Goal: Task Accomplishment & Management: Use online tool/utility

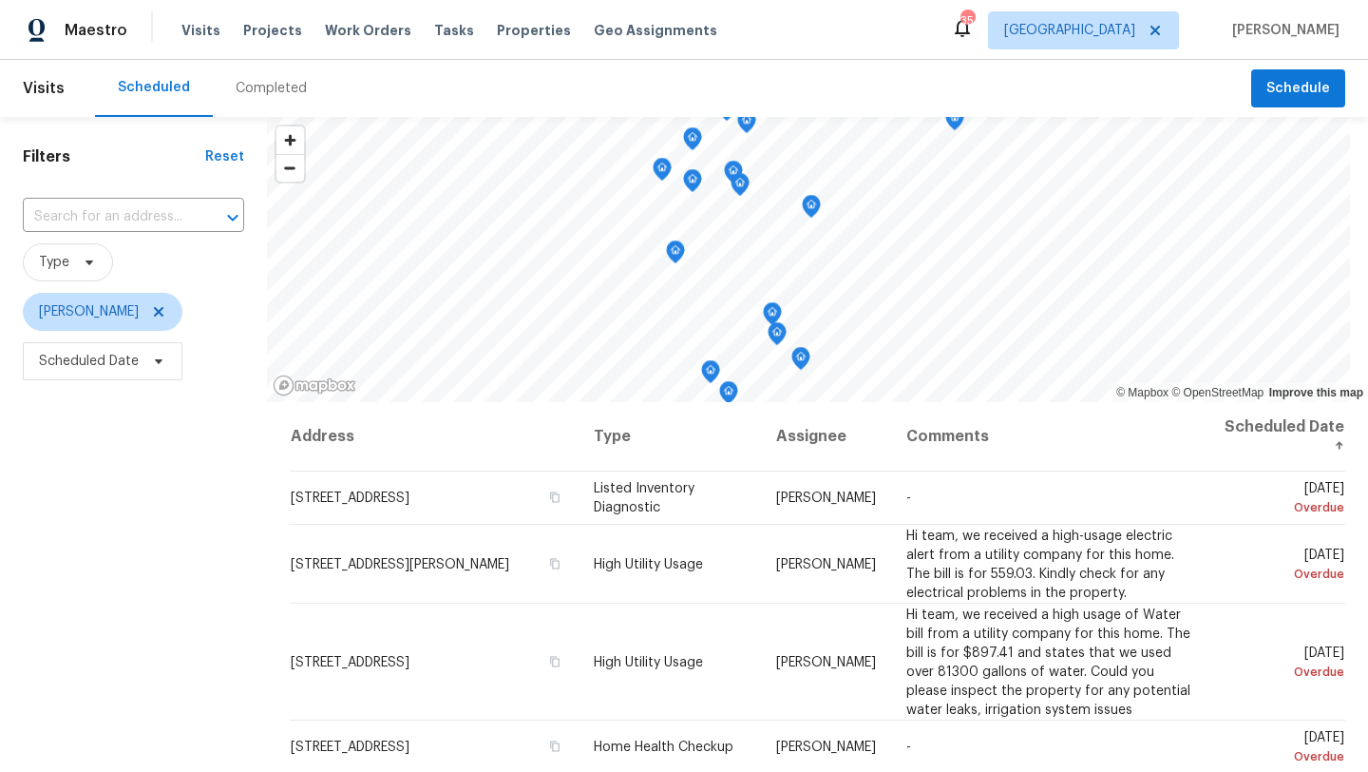
scroll to position [650, 0]
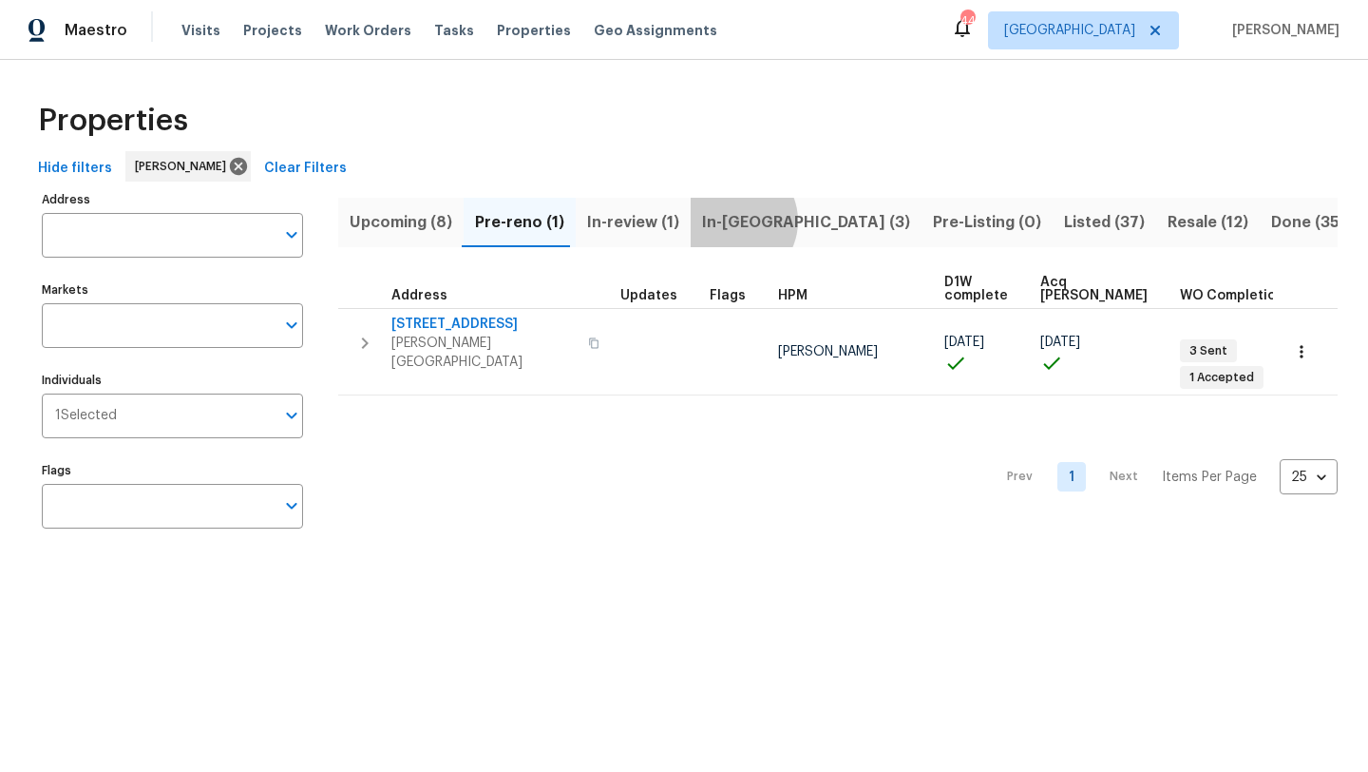
click at [726, 220] on span "In-reno (3)" at bounding box center [806, 222] width 208 height 27
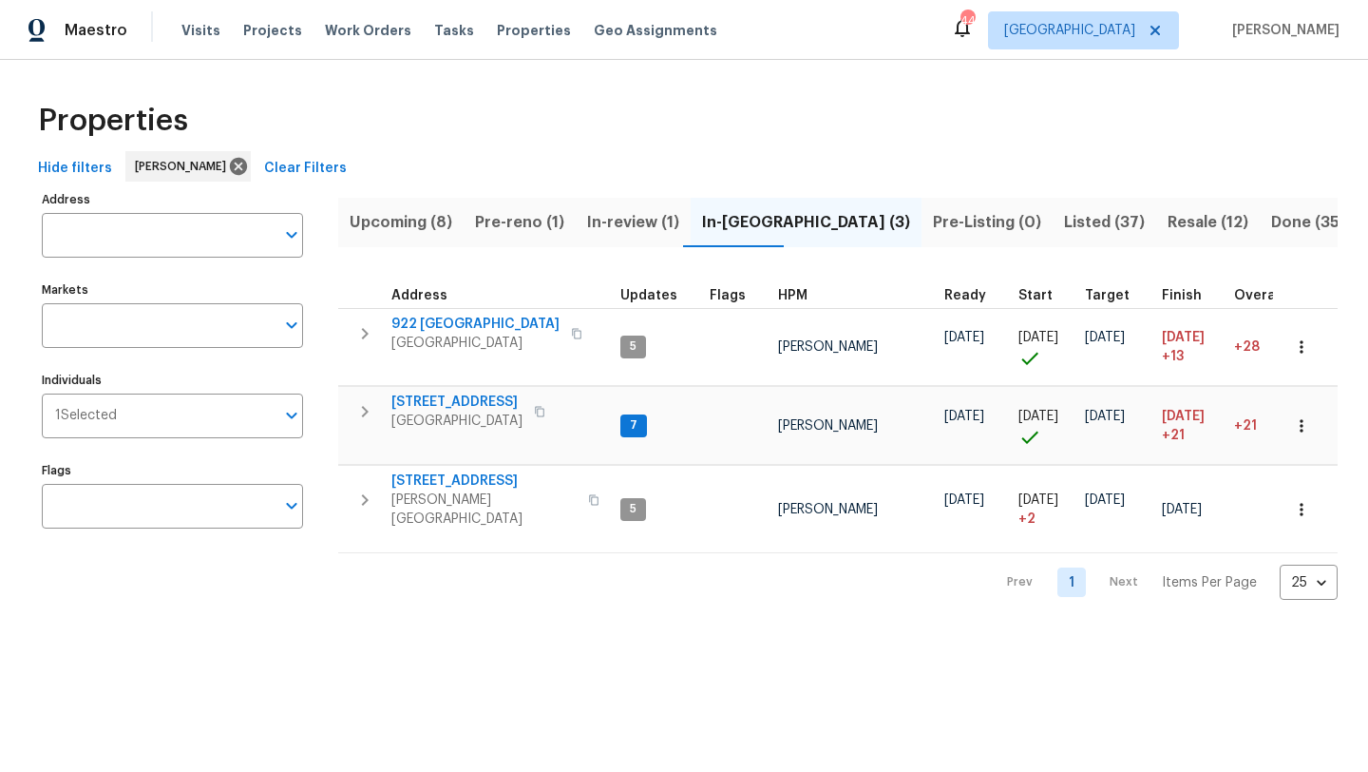
click at [1064, 218] on span "Listed (37)" at bounding box center [1104, 222] width 81 height 27
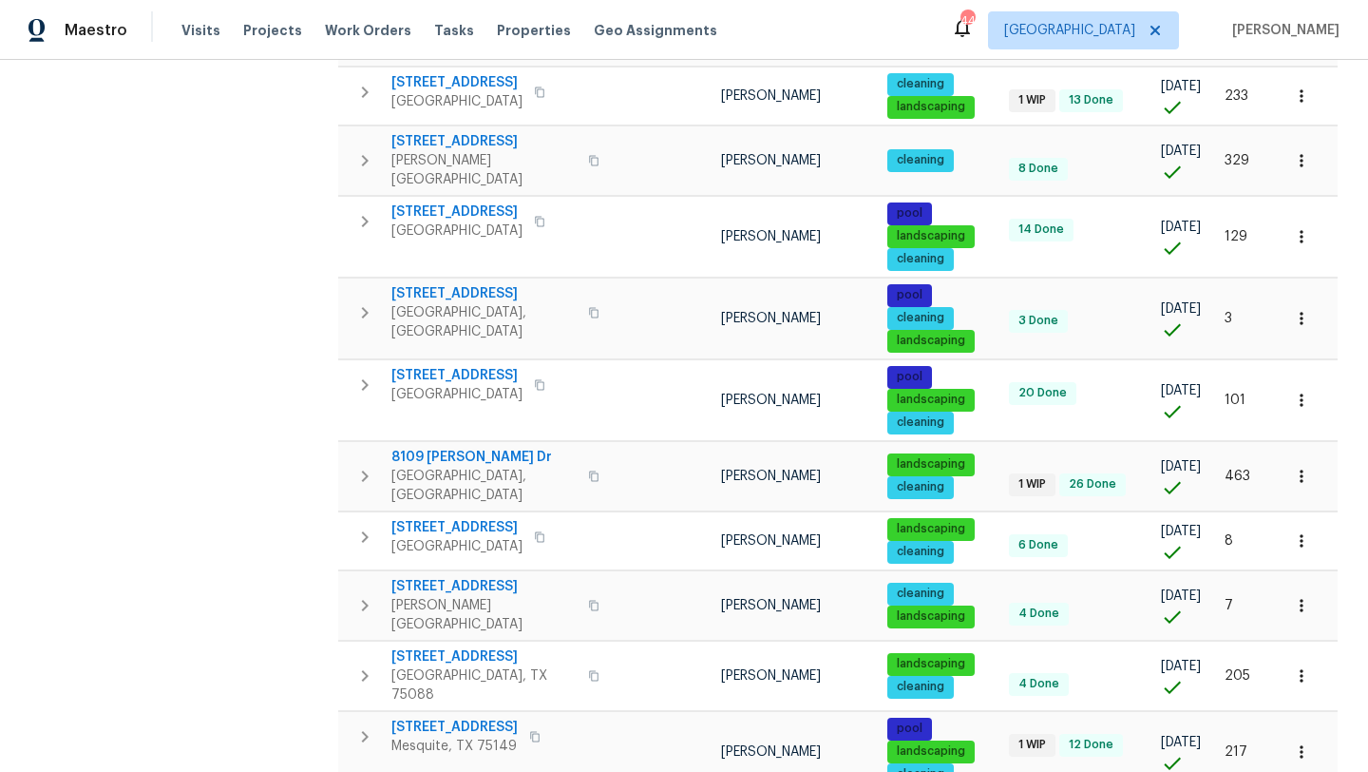
scroll to position [1270, 0]
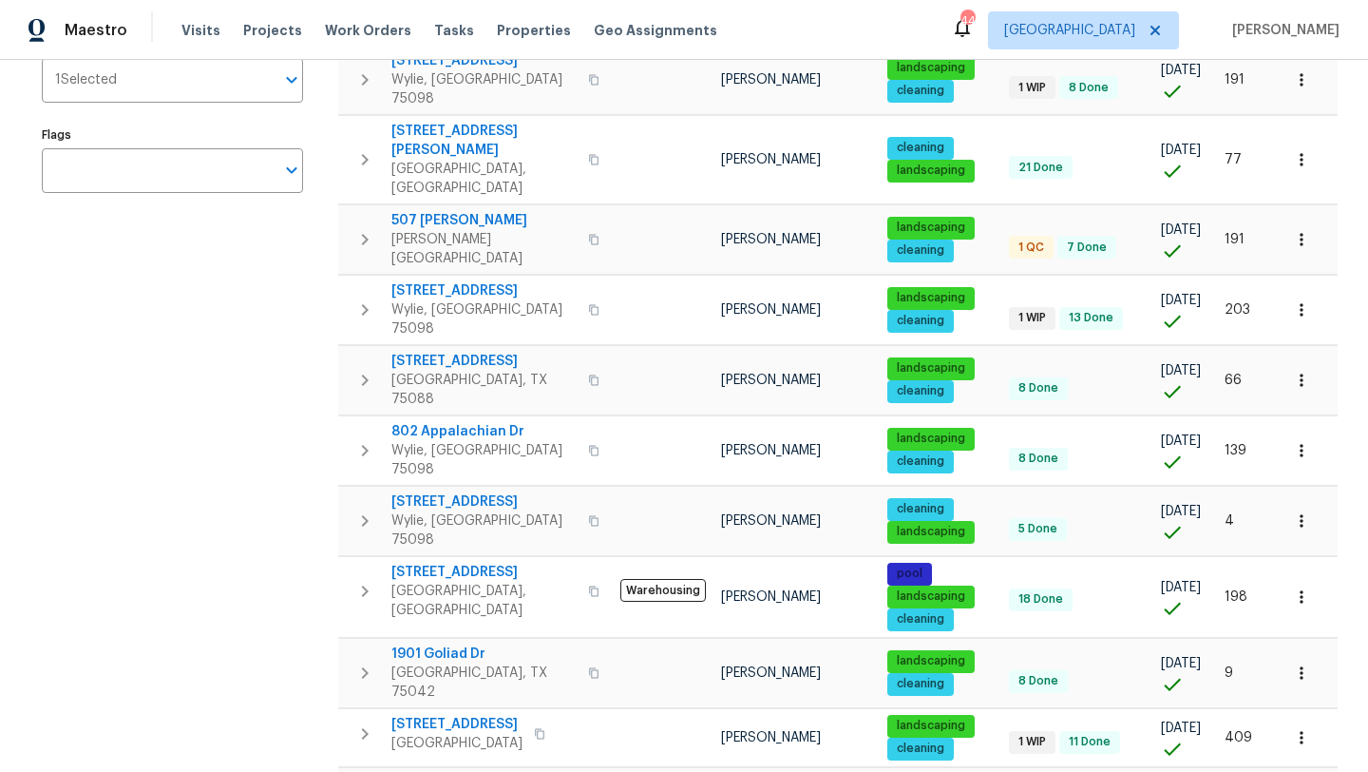
scroll to position [355, 0]
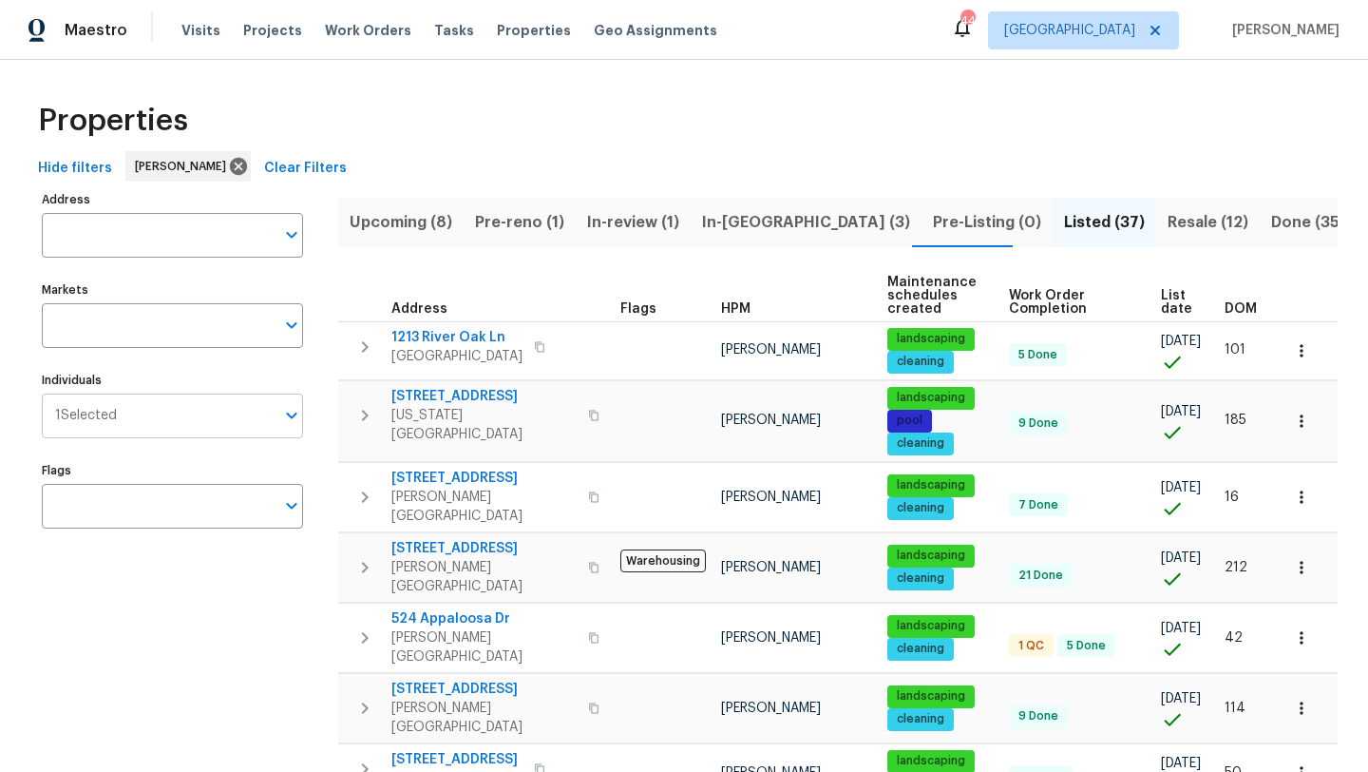
click at [246, 409] on input "Individuals" at bounding box center [196, 415] width 158 height 45
type input "ronderrick"
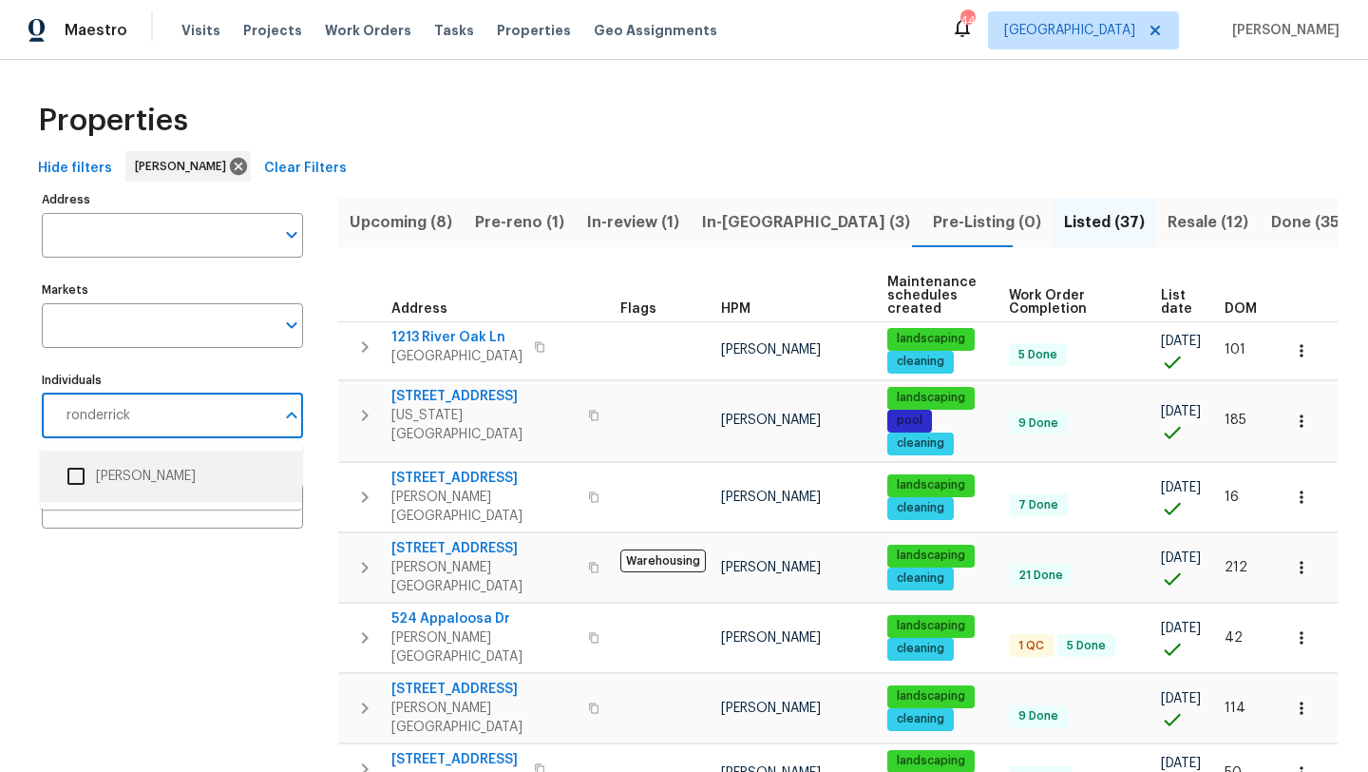
click at [199, 477] on li "[PERSON_NAME]" at bounding box center [171, 476] width 231 height 40
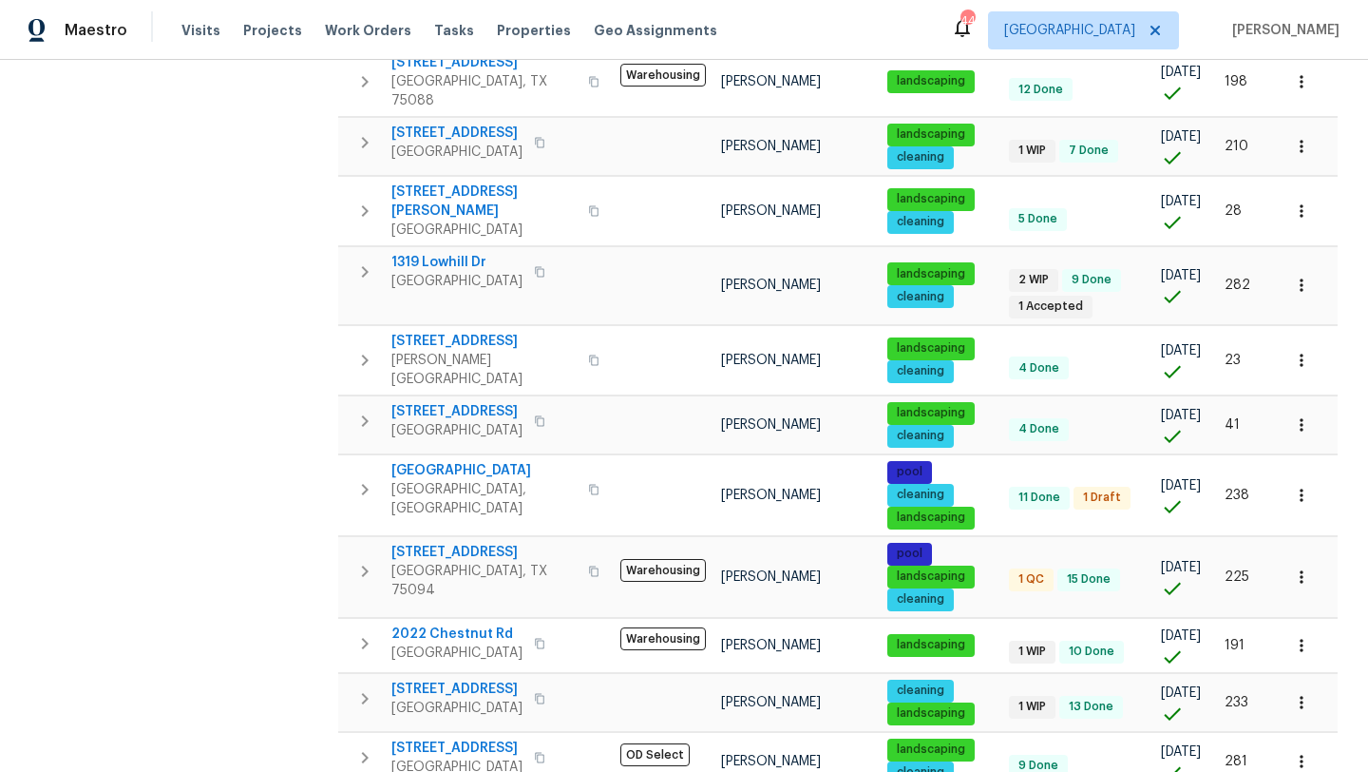
scroll to position [1241, 0]
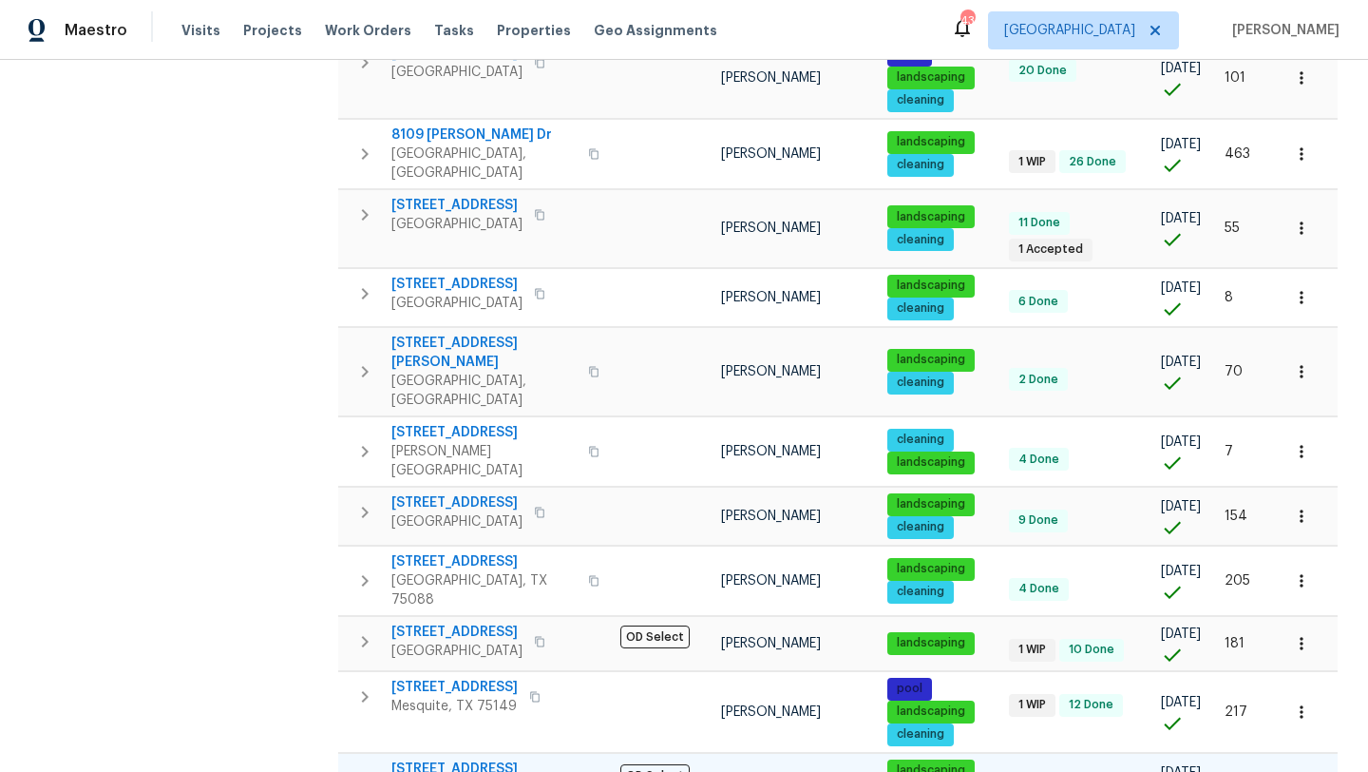
scroll to position [801, 0]
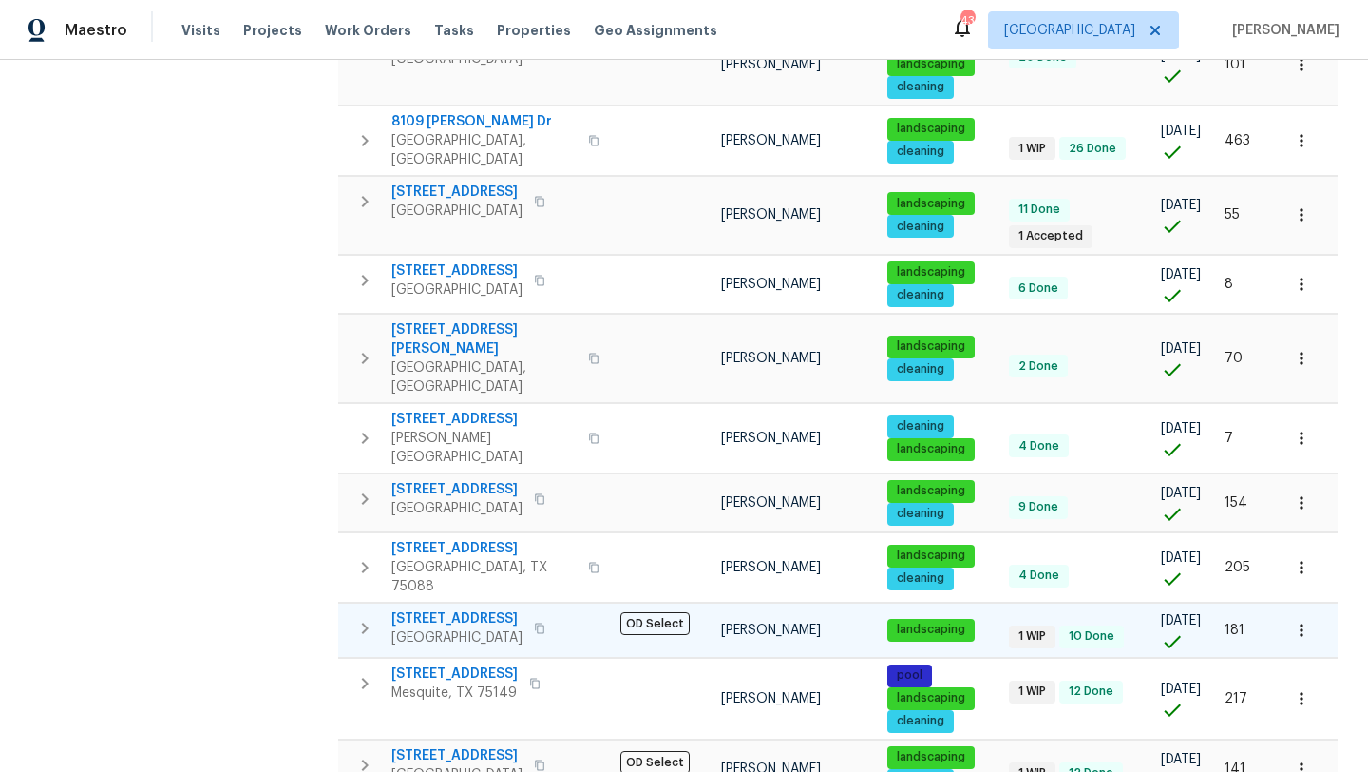
click at [450, 609] on span "617 Ridgedale Dr" at bounding box center [456, 618] width 131 height 19
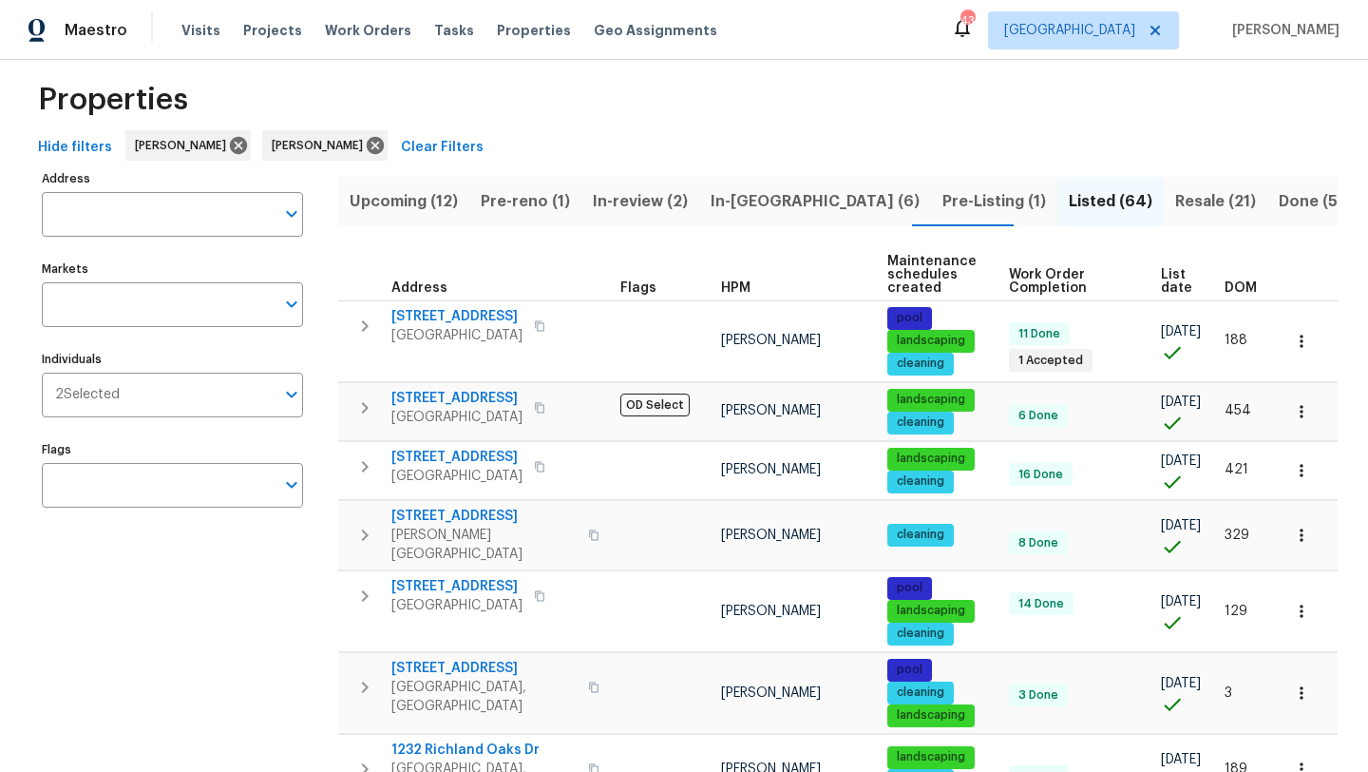
scroll to position [17, 0]
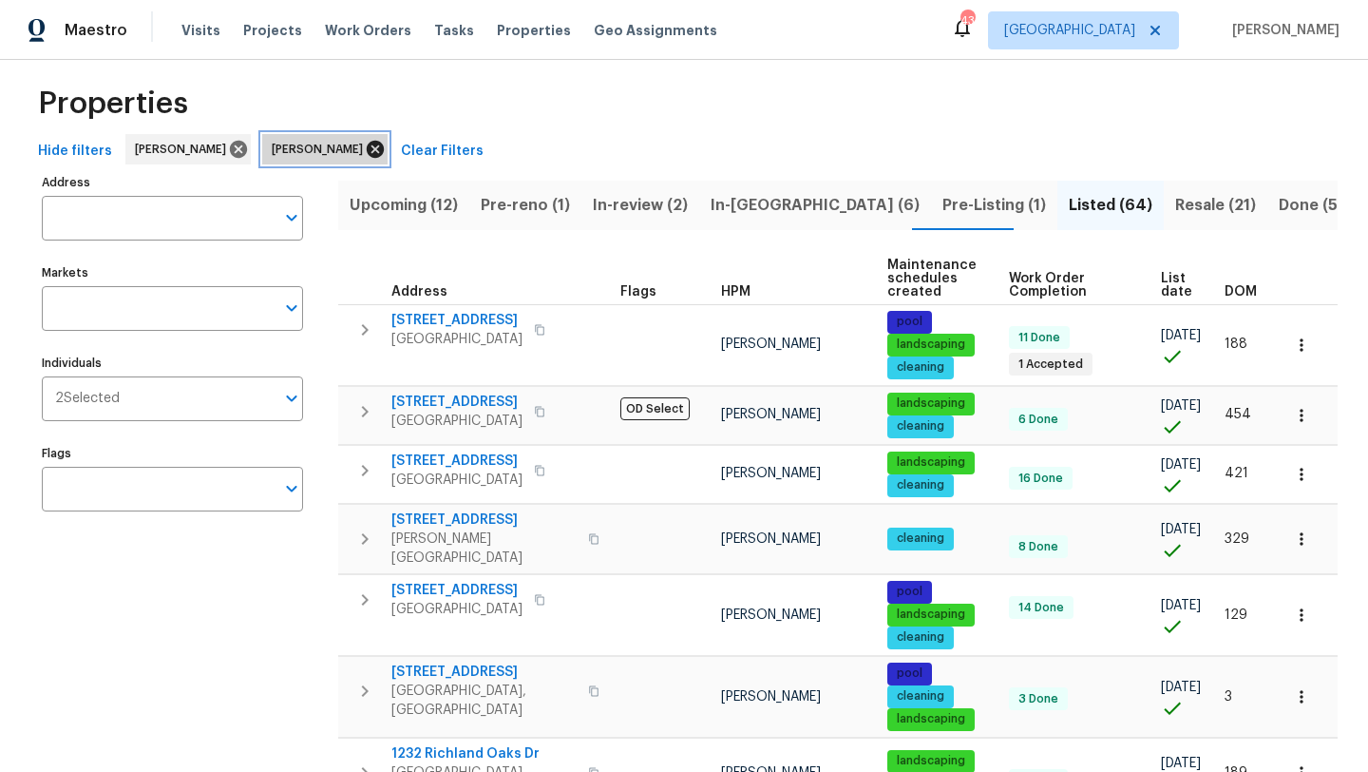
click at [365, 148] on icon at bounding box center [375, 149] width 21 height 21
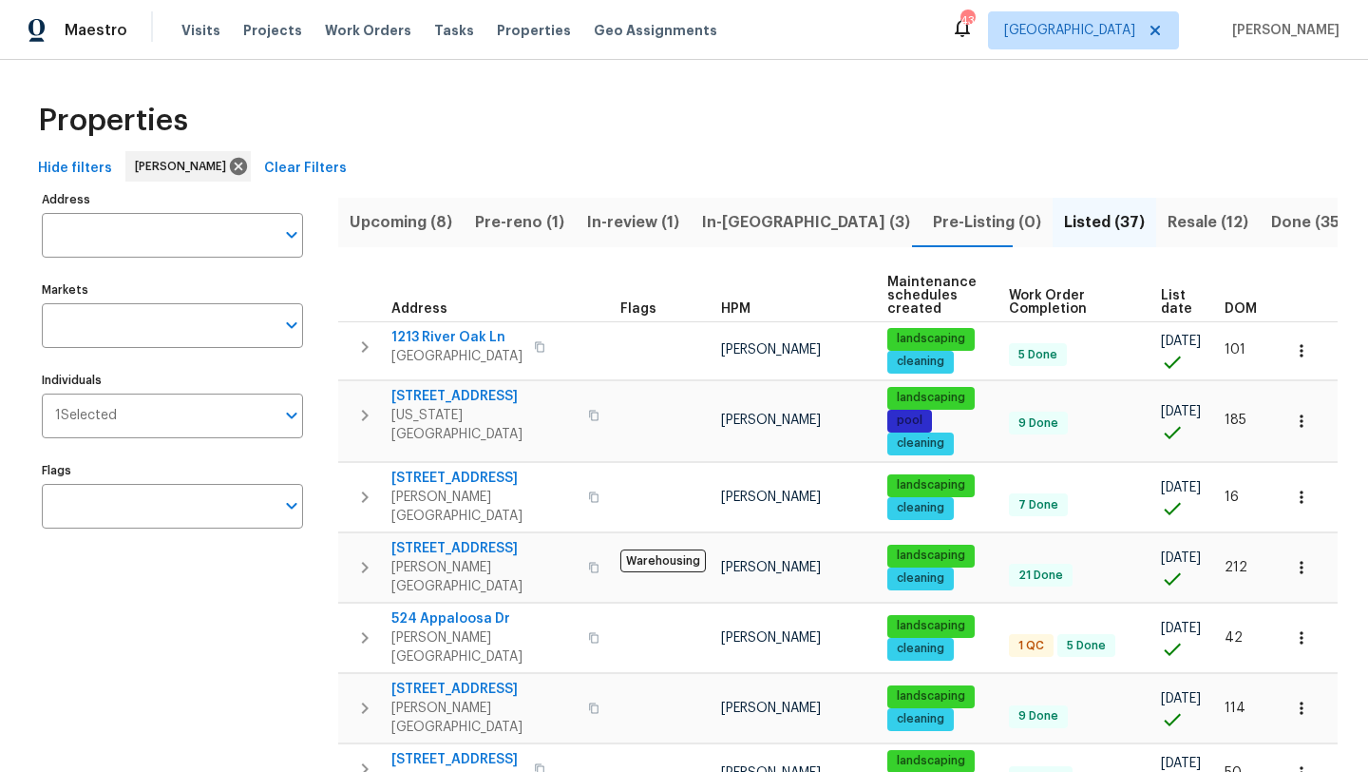
click at [1168, 220] on span "Resale (12)" at bounding box center [1208, 222] width 81 height 27
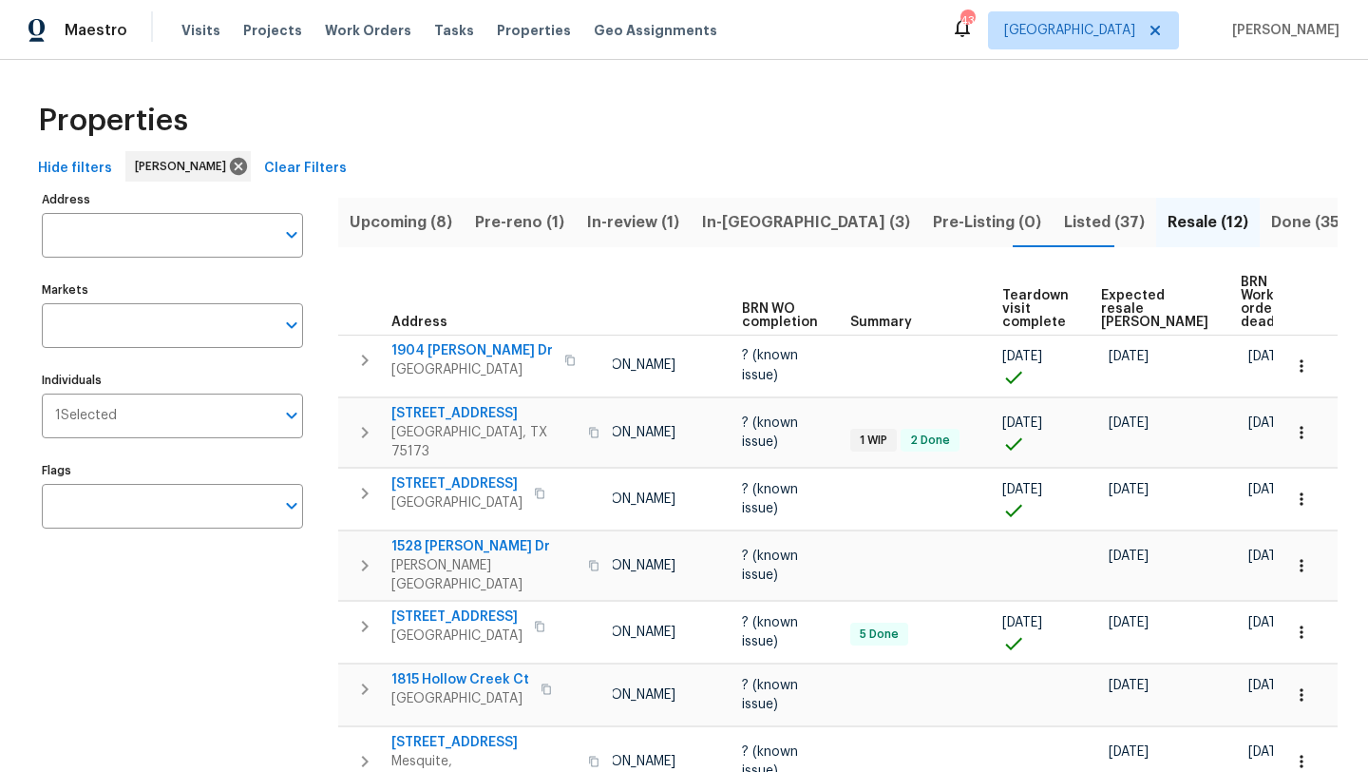
click at [709, 218] on span "In-[GEOGRAPHIC_DATA] (3)" at bounding box center [806, 222] width 208 height 27
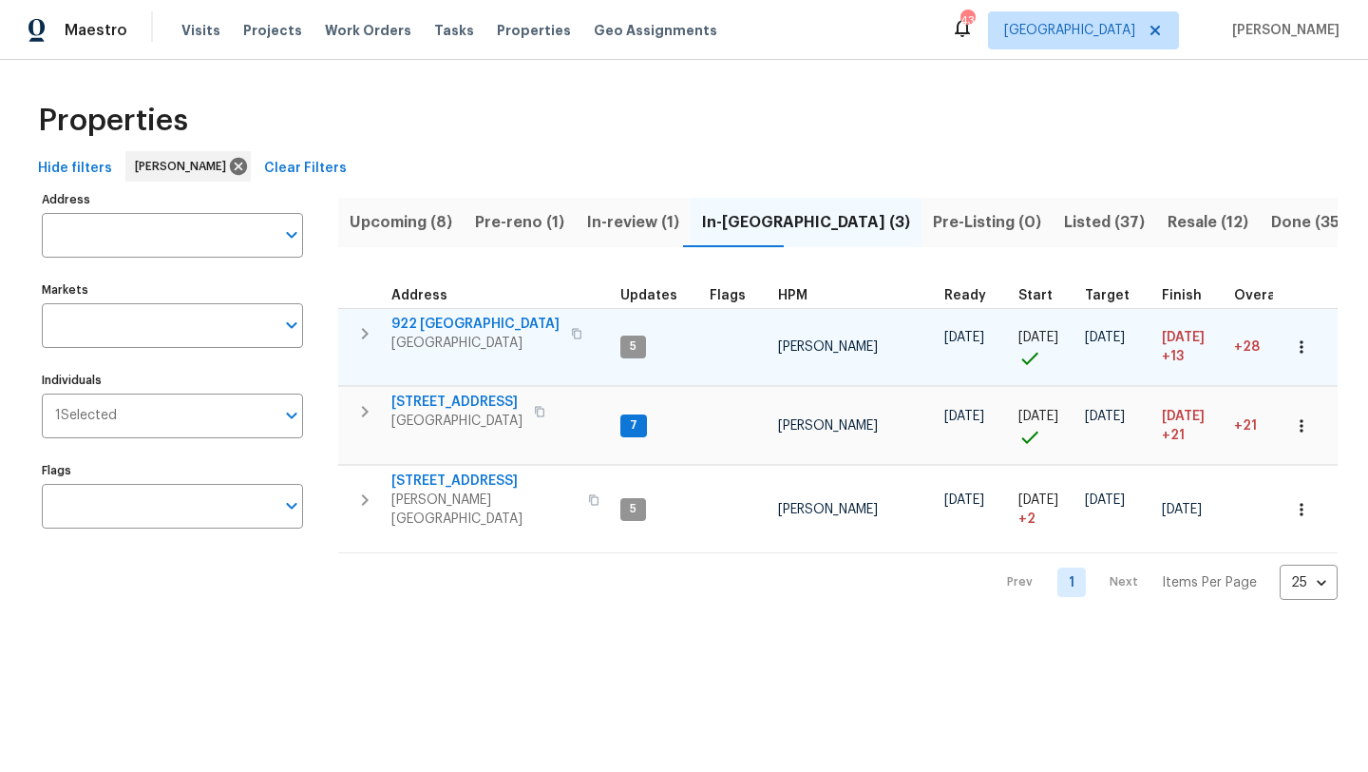
click at [474, 323] on span "922 [GEOGRAPHIC_DATA]" at bounding box center [475, 324] width 168 height 19
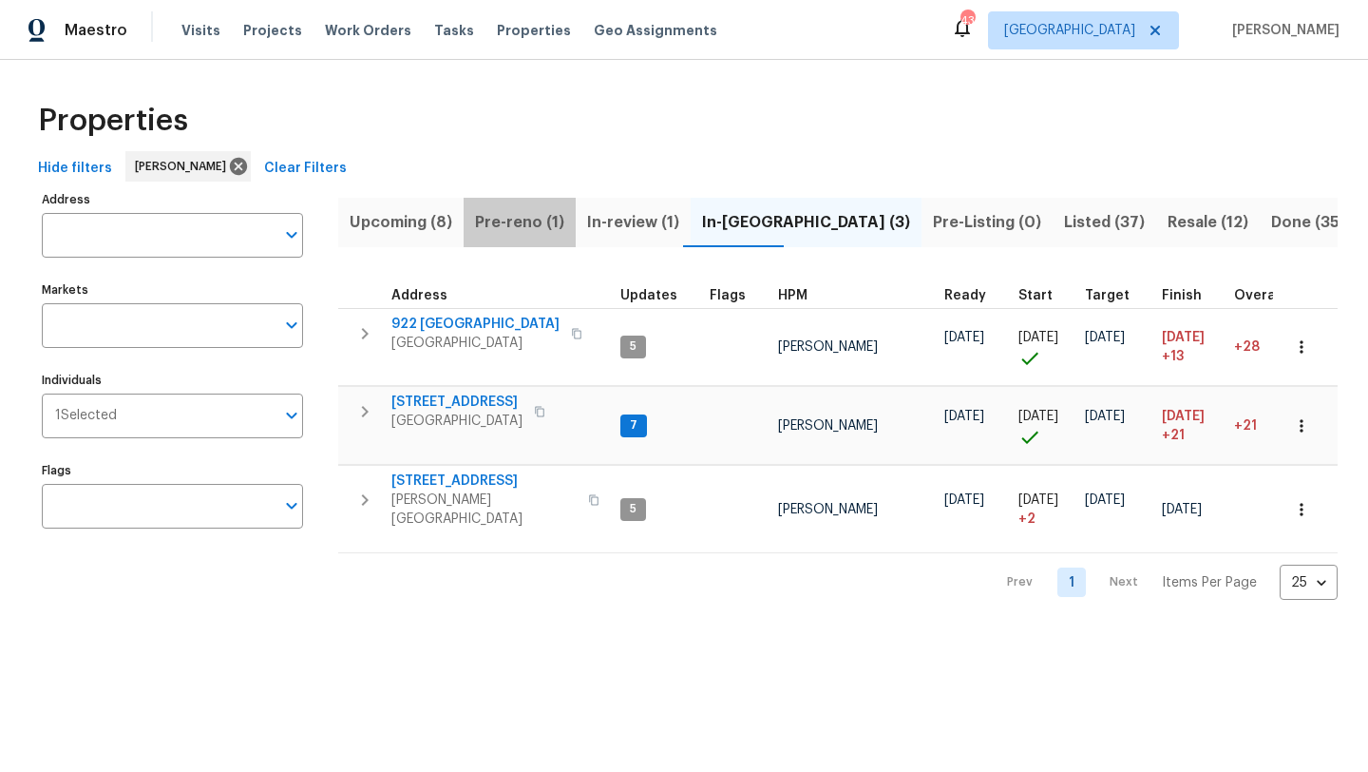
click at [541, 218] on span "Pre-reno (1)" at bounding box center [519, 222] width 89 height 27
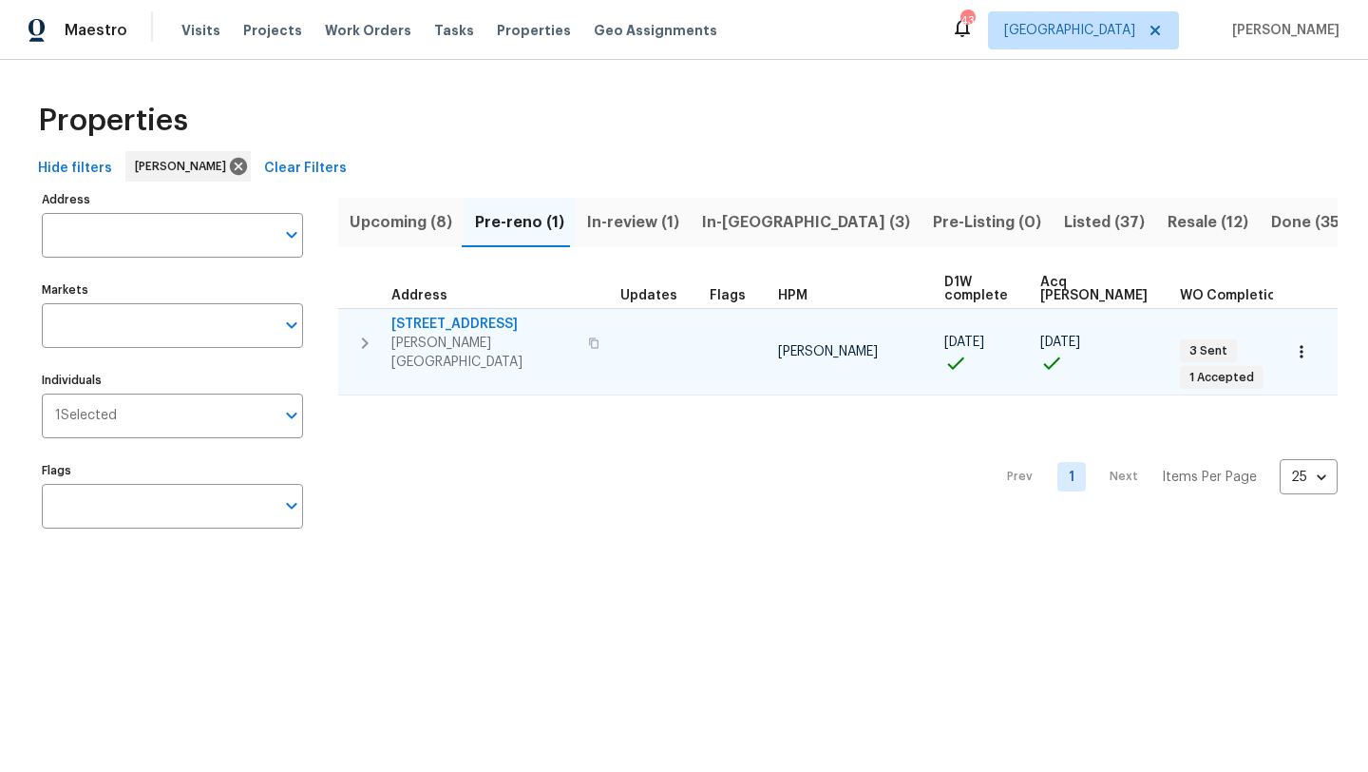
click at [498, 318] on span "[STREET_ADDRESS]" at bounding box center [483, 324] width 185 height 19
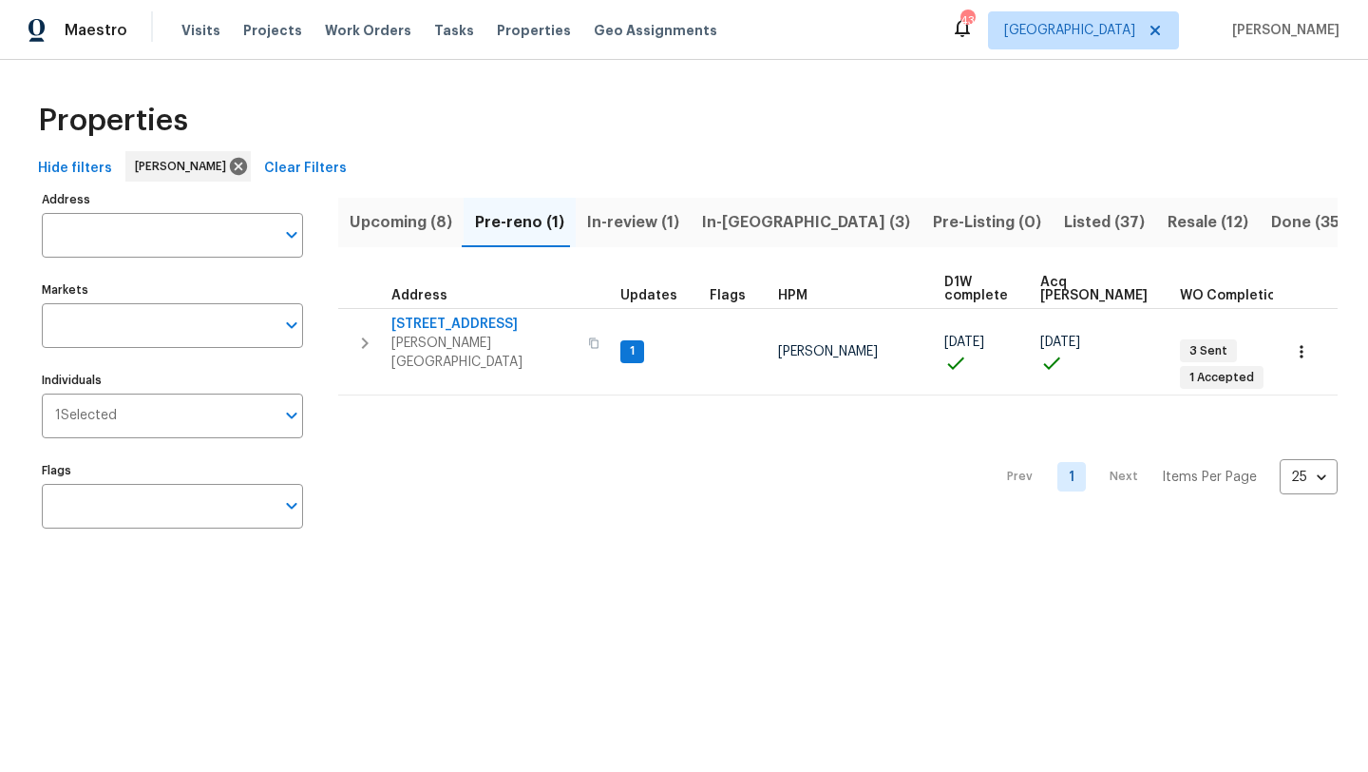
click at [720, 217] on span "In-reno (3)" at bounding box center [806, 222] width 208 height 27
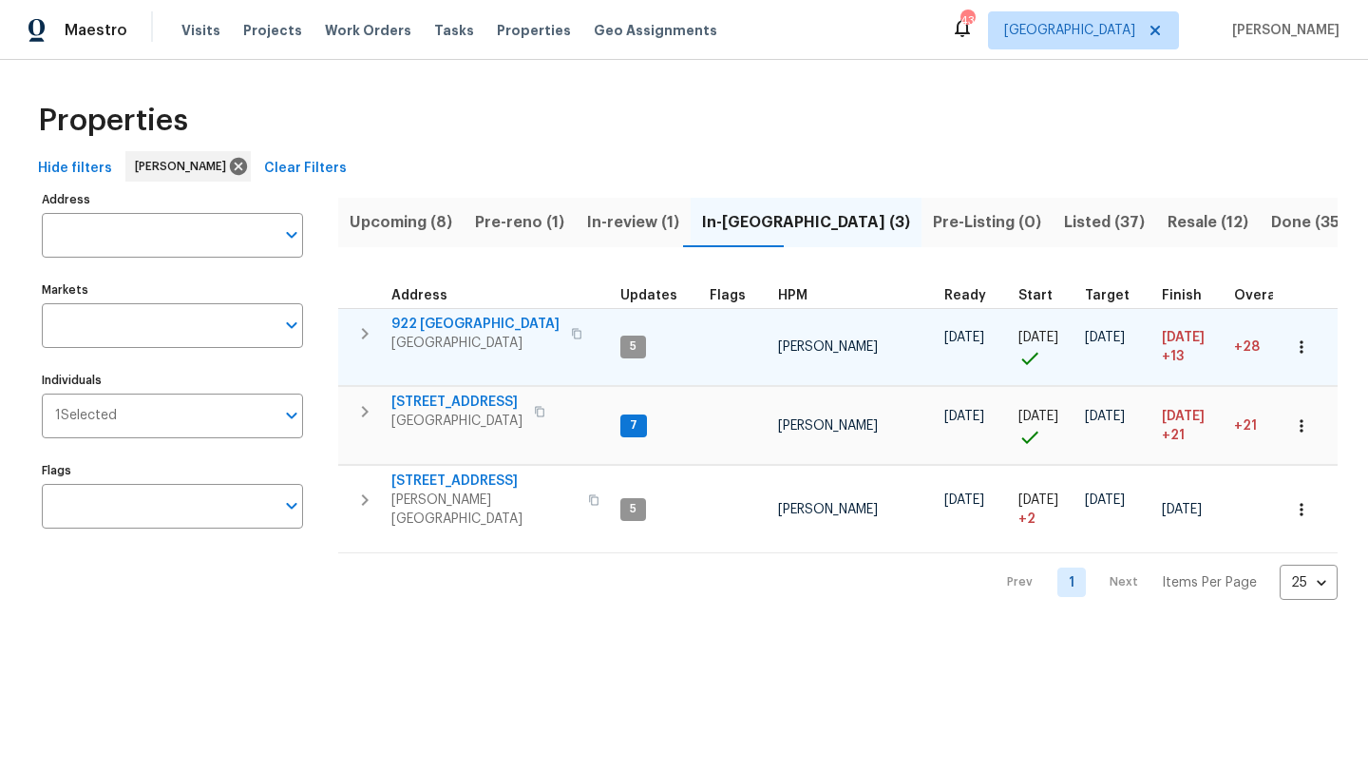
click at [1299, 339] on icon "button" at bounding box center [1301, 346] width 19 height 19
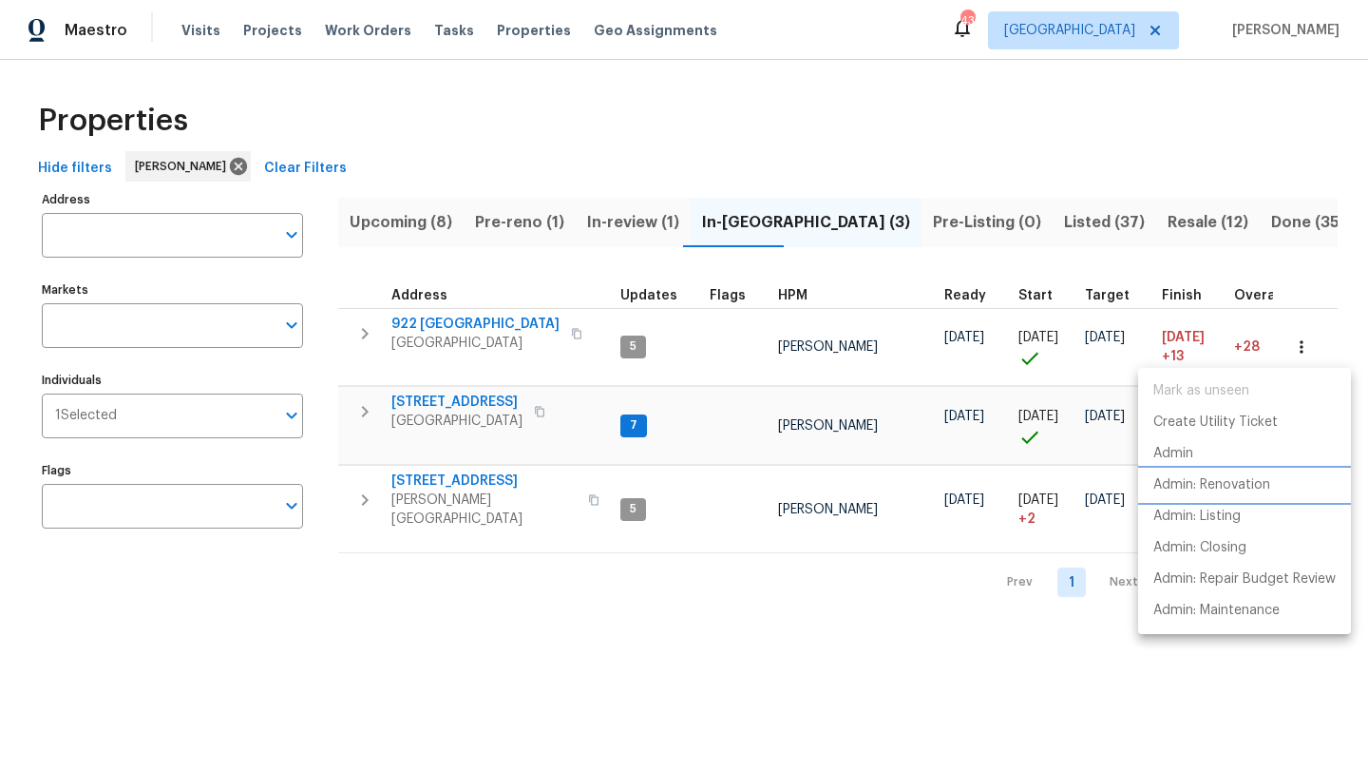
click at [1235, 475] on p "Admin: Renovation" at bounding box center [1212, 485] width 117 height 20
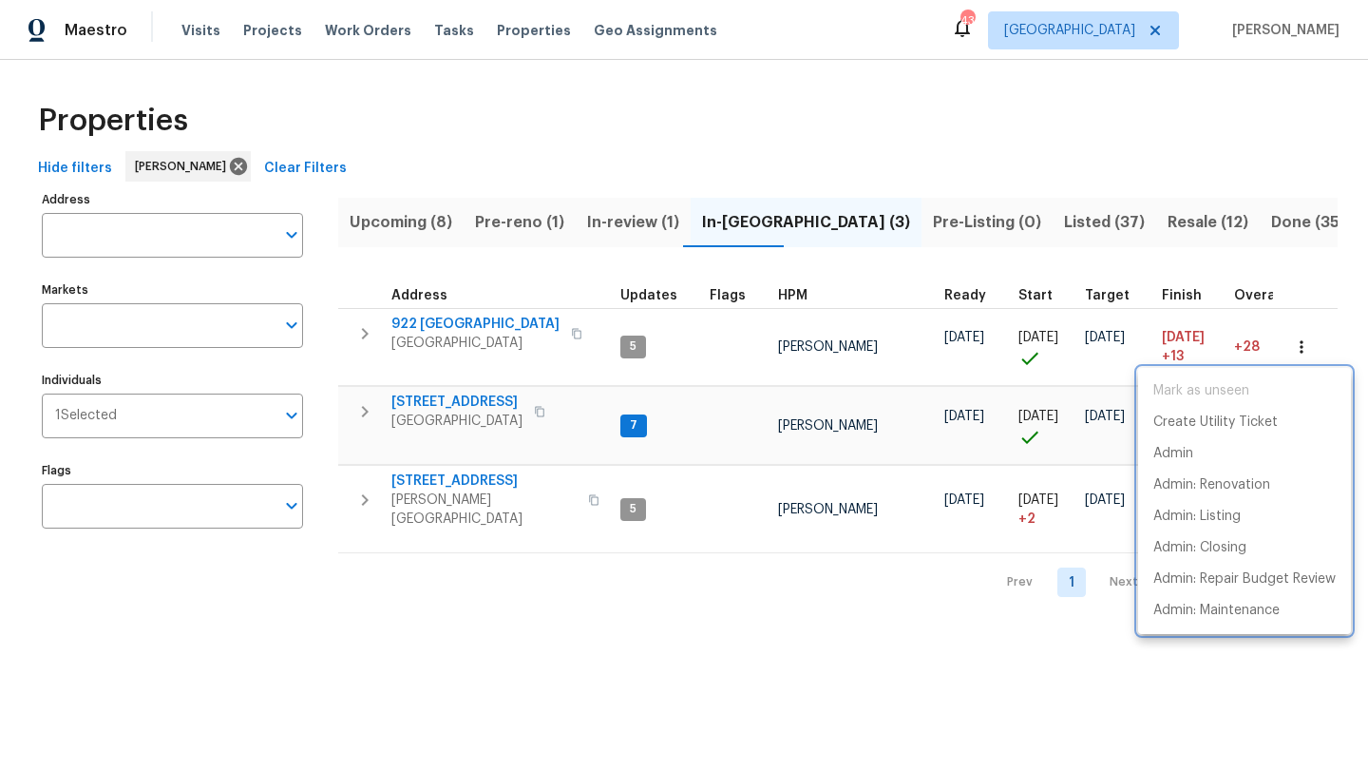
click at [566, 442] on div at bounding box center [684, 386] width 1368 height 772
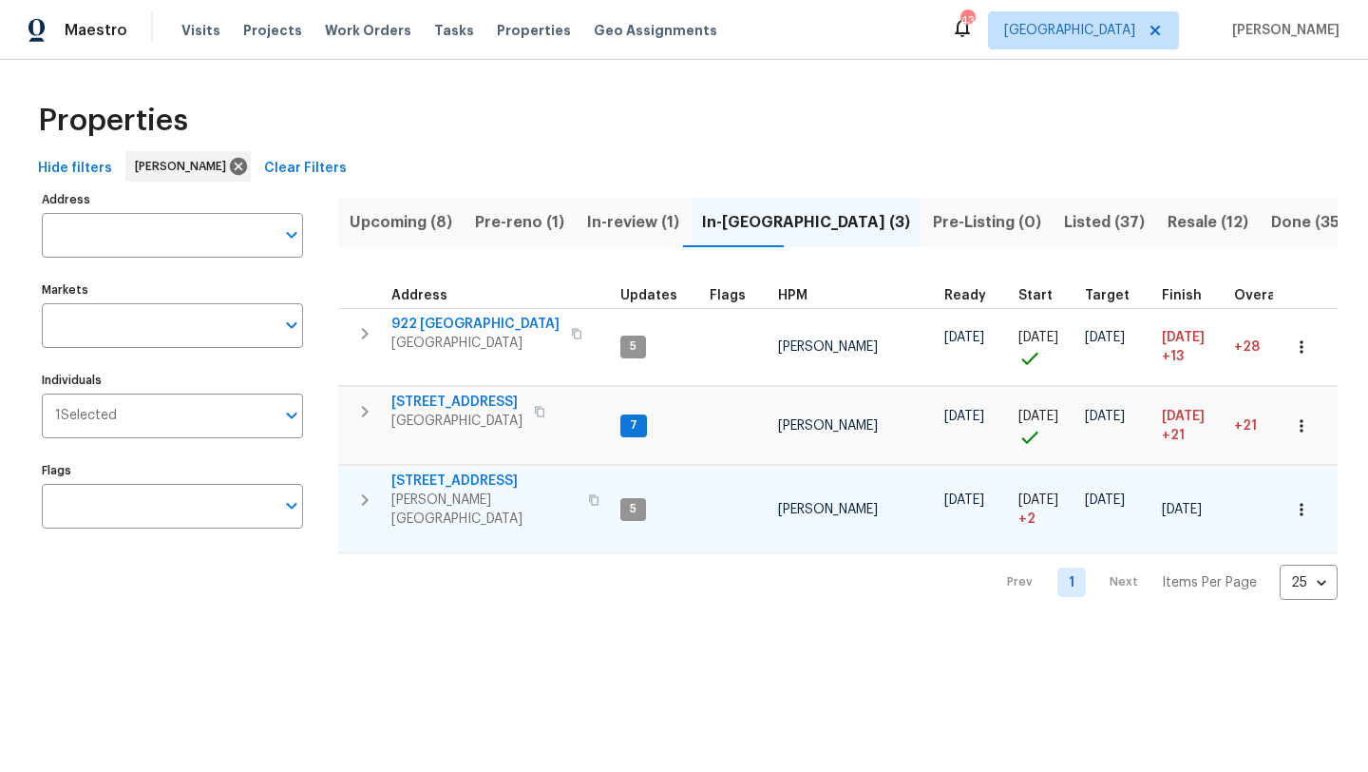
click at [1294, 500] on icon "button" at bounding box center [1301, 509] width 19 height 19
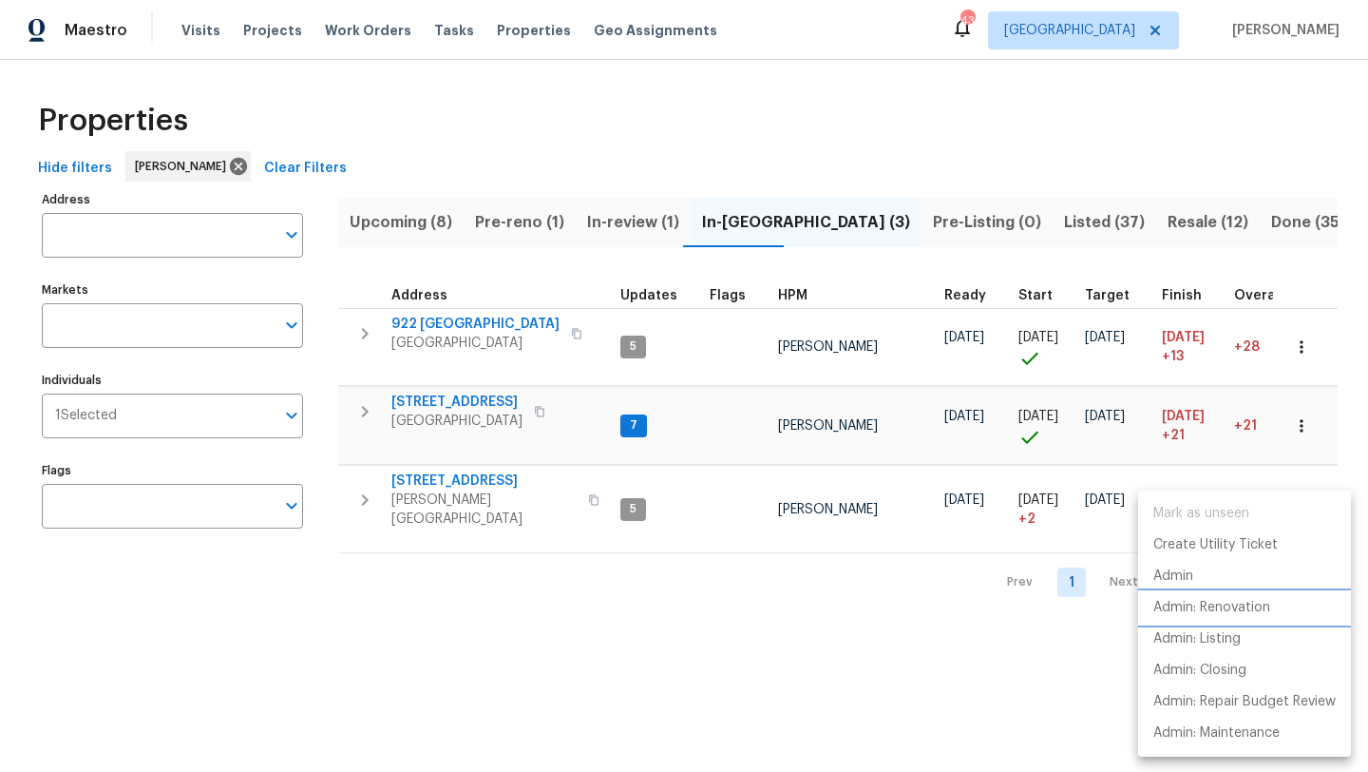
click at [1246, 607] on p "Admin: Renovation" at bounding box center [1212, 608] width 117 height 20
click at [1307, 429] on div at bounding box center [684, 386] width 1368 height 772
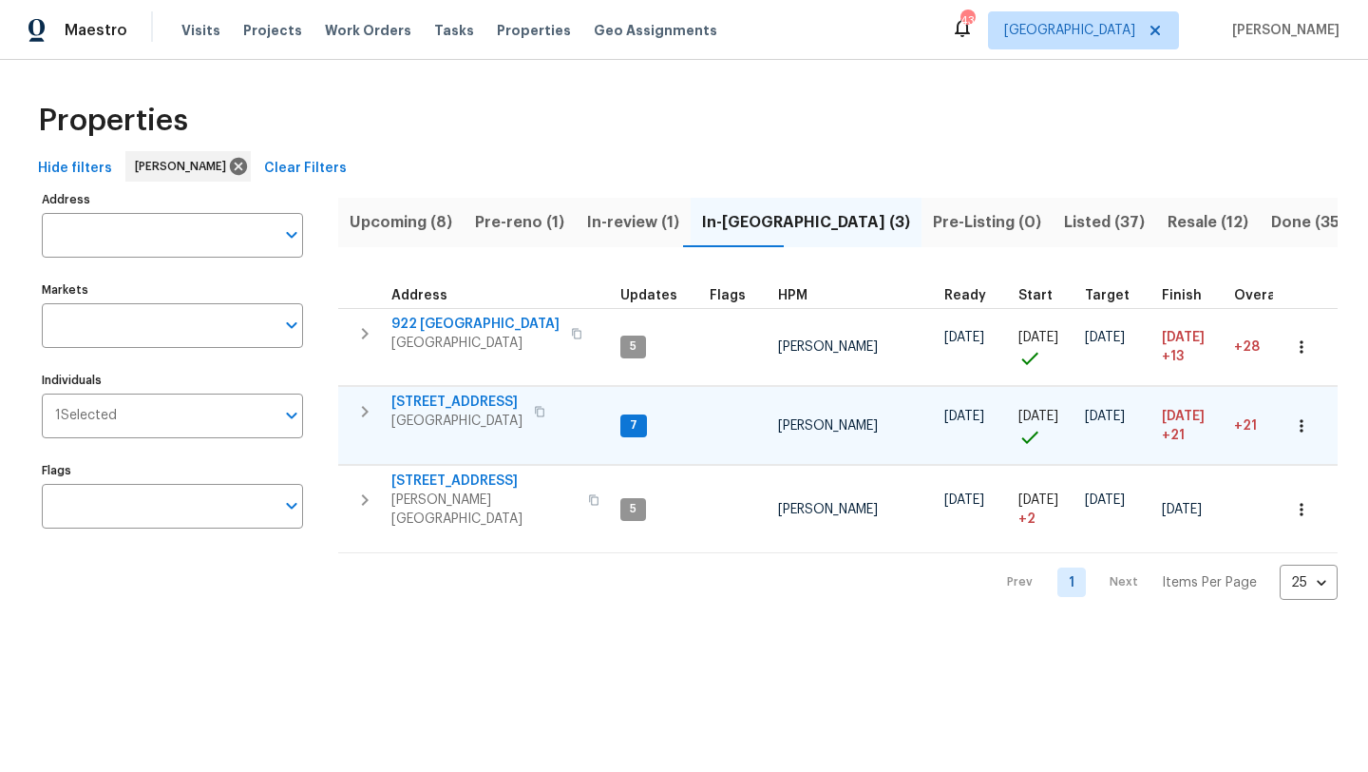
click at [1308, 427] on icon "button" at bounding box center [1301, 425] width 19 height 19
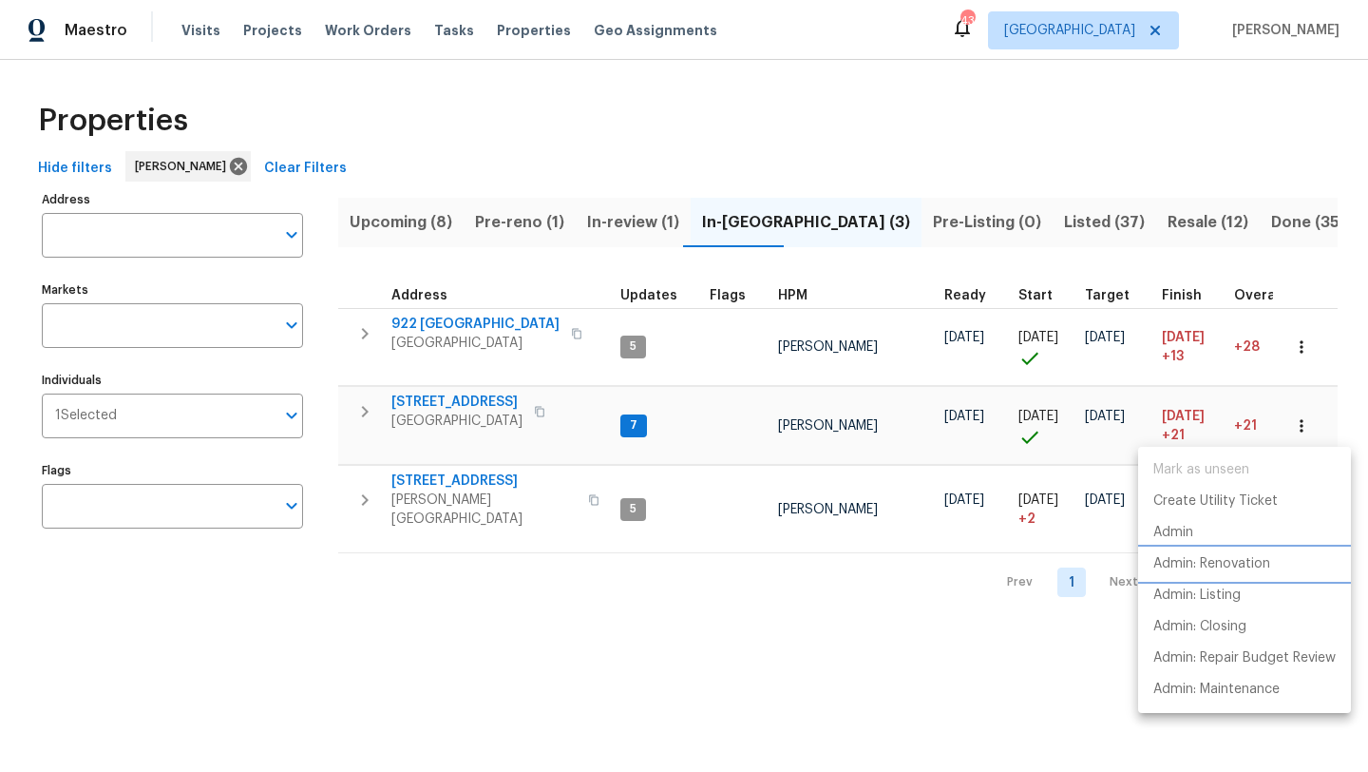
click at [1238, 565] on p "Admin: Renovation" at bounding box center [1212, 564] width 117 height 20
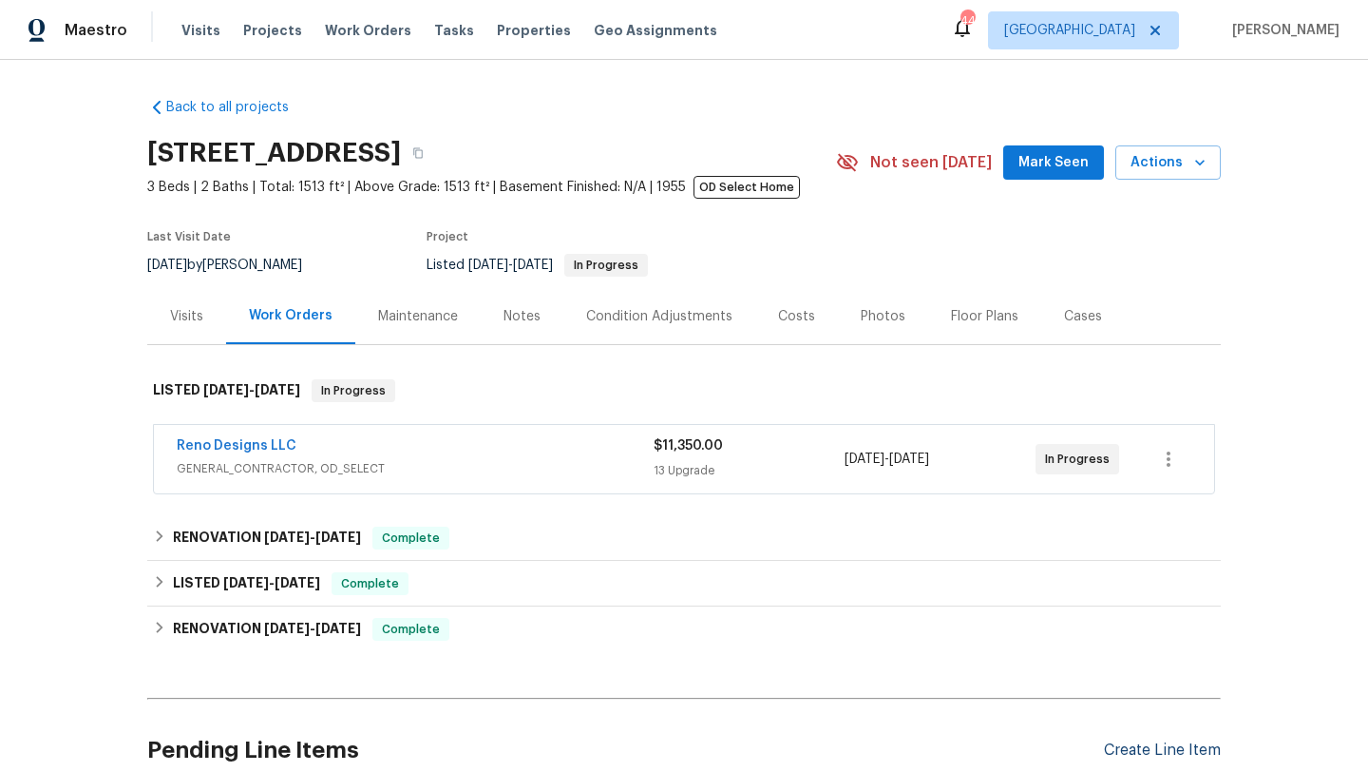
click at [1144, 746] on div "Create Line Item" at bounding box center [1162, 750] width 117 height 18
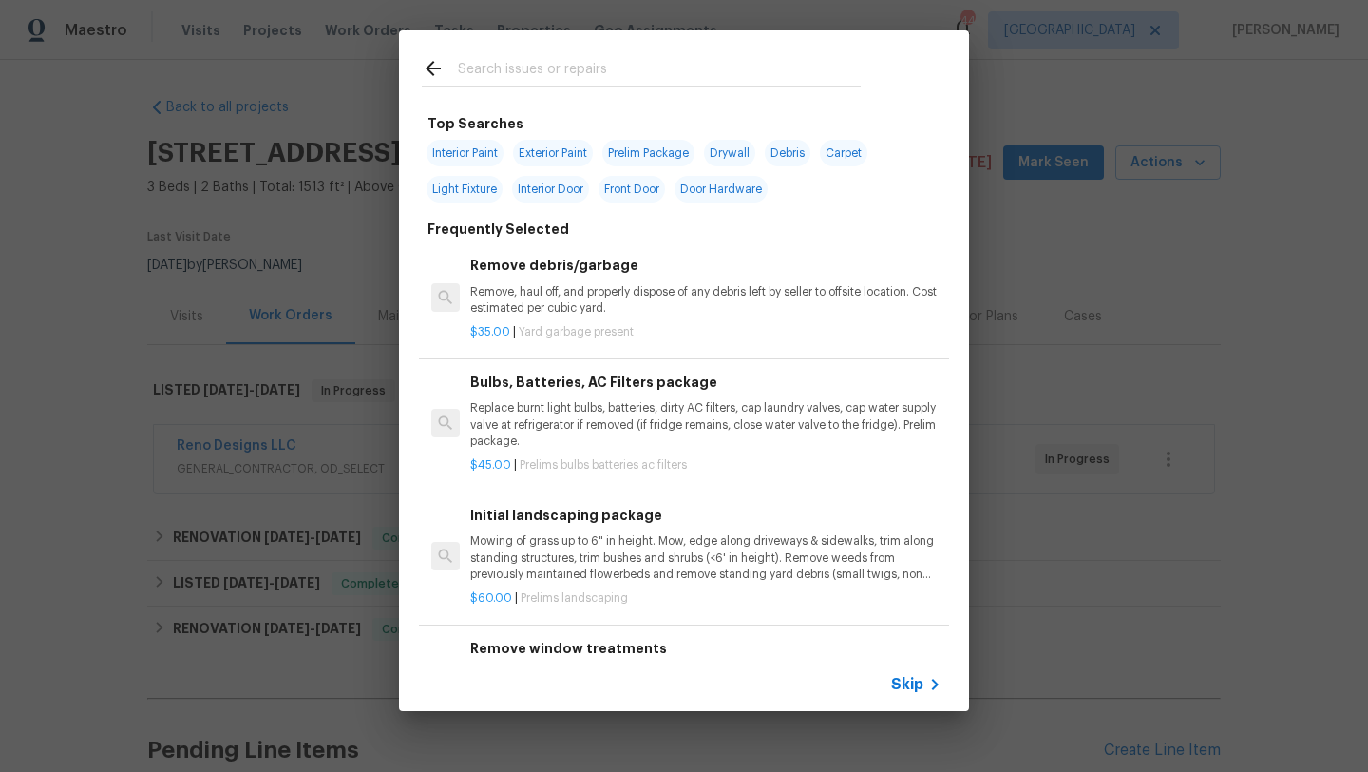
click at [553, 71] on input "text" at bounding box center [659, 71] width 403 height 29
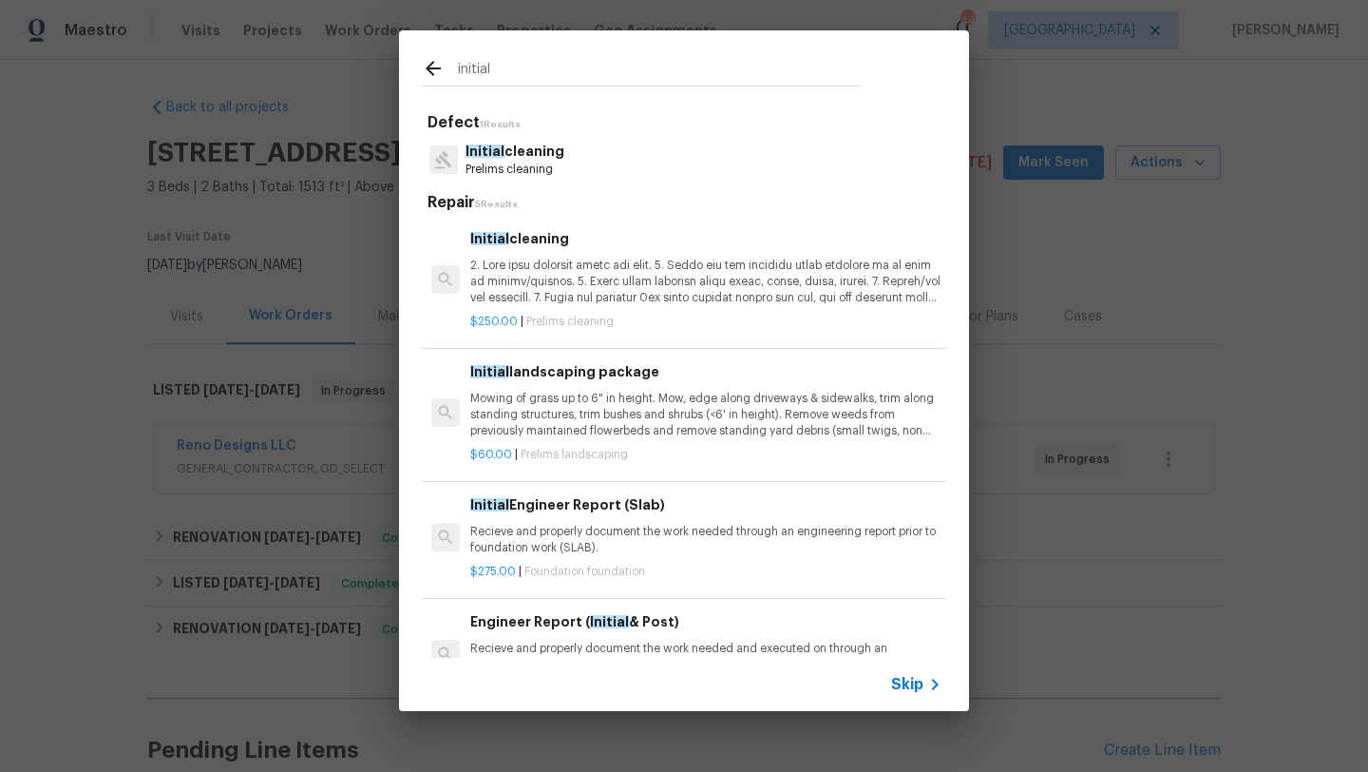
type input "initial"
click at [525, 151] on p "Initial cleaning" at bounding box center [515, 152] width 99 height 20
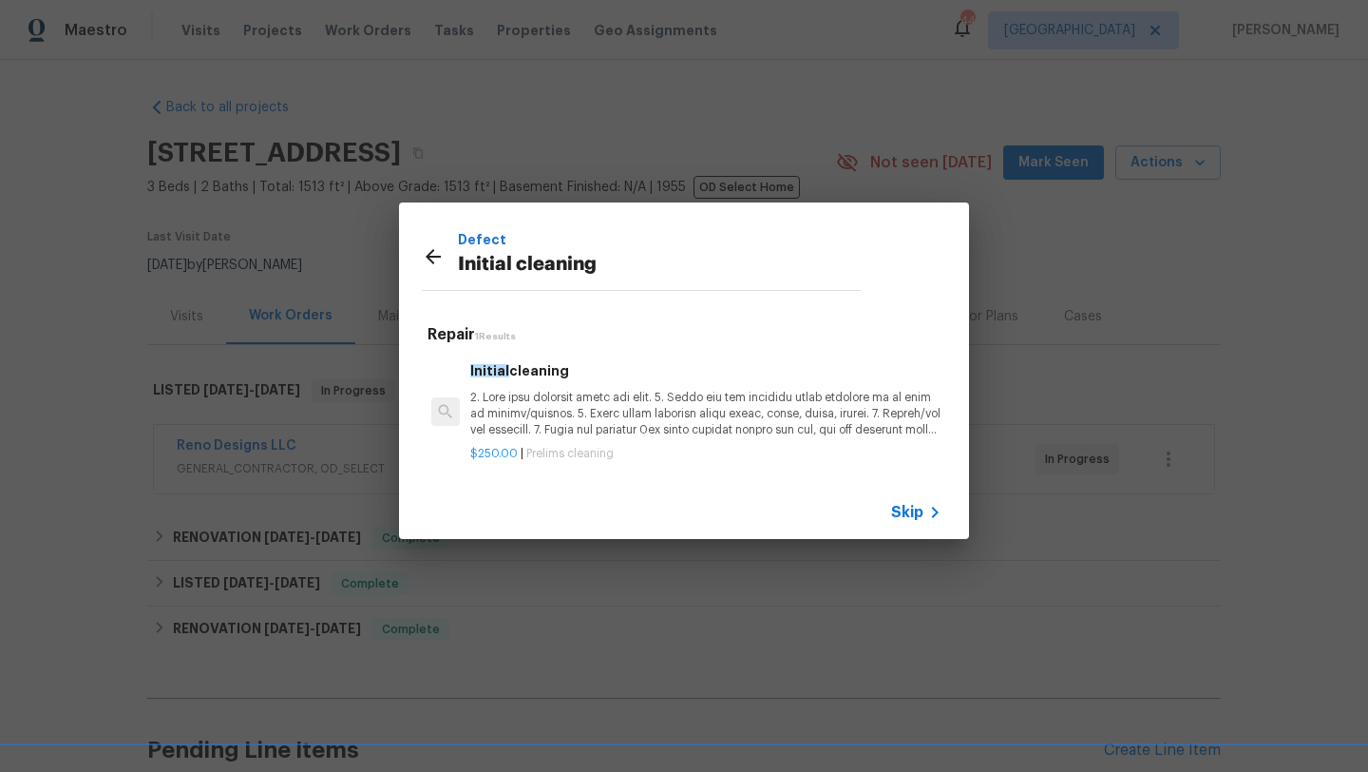
click at [914, 514] on span "Skip" at bounding box center [907, 512] width 32 height 19
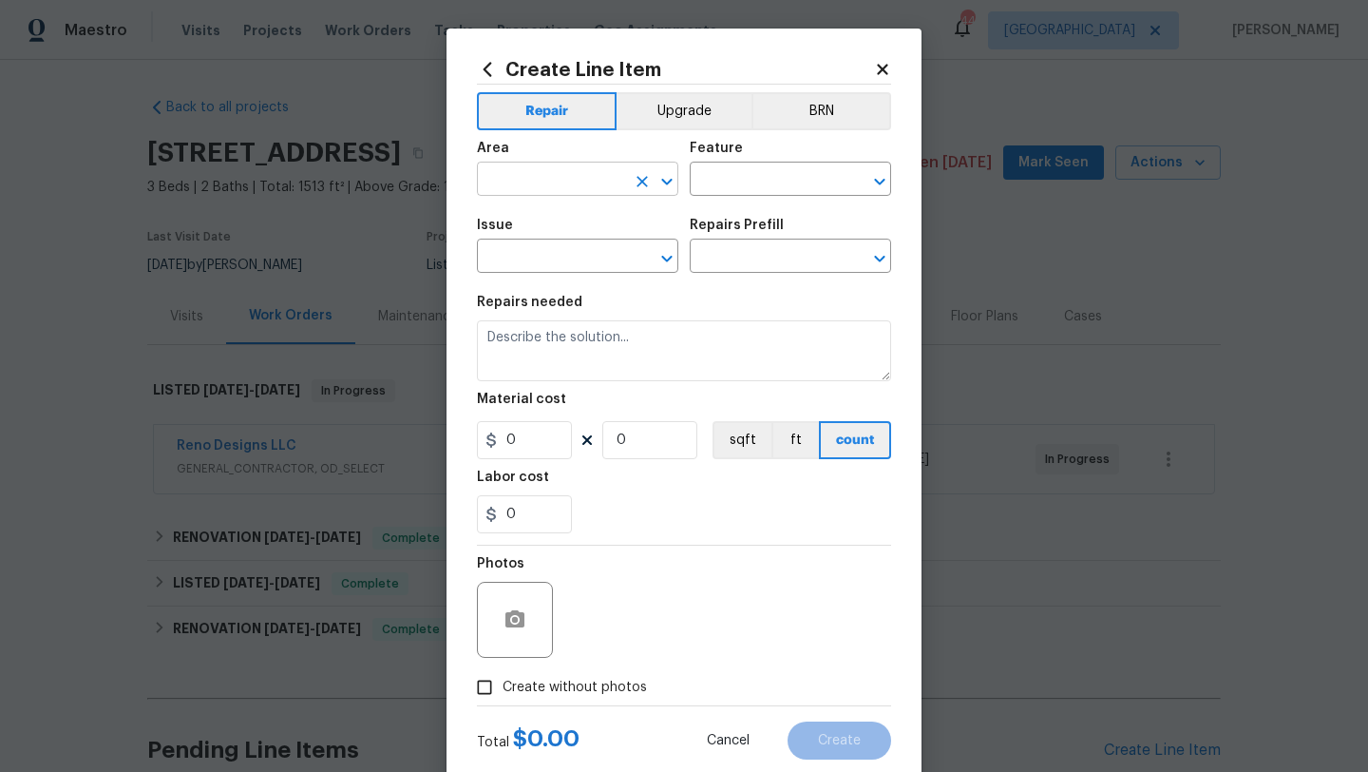
click at [563, 177] on input "text" at bounding box center [551, 180] width 148 height 29
click at [555, 257] on li "Interior Overall" at bounding box center [577, 254] width 201 height 31
type input "Interior Overall"
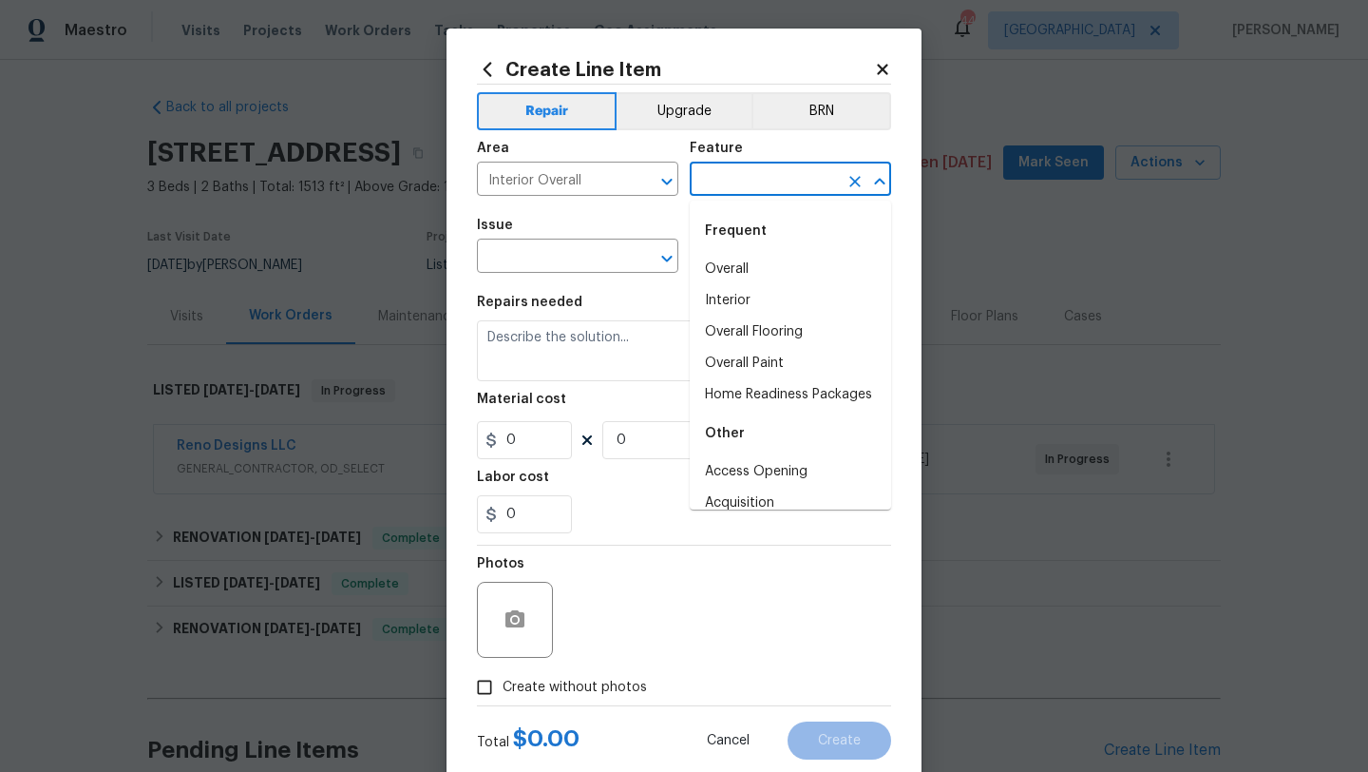
click at [730, 185] on input "text" at bounding box center [764, 180] width 148 height 29
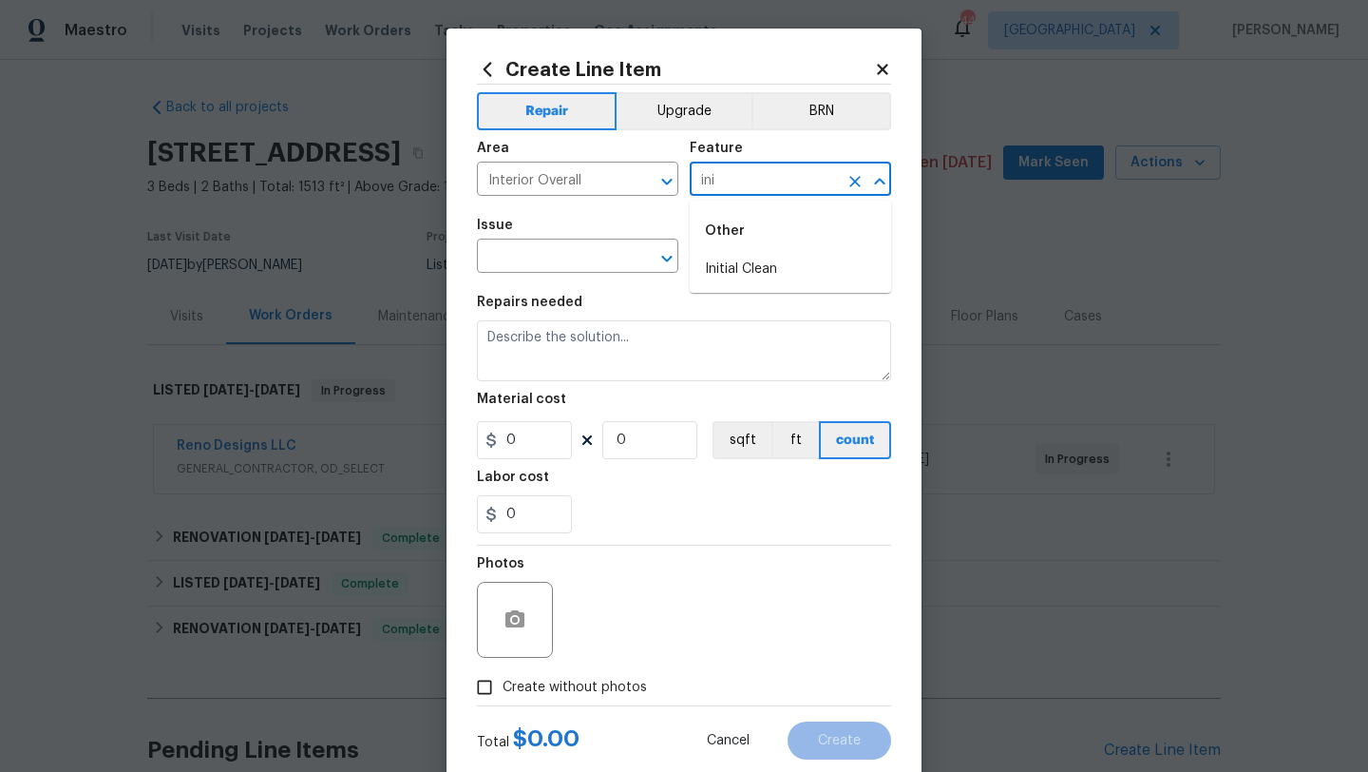
click at [754, 268] on li "Initial Clean" at bounding box center [790, 269] width 201 height 31
type input "Initial Clean"
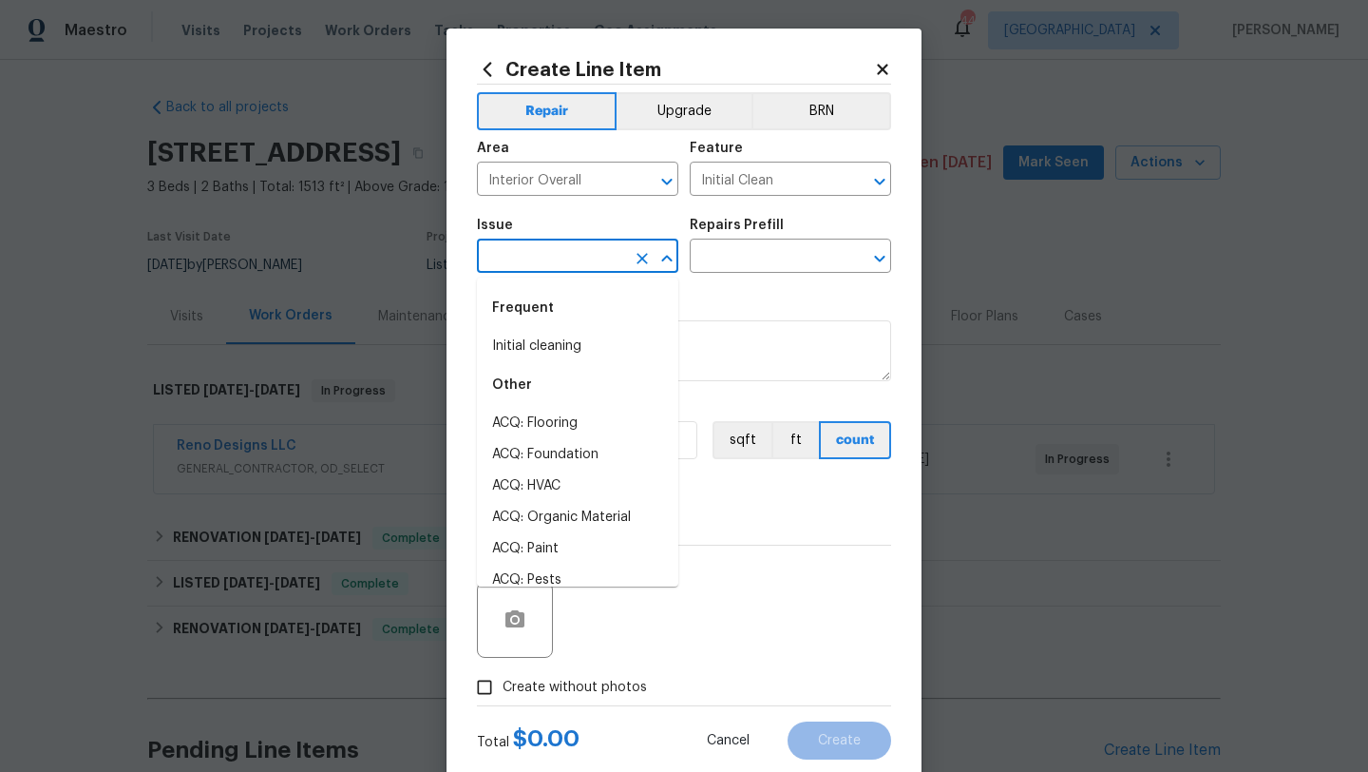
click at [599, 250] on input "text" at bounding box center [551, 257] width 148 height 29
click at [553, 339] on li "Initial cleaning" at bounding box center [577, 346] width 201 height 31
type input "Initial cleaning"
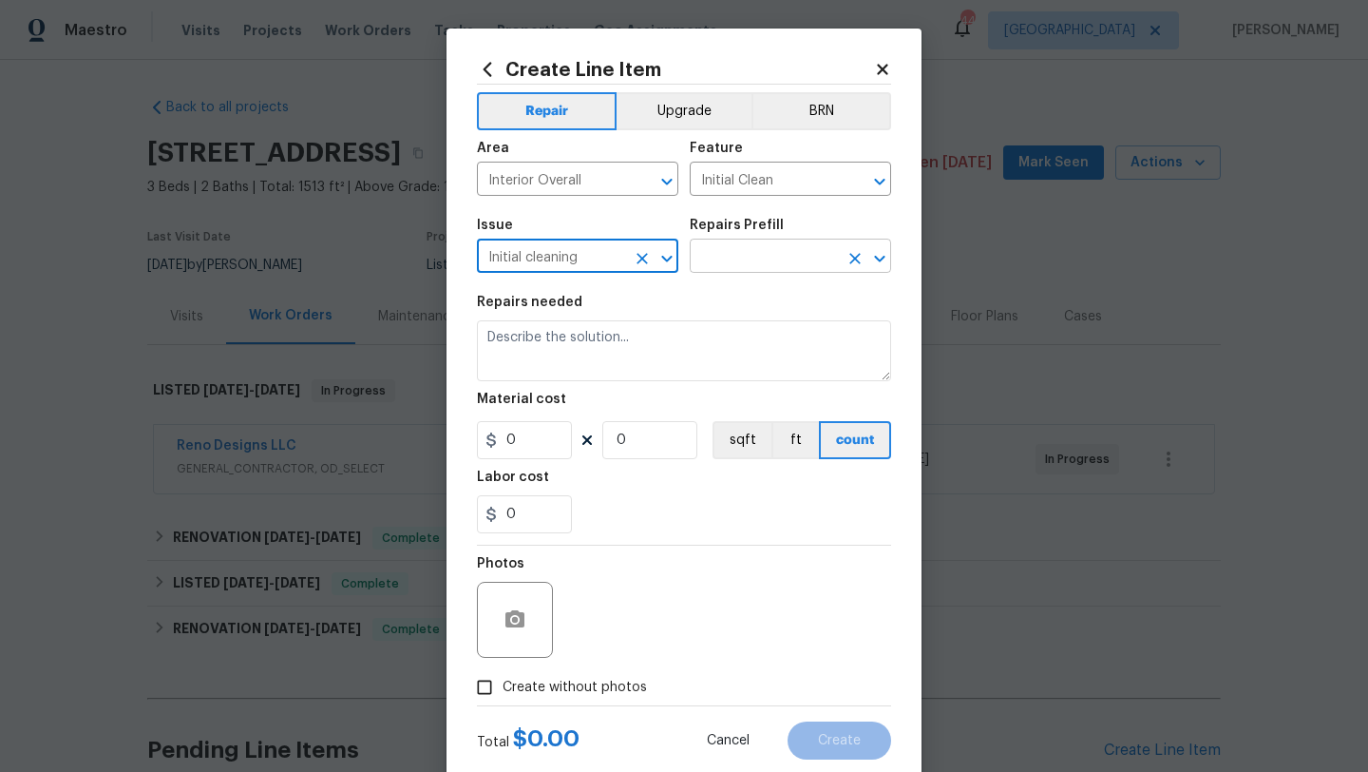
click at [753, 256] on input "text" at bounding box center [764, 257] width 148 height 29
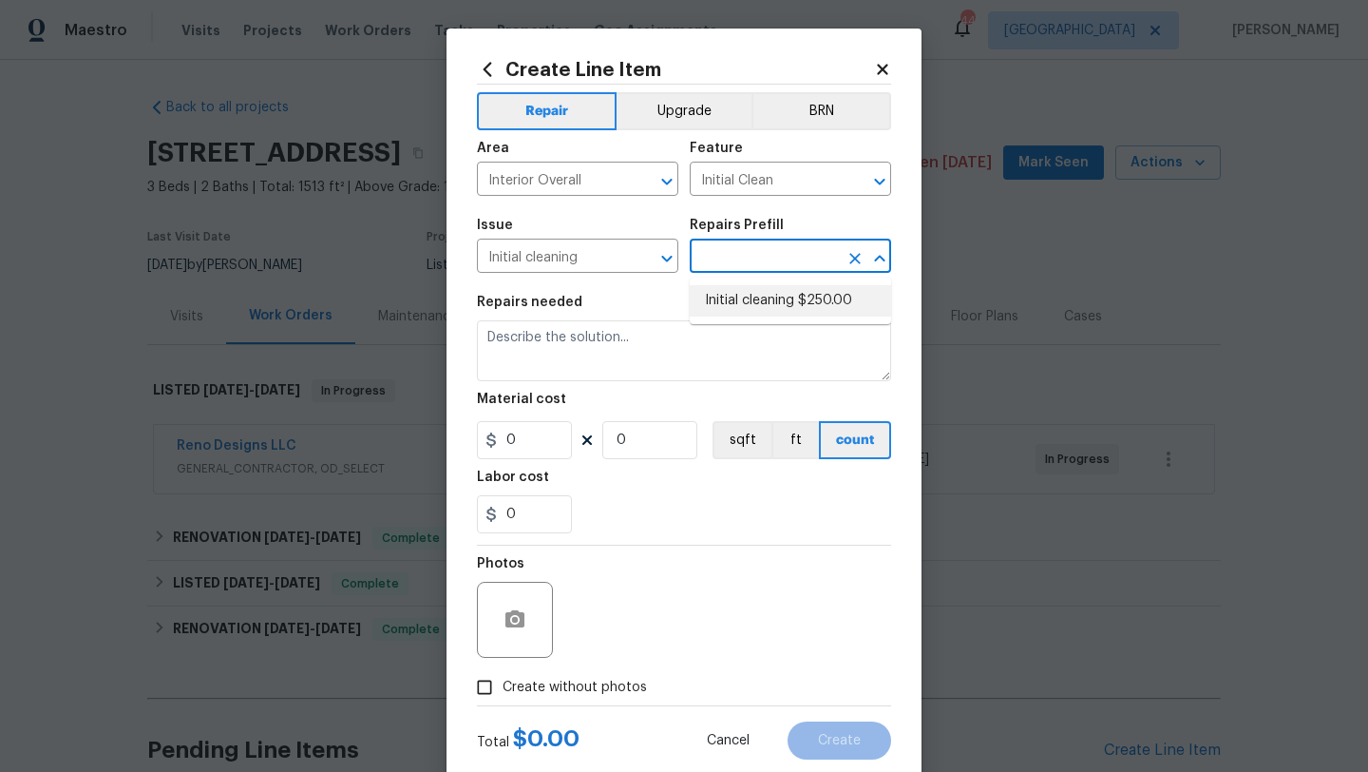
click at [757, 298] on li "Initial cleaning $250.00" at bounding box center [790, 300] width 201 height 31
type input "Home Readiness Packages"
type input "Initial cleaning $250.00"
type textarea "1. Wipe down exterior doors and trim. 2. Clean out all exterior light fixtures …"
type input "250"
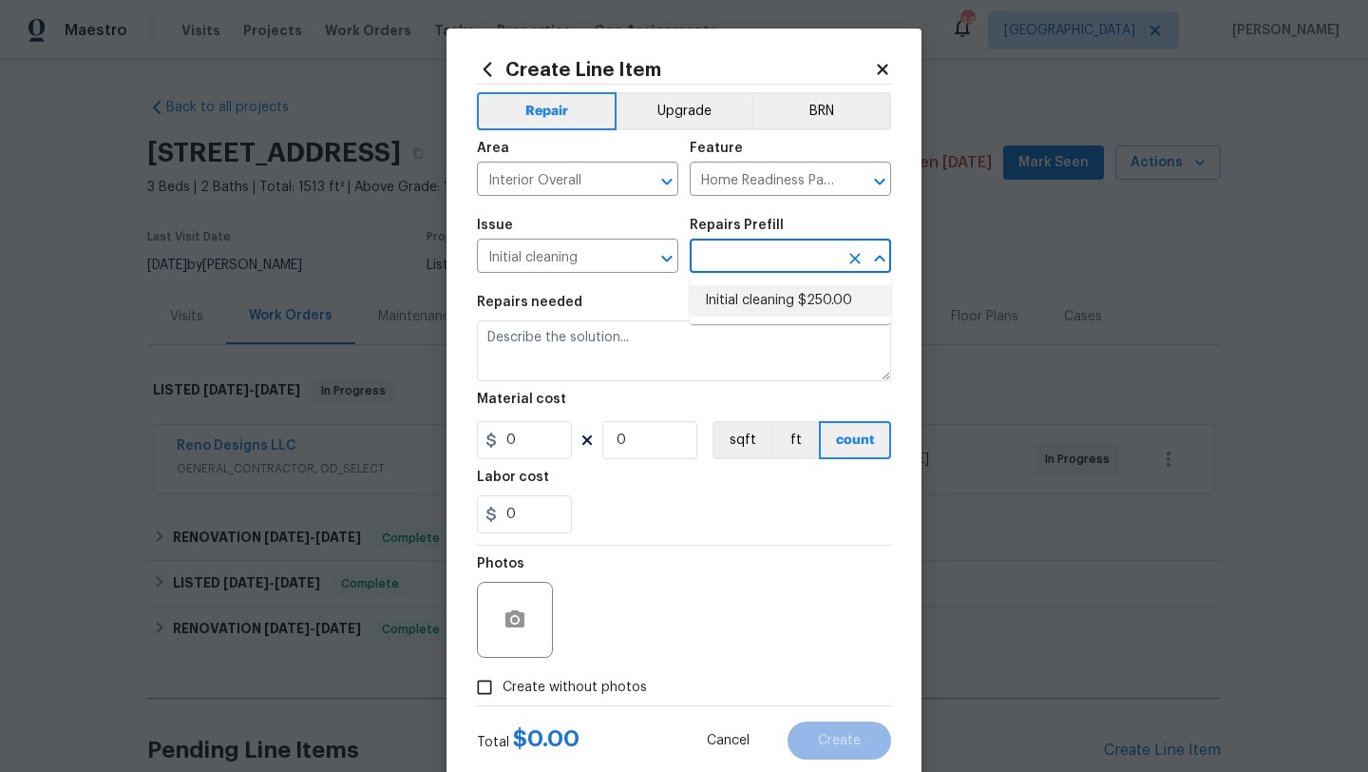
type input "1"
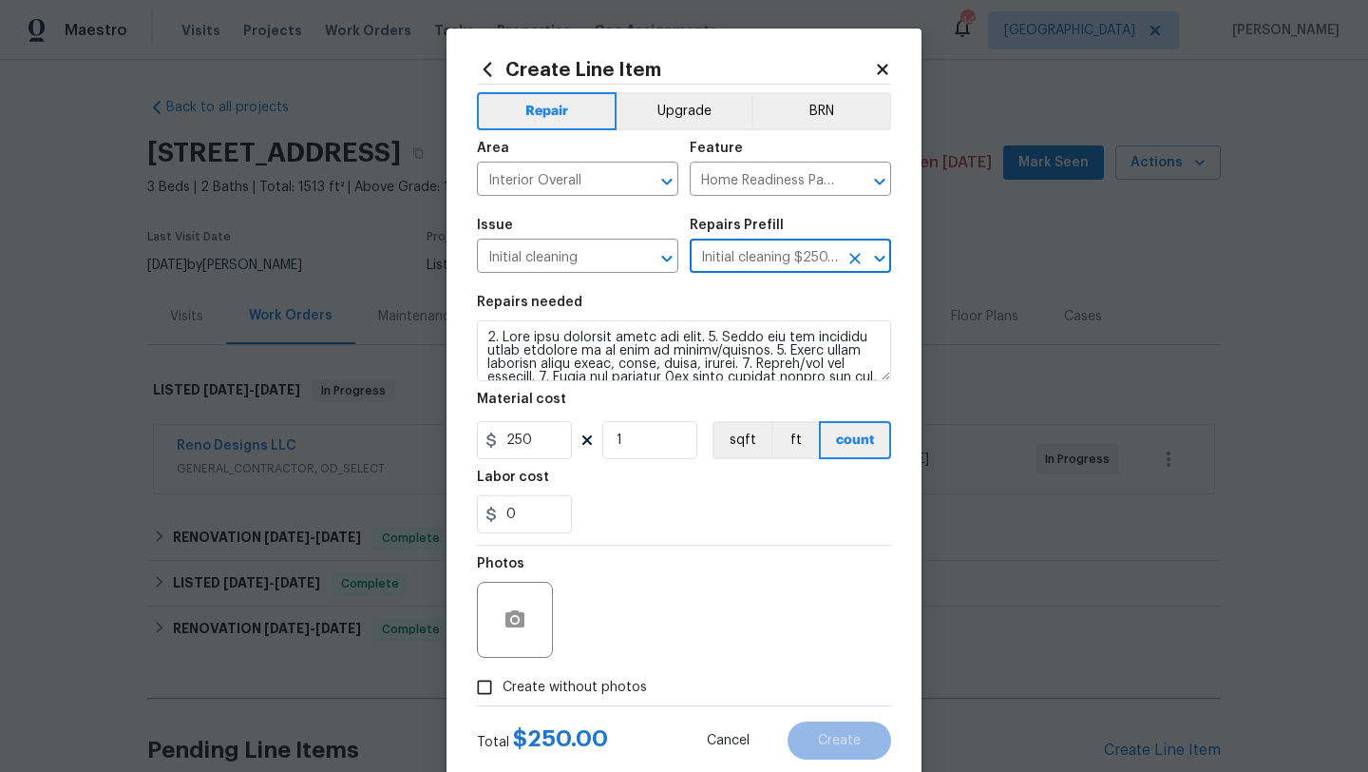
click at [544, 680] on span "Create without photos" at bounding box center [575, 688] width 144 height 20
click at [503, 680] on input "Create without photos" at bounding box center [485, 687] width 36 height 36
checkbox input "true"
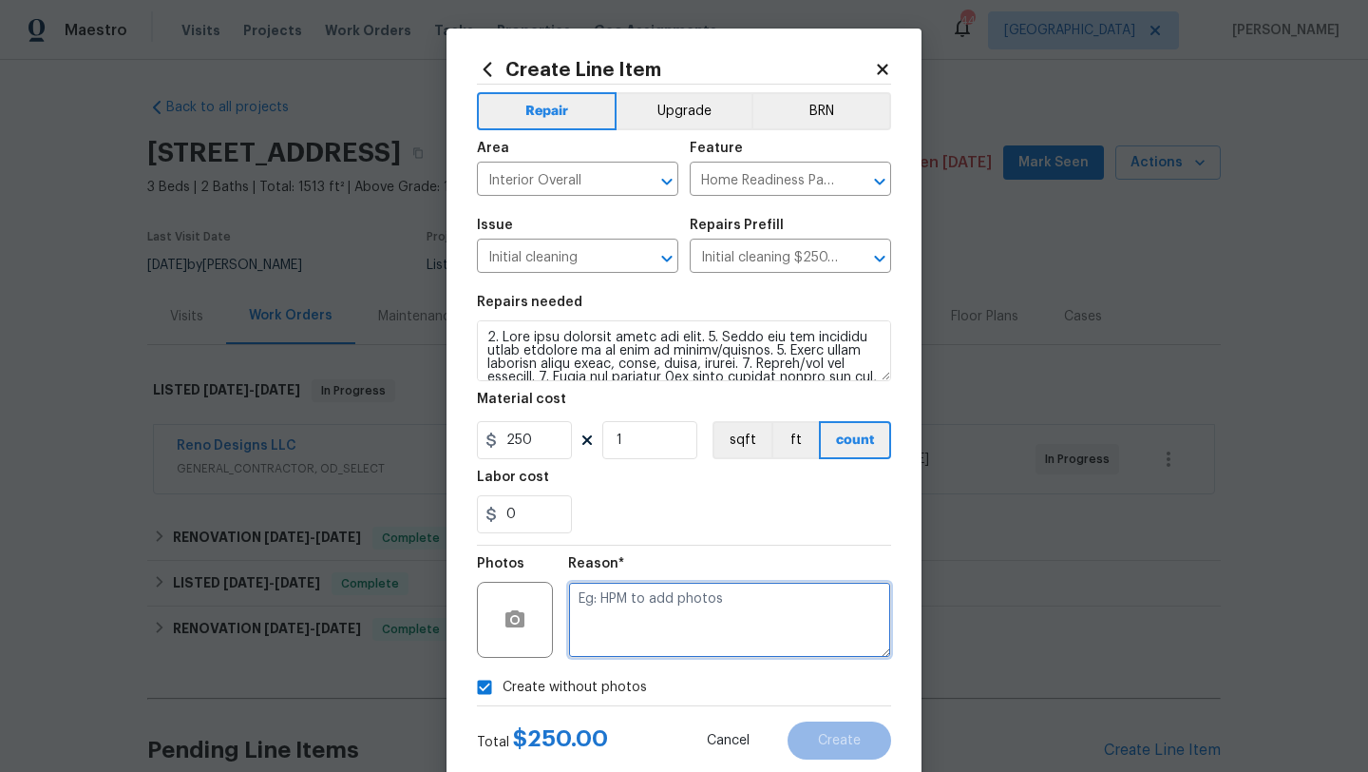
click at [619, 624] on textarea at bounding box center [729, 620] width 323 height 76
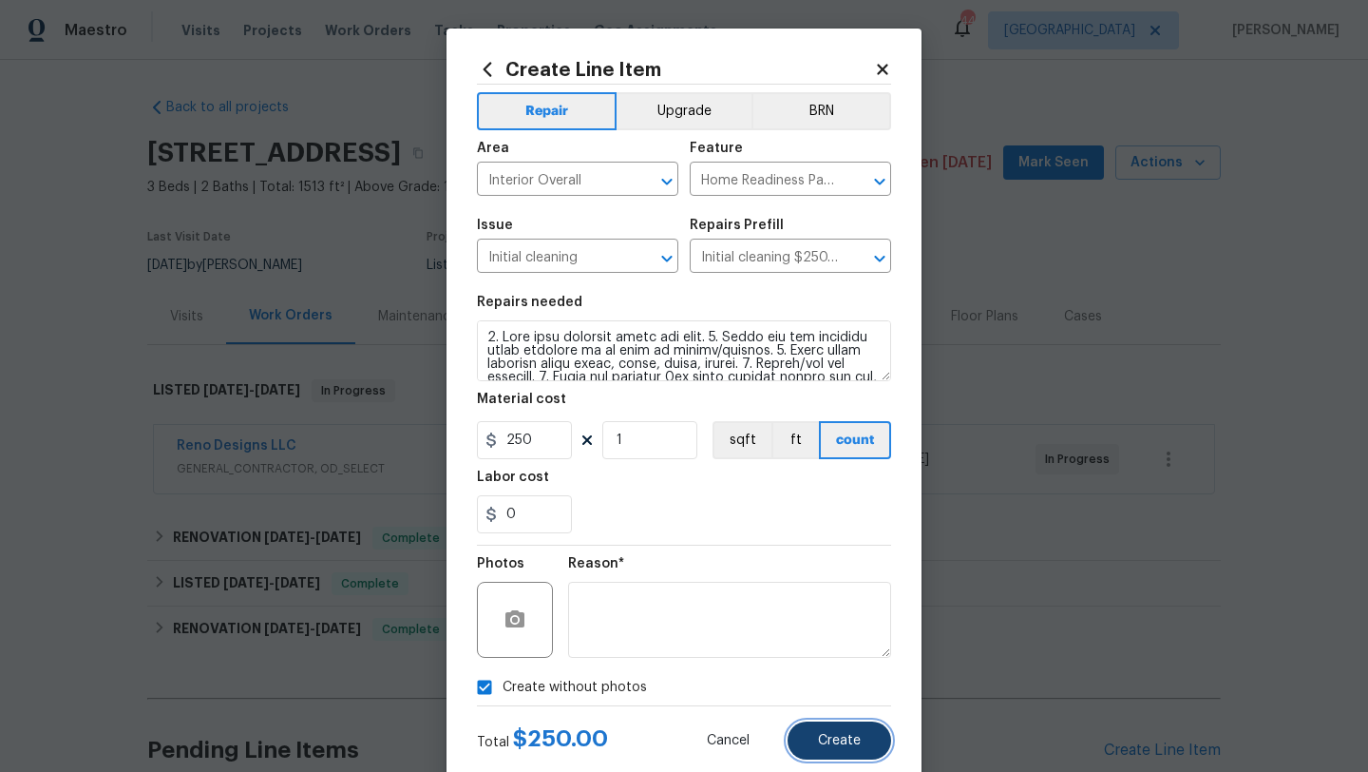
click at [831, 745] on span "Create" at bounding box center [839, 741] width 43 height 14
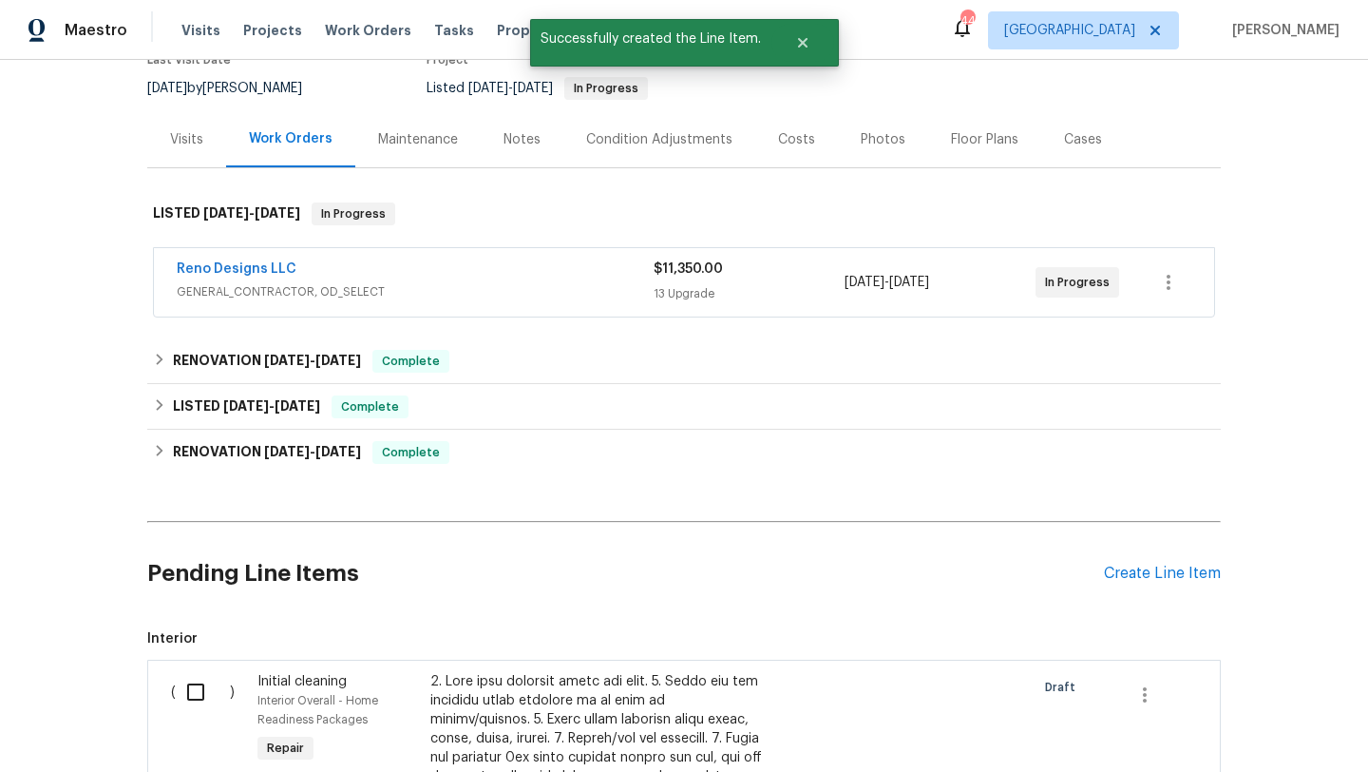
scroll to position [324, 0]
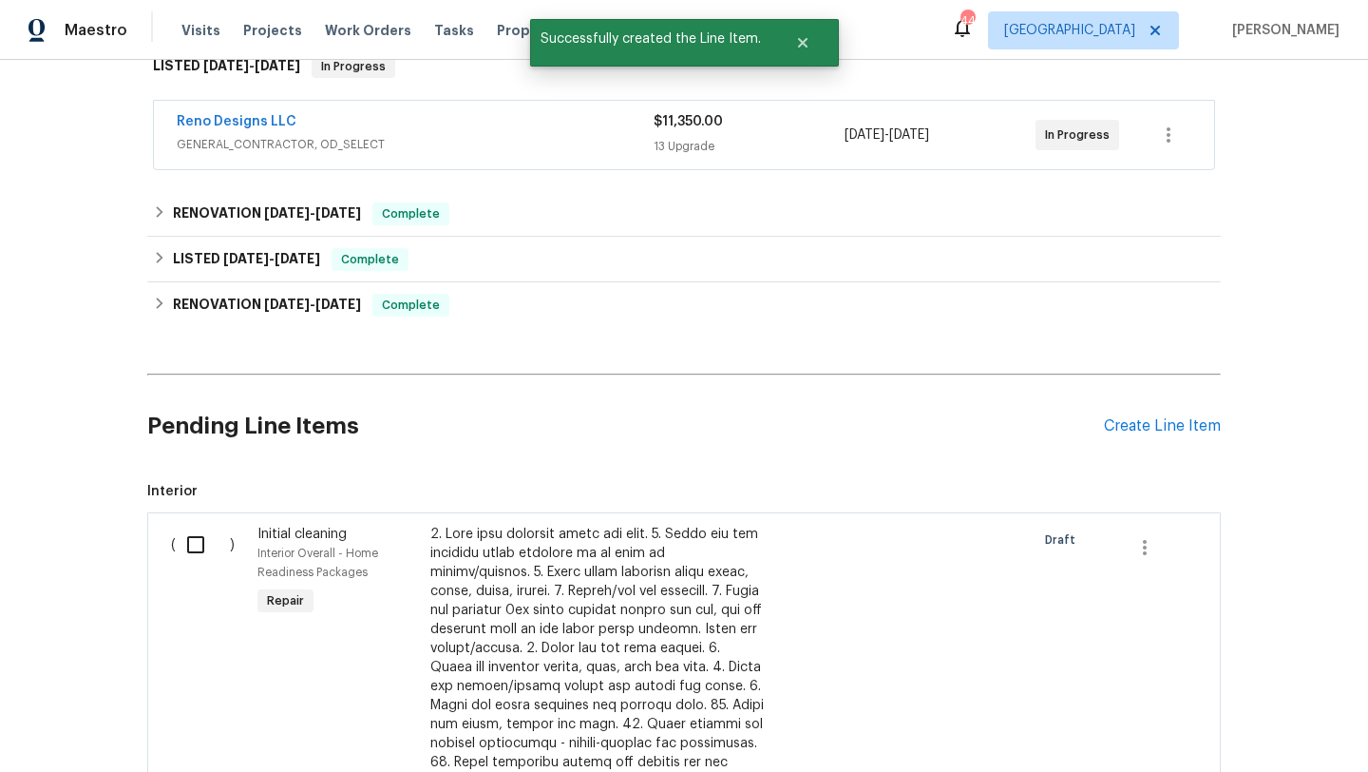
click at [191, 541] on input "checkbox" at bounding box center [203, 545] width 54 height 40
checkbox input "true"
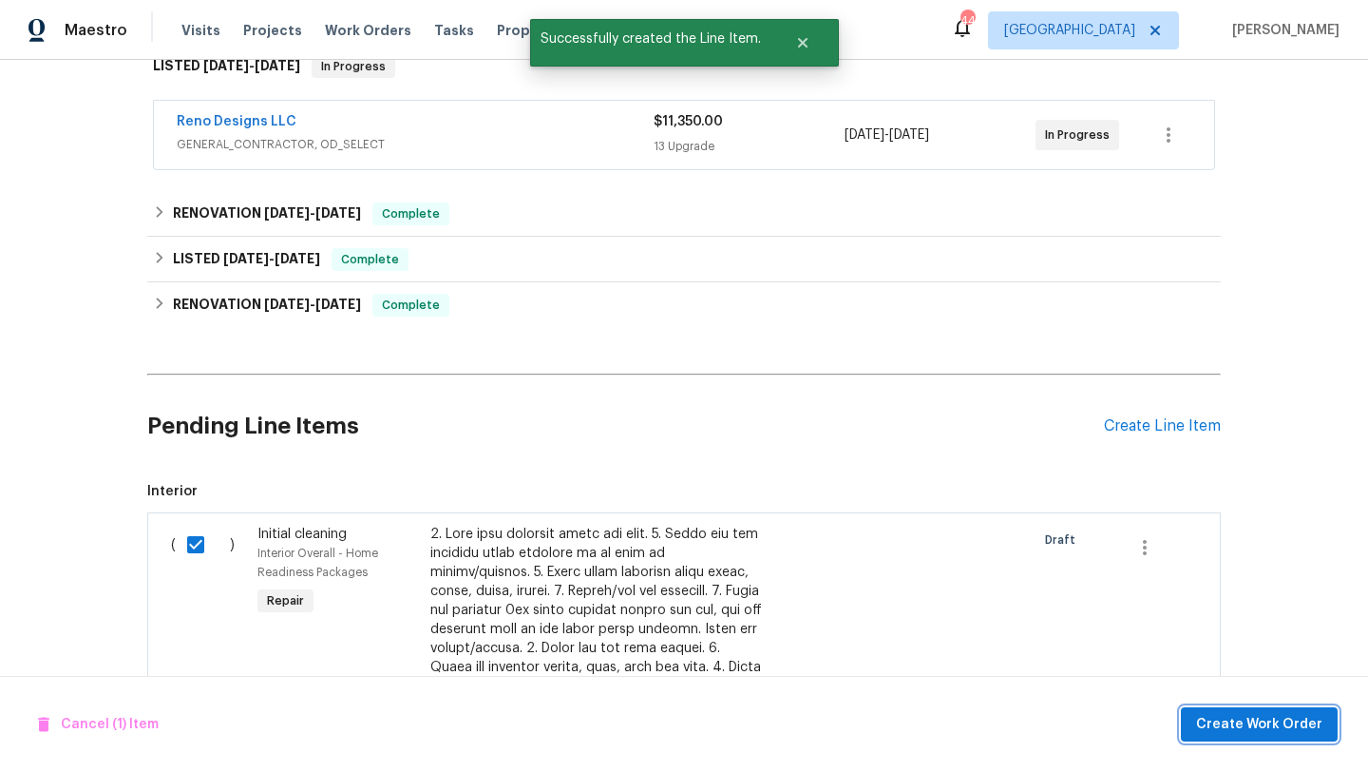
click at [1215, 725] on span "Create Work Order" at bounding box center [1259, 725] width 126 height 24
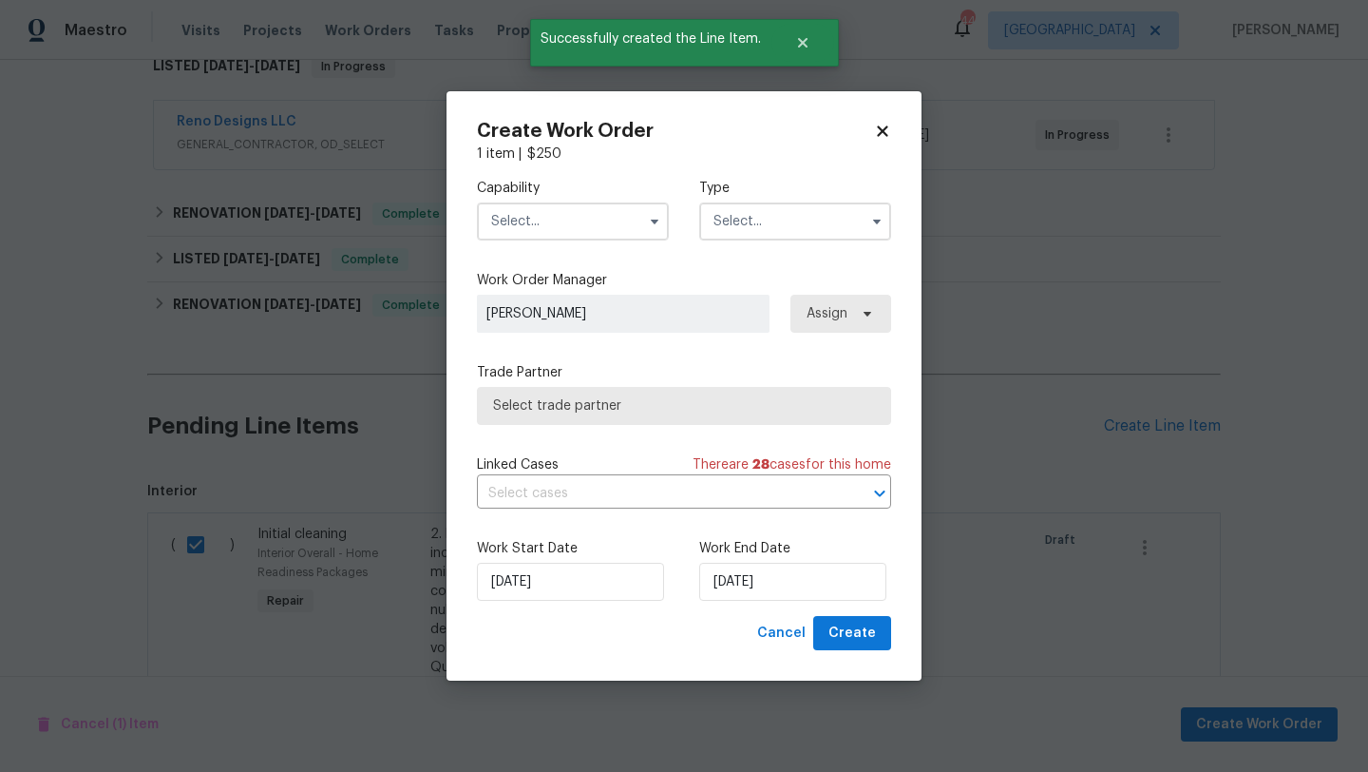
click at [598, 226] on input "text" at bounding box center [573, 221] width 192 height 38
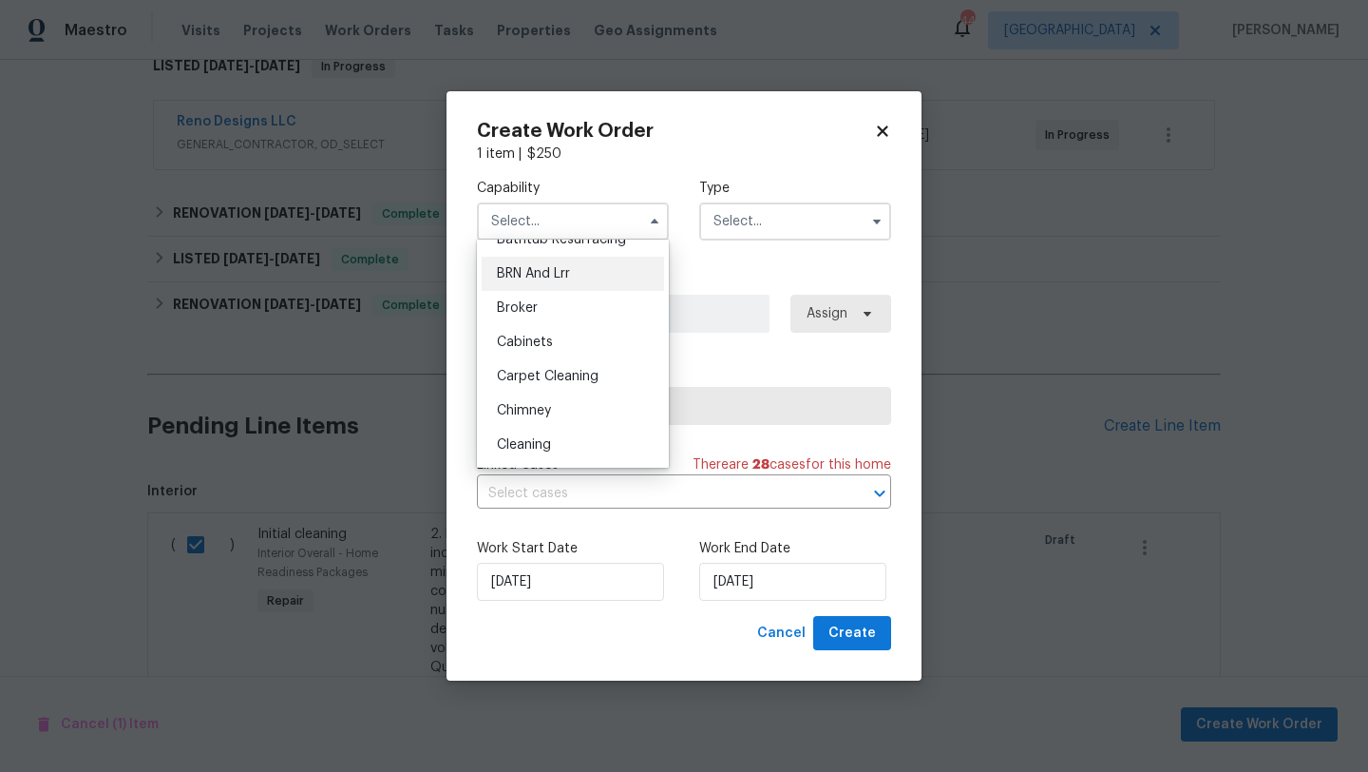
scroll to position [94, 0]
click at [551, 431] on div "Cleaning" at bounding box center [573, 441] width 182 height 34
type input "Cleaning"
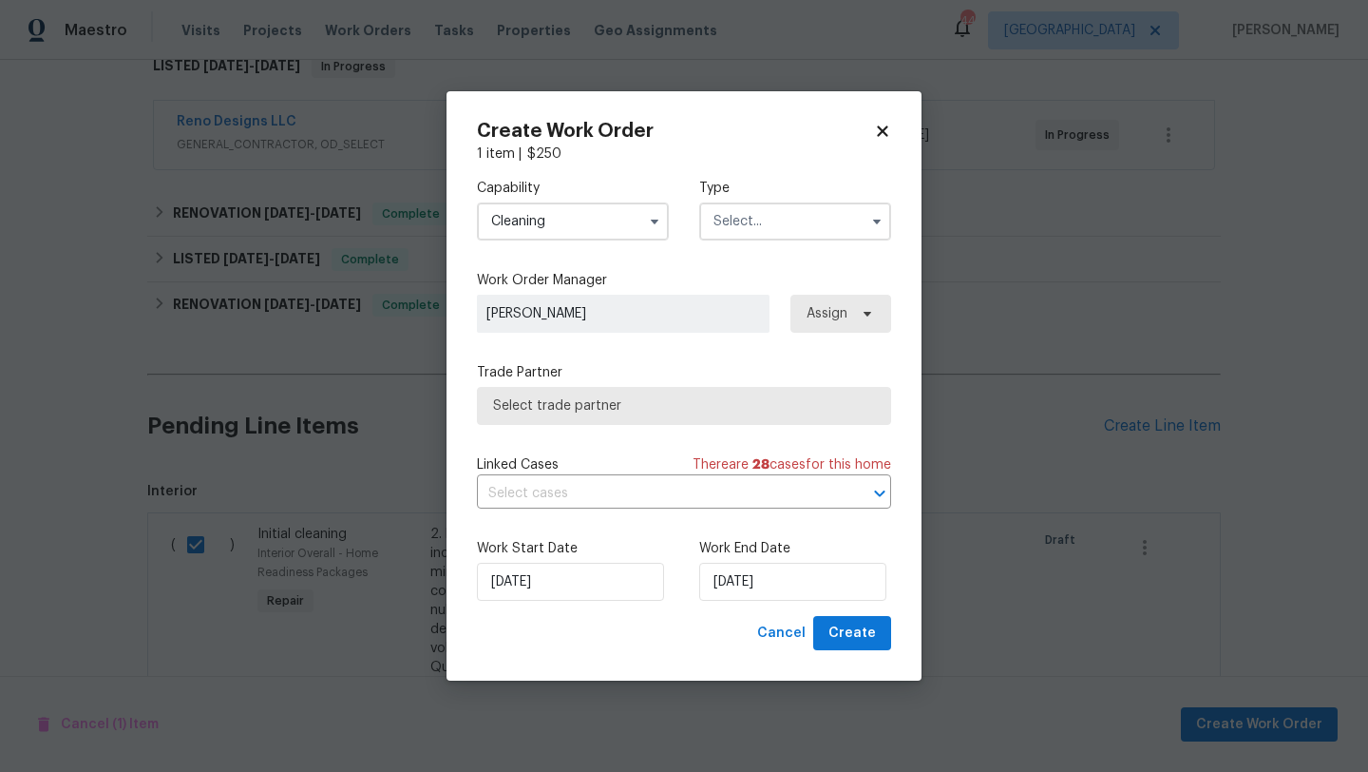
click at [780, 225] on input "text" at bounding box center [795, 221] width 192 height 38
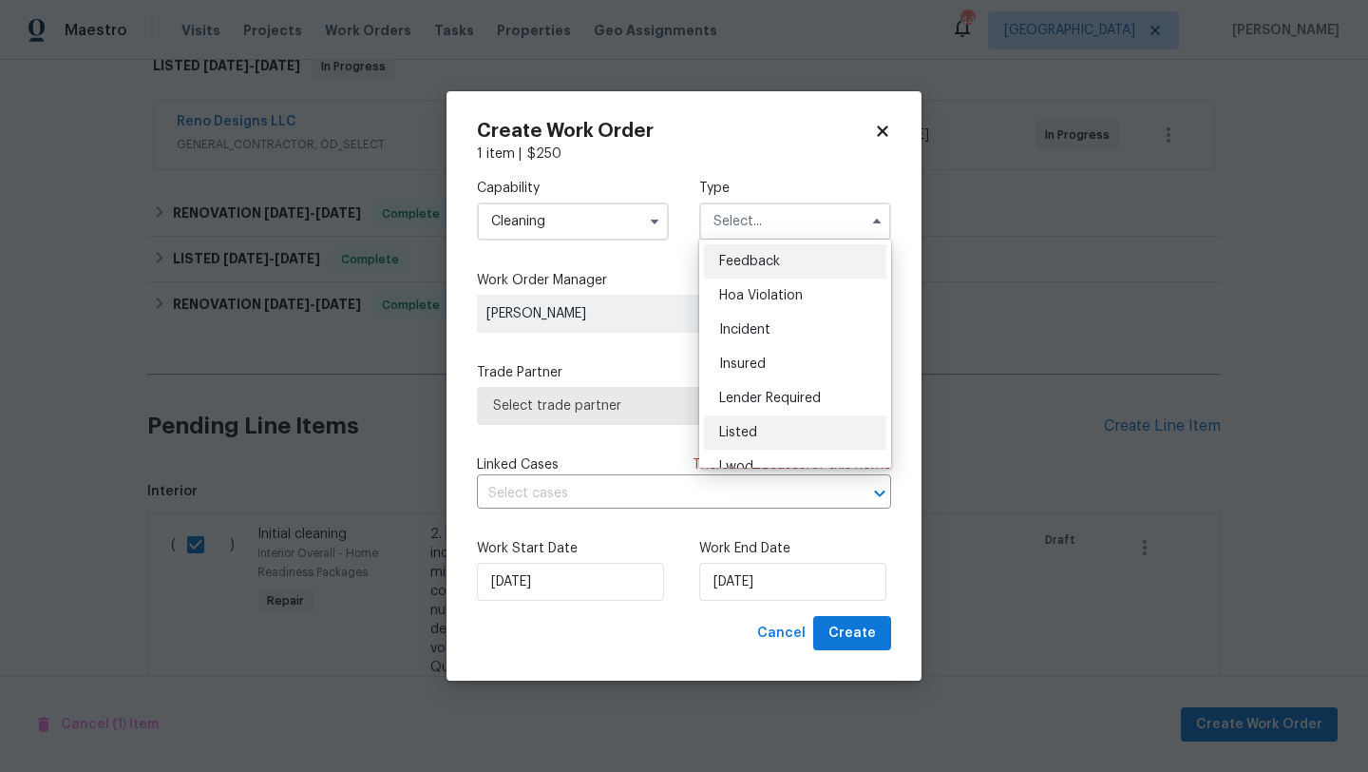
click at [749, 431] on span "Listed" at bounding box center [738, 432] width 38 height 13
type input "Listed"
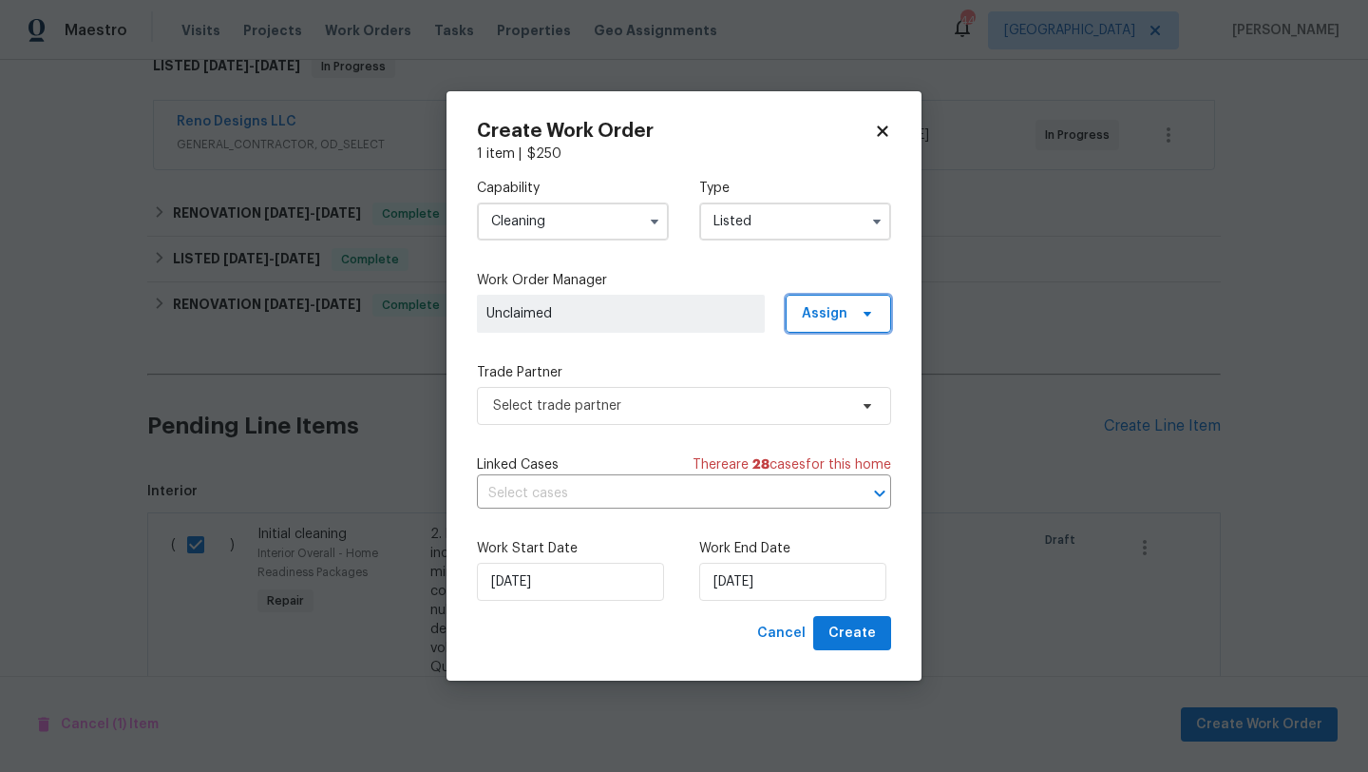
click at [818, 320] on span "Assign" at bounding box center [825, 313] width 46 height 19
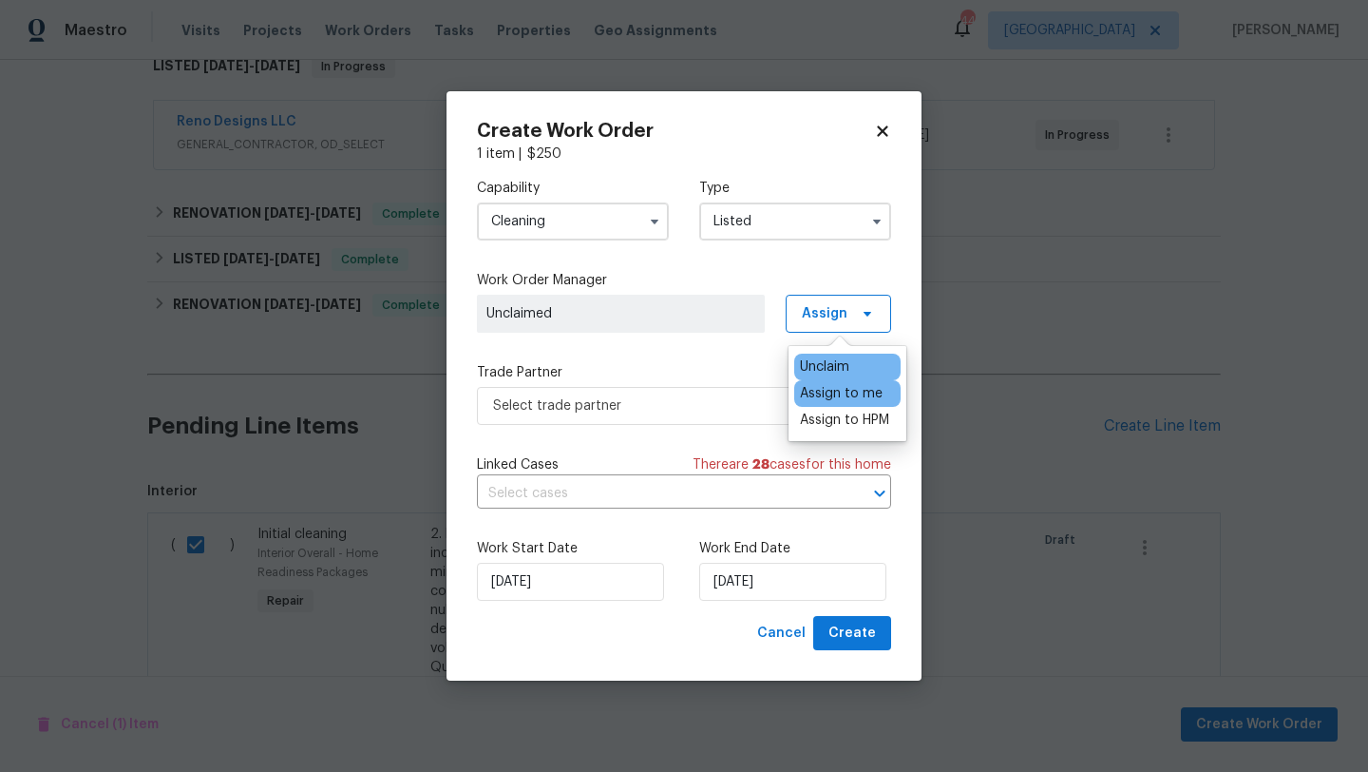
click at [821, 393] on div "Assign to me" at bounding box center [841, 393] width 83 height 19
click at [755, 403] on span "Select trade partner" at bounding box center [670, 405] width 354 height 19
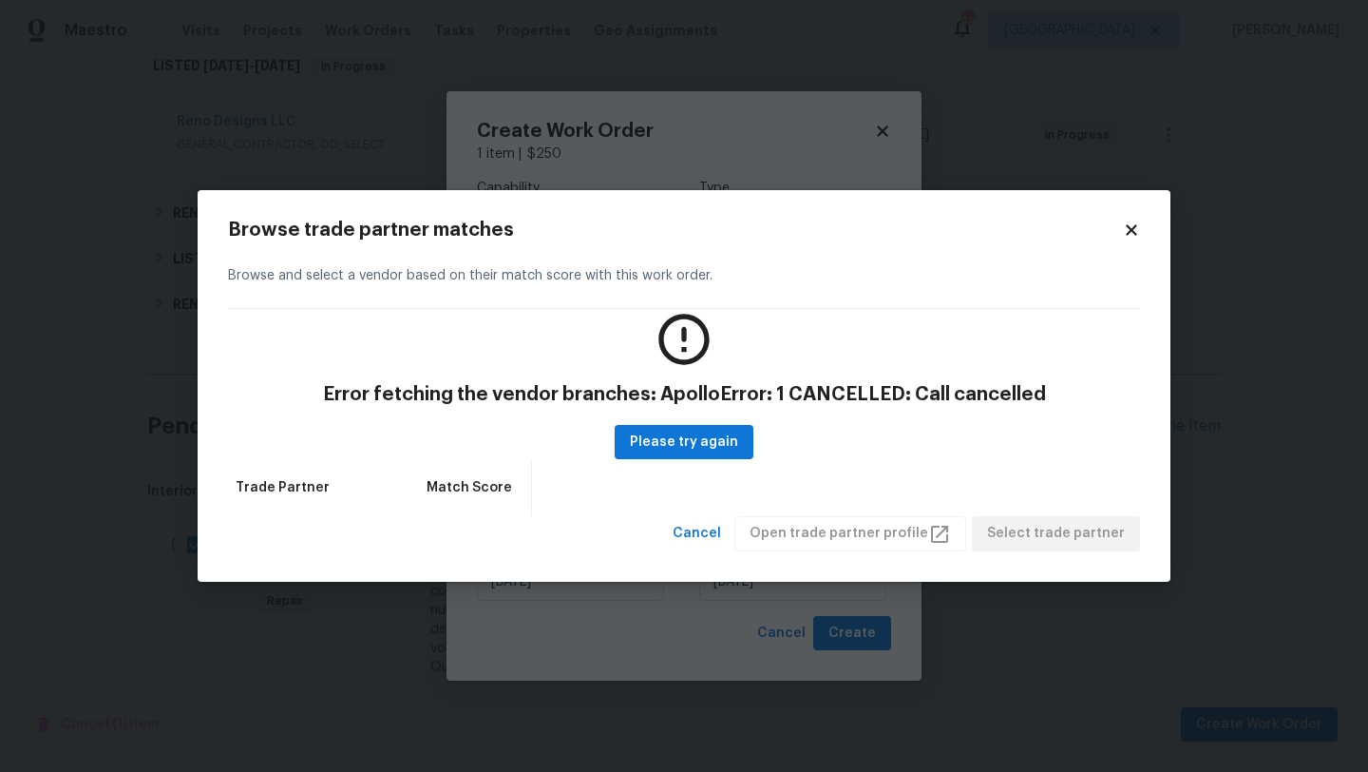
click at [1129, 226] on icon at bounding box center [1131, 230] width 10 height 10
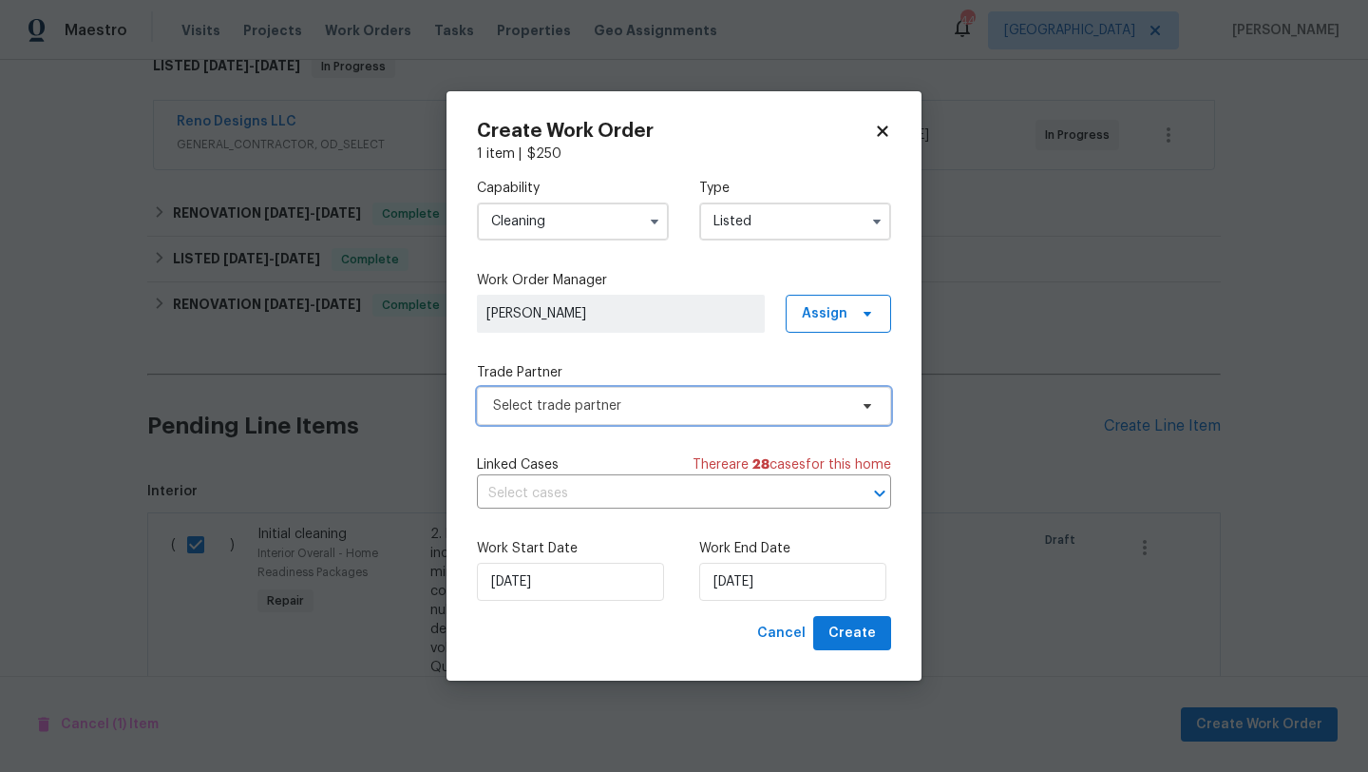
click at [738, 405] on span "Select trade partner" at bounding box center [670, 405] width 354 height 19
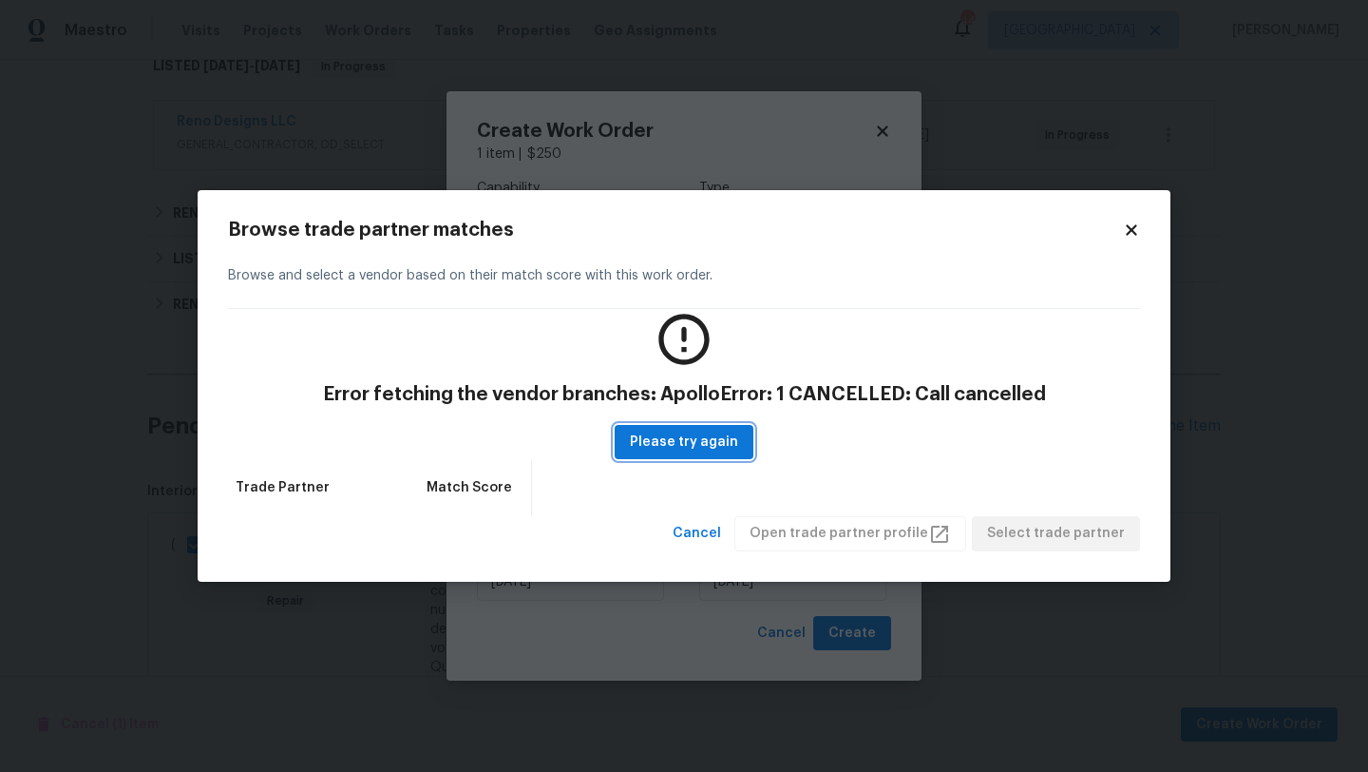
click at [699, 443] on span "Please try again" at bounding box center [684, 442] width 108 height 24
click at [1136, 225] on icon at bounding box center [1131, 230] width 10 height 10
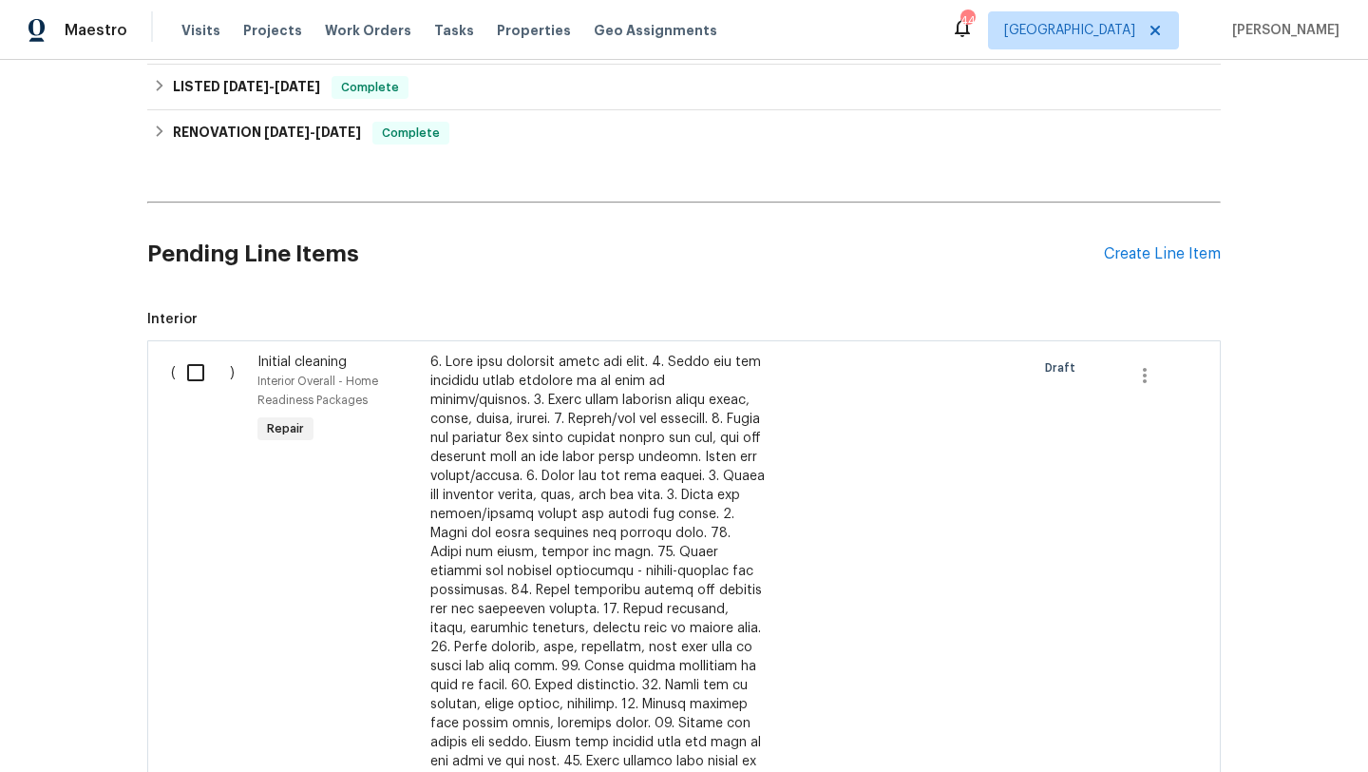
scroll to position [509, 0]
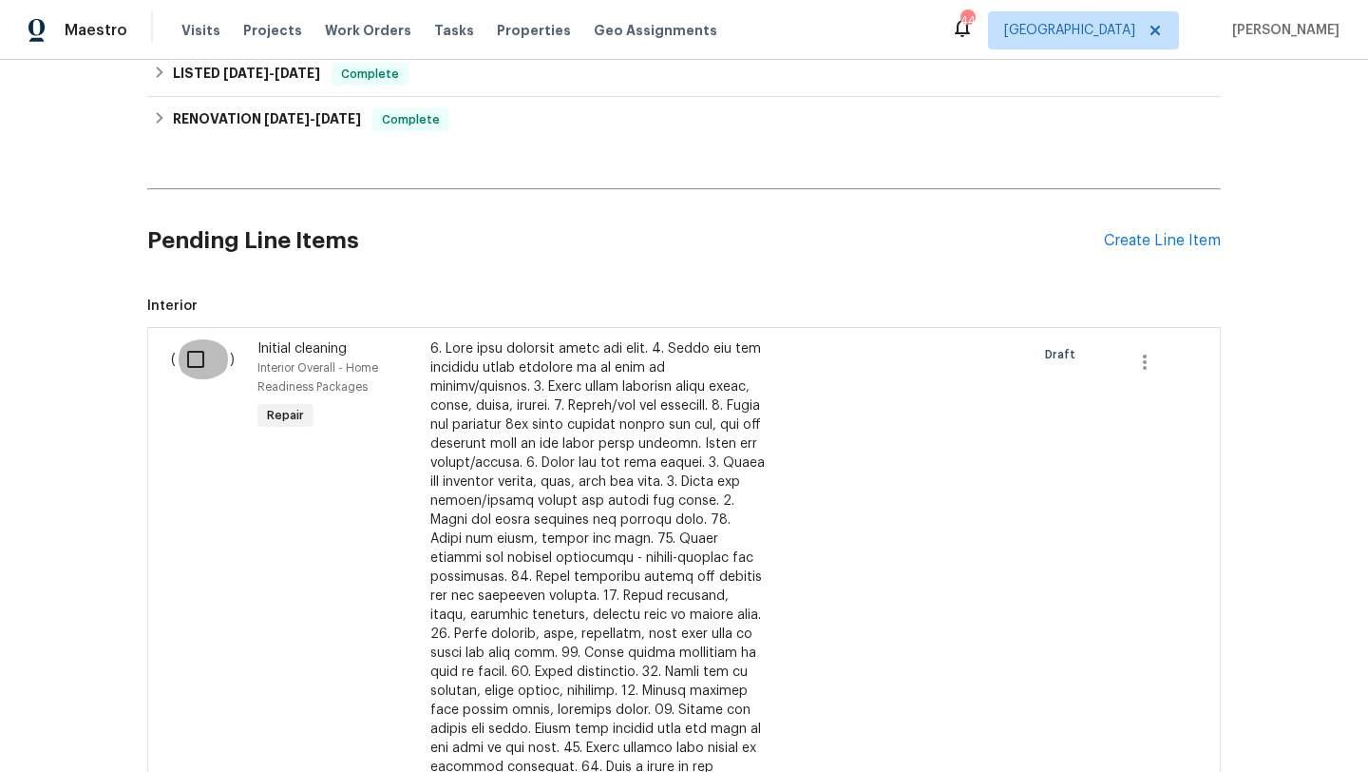
click at [188, 364] on input "checkbox" at bounding box center [203, 359] width 54 height 40
checkbox input "true"
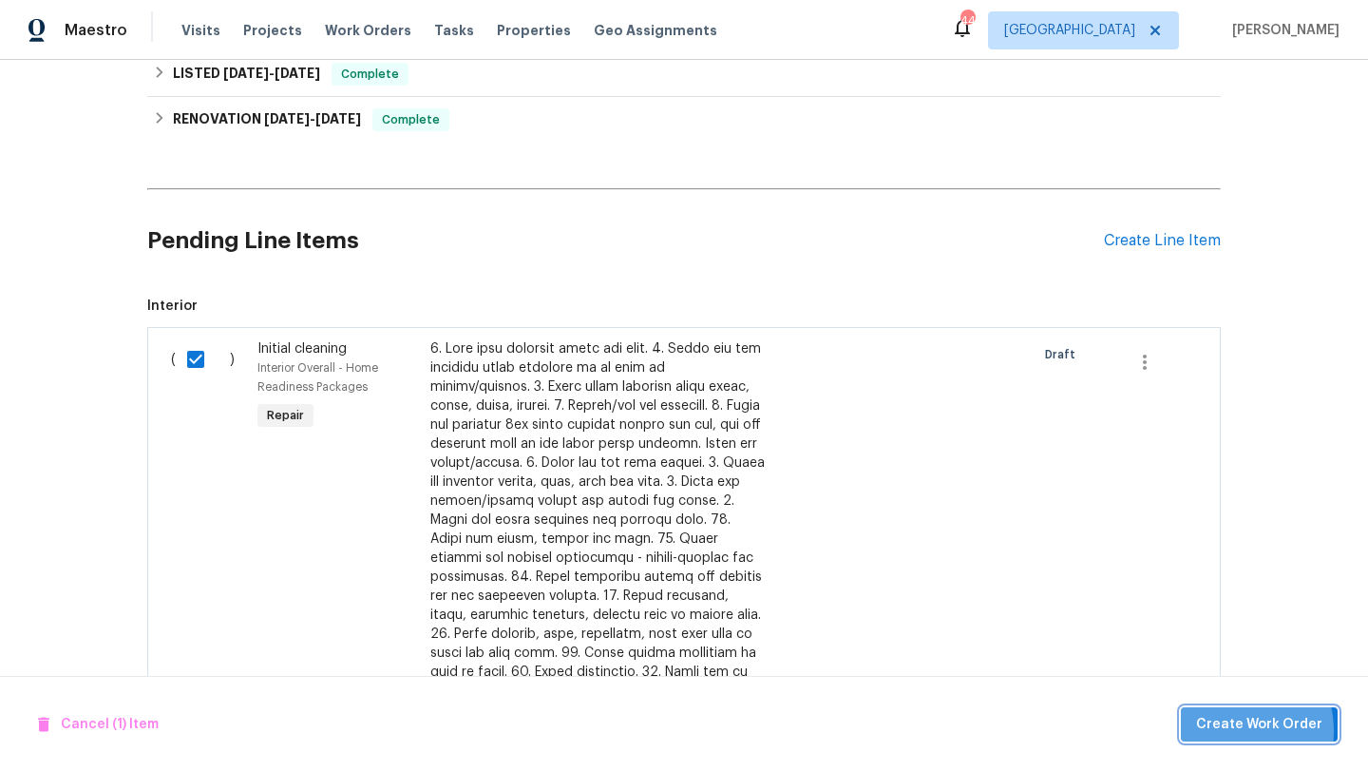
click at [1217, 731] on span "Create Work Order" at bounding box center [1259, 725] width 126 height 24
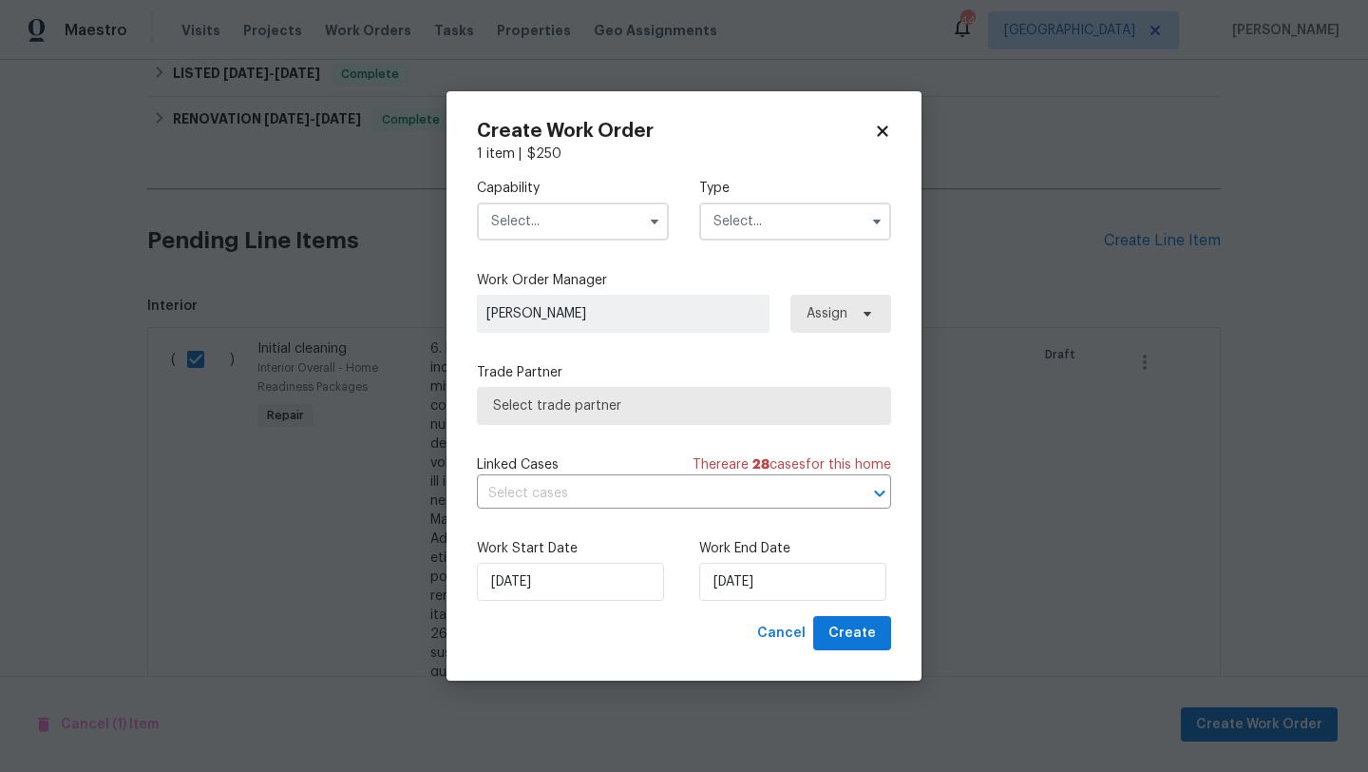
click at [602, 225] on input "text" at bounding box center [573, 221] width 192 height 38
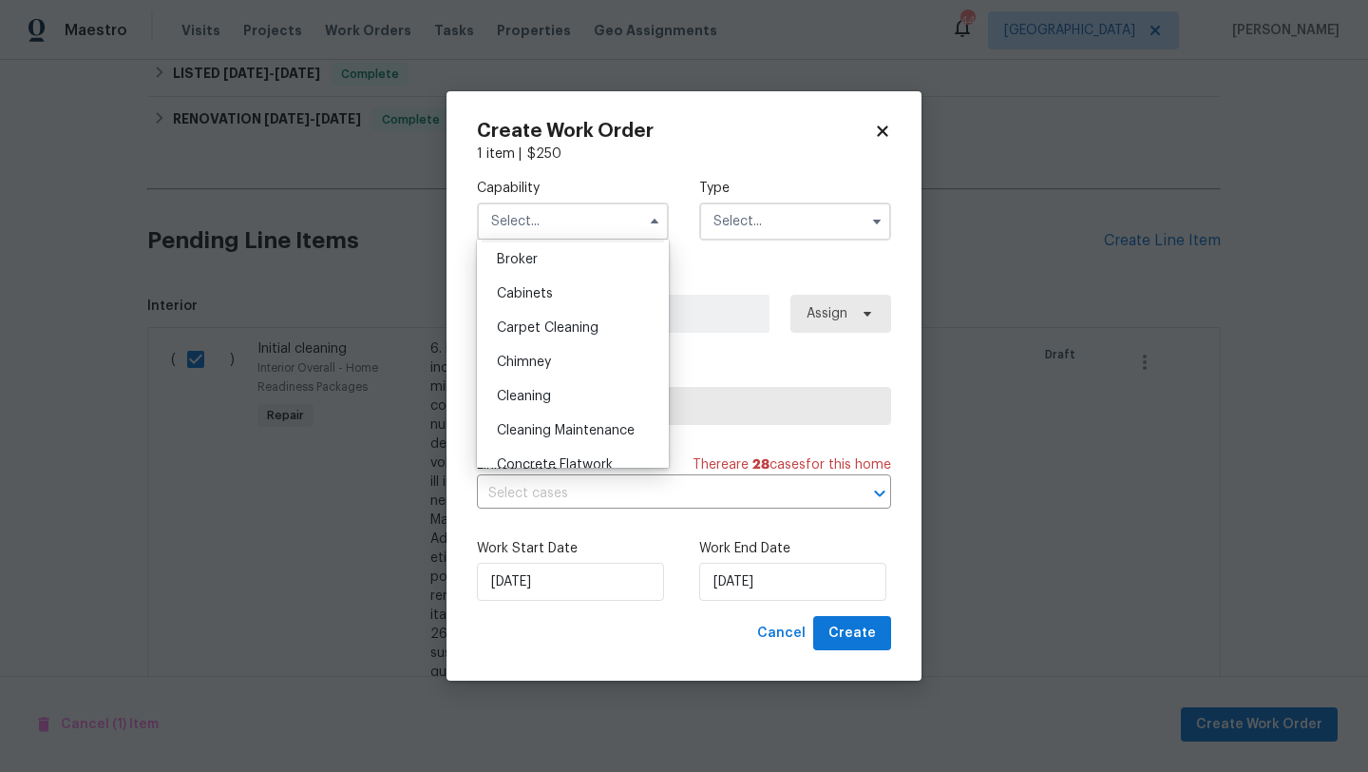
scroll to position [140, 0]
click at [544, 387] on div "Cleaning" at bounding box center [573, 395] width 182 height 34
type input "Cleaning"
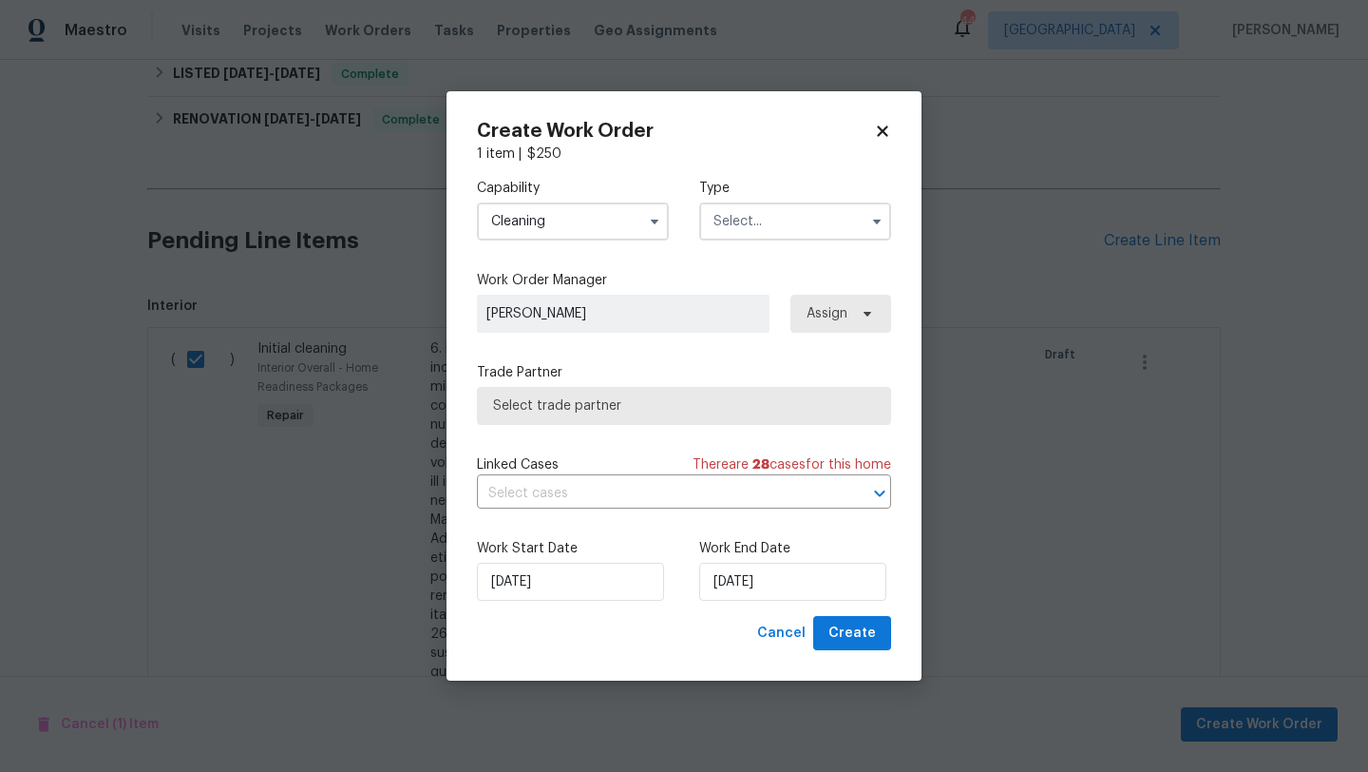
click at [753, 227] on input "text" at bounding box center [795, 221] width 192 height 38
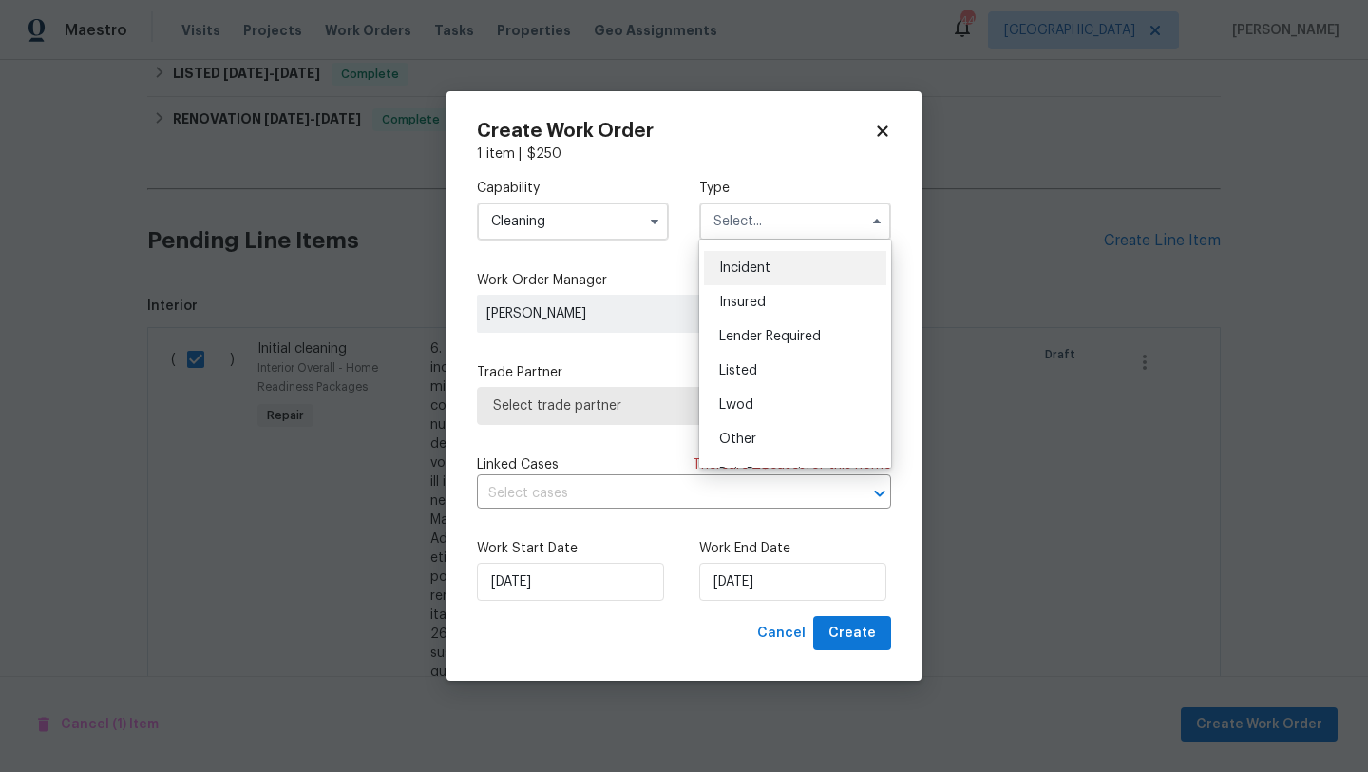
scroll to position [104, 0]
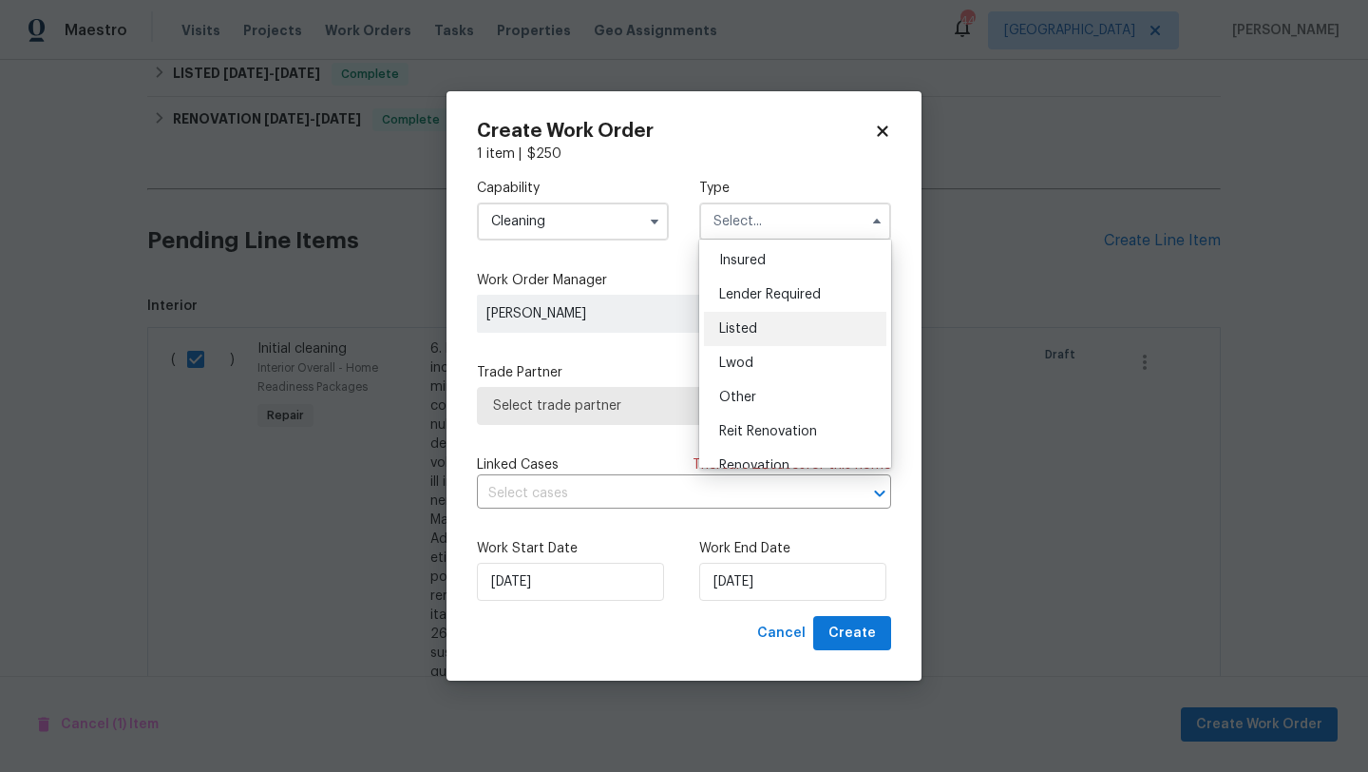
click at [763, 329] on div "Listed" at bounding box center [795, 329] width 182 height 34
type input "Listed"
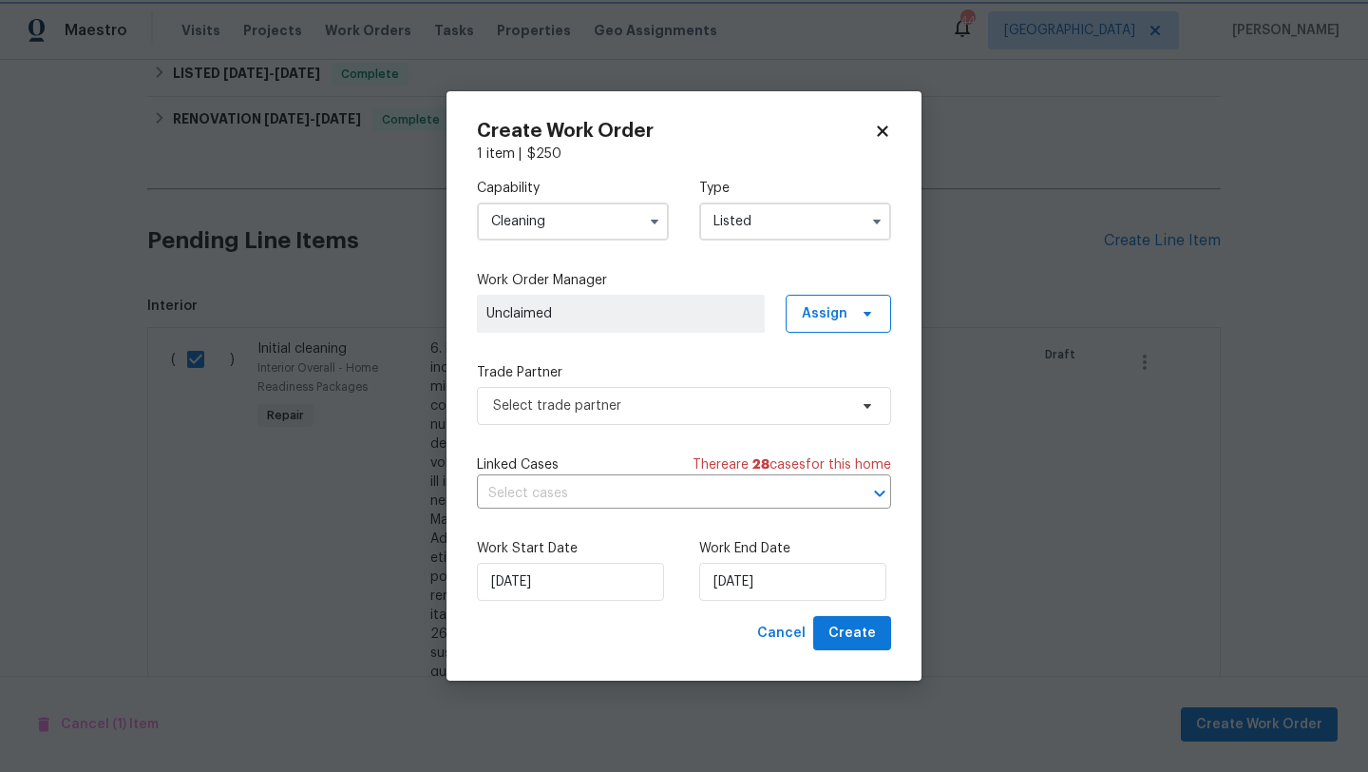
scroll to position [0, 0]
click at [840, 305] on span "Assign" at bounding box center [825, 313] width 46 height 19
click at [838, 393] on div "Assign to me" at bounding box center [841, 393] width 83 height 19
click at [760, 407] on span "Select trade partner" at bounding box center [670, 405] width 354 height 19
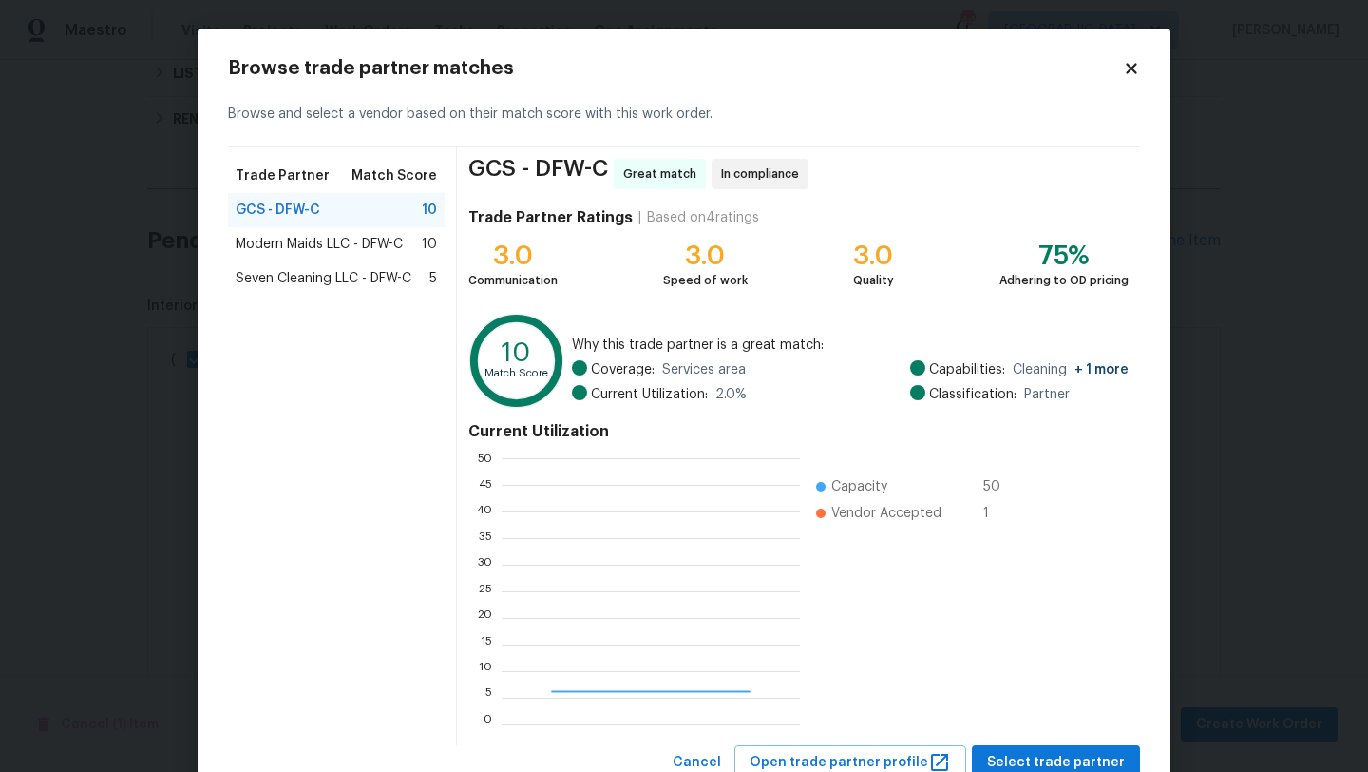
scroll to position [266, 298]
click at [379, 241] on span "Modern Maids LLC - DFW-C" at bounding box center [319, 244] width 167 height 19
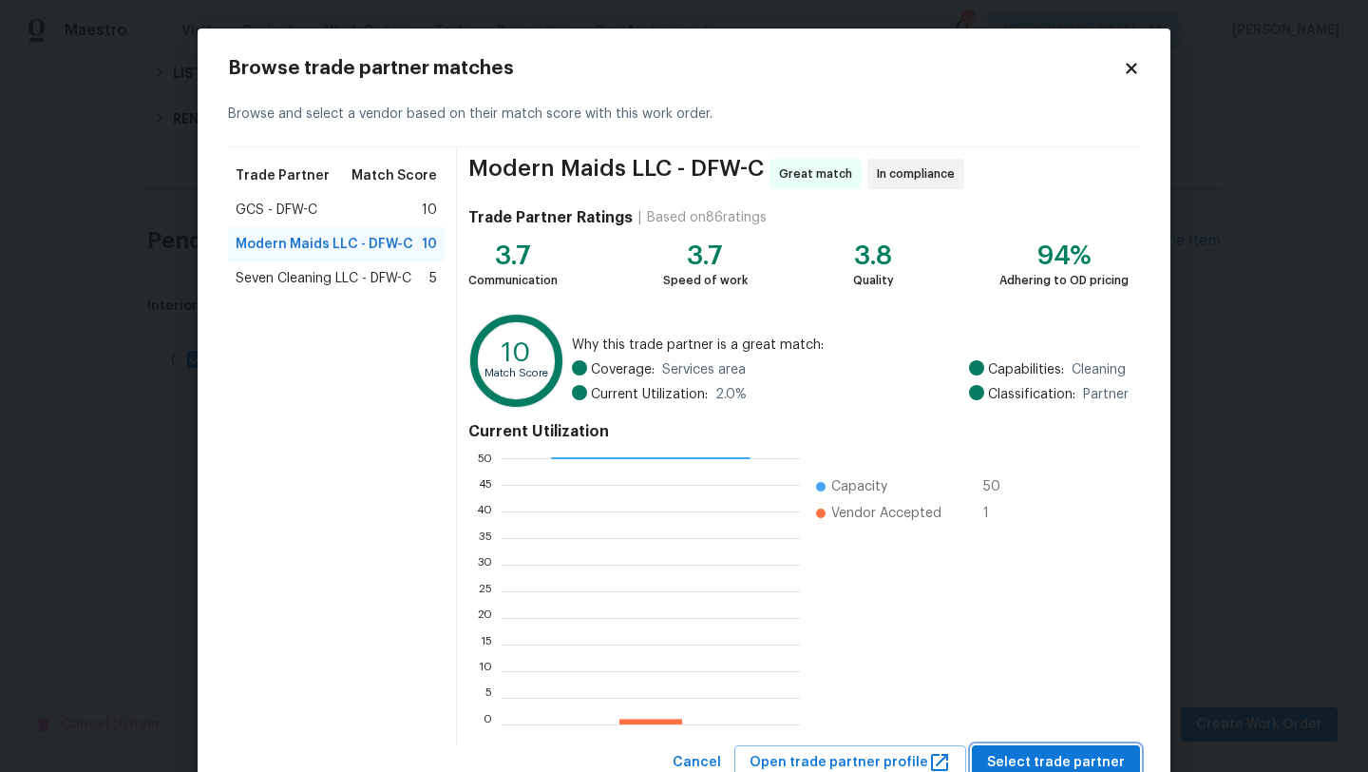
click at [1016, 754] on span "Select trade partner" at bounding box center [1056, 763] width 138 height 24
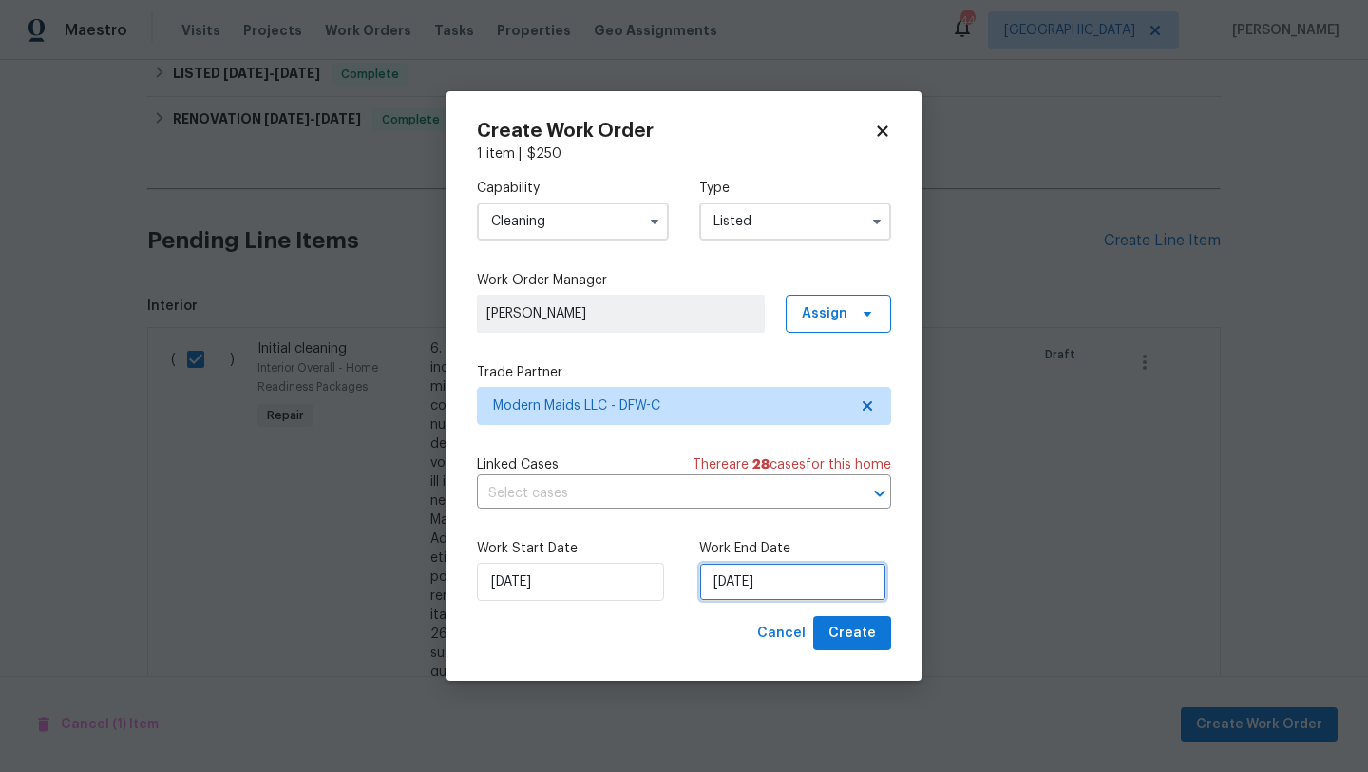
click at [838, 577] on input "[DATE]" at bounding box center [792, 582] width 187 height 38
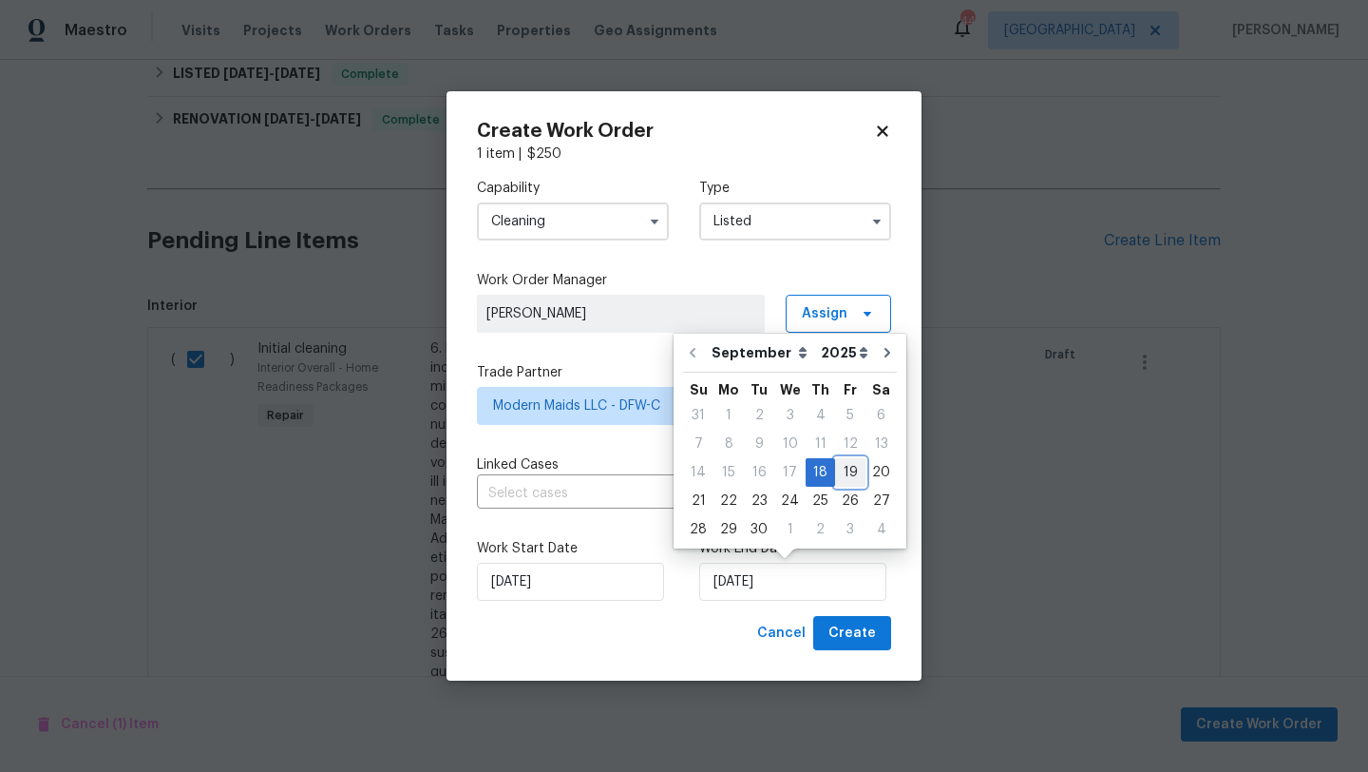
click at [844, 469] on div "19" at bounding box center [850, 472] width 30 height 27
type input "[DATE]"
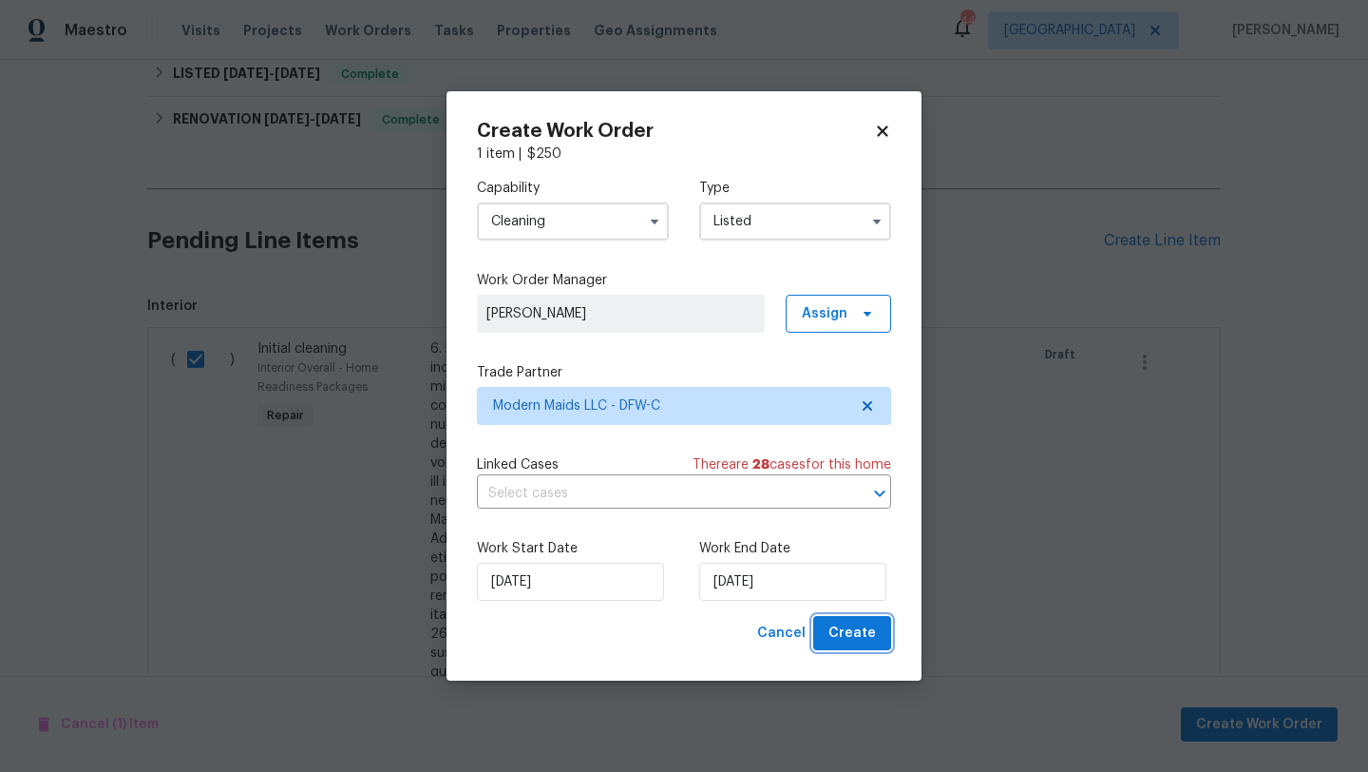
click at [852, 635] on span "Create" at bounding box center [853, 633] width 48 height 24
checkbox input "false"
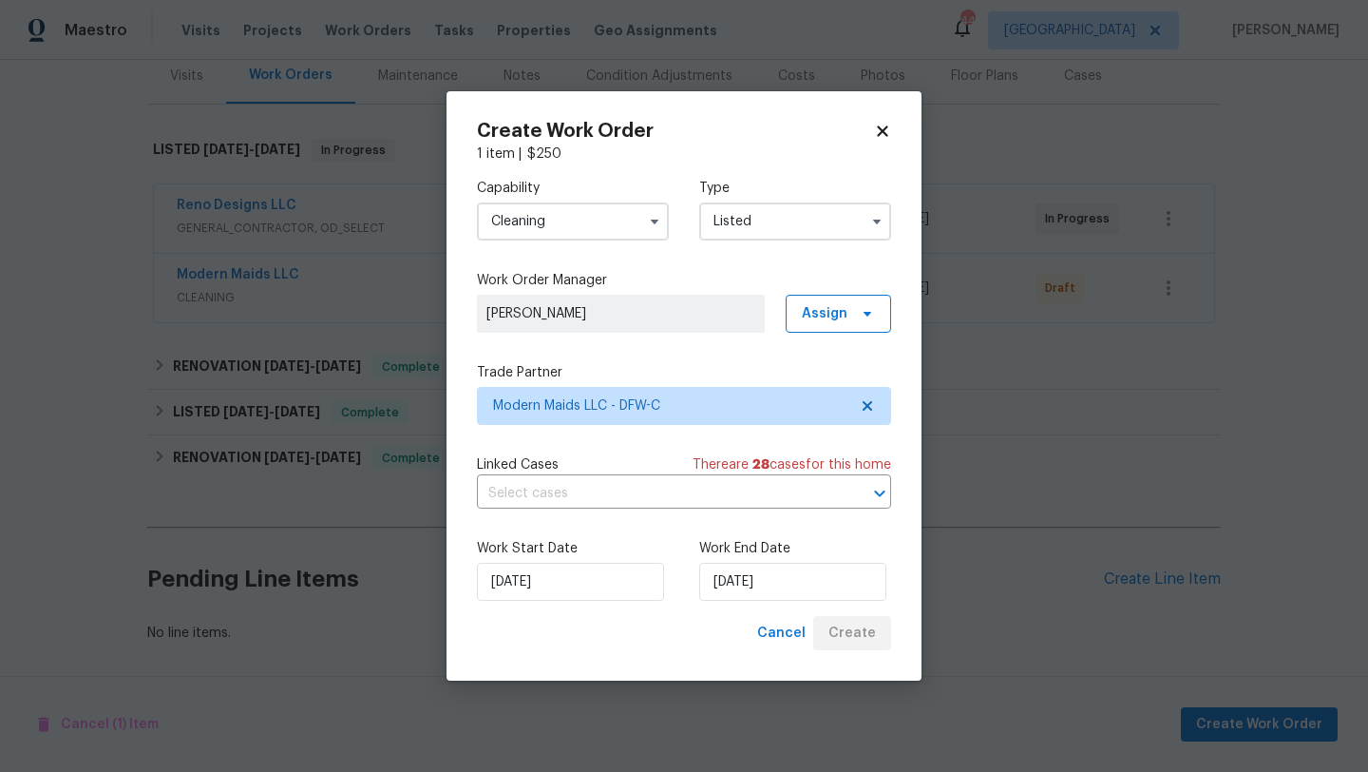
scroll to position [240, 0]
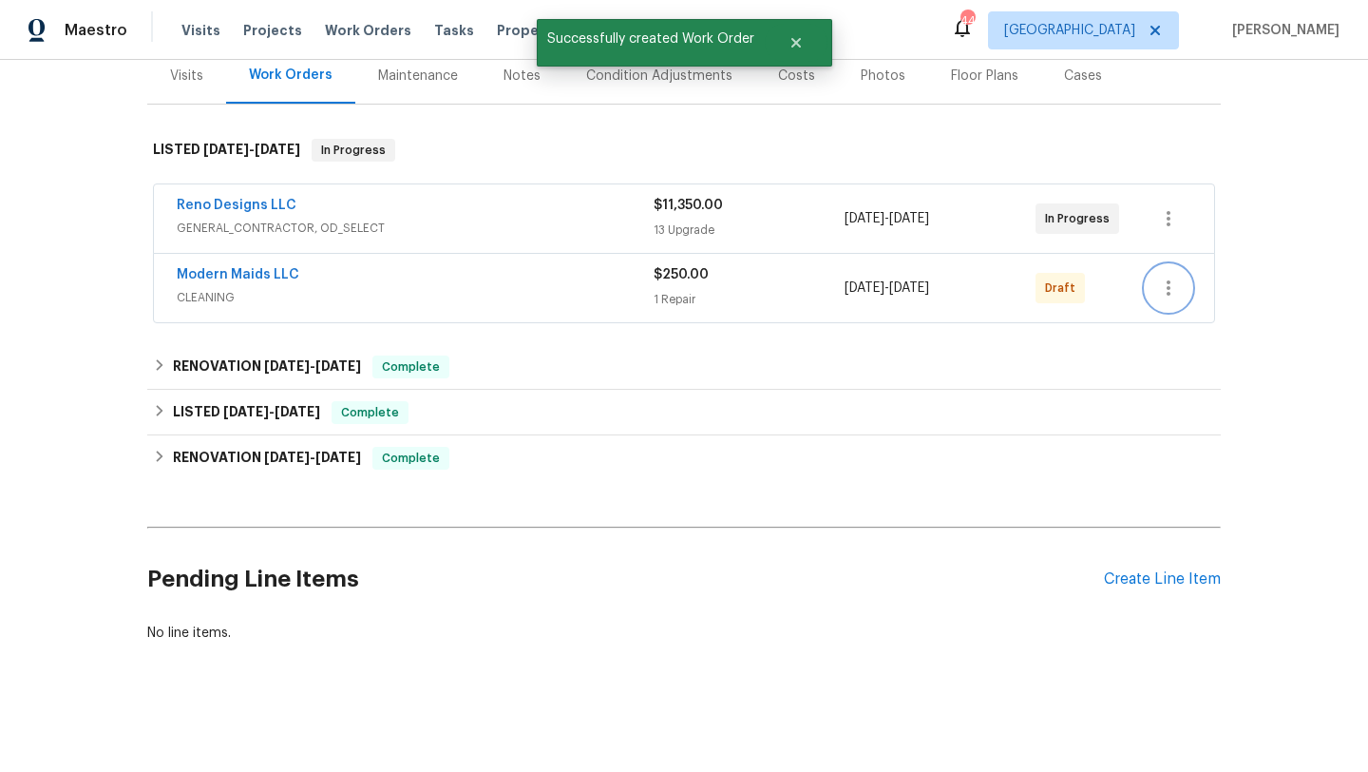
click at [1166, 288] on icon "button" at bounding box center [1168, 288] width 23 height 23
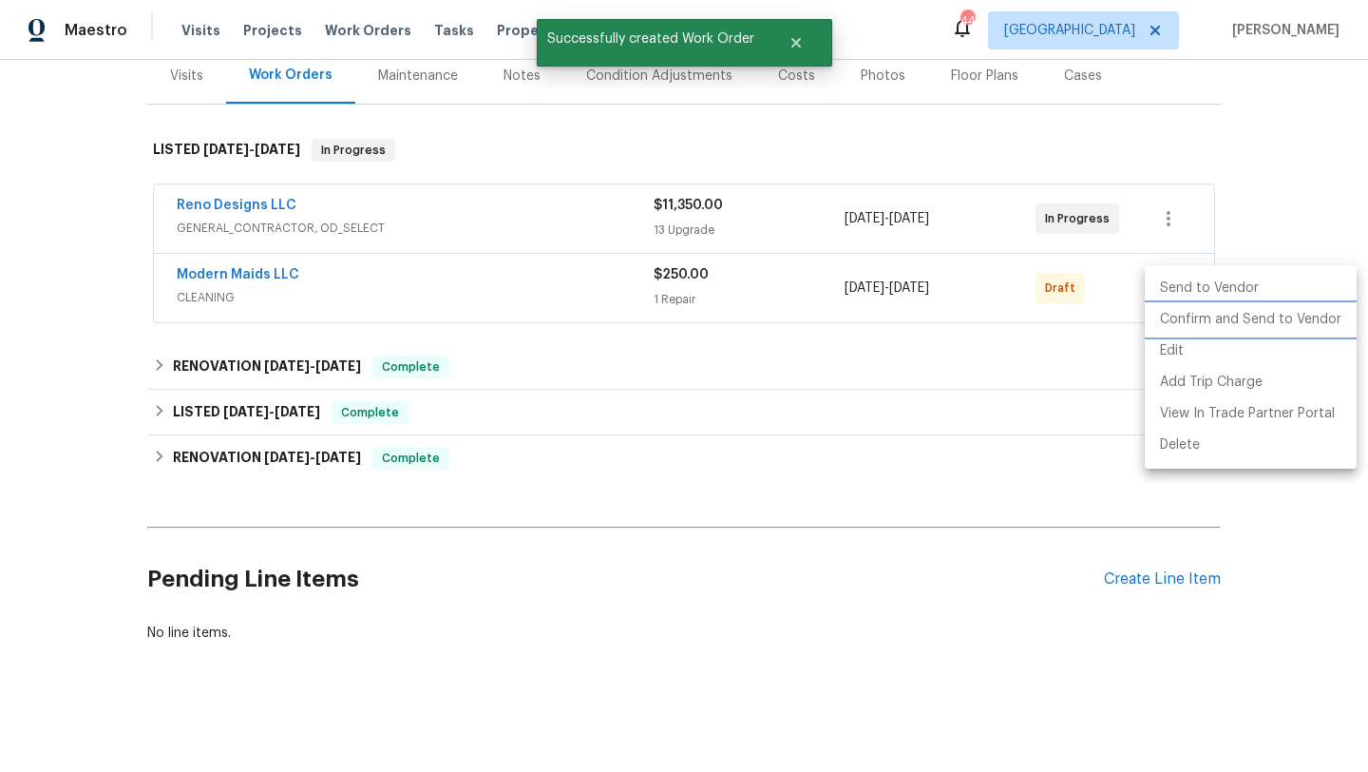
click at [1174, 317] on li "Confirm and Send to Vendor" at bounding box center [1251, 319] width 212 height 31
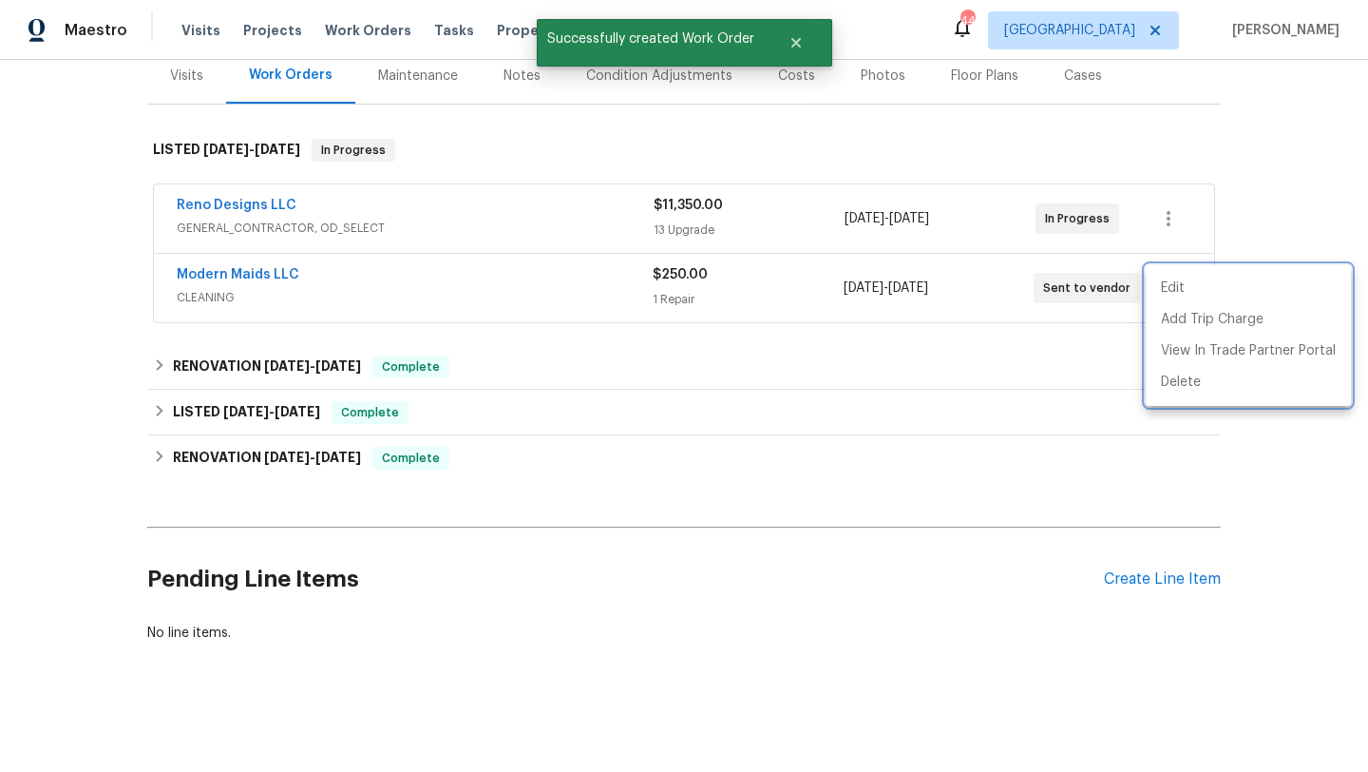
click at [261, 276] on div at bounding box center [684, 386] width 1368 height 772
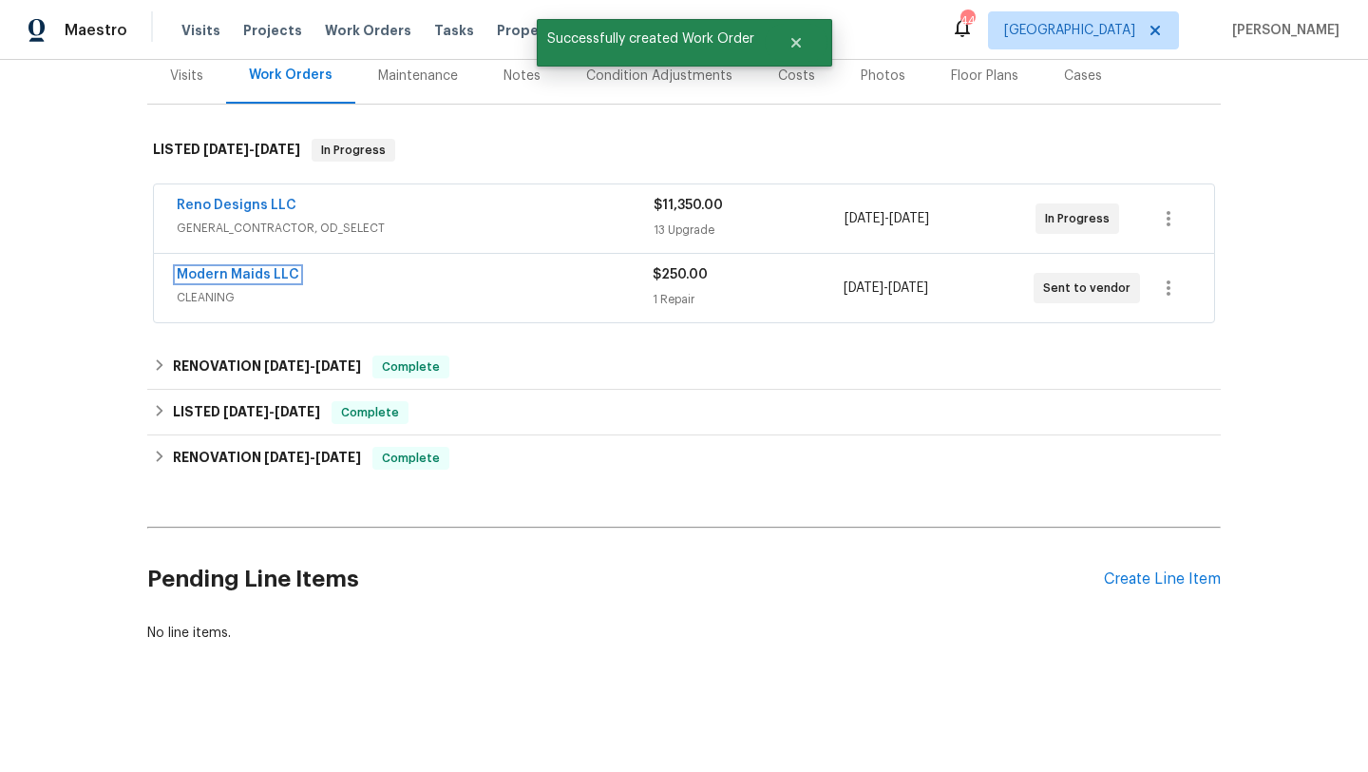
click at [261, 276] on link "Modern Maids LLC" at bounding box center [238, 274] width 123 height 13
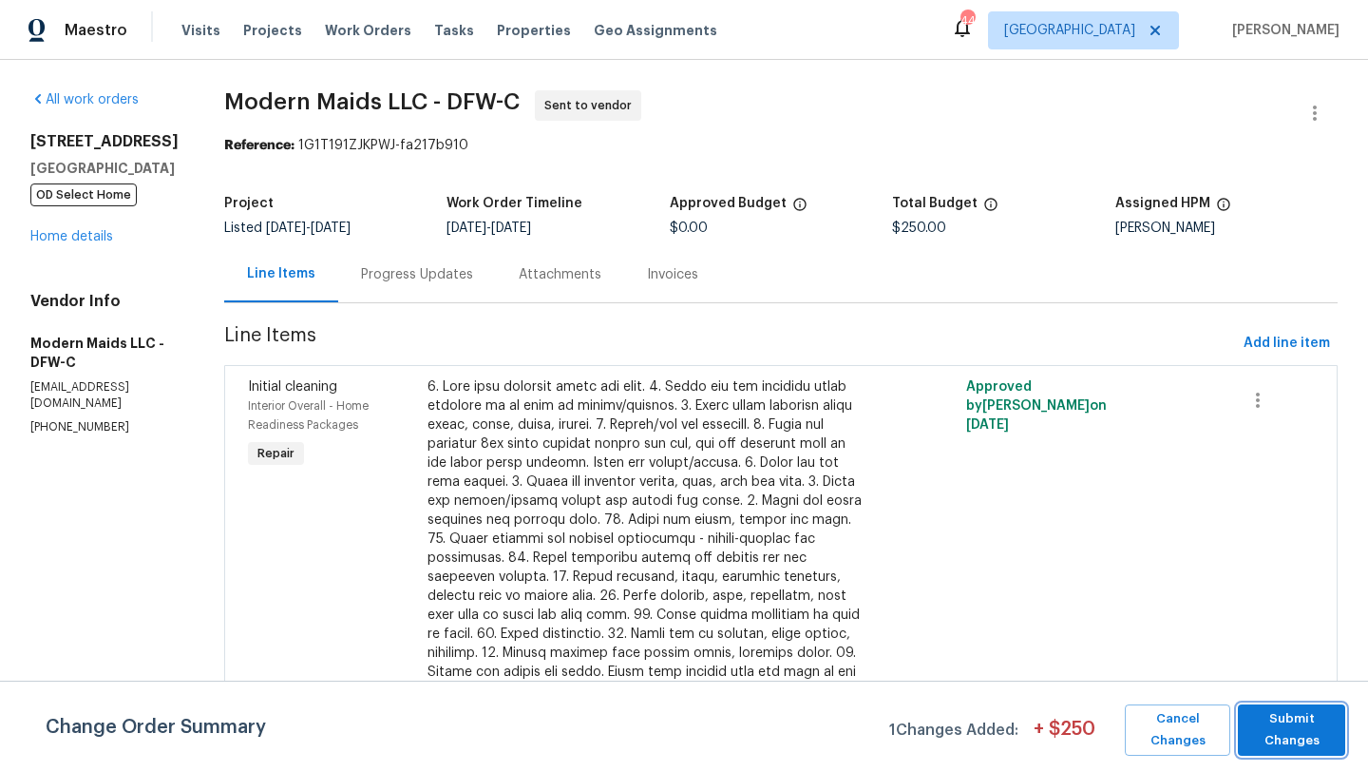
click at [1329, 725] on span "Submit Changes" at bounding box center [1292, 730] width 88 height 44
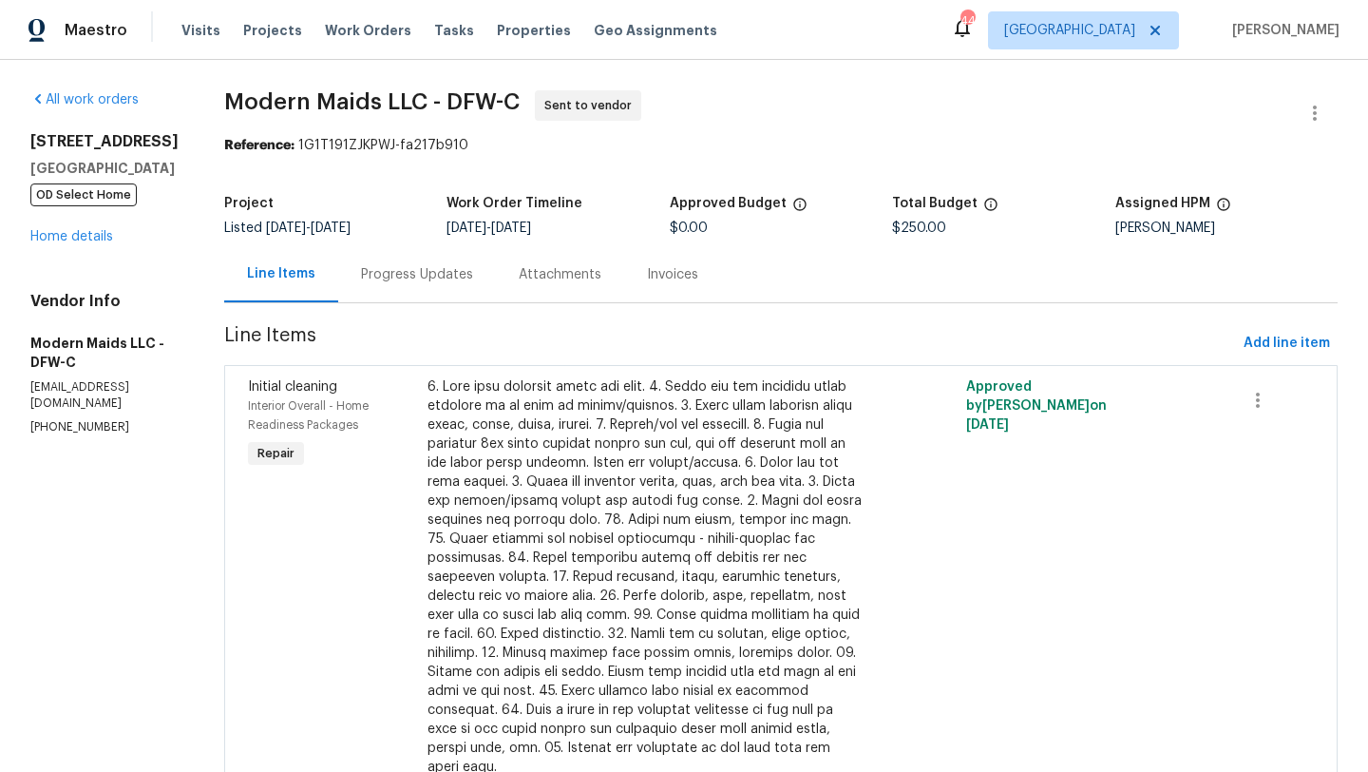
click at [473, 272] on div "Progress Updates" at bounding box center [417, 274] width 112 height 19
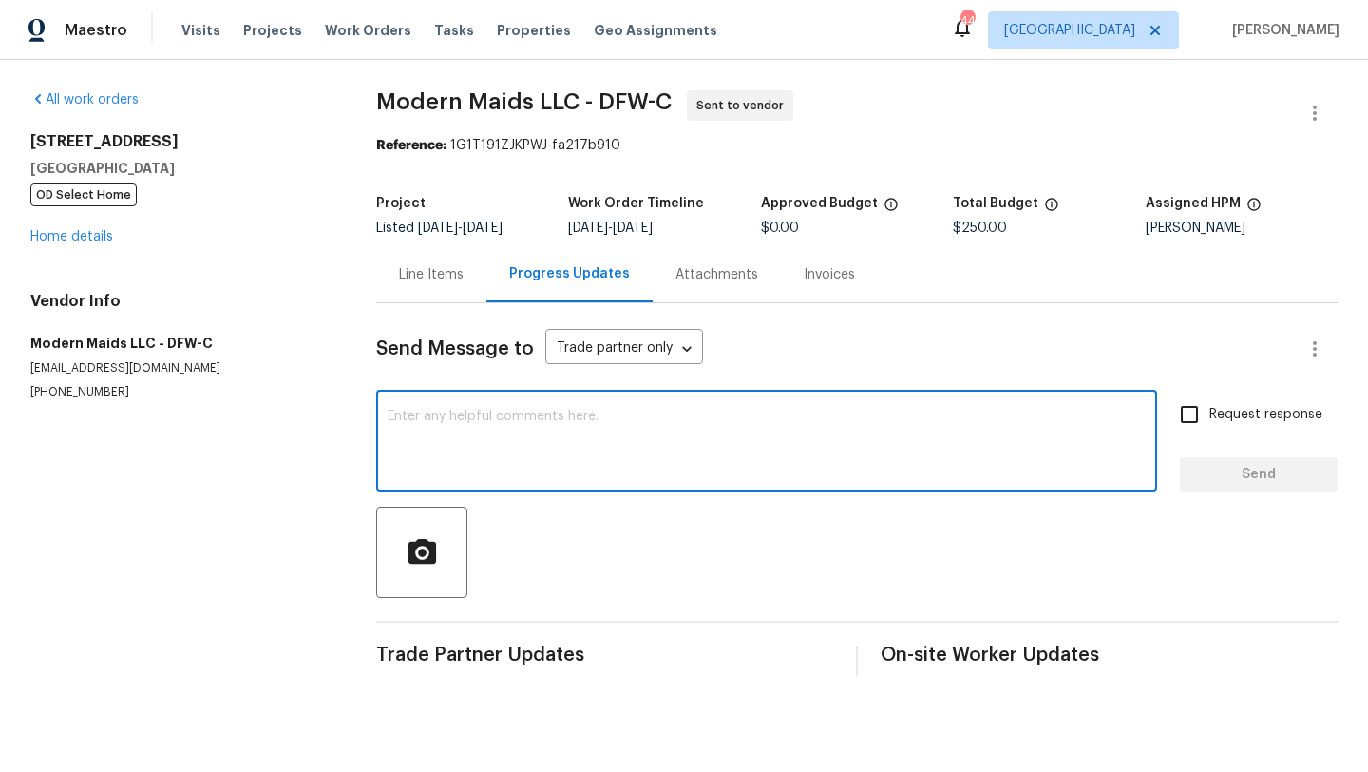
click at [454, 419] on textarea at bounding box center [767, 443] width 758 height 67
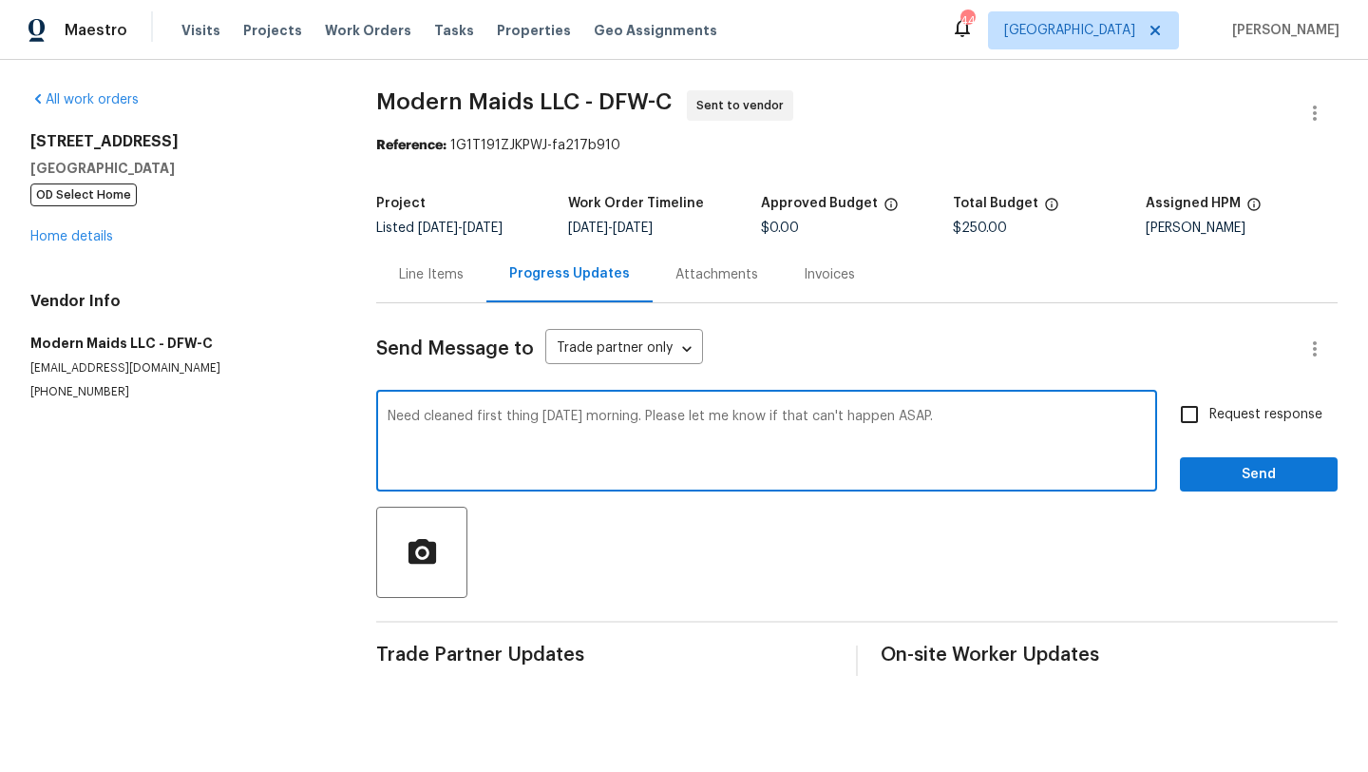
type textarea "Need cleaned first thing Friday morning. Please let me know if that can't happe…"
click at [1189, 411] on input "Request response" at bounding box center [1190, 414] width 40 height 40
checkbox input "true"
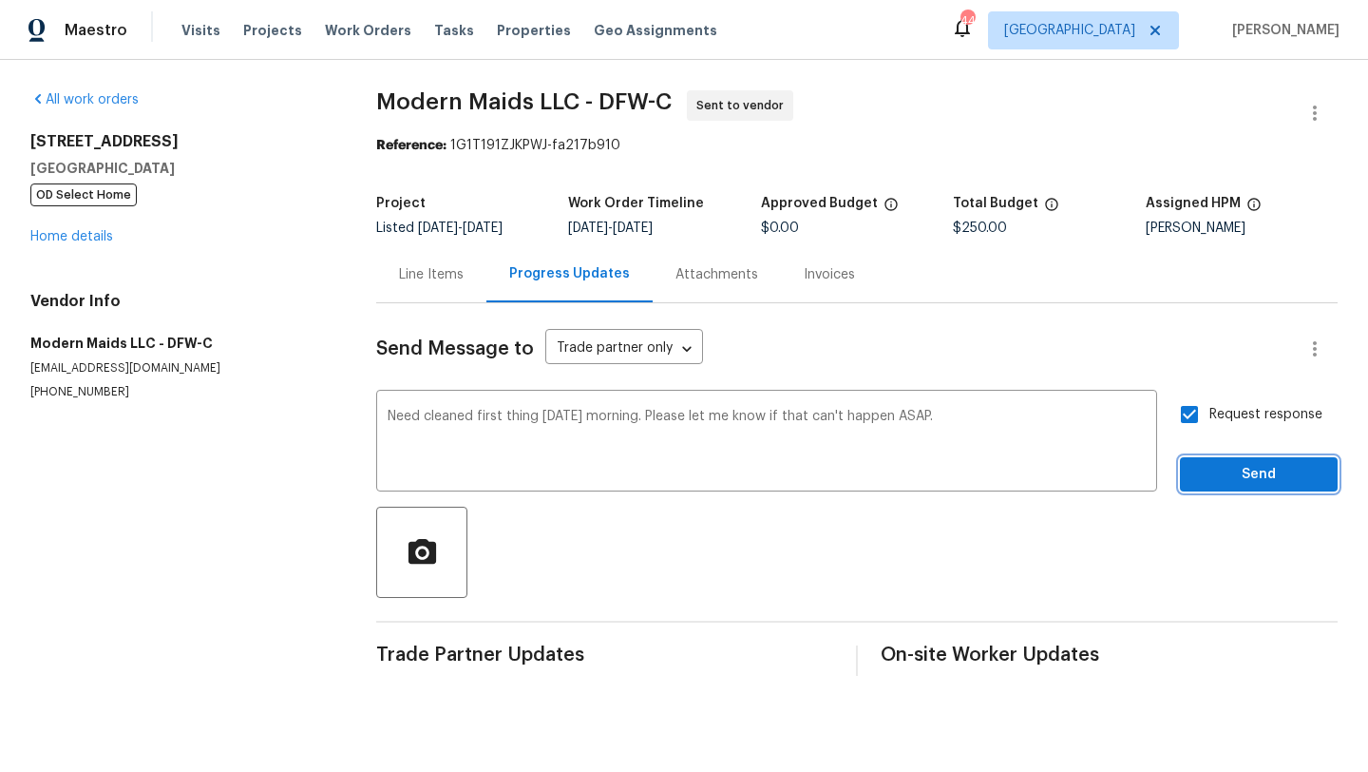
click at [1229, 478] on span "Send" at bounding box center [1258, 475] width 127 height 24
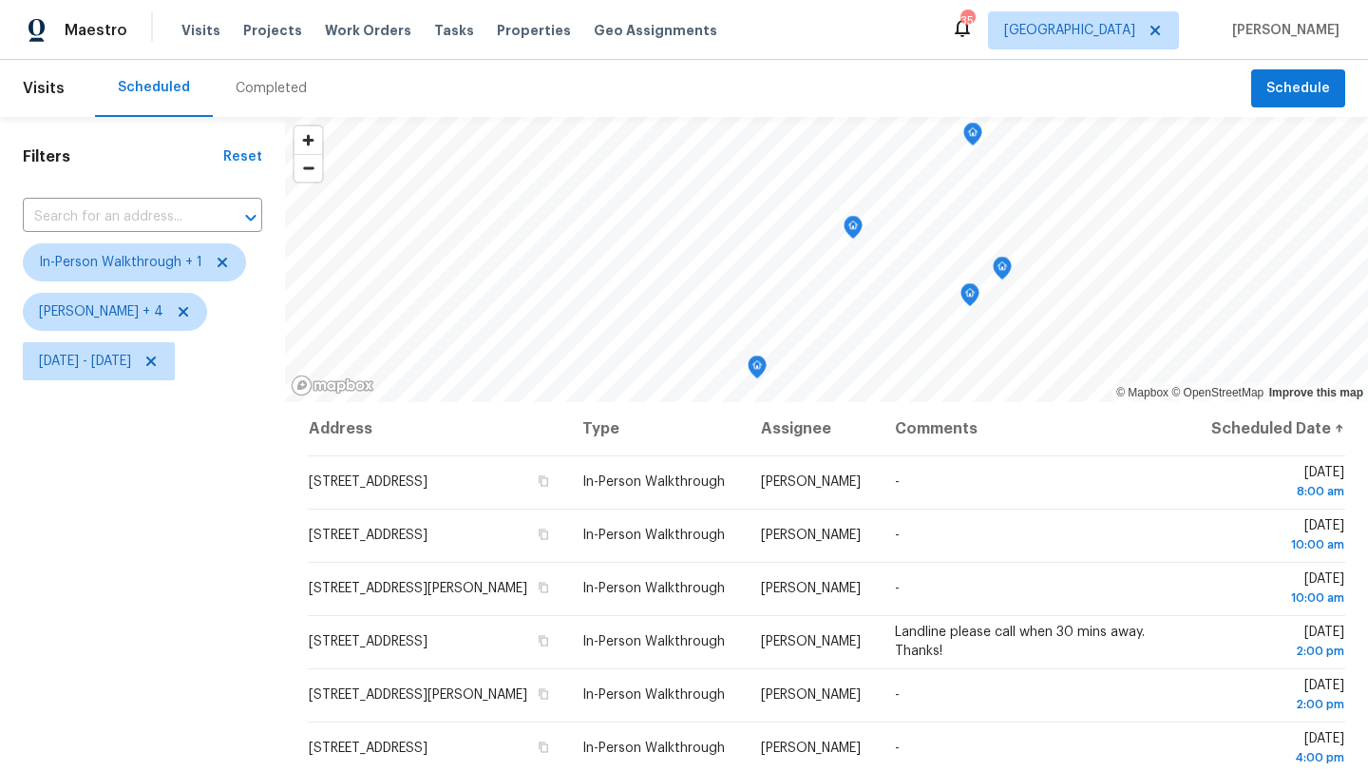
scroll to position [107, 0]
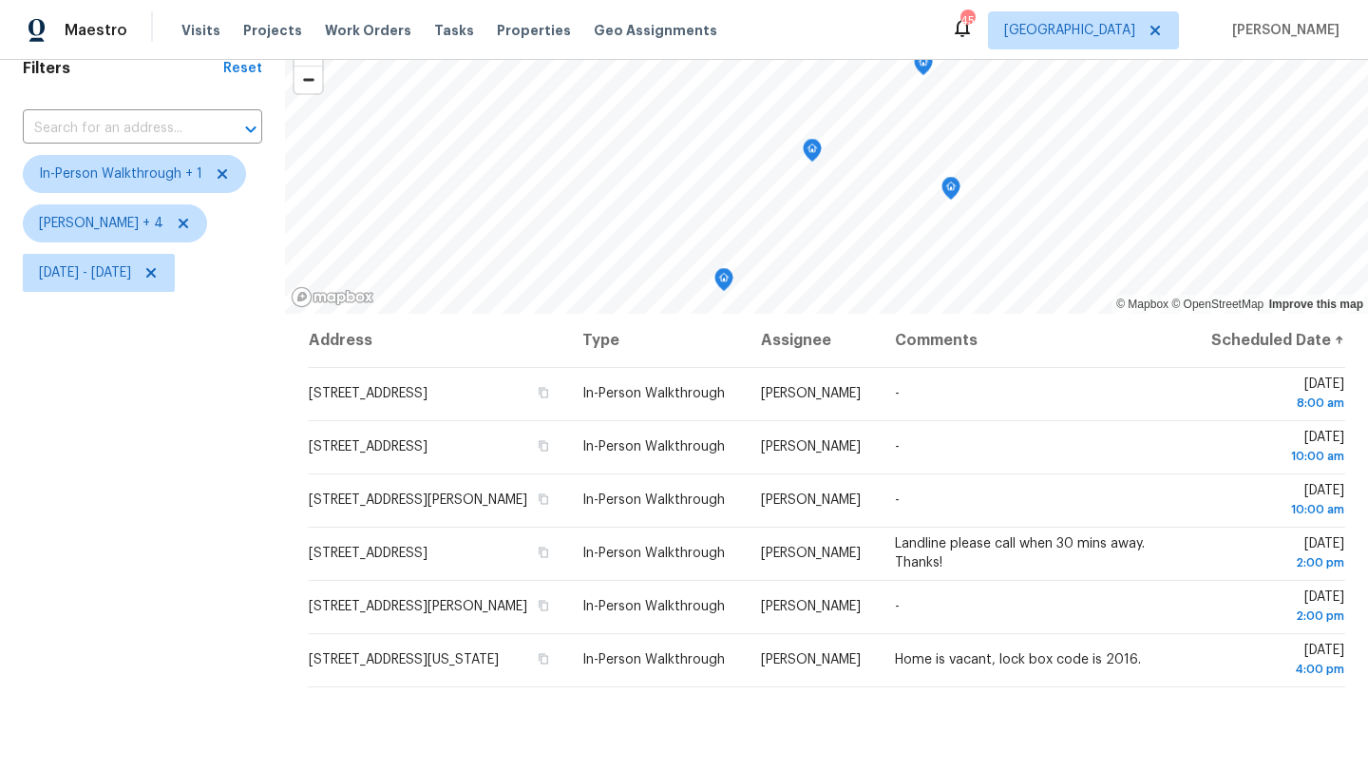
scroll to position [94, 0]
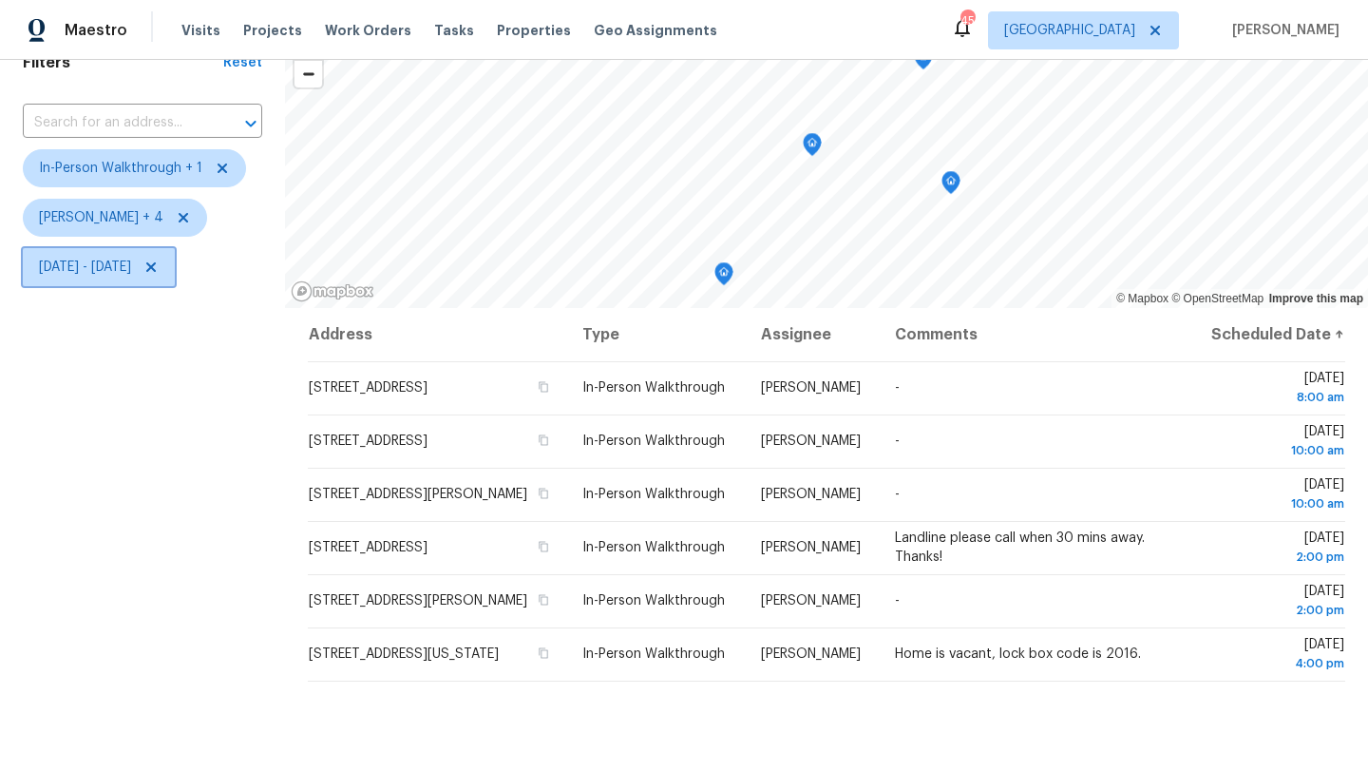
click at [134, 279] on span "Thu, Sep 18 - Thu, Sep 18" at bounding box center [99, 267] width 152 height 38
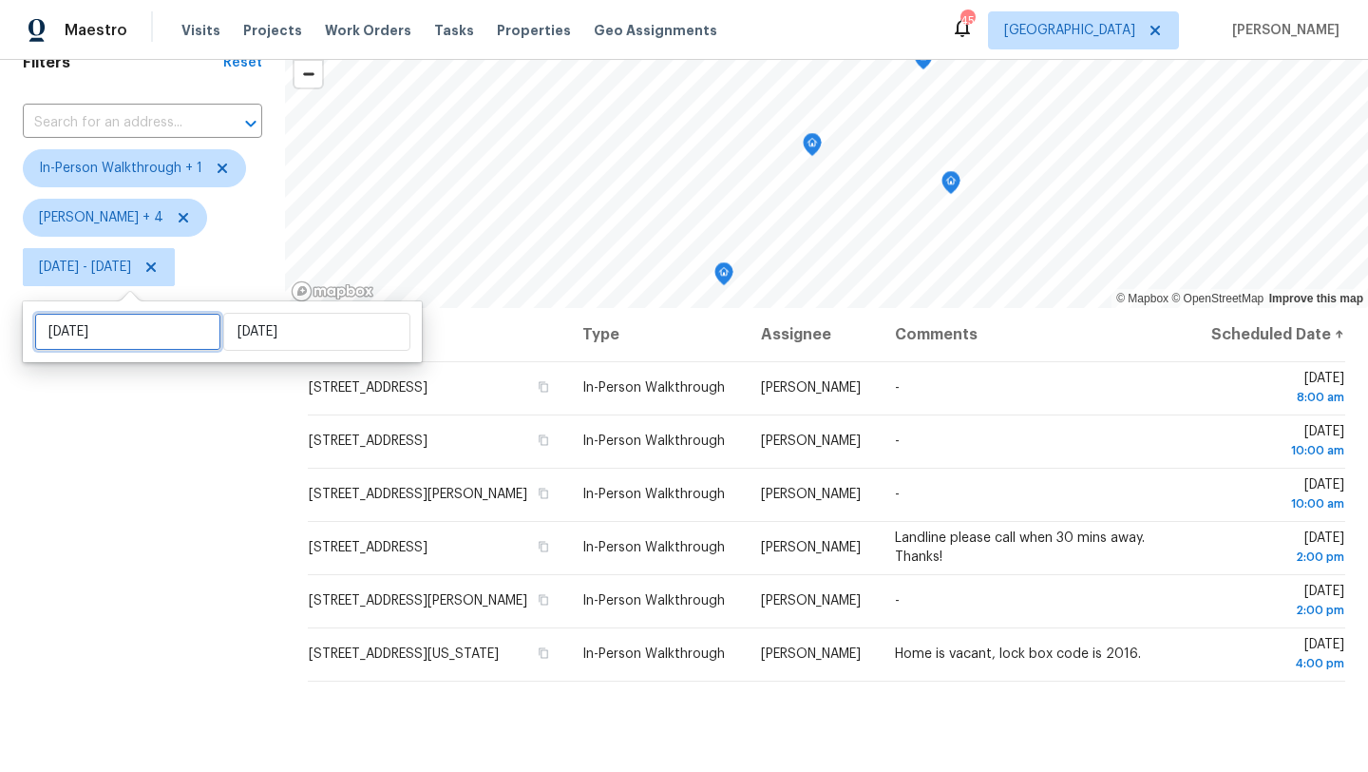
click at [134, 327] on input "Thu, Sep 18" at bounding box center [127, 332] width 187 height 38
select select "8"
select select "2025"
select select "9"
select select "2025"
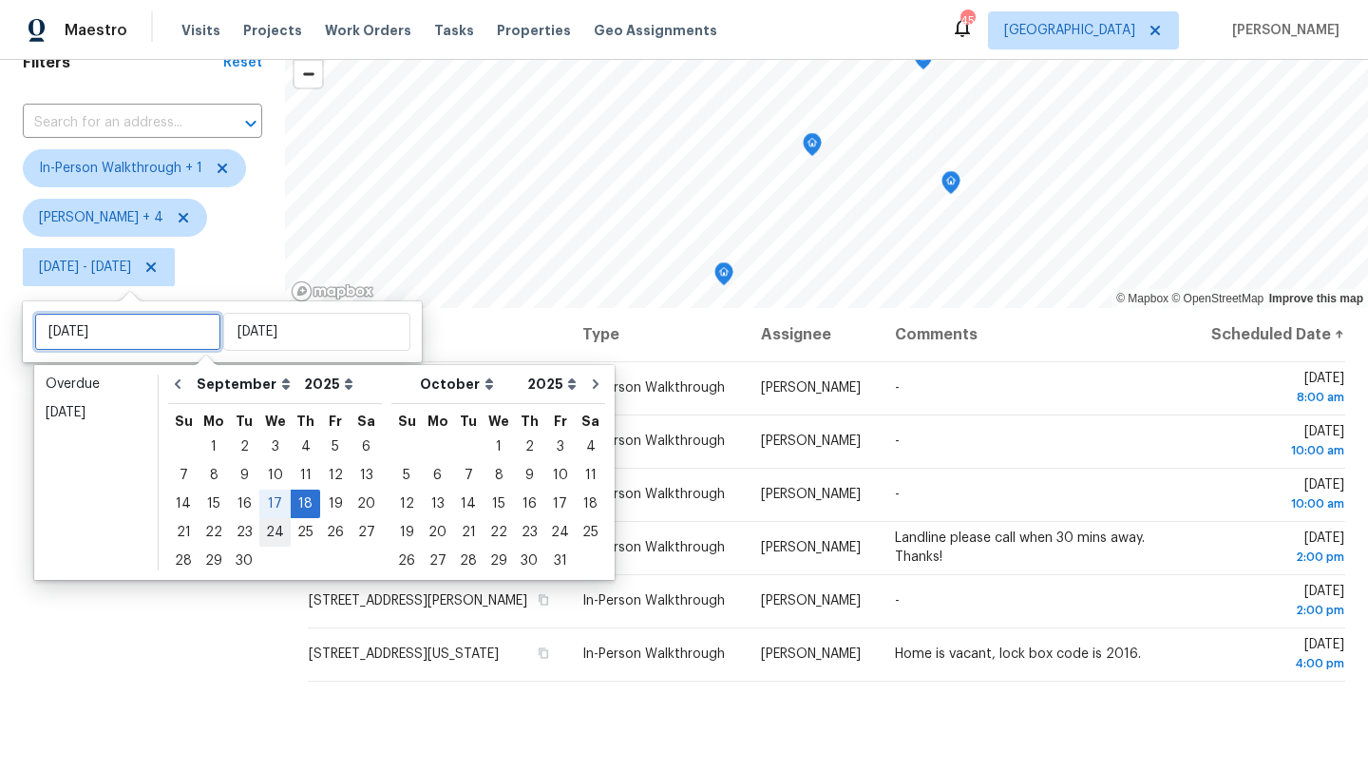
type input "Tue, Sep 23"
type input "Wed, Sep 17"
type input "Thu, Sep 18"
click at [325, 499] on div "19" at bounding box center [335, 503] width 30 height 27
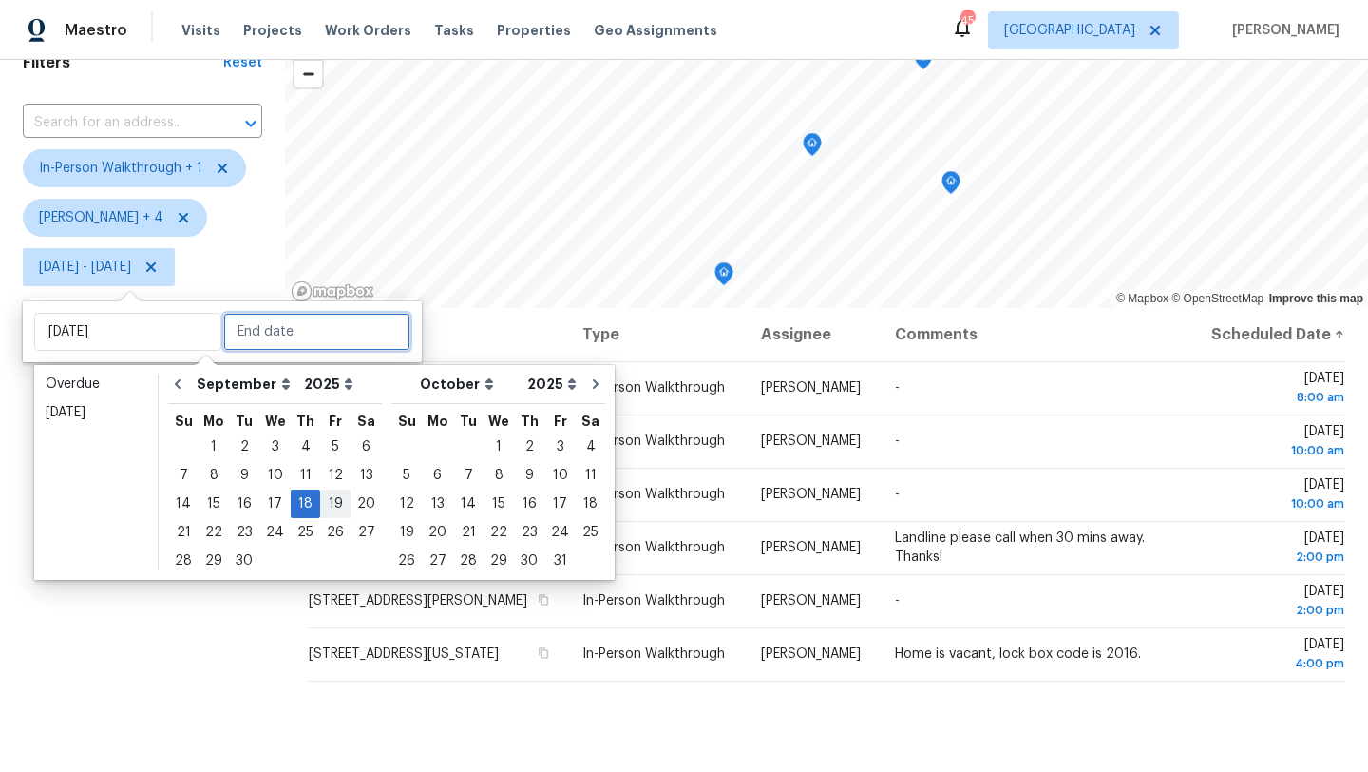
type input "Fri, Sep 19"
type input "Thu, Sep 18"
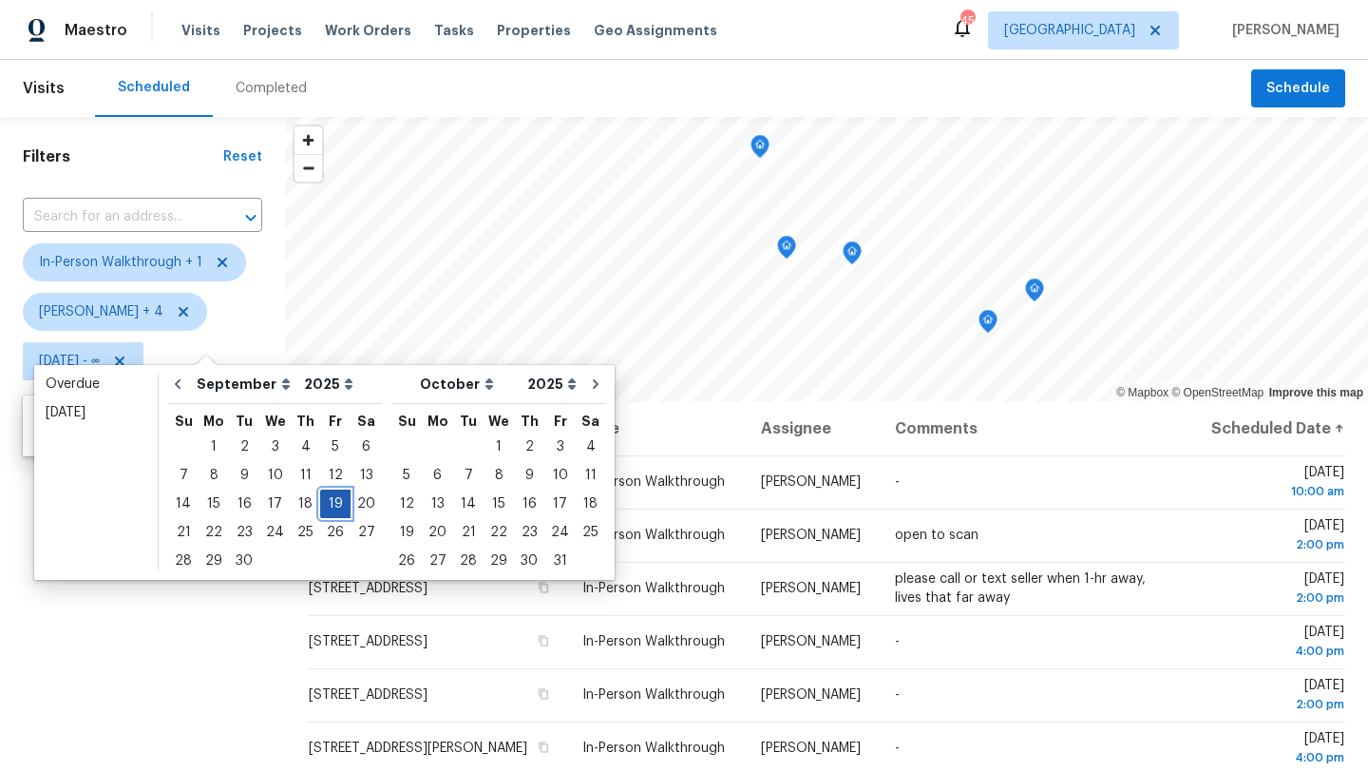
click at [325, 499] on div "19" at bounding box center [335, 503] width 30 height 27
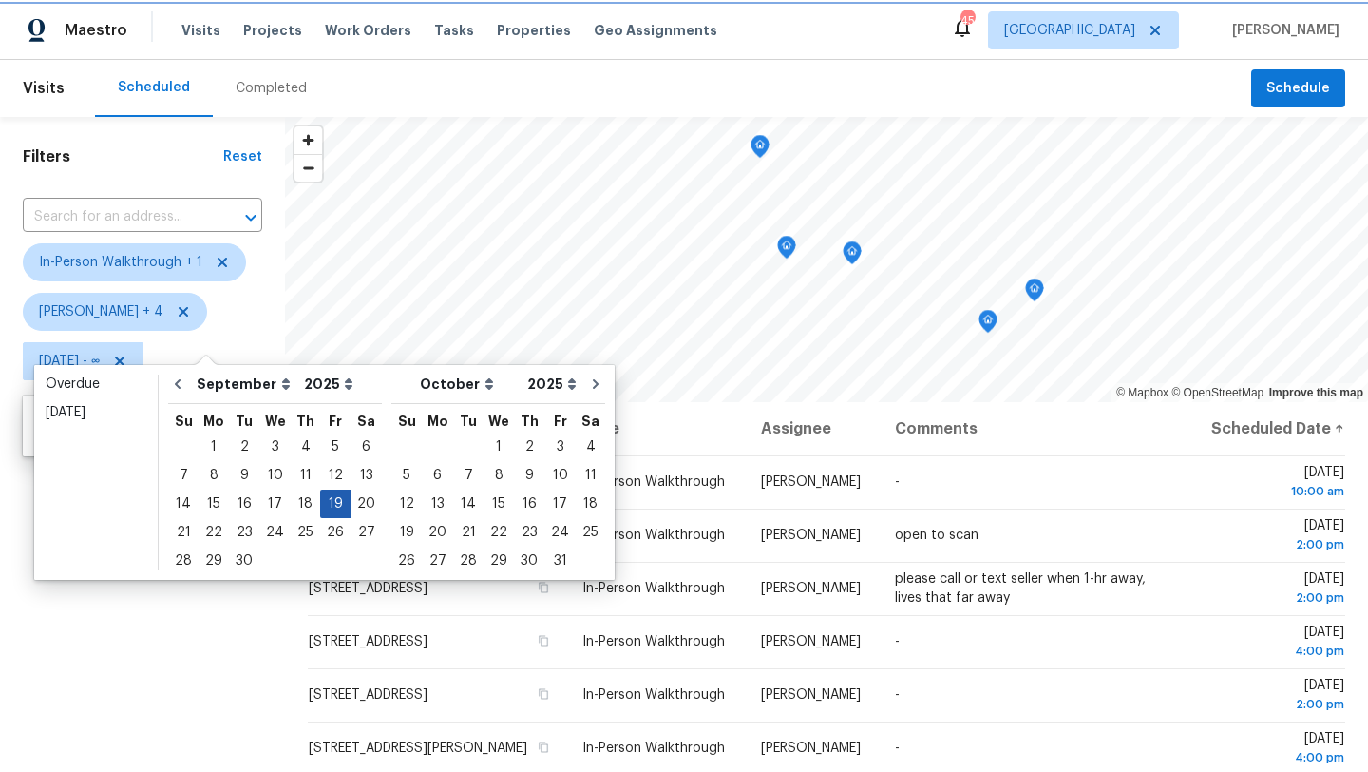
type input "Fri, Sep 19"
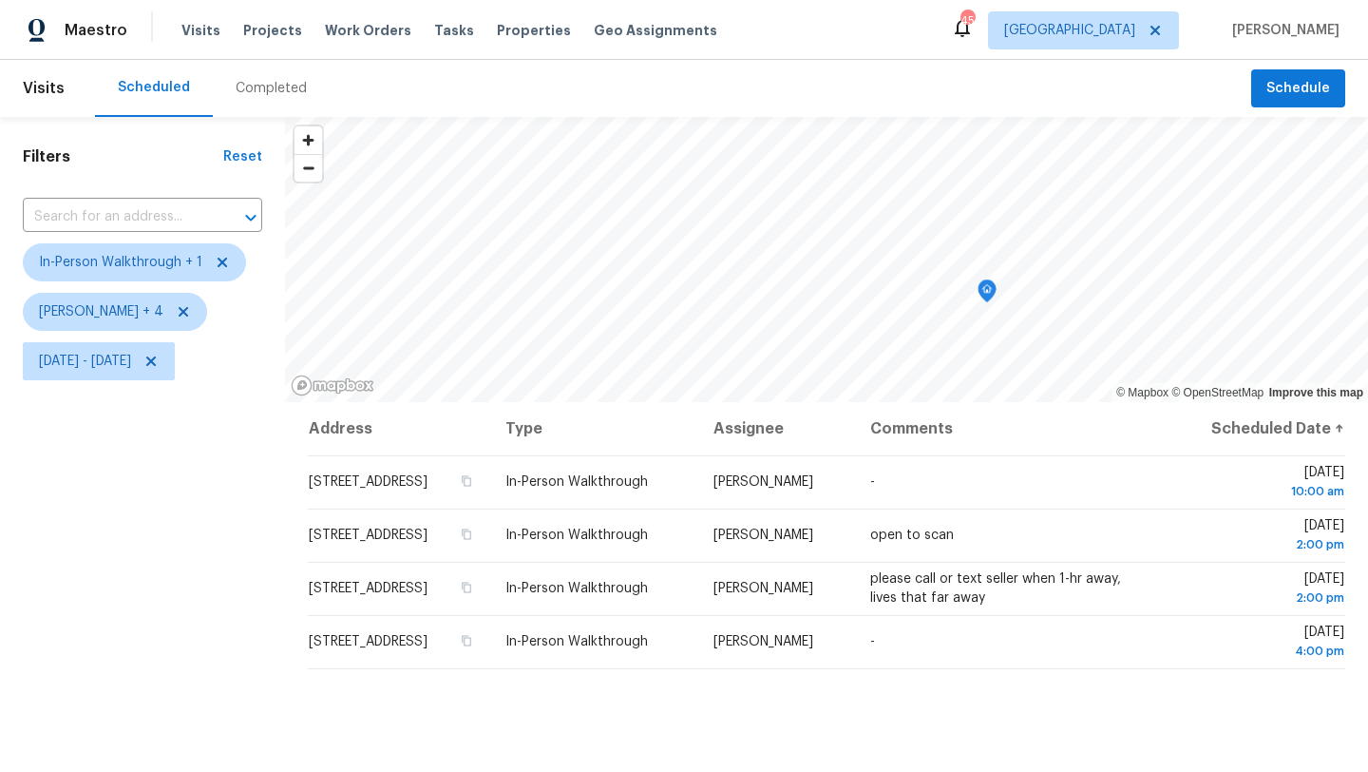
click at [200, 568] on div "Filters Reset ​ In-Person Walkthrough + 1 Alicia Anices + 4 Fri, Sep 19 - Fri, …" at bounding box center [142, 568] width 285 height 903
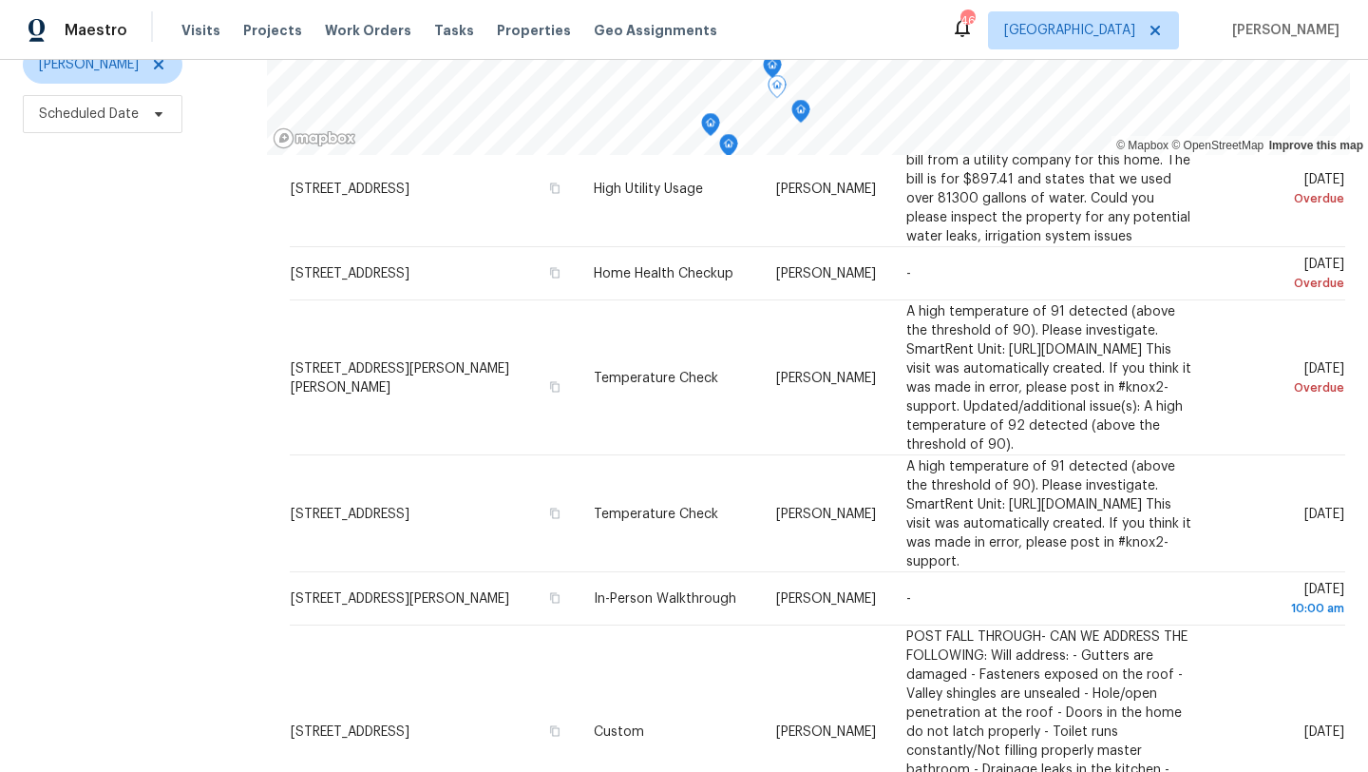
scroll to position [186, 0]
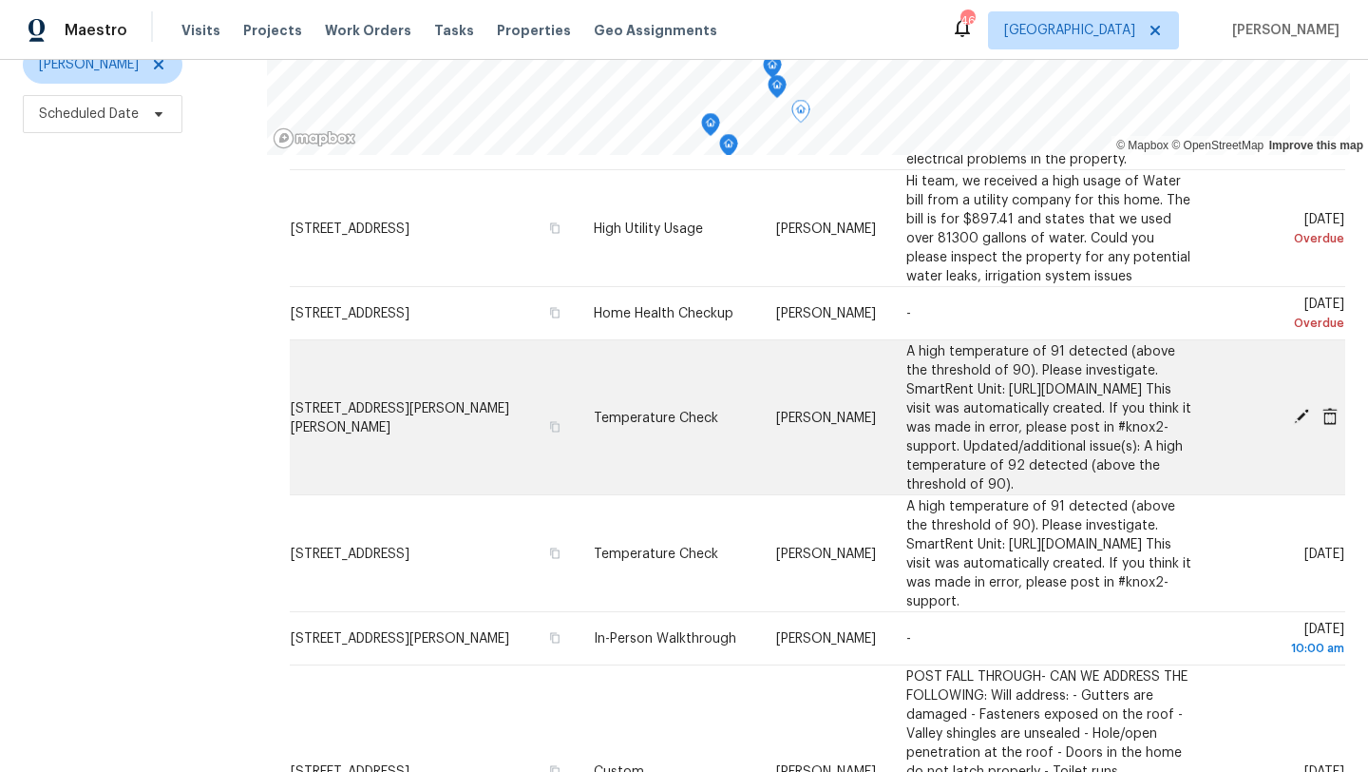
click at [1301, 423] on icon at bounding box center [1301, 416] width 15 height 15
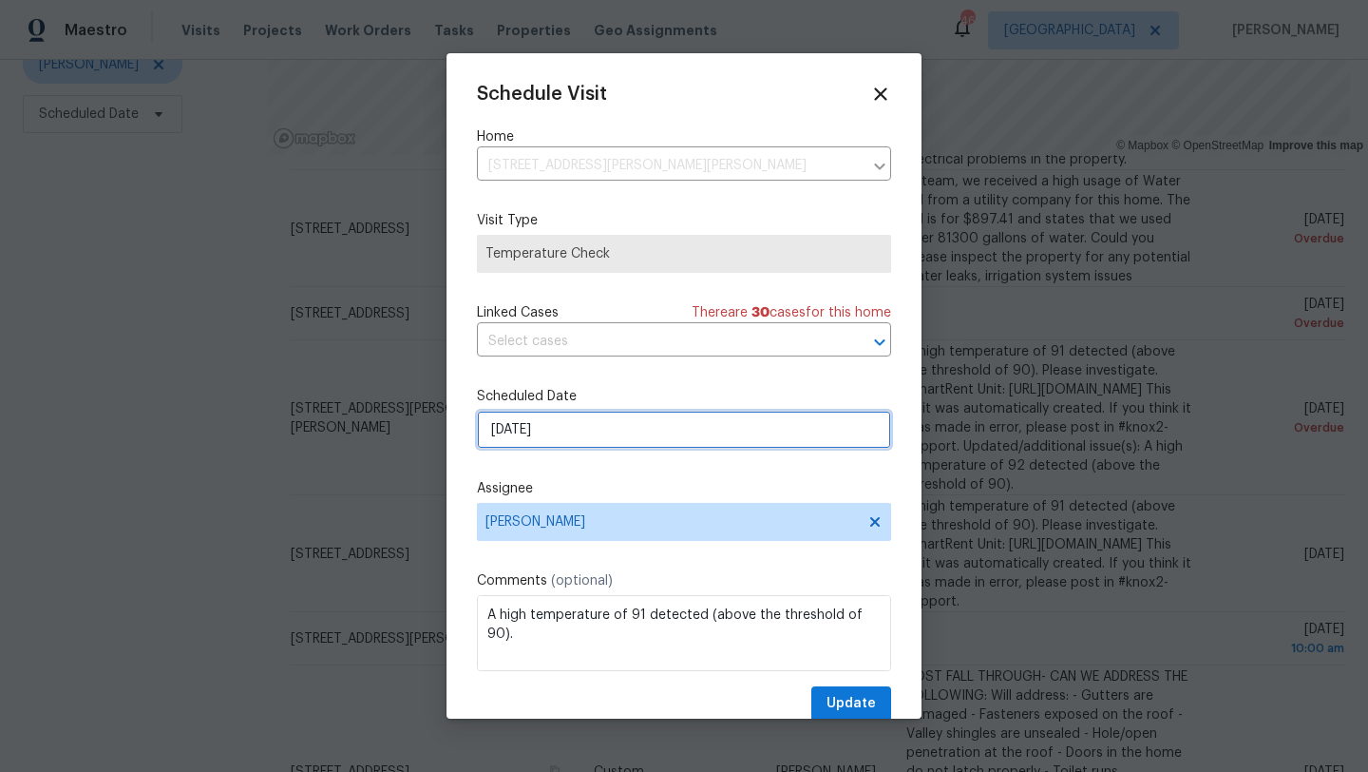
click at [599, 441] on input "[DATE]" at bounding box center [684, 430] width 414 height 38
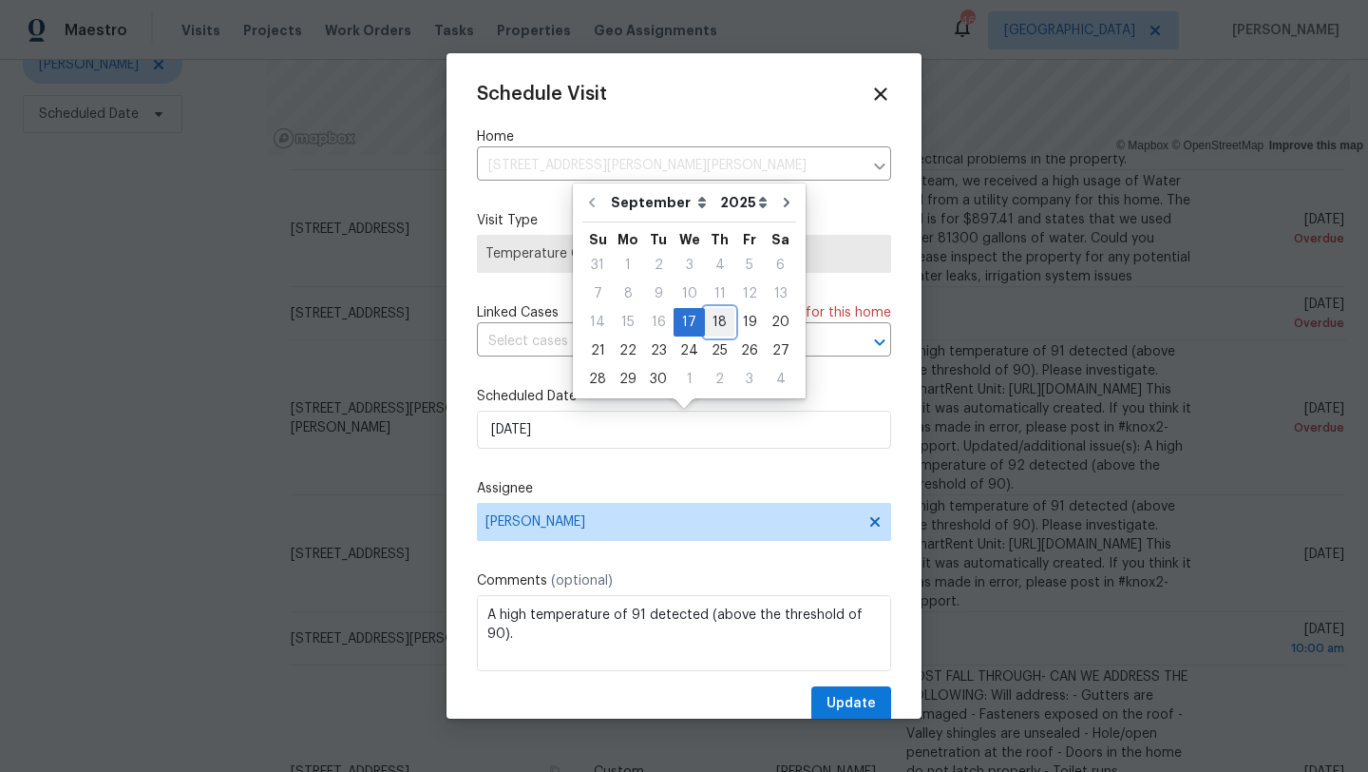
click at [713, 325] on div "18" at bounding box center [719, 322] width 29 height 27
type input "[DATE]"
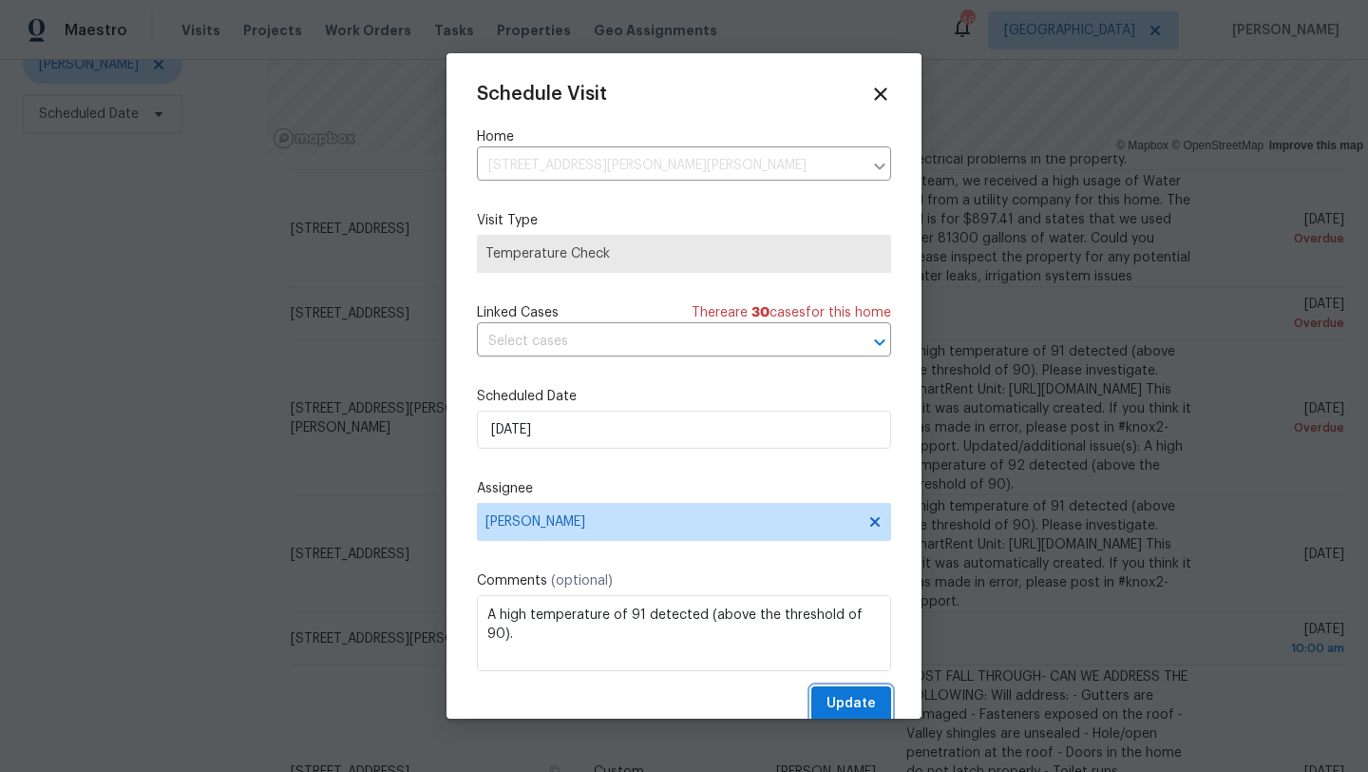
click at [840, 706] on span "Update" at bounding box center [851, 704] width 49 height 24
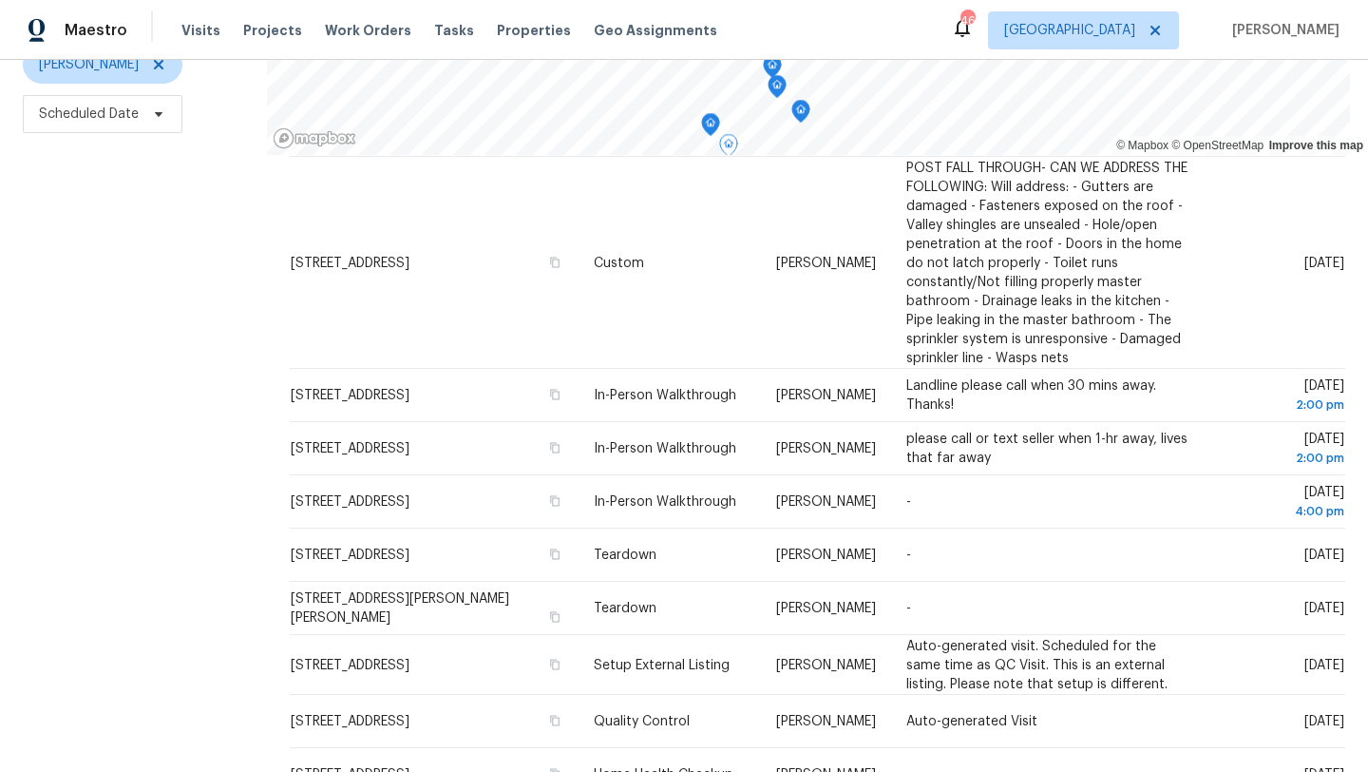
scroll to position [697, 0]
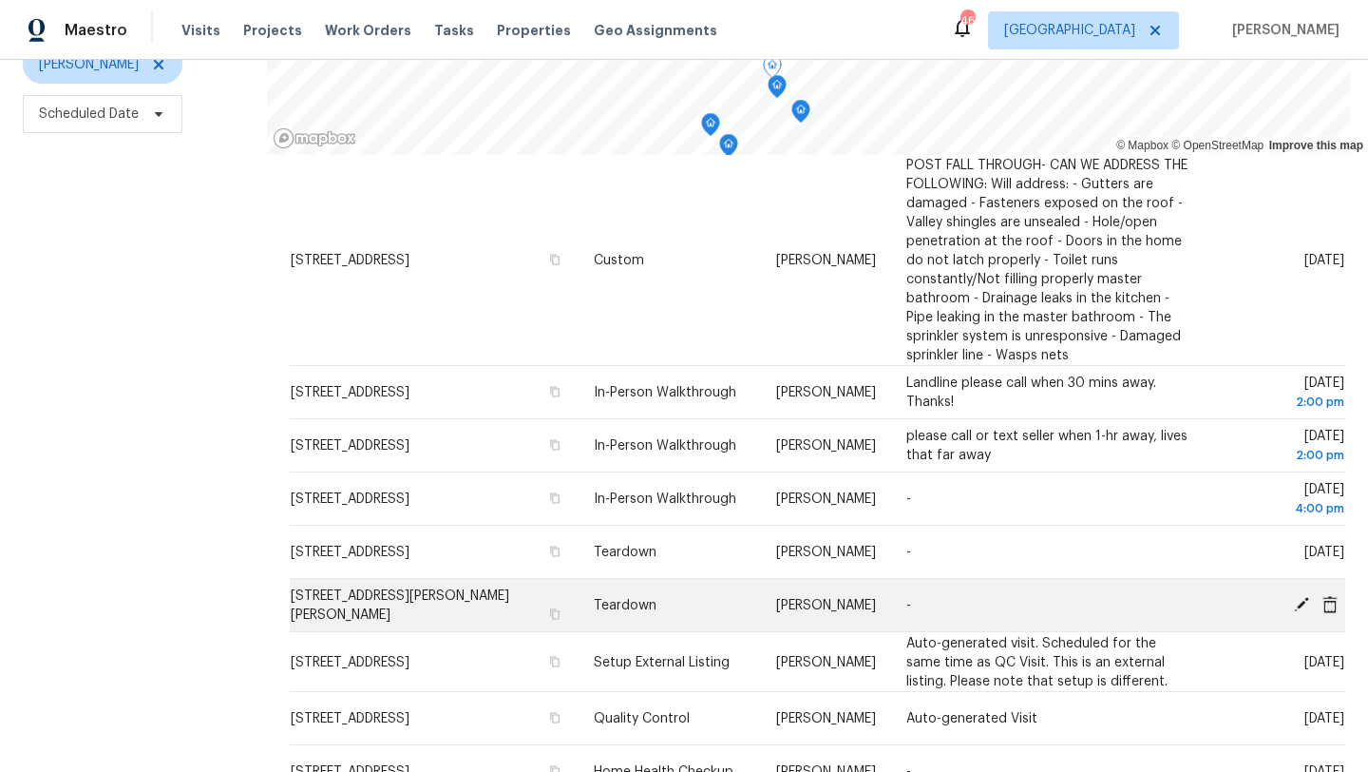
click at [1300, 611] on icon at bounding box center [1301, 603] width 15 height 15
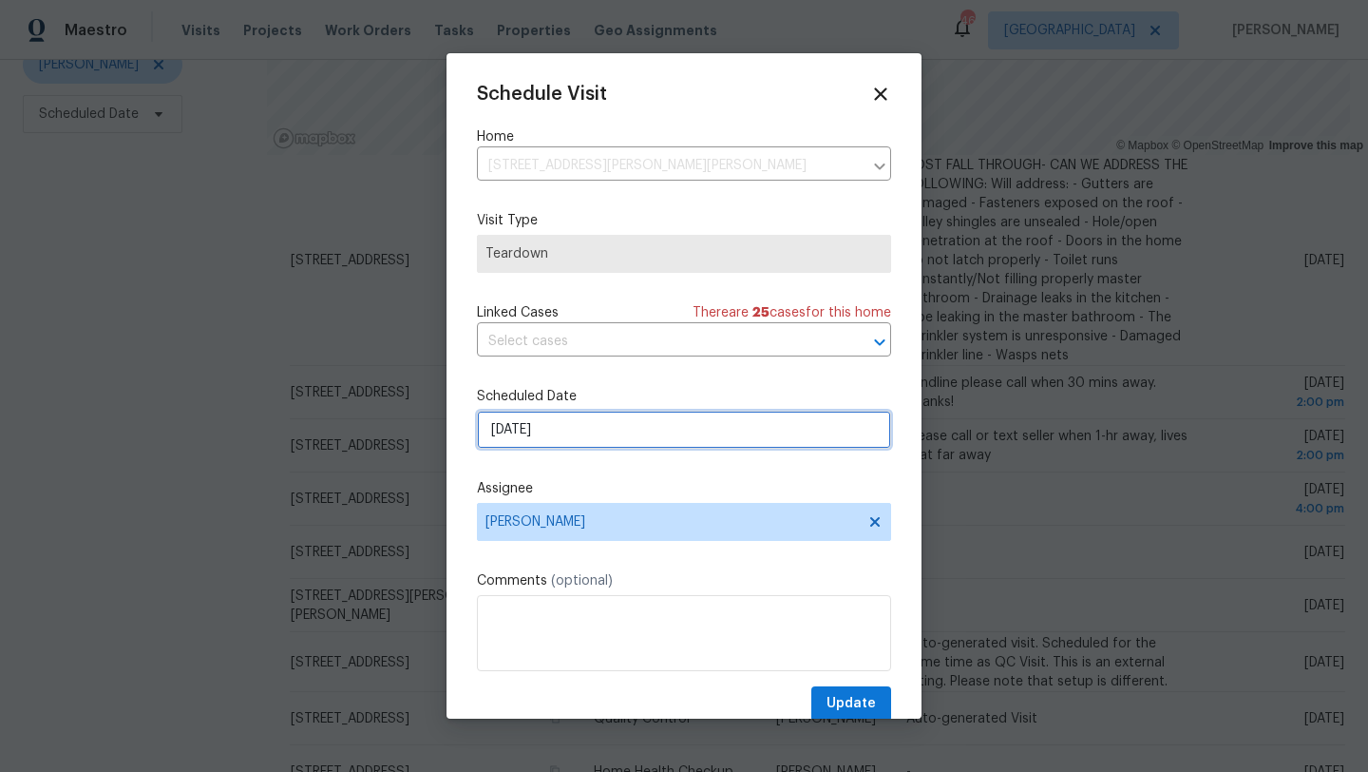
click at [634, 429] on input "[DATE]" at bounding box center [684, 430] width 414 height 38
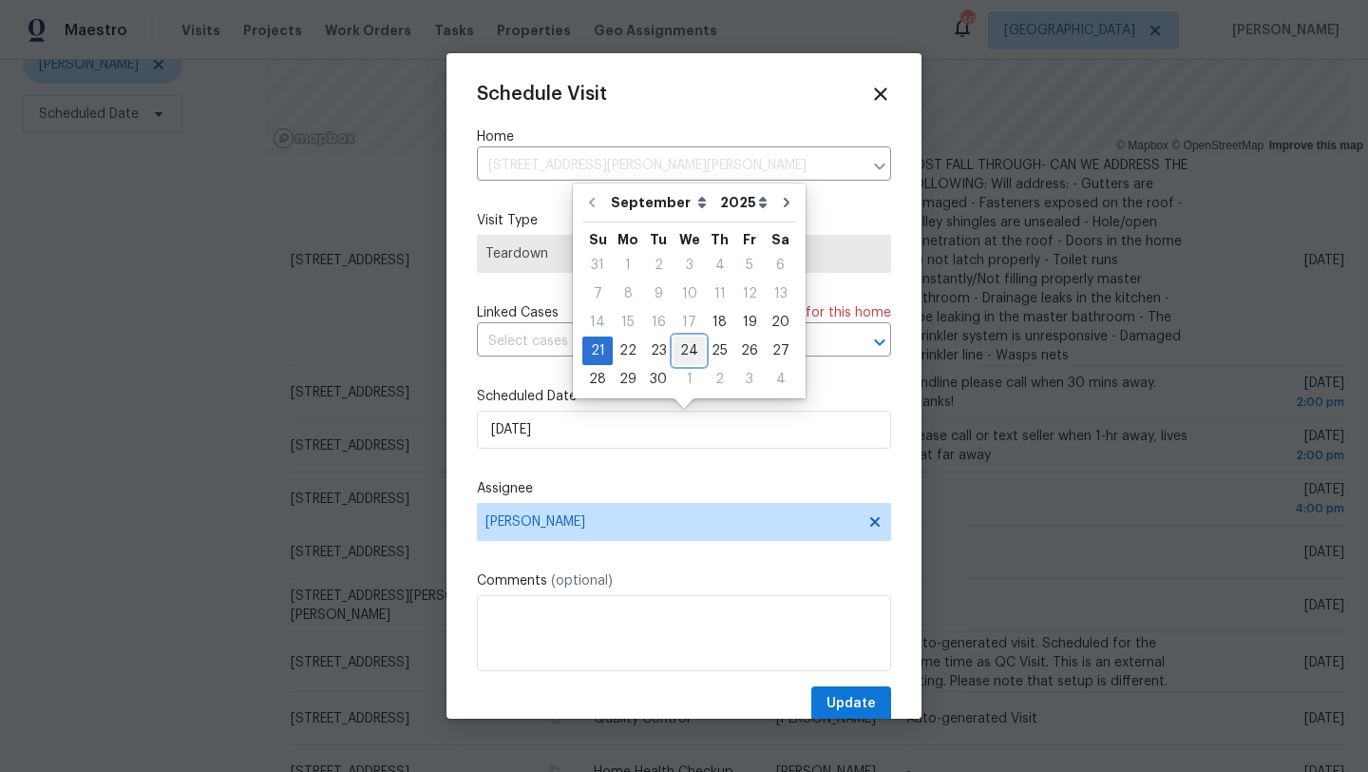
click at [682, 349] on div "24" at bounding box center [689, 350] width 31 height 27
type input "[DATE]"
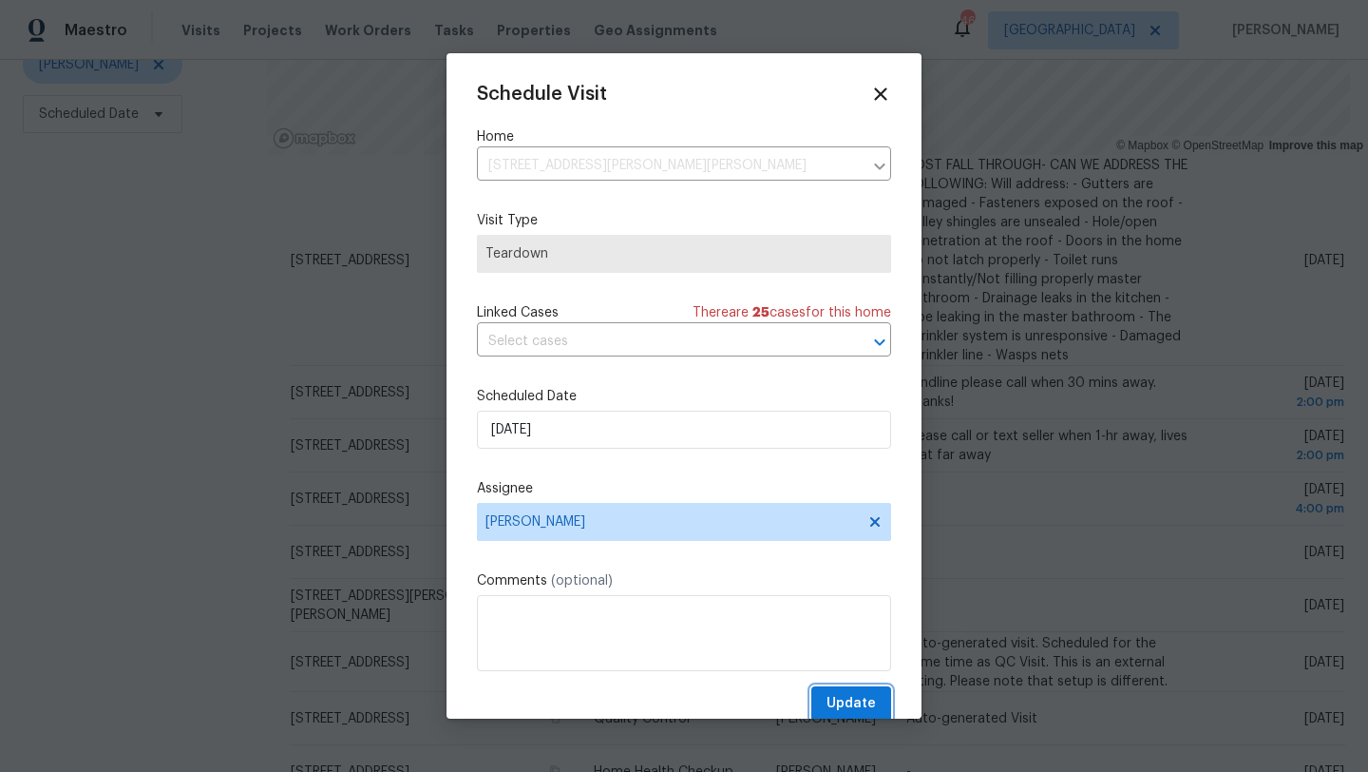
click at [843, 695] on span "Update" at bounding box center [851, 704] width 49 height 24
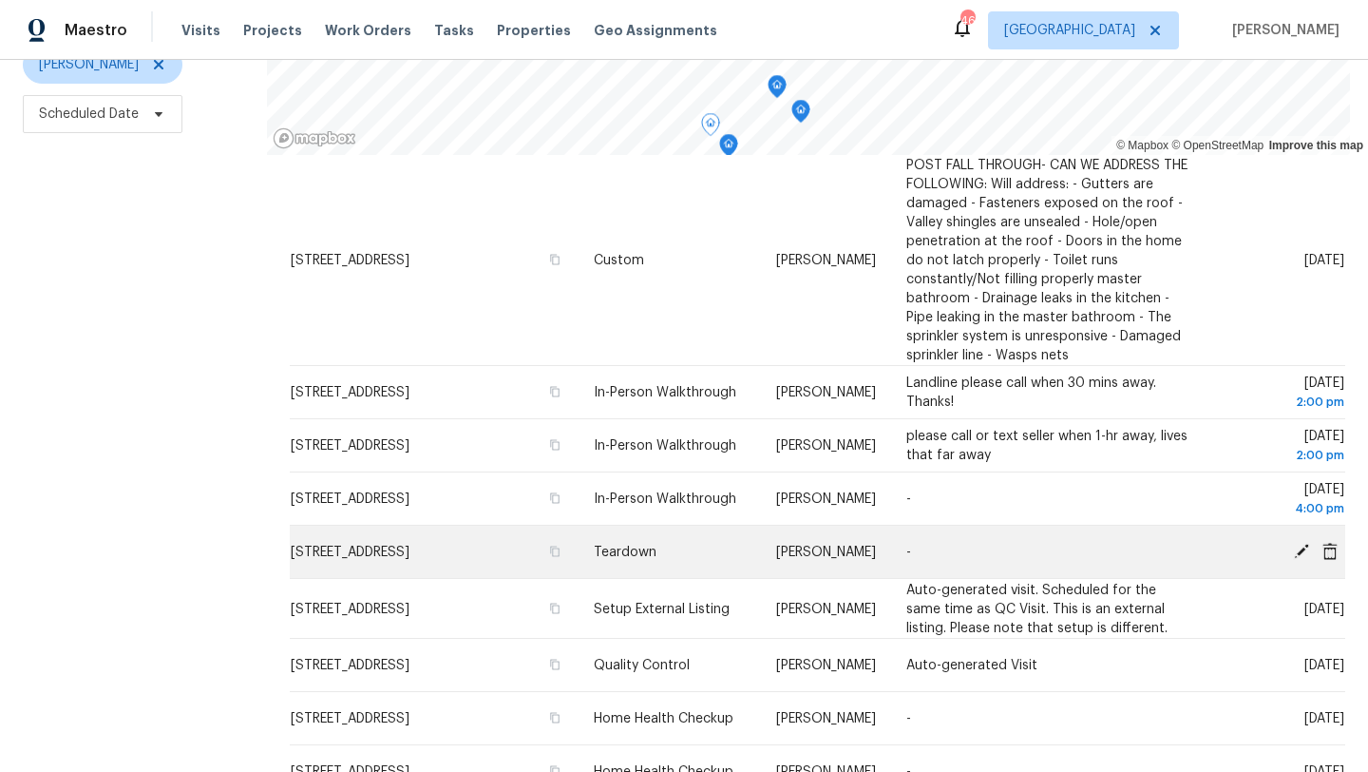
click at [1302, 558] on icon at bounding box center [1301, 550] width 15 height 15
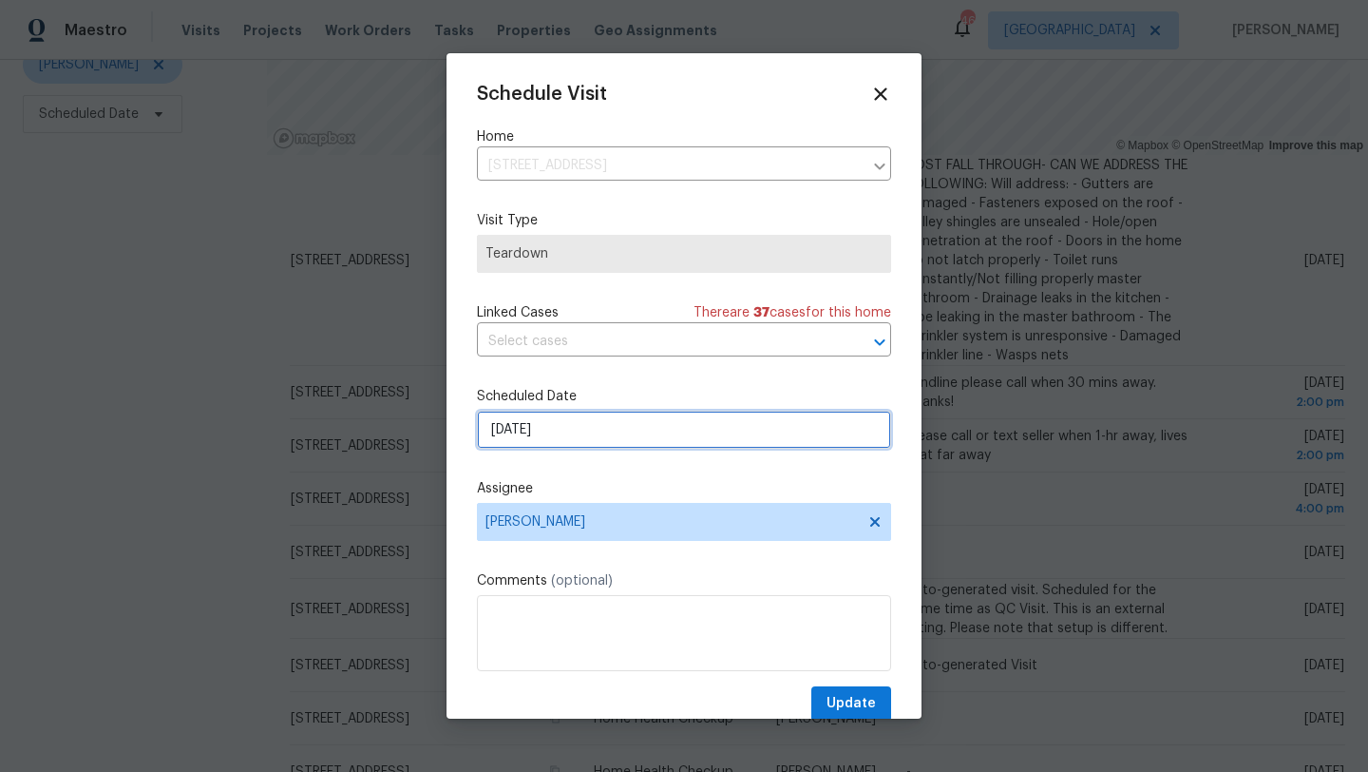
click at [737, 431] on input "[DATE]" at bounding box center [684, 430] width 414 height 38
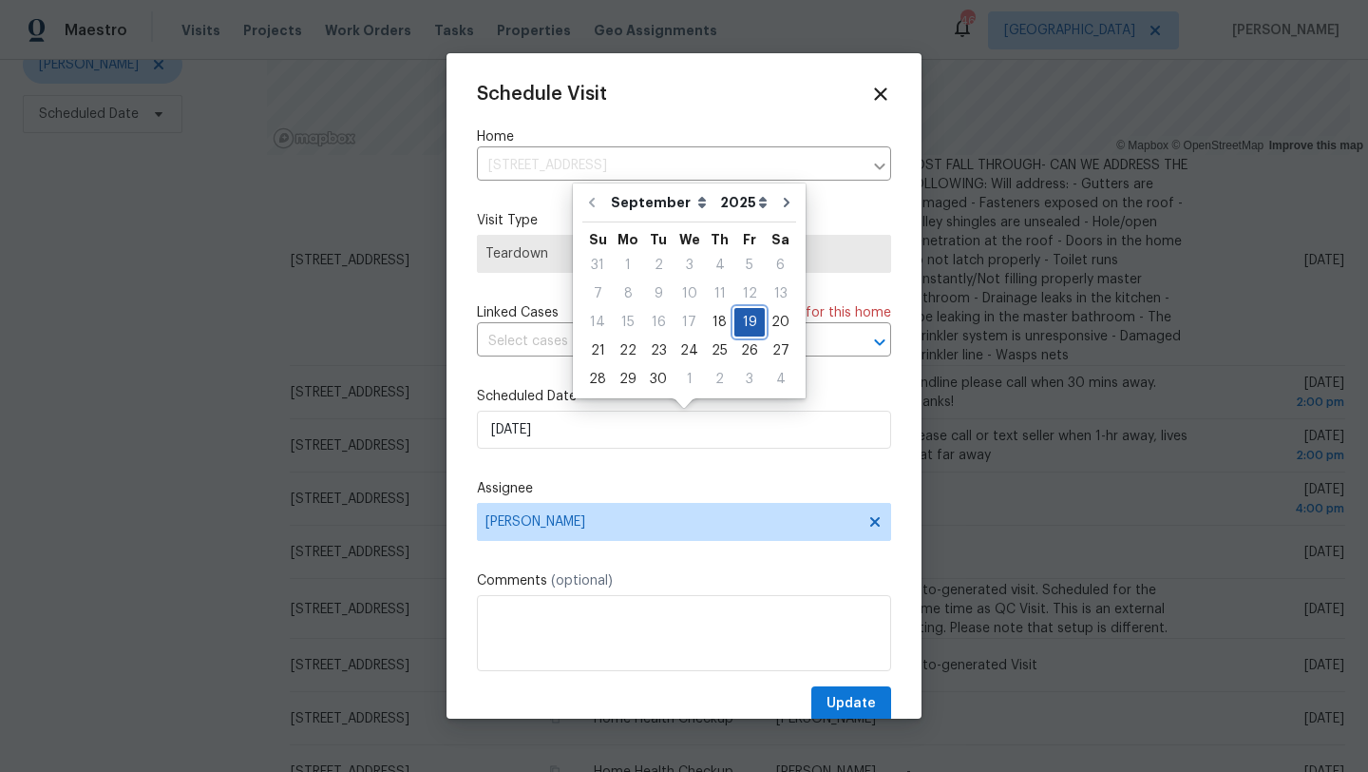
click at [745, 318] on div "19" at bounding box center [750, 322] width 30 height 27
click at [840, 697] on span "Update" at bounding box center [851, 704] width 49 height 24
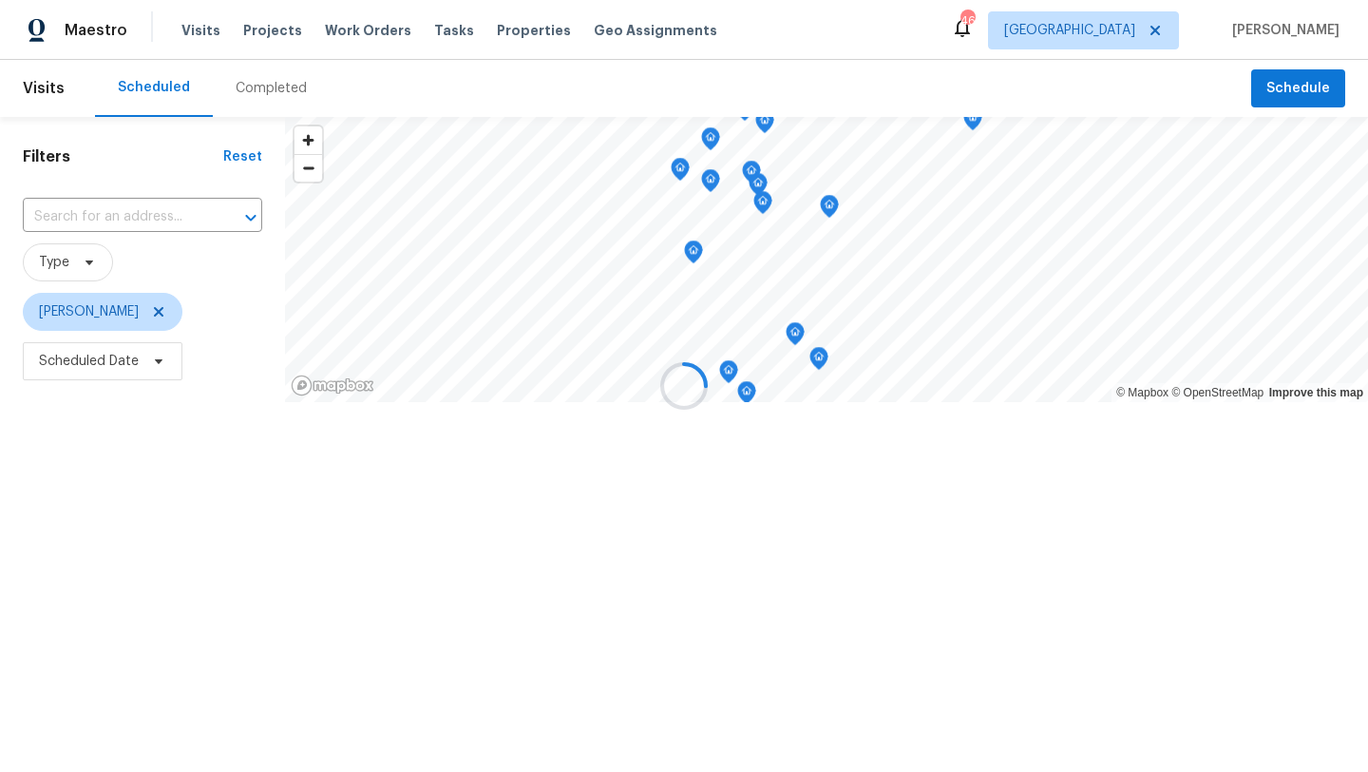
scroll to position [0, 0]
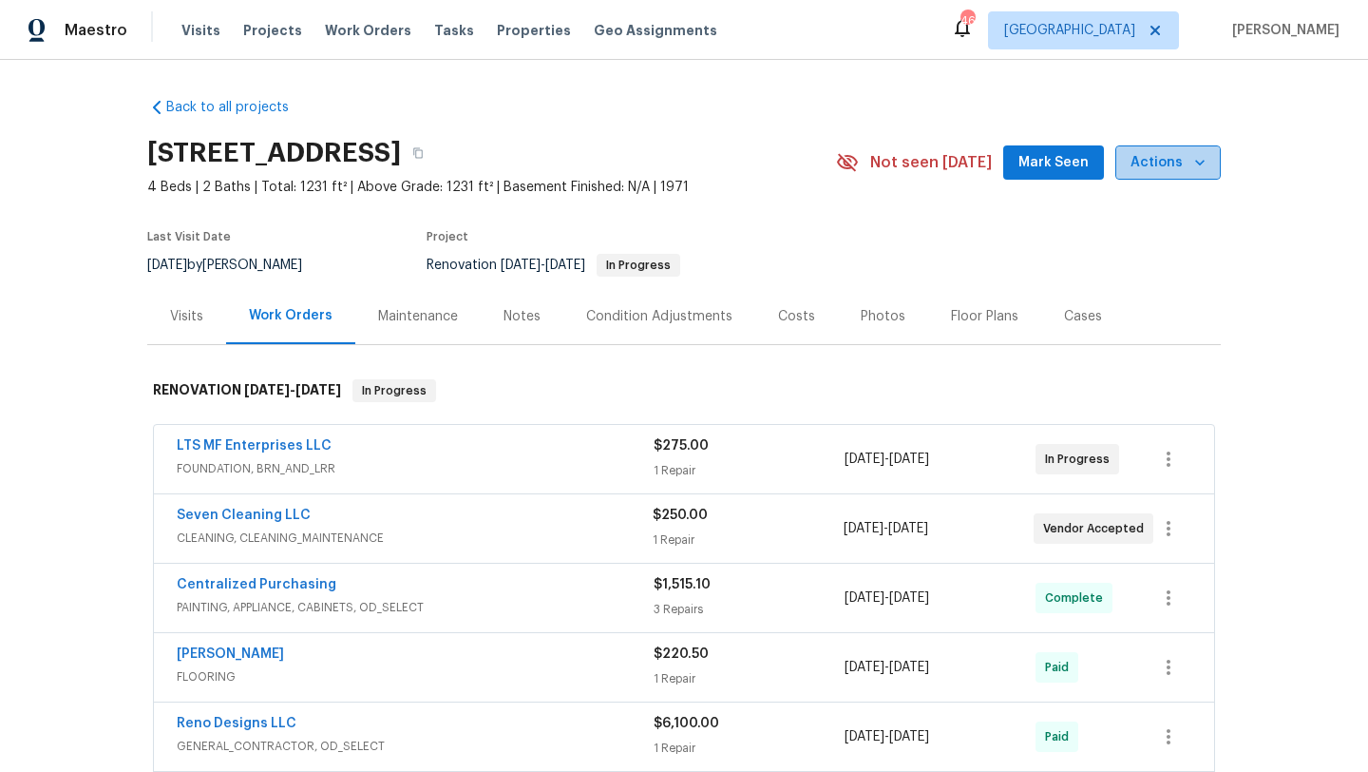
click at [1169, 178] on button "Actions" at bounding box center [1168, 162] width 105 height 35
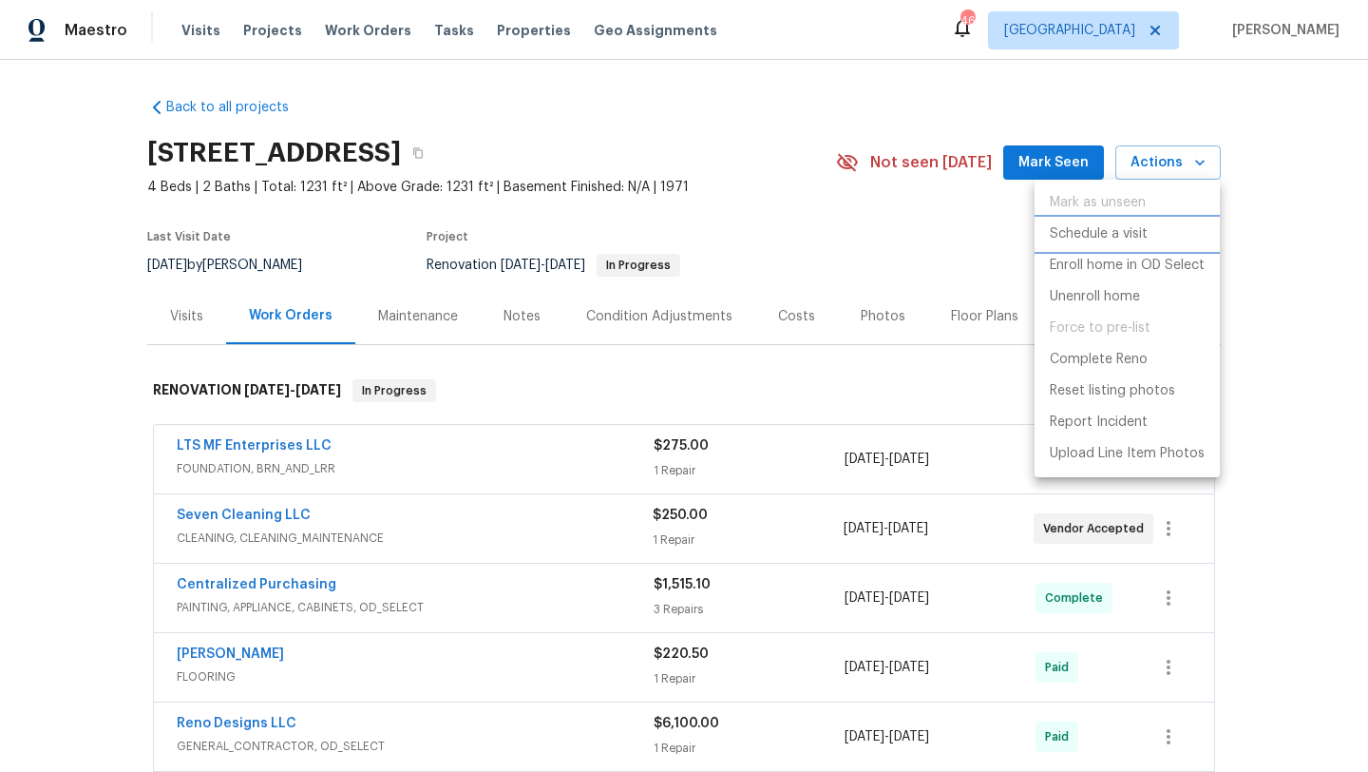
click at [1106, 227] on p "Schedule a visit" at bounding box center [1099, 234] width 98 height 20
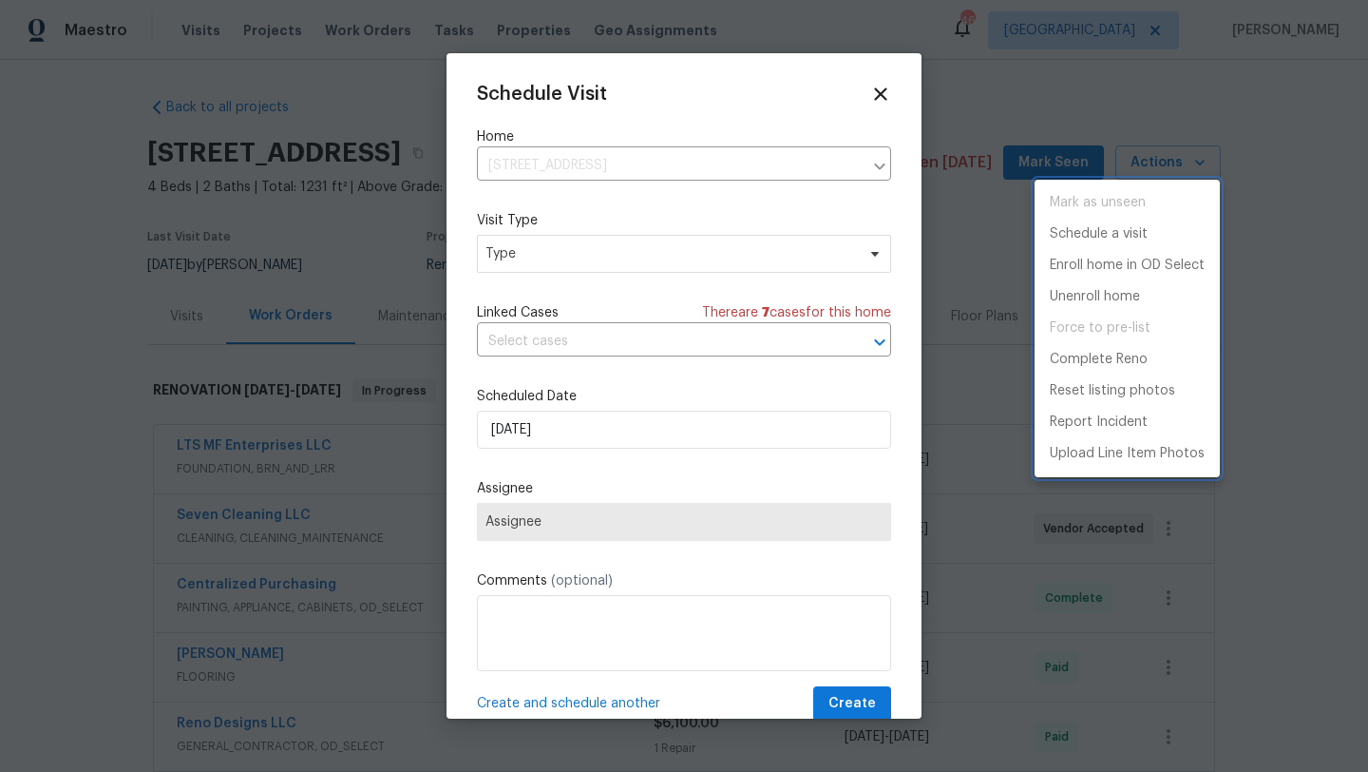
click at [621, 258] on div at bounding box center [684, 386] width 1368 height 772
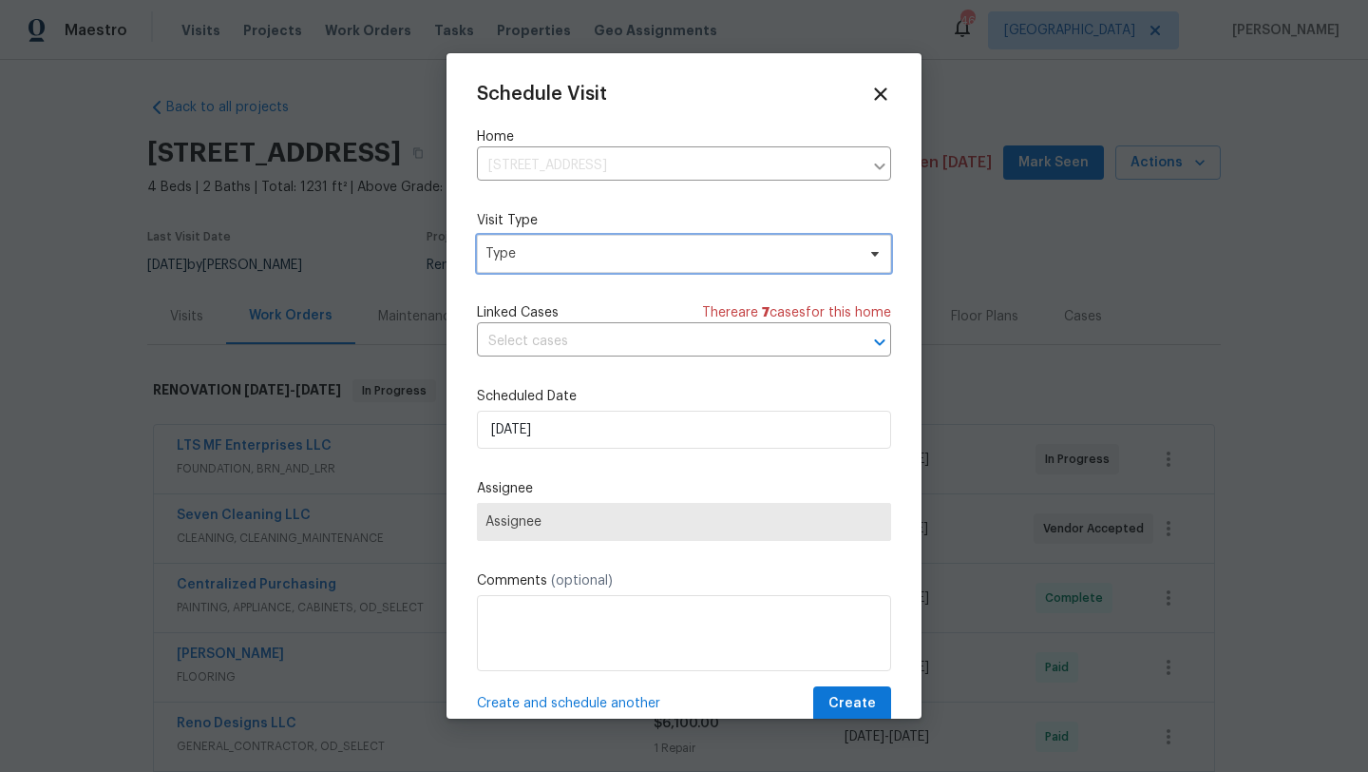
click at [621, 258] on span "Type" at bounding box center [671, 253] width 370 height 19
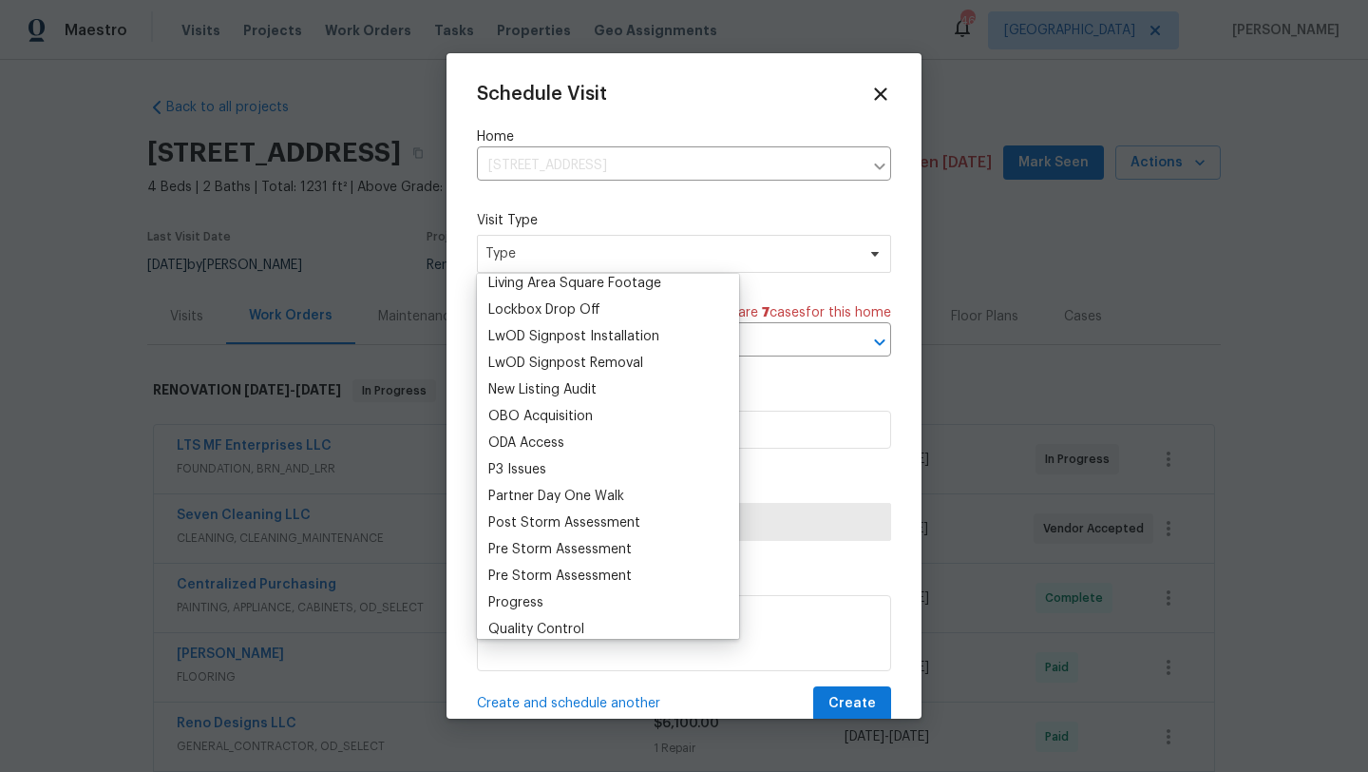
scroll to position [969, 0]
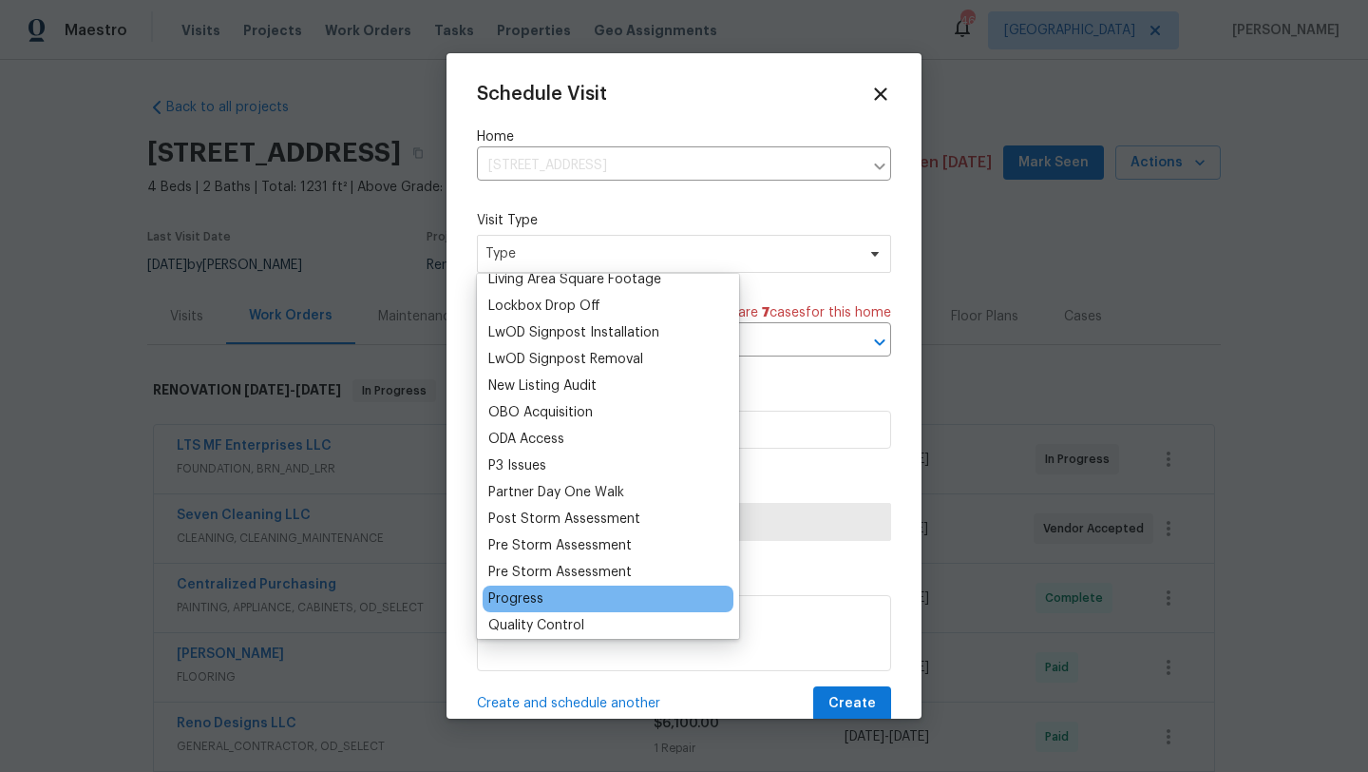
click at [532, 596] on div "Progress" at bounding box center [515, 598] width 55 height 19
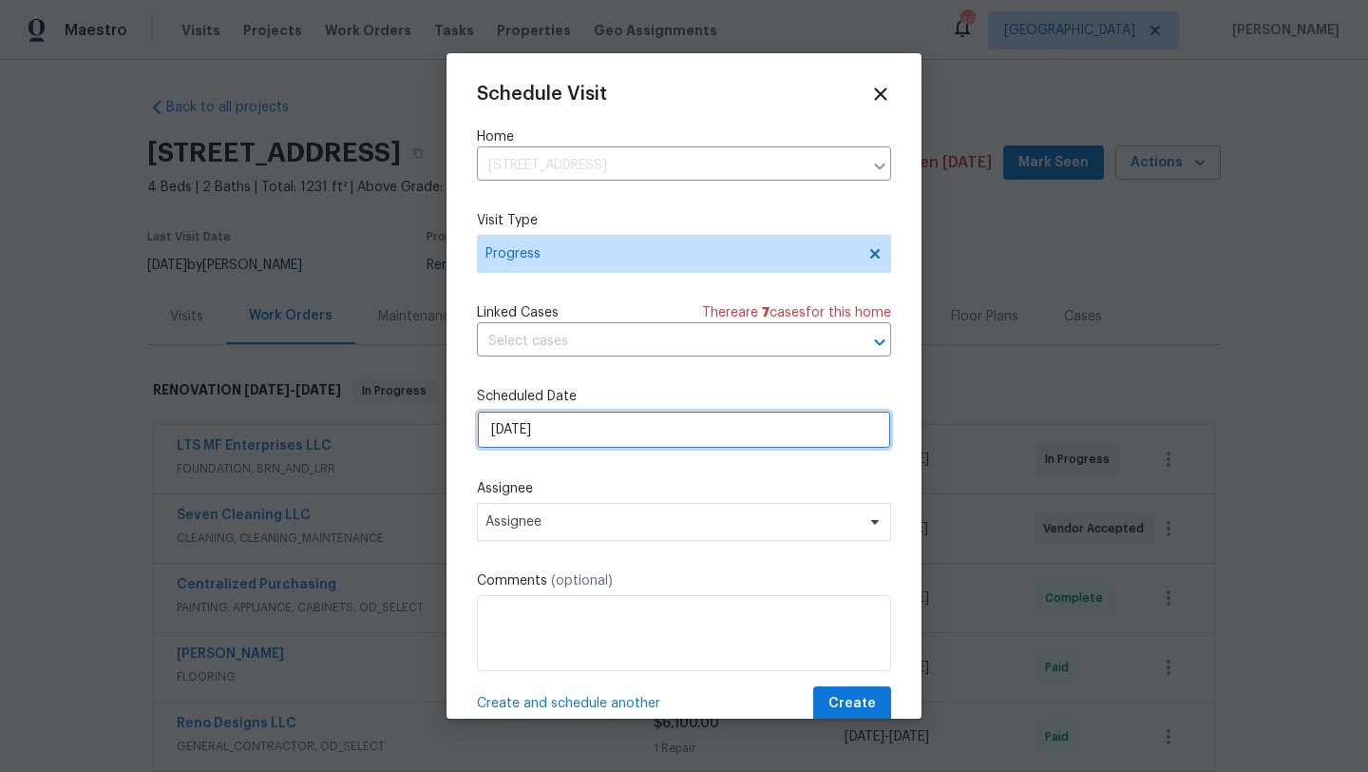
click at [631, 429] on input "[DATE]" at bounding box center [684, 430] width 414 height 38
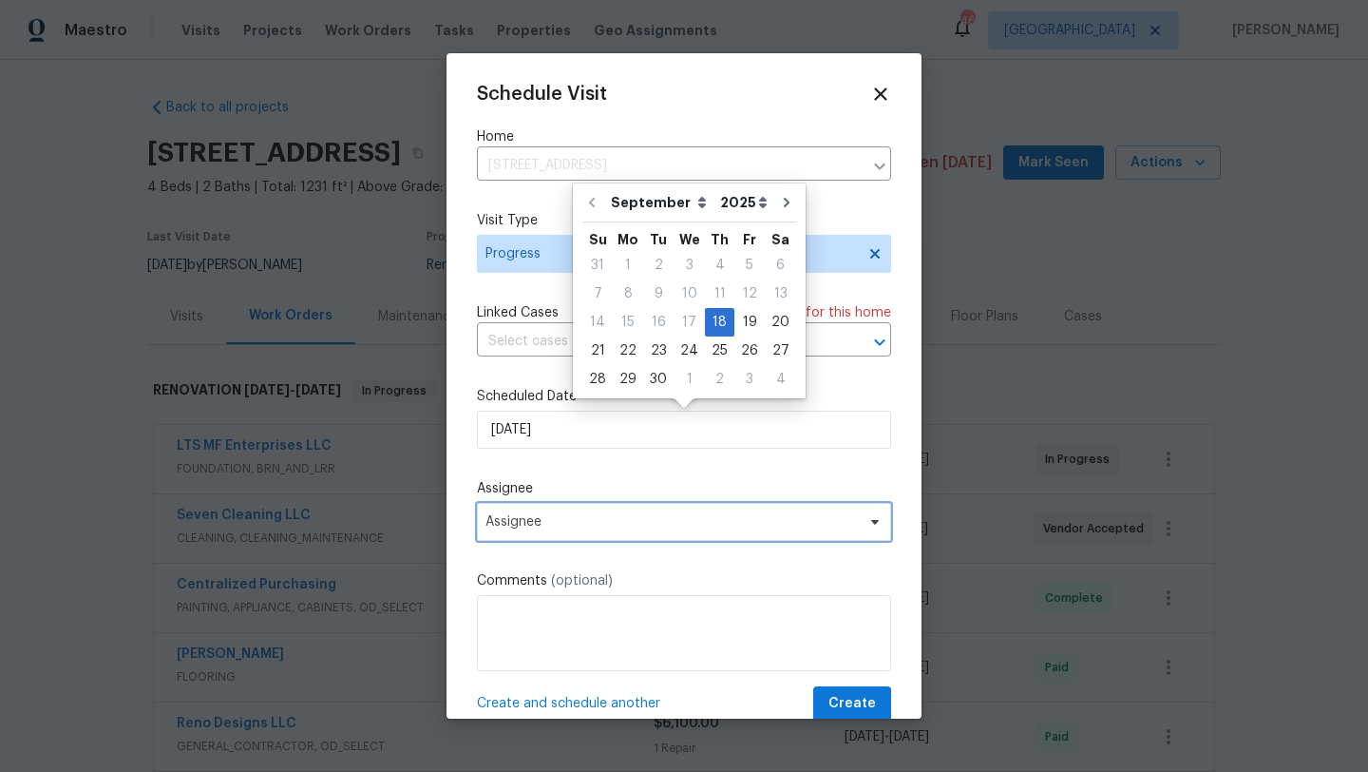
click at [604, 519] on span "Assignee" at bounding box center [672, 521] width 372 height 15
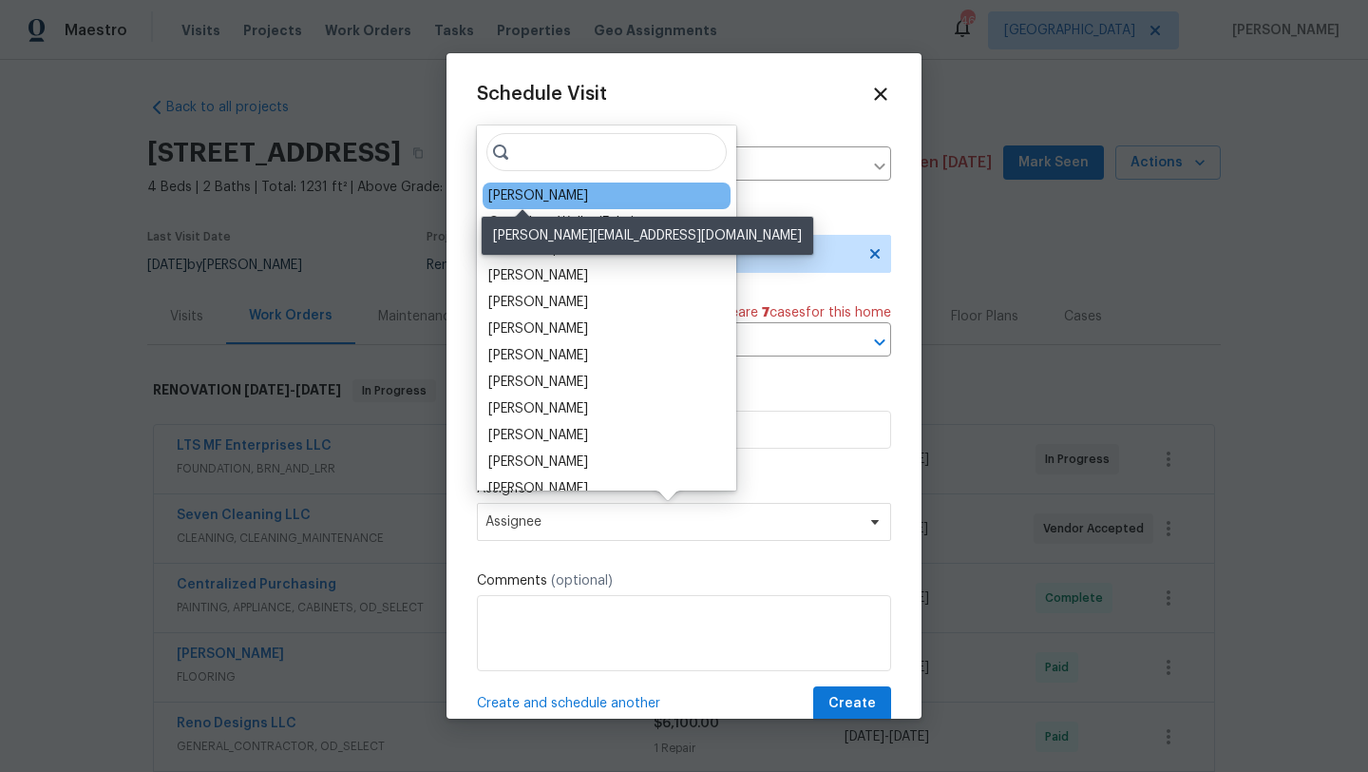
click at [530, 199] on div "[PERSON_NAME]" at bounding box center [538, 195] width 100 height 19
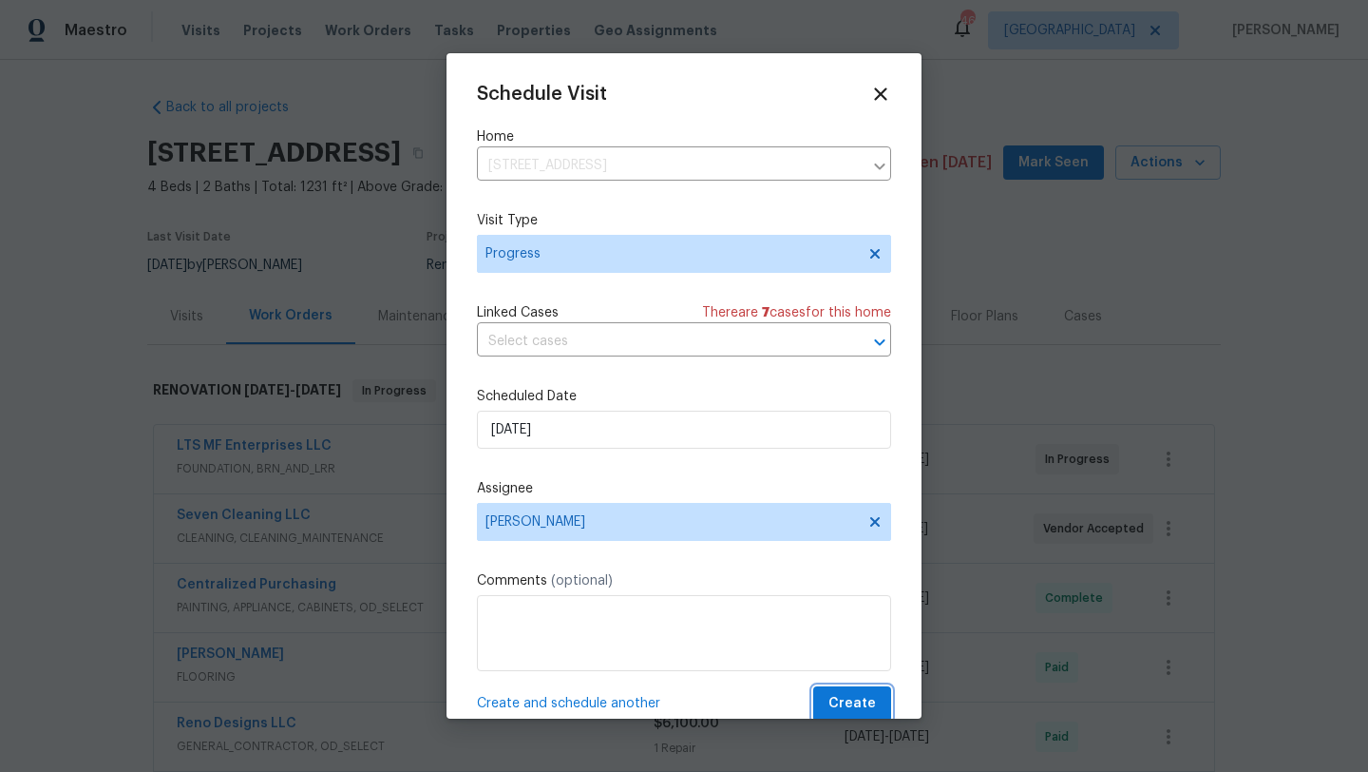
click at [846, 703] on span "Create" at bounding box center [853, 704] width 48 height 24
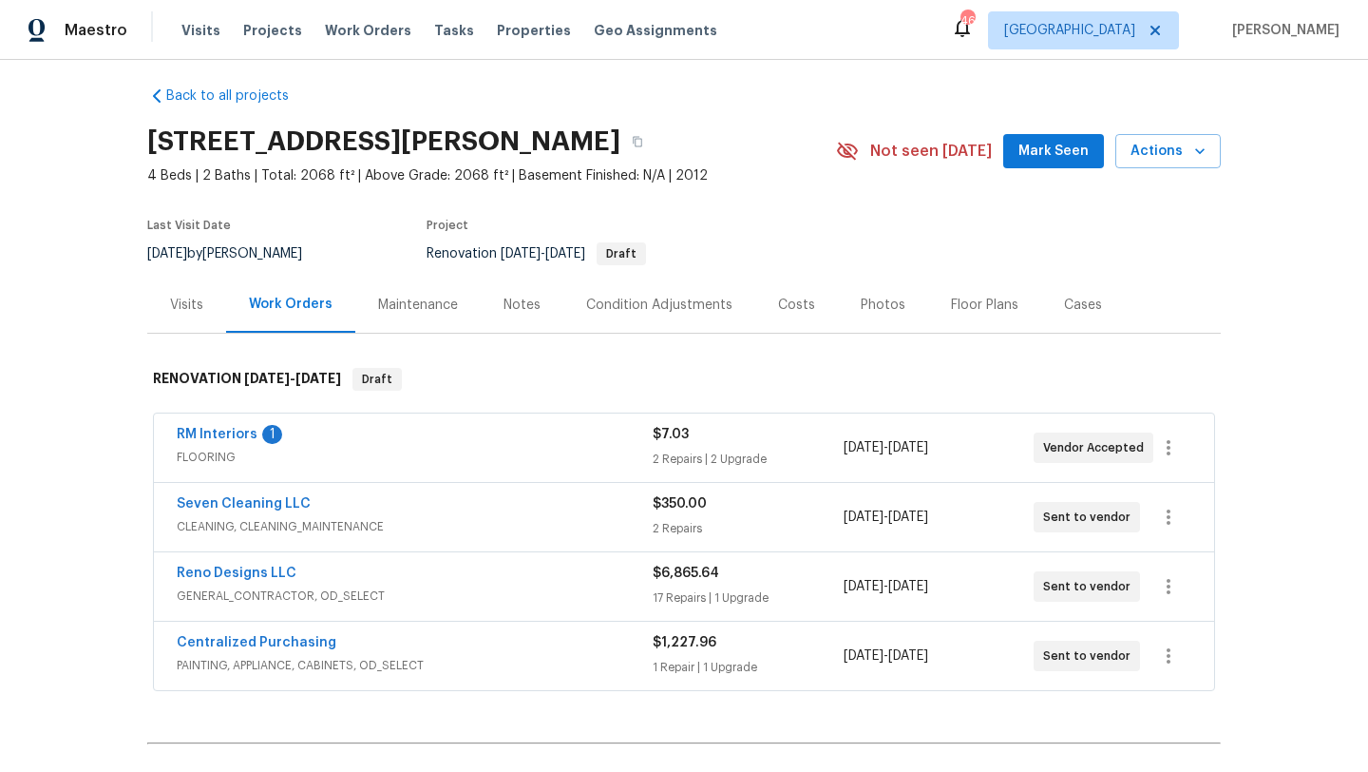
scroll to position [18, 0]
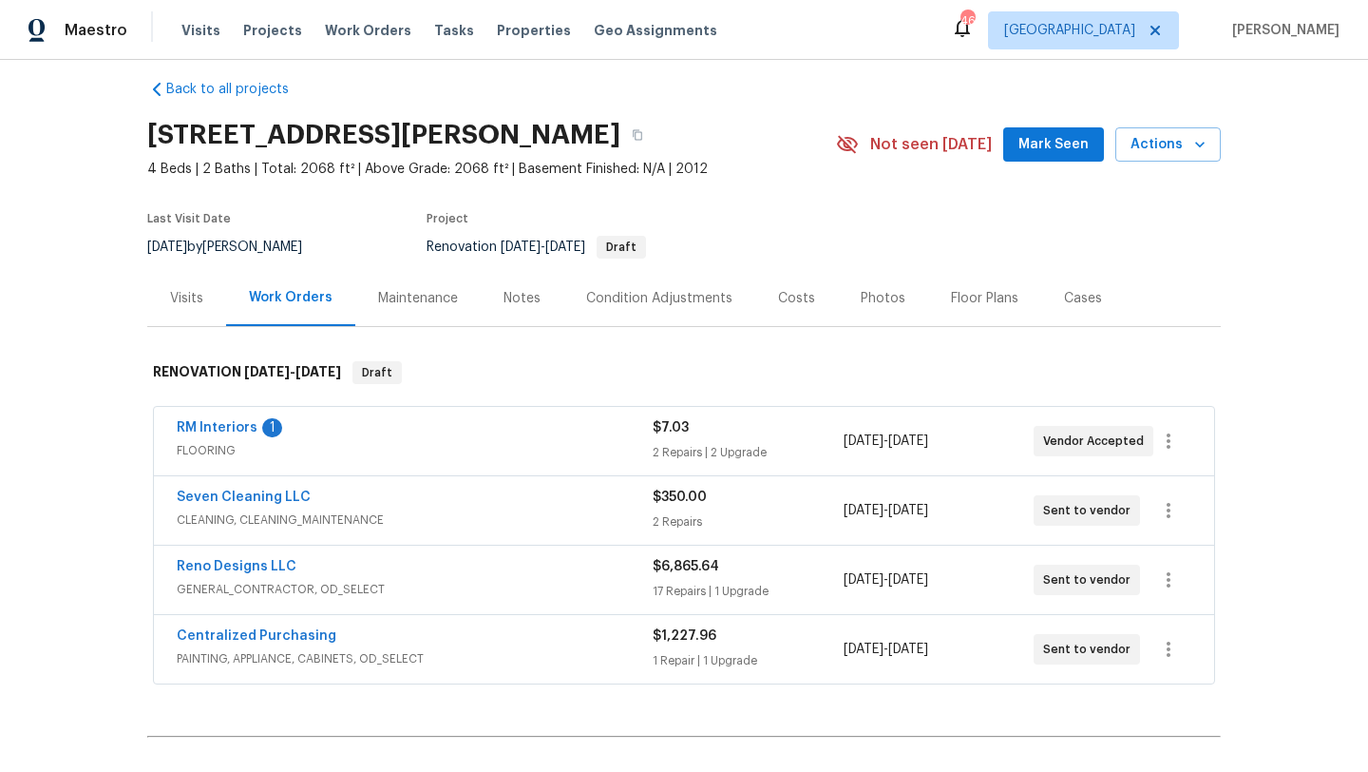
click at [481, 572] on div "Reno Designs LLC" at bounding box center [415, 568] width 476 height 23
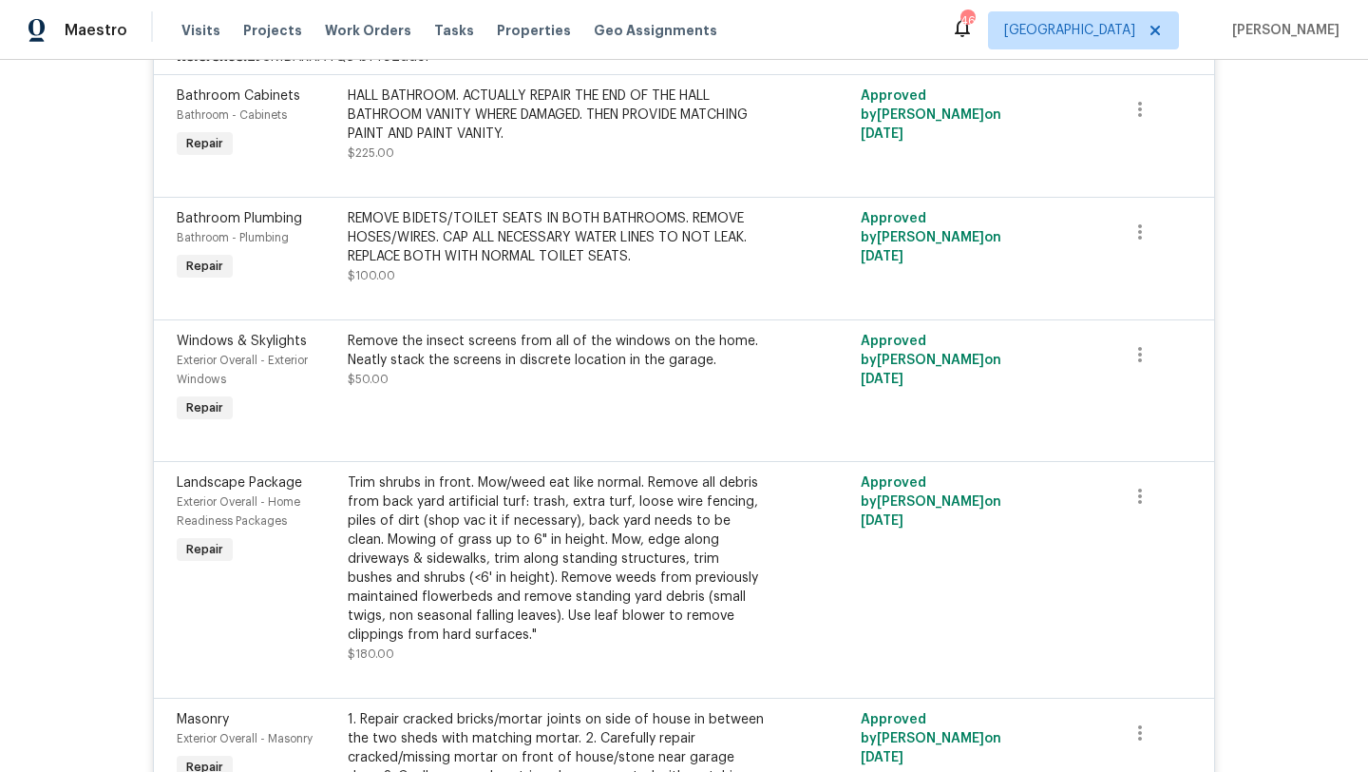
scroll to position [0, 0]
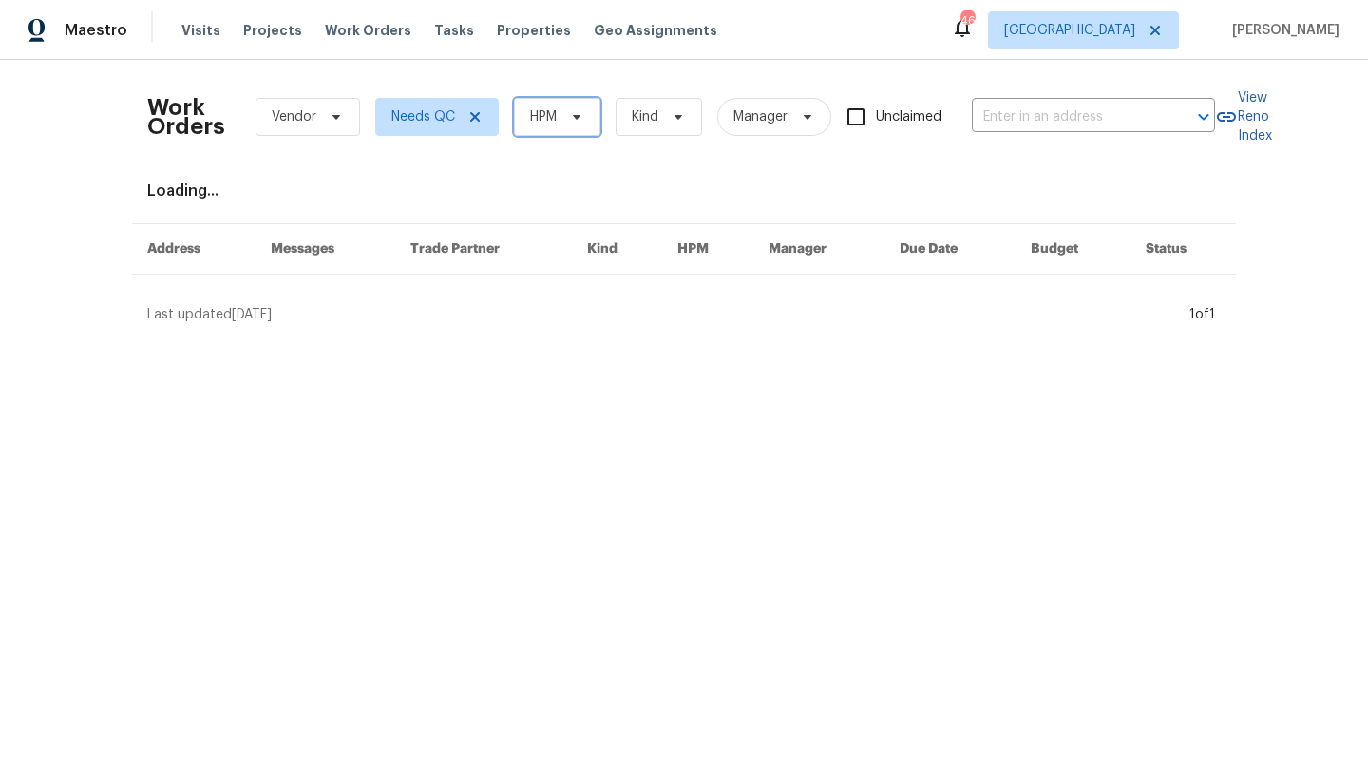
click at [566, 121] on span at bounding box center [573, 116] width 21 height 15
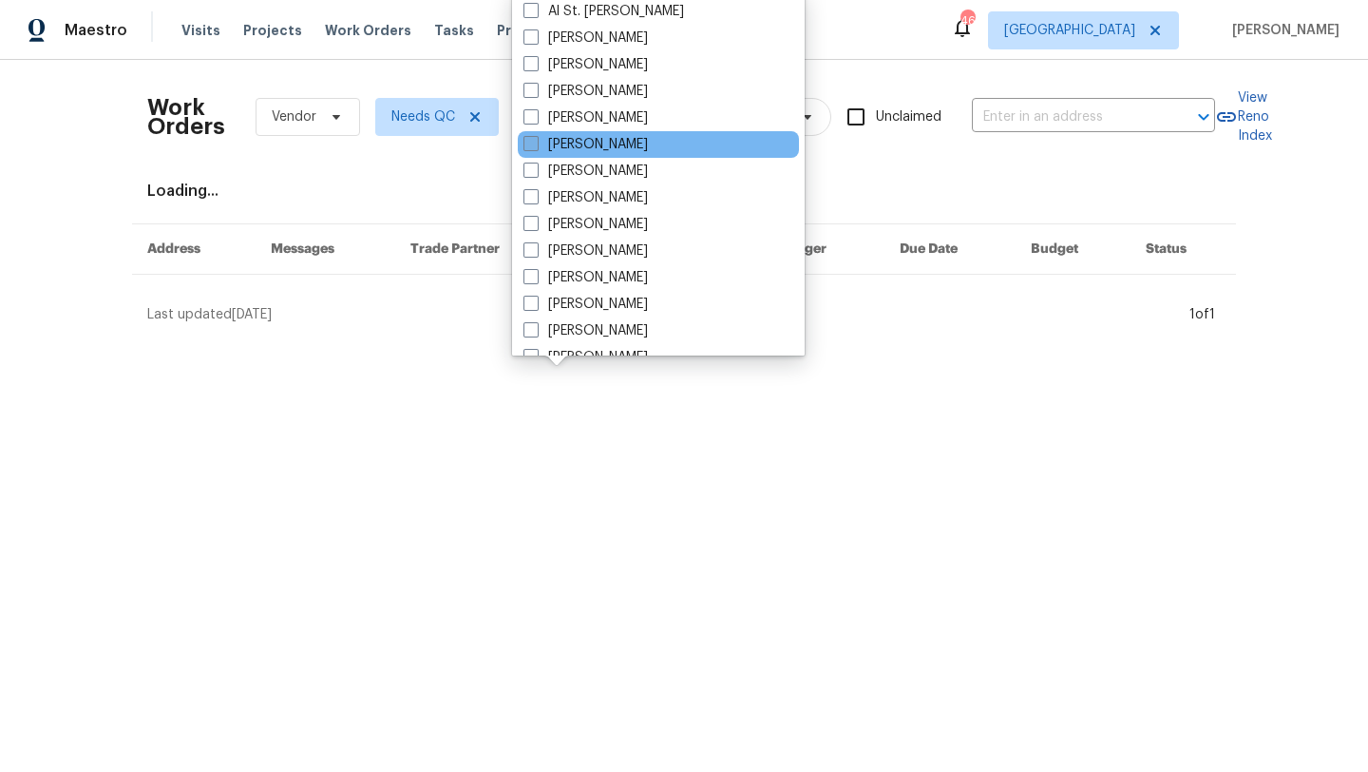
click at [570, 149] on label "[PERSON_NAME]" at bounding box center [586, 144] width 124 height 19
click at [536, 147] on input "[PERSON_NAME]" at bounding box center [530, 141] width 12 height 12
checkbox input "true"
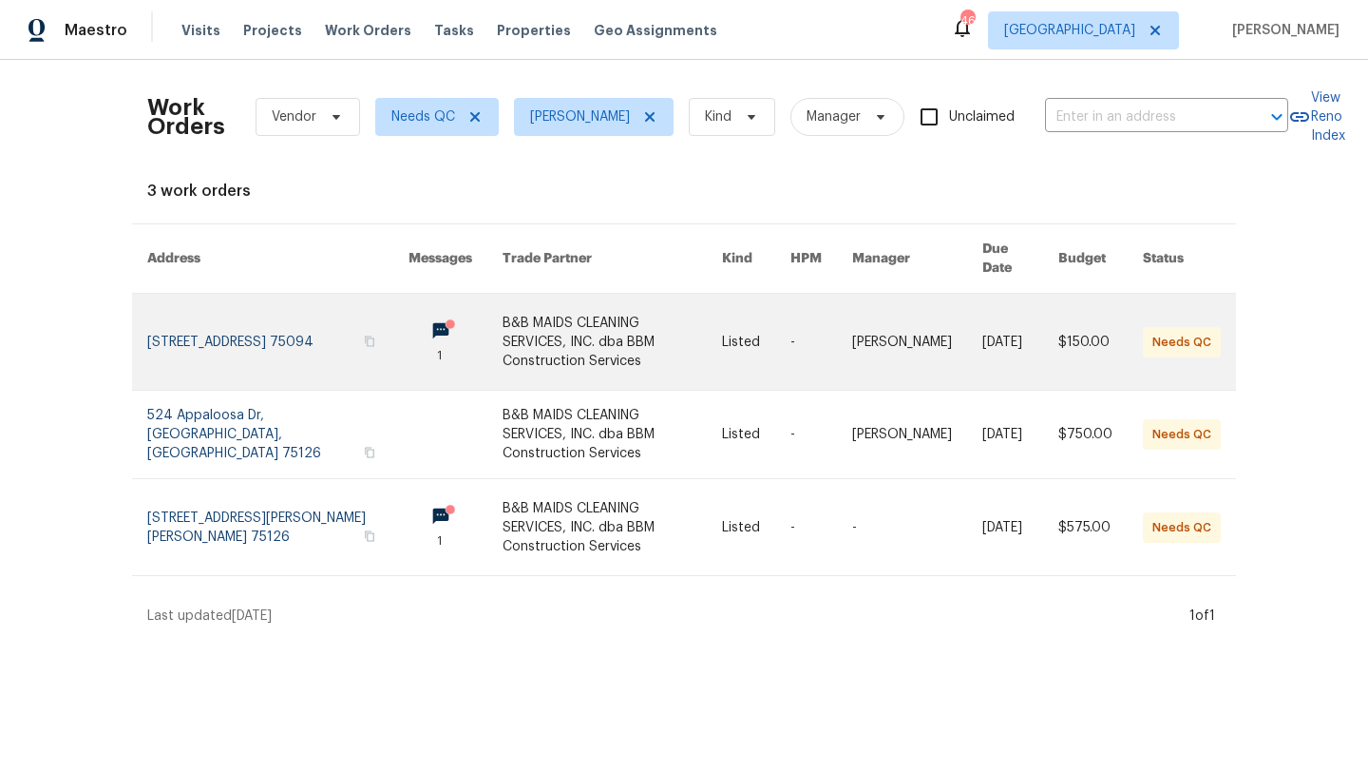
click at [569, 317] on link at bounding box center [613, 342] width 220 height 96
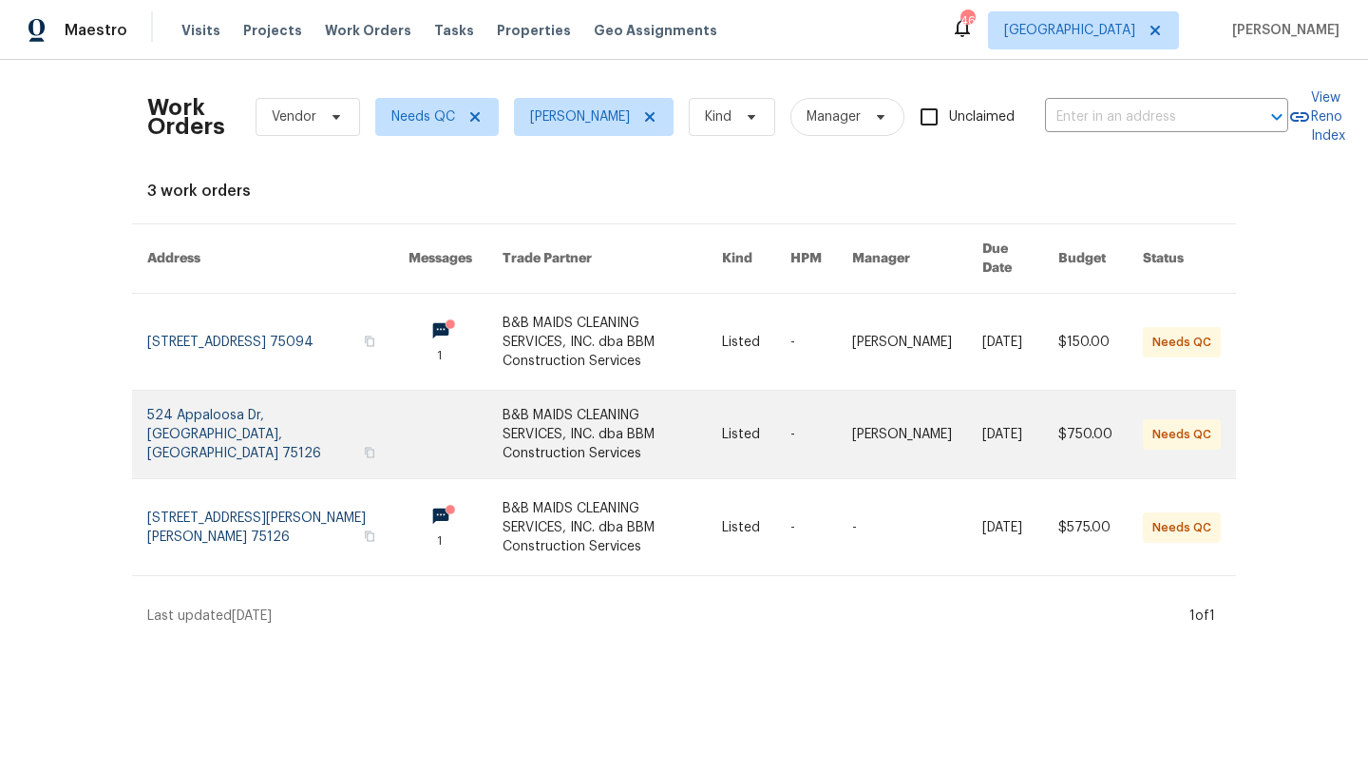
click at [525, 399] on link at bounding box center [613, 434] width 220 height 87
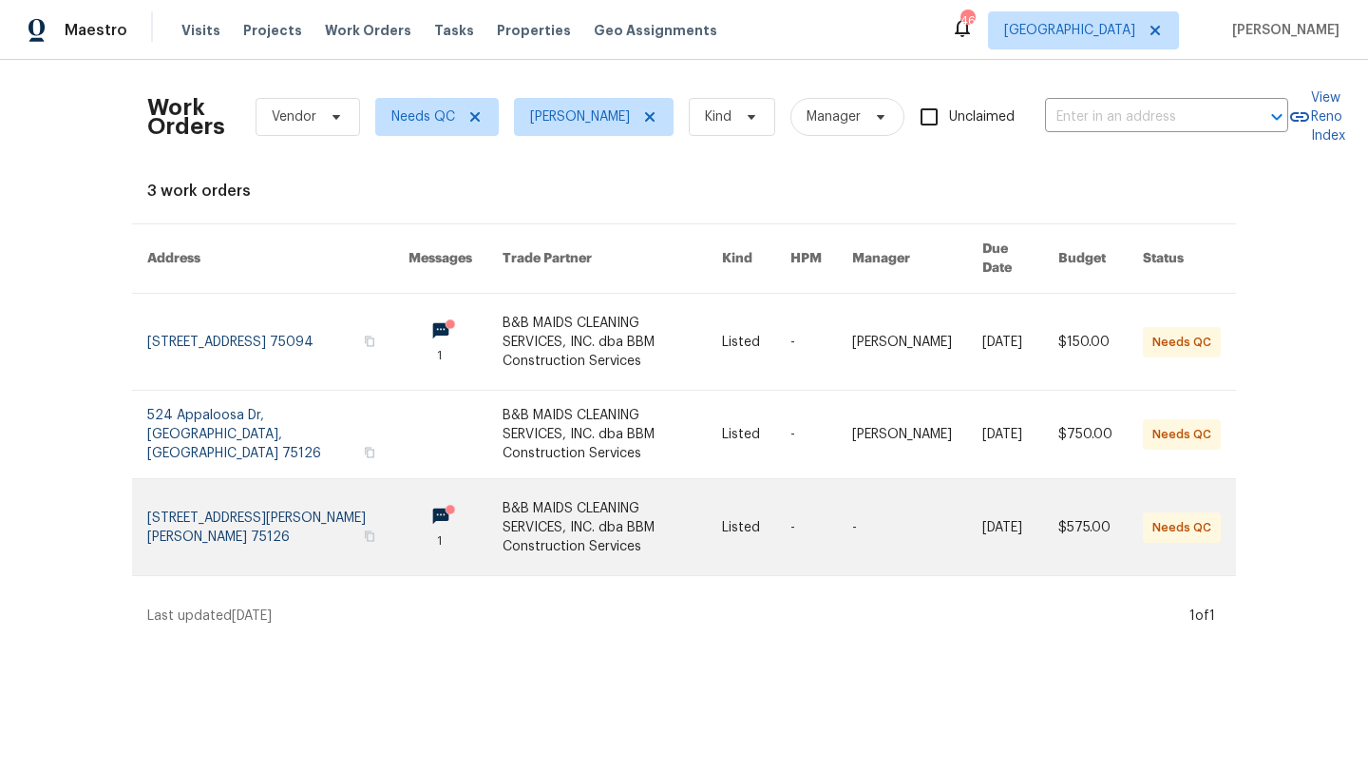
click at [526, 487] on link at bounding box center [613, 527] width 220 height 96
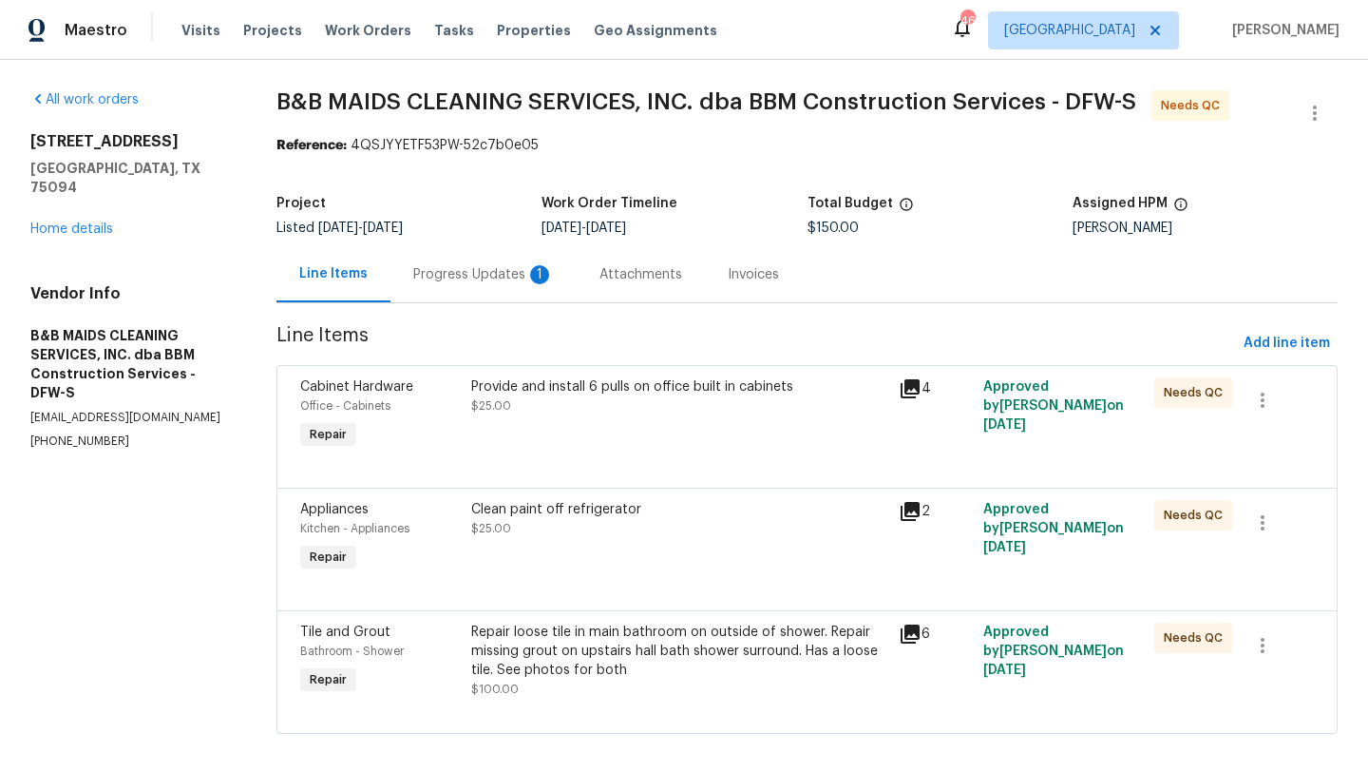
click at [558, 644] on div "Repair loose tile in main bathroom on outside of shower. Repair missing grout o…" at bounding box center [678, 650] width 415 height 57
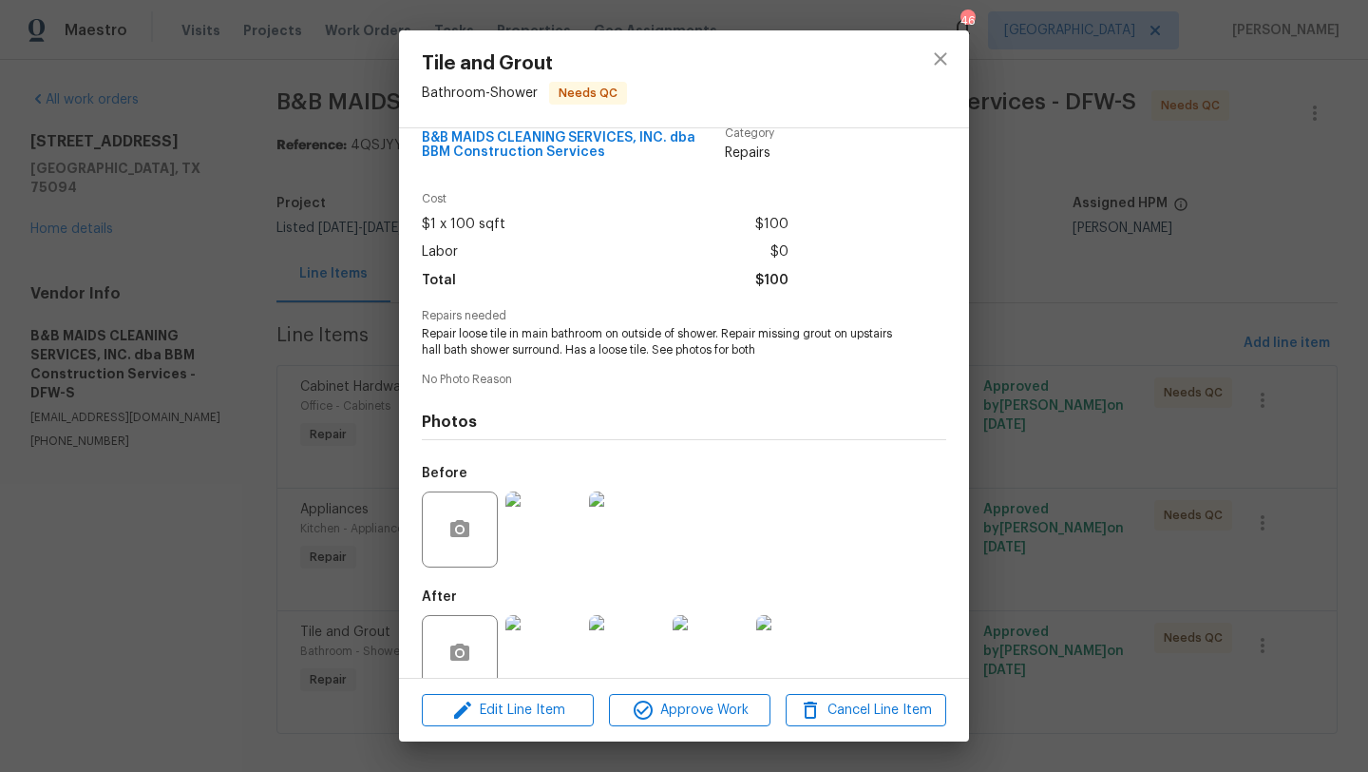
scroll to position [68, 0]
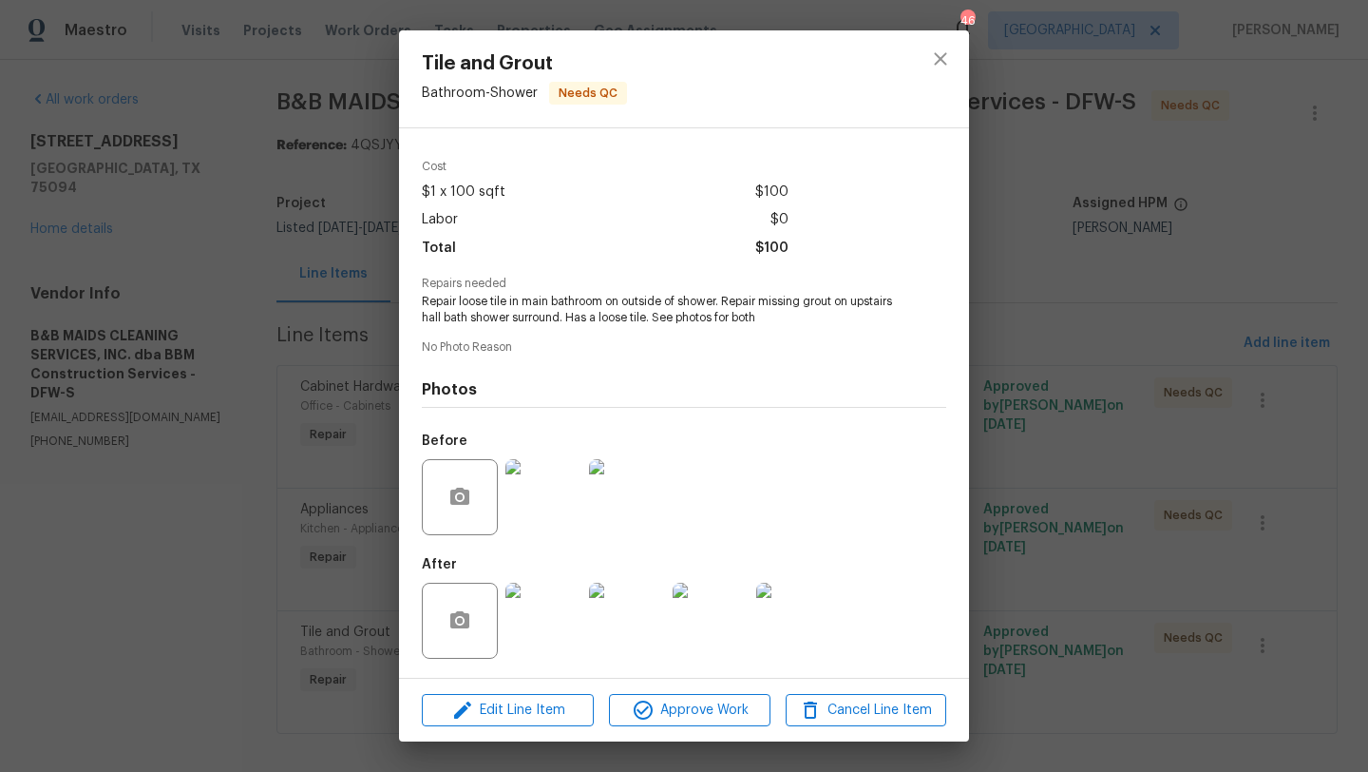
click at [553, 637] on img at bounding box center [544, 620] width 76 height 76
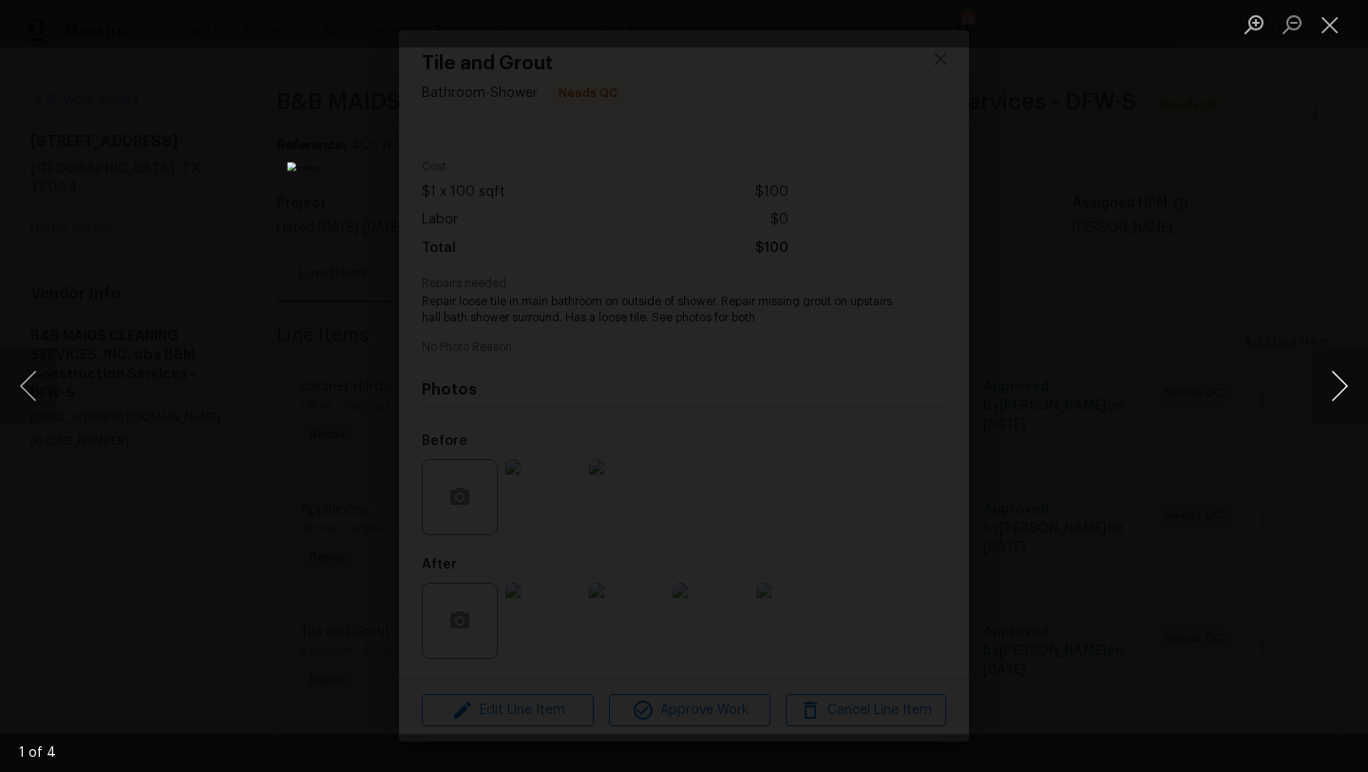
click at [1339, 386] on button "Next image" at bounding box center [1339, 386] width 57 height 76
click at [1332, 29] on button "Close lightbox" at bounding box center [1330, 24] width 38 height 33
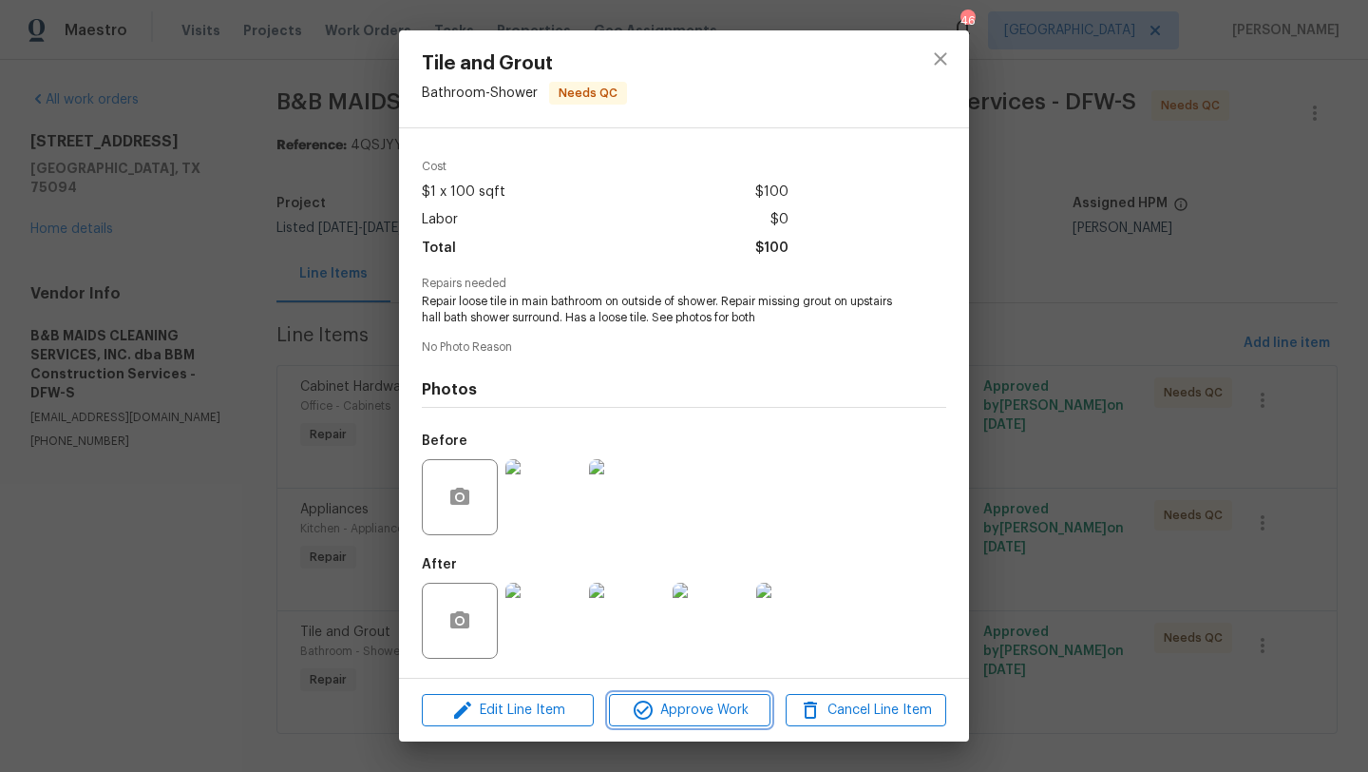
click at [716, 705] on span "Approve Work" at bounding box center [689, 710] width 149 height 24
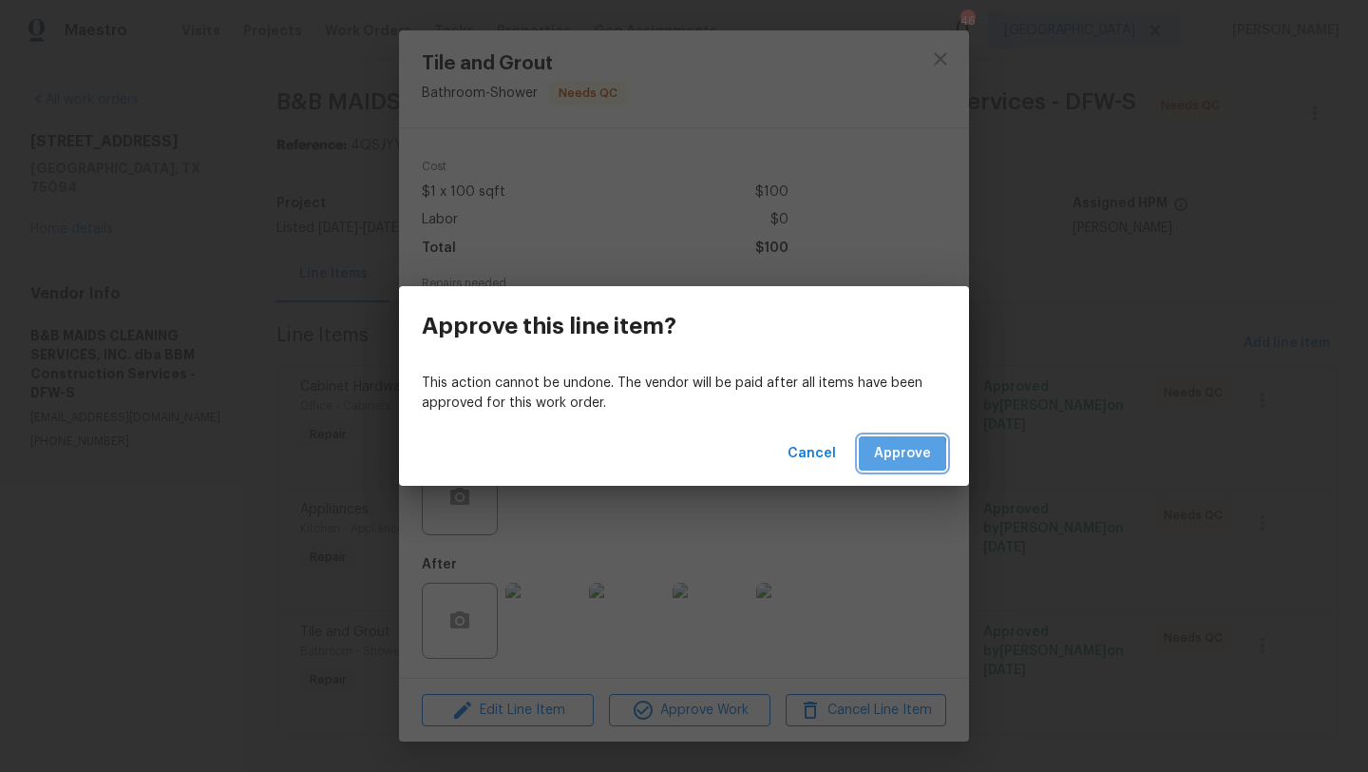
click at [888, 454] on span "Approve" at bounding box center [902, 454] width 57 height 24
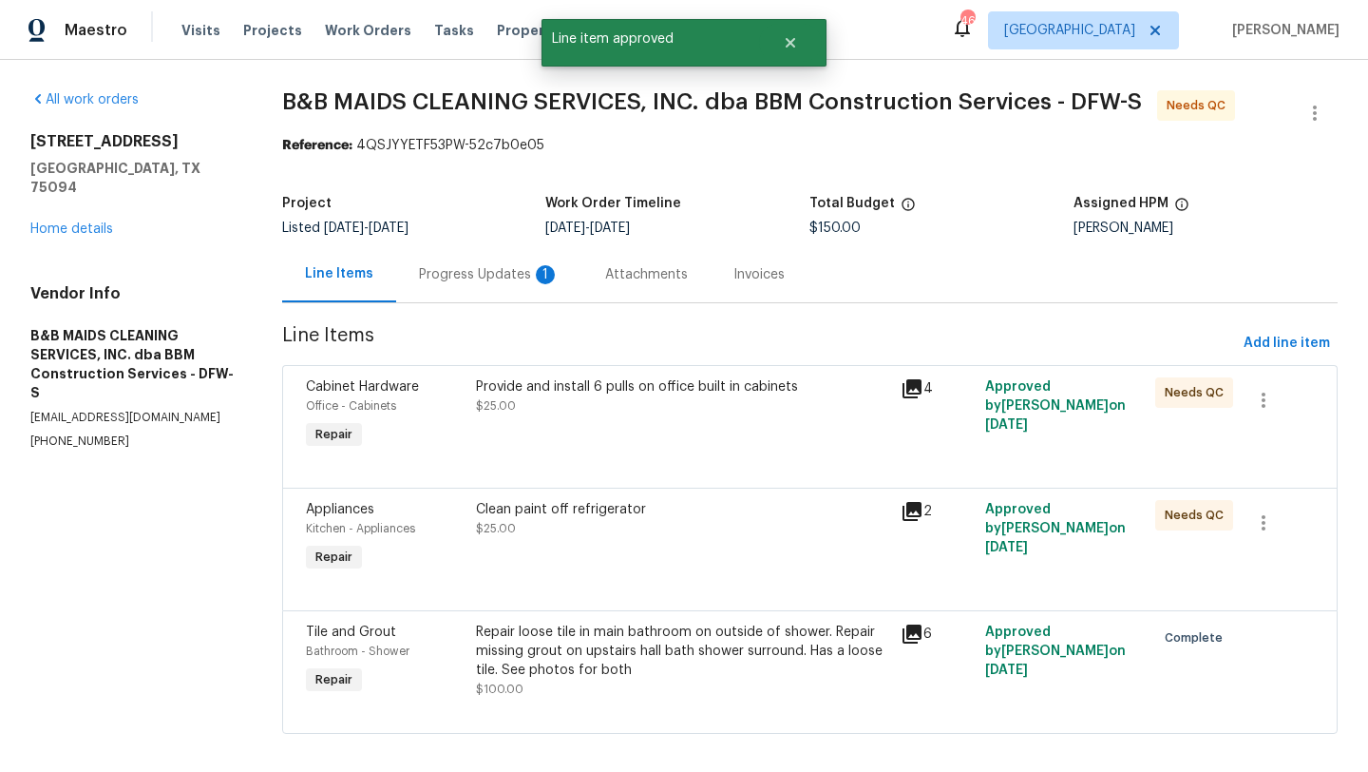
click at [613, 527] on div "Clean paint off refrigerator $25.00" at bounding box center [682, 519] width 413 height 38
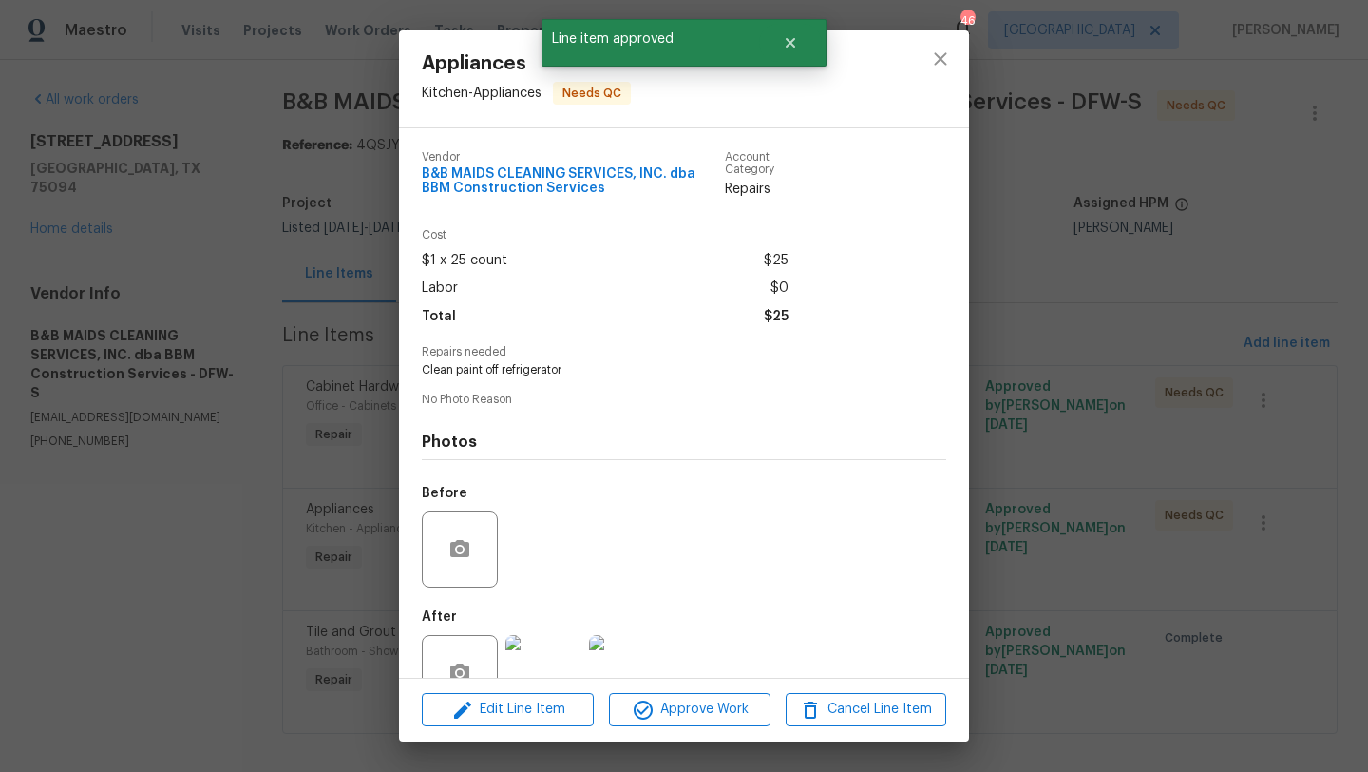
scroll to position [52, 0]
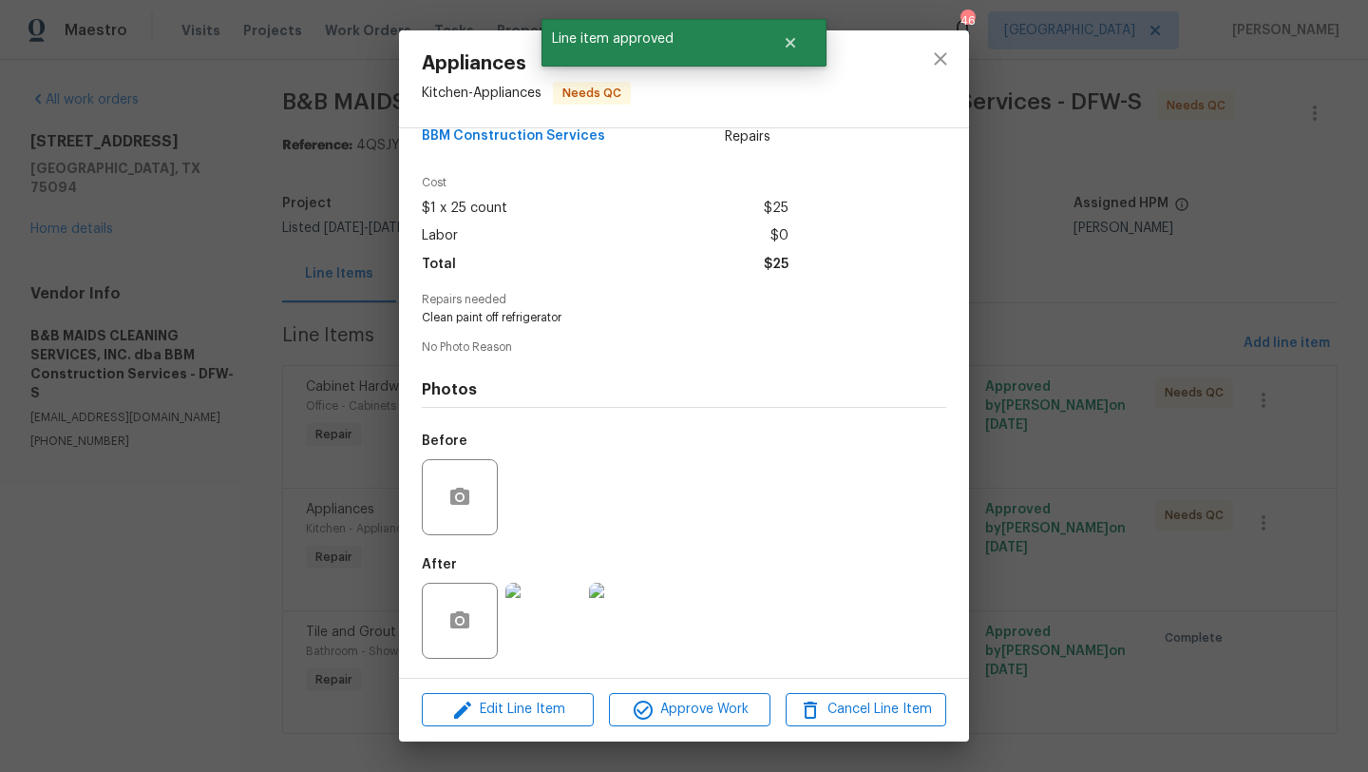
click at [531, 631] on img at bounding box center [544, 620] width 76 height 76
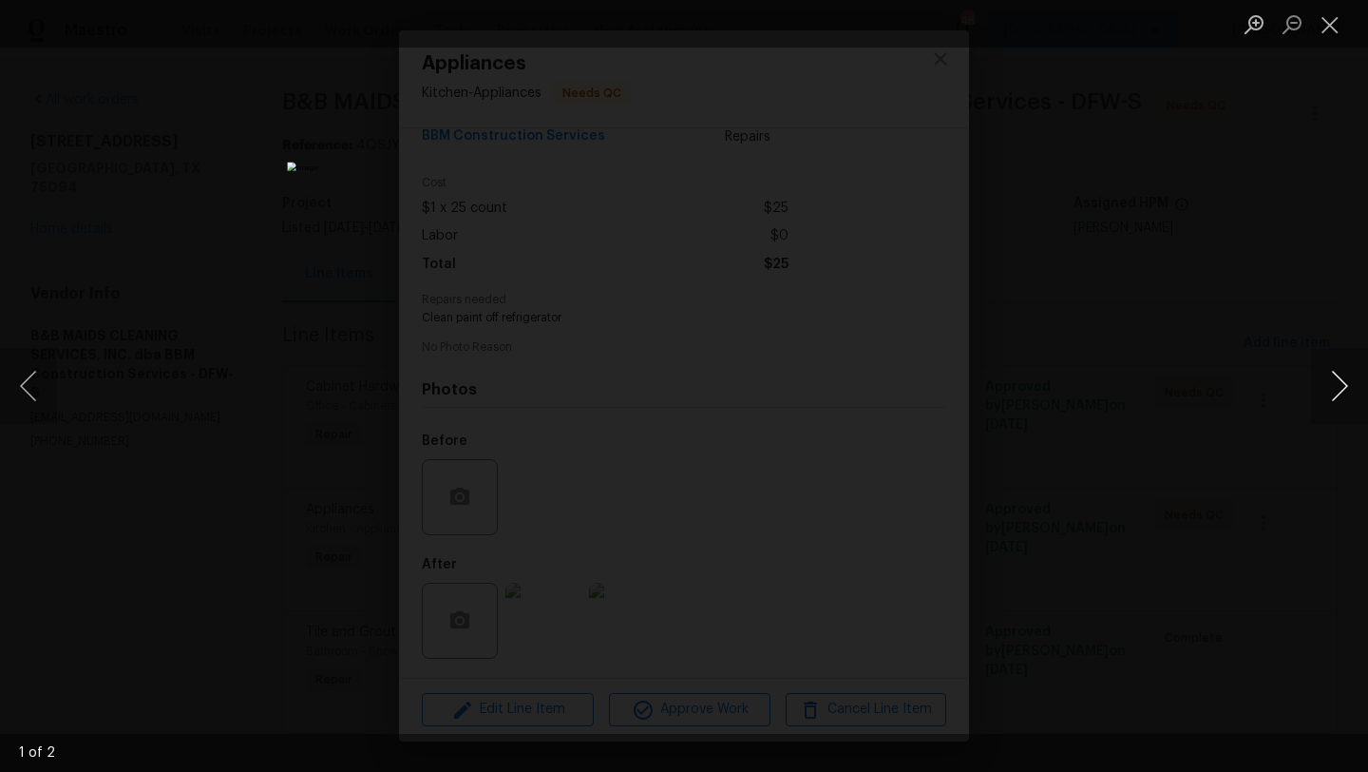
click at [1356, 374] on button "Next image" at bounding box center [1339, 386] width 57 height 76
click at [1330, 29] on button "Close lightbox" at bounding box center [1330, 24] width 38 height 33
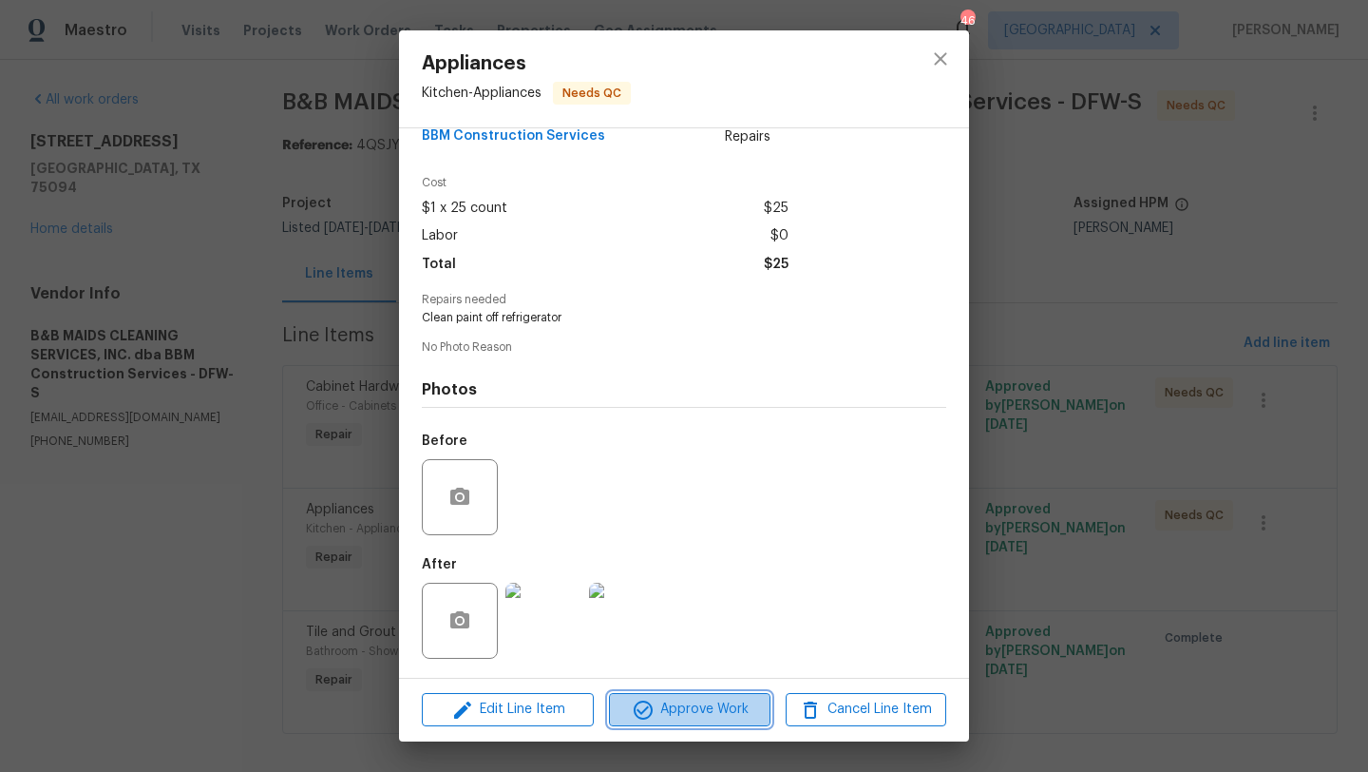
click at [708, 703] on span "Approve Work" at bounding box center [689, 709] width 149 height 24
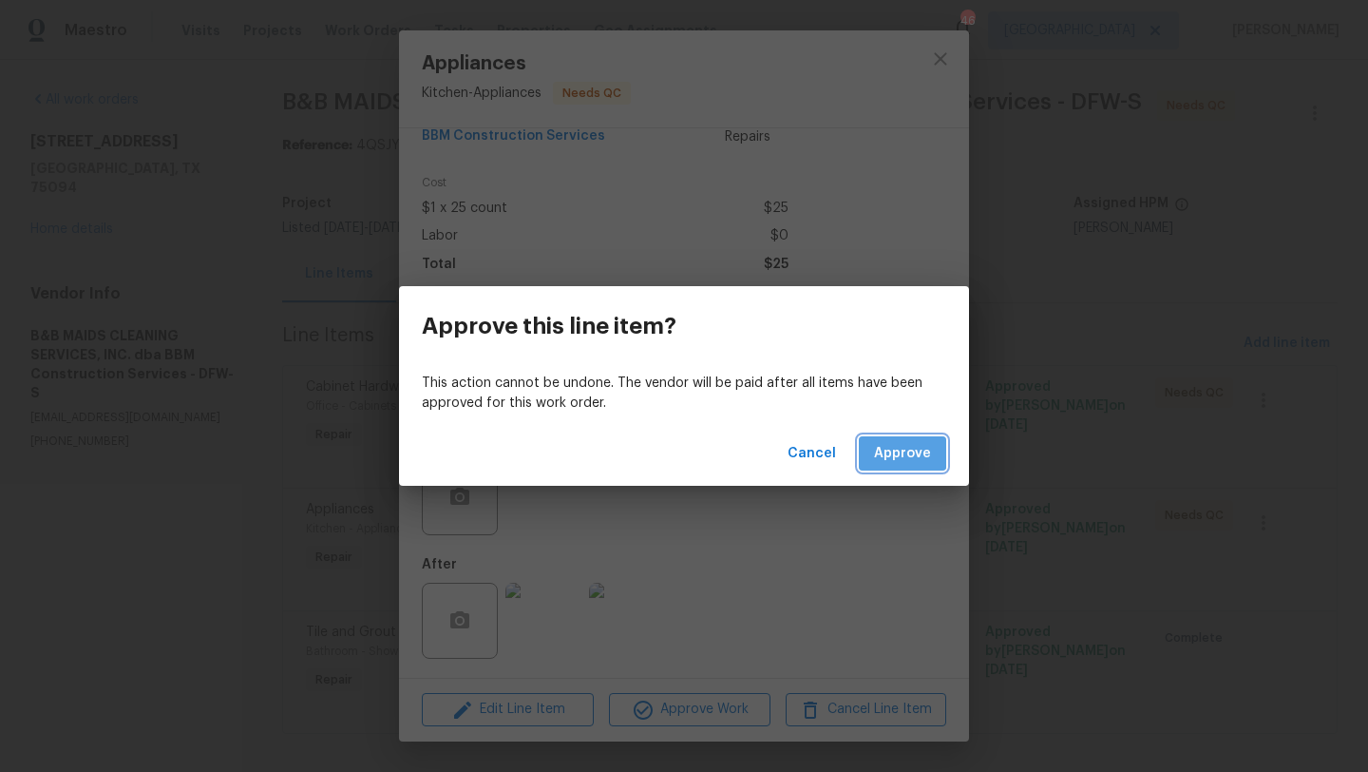
click at [880, 444] on span "Approve" at bounding box center [902, 454] width 57 height 24
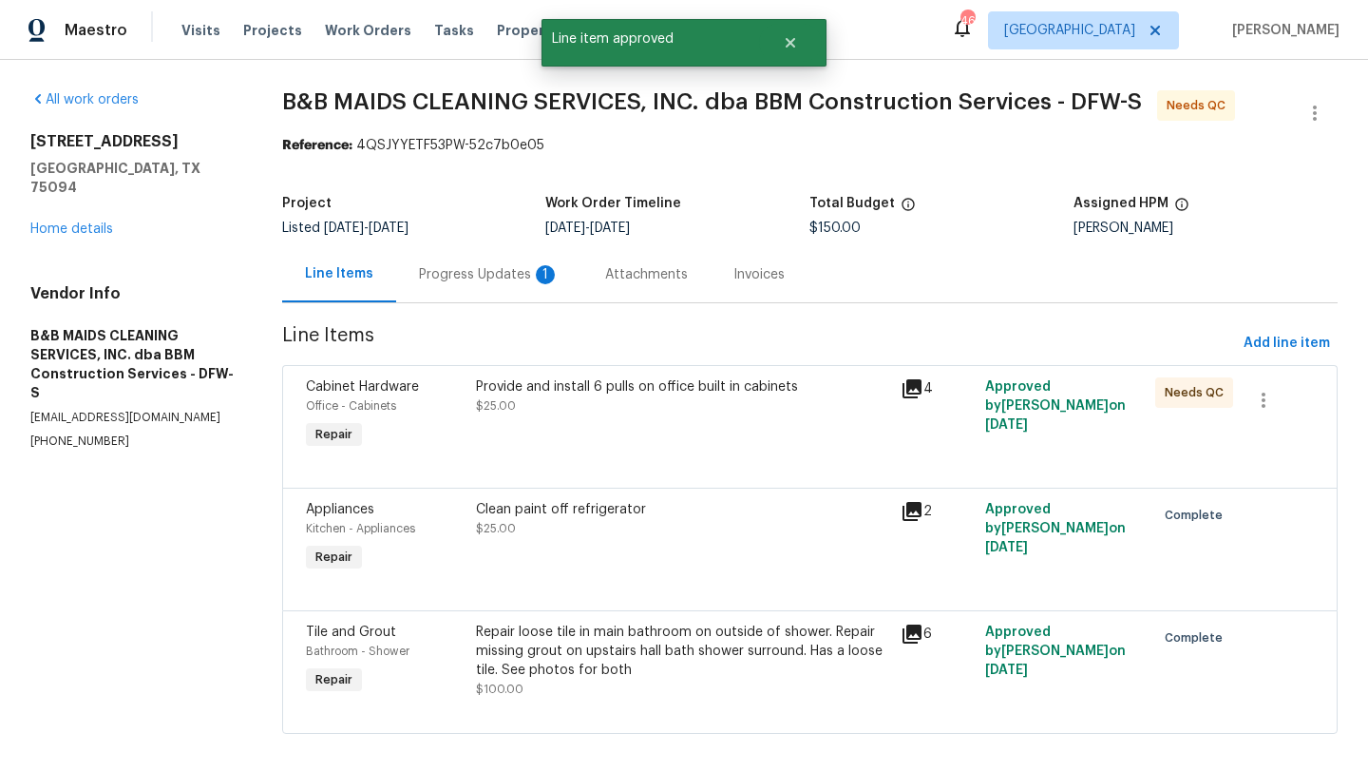
click at [740, 439] on div "Provide and install 6 pulls on office built in cabinets $25.00" at bounding box center [682, 415] width 425 height 87
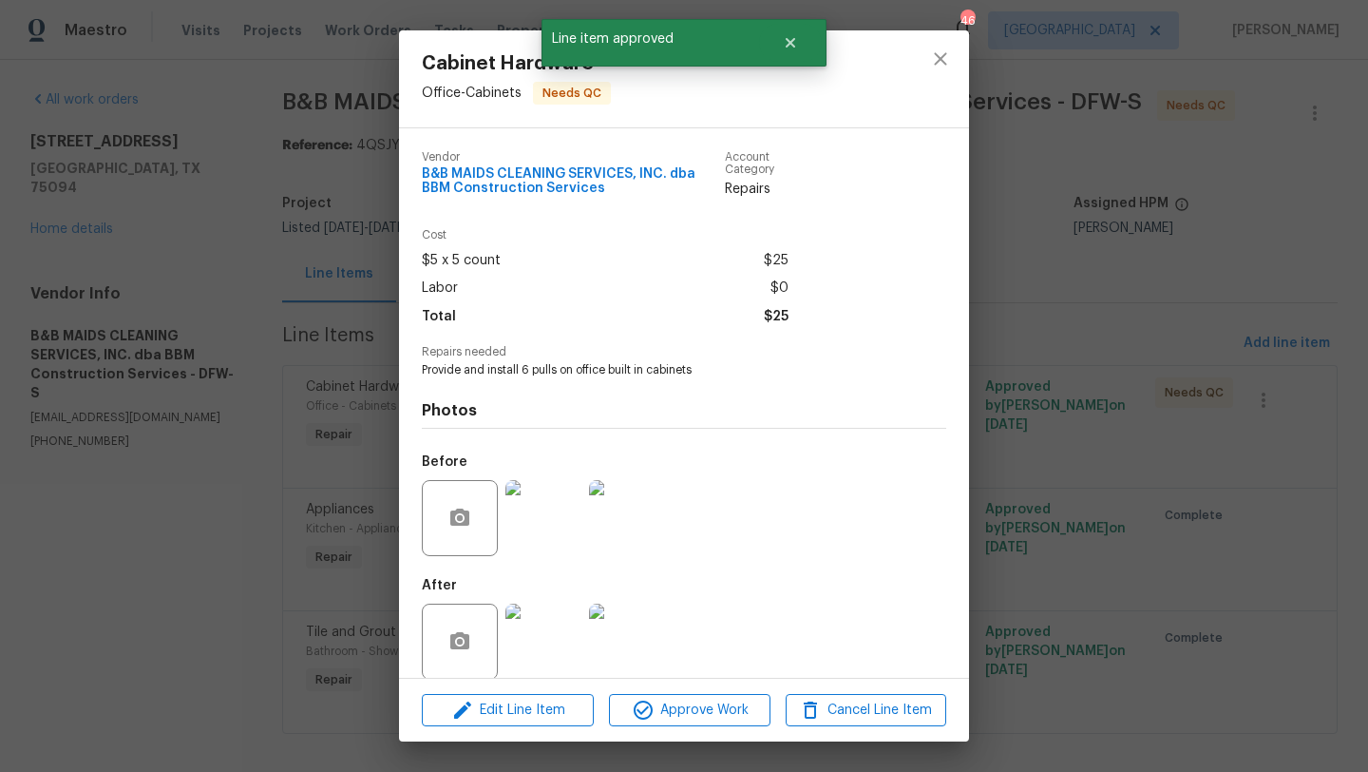
click at [539, 639] on img at bounding box center [544, 641] width 76 height 76
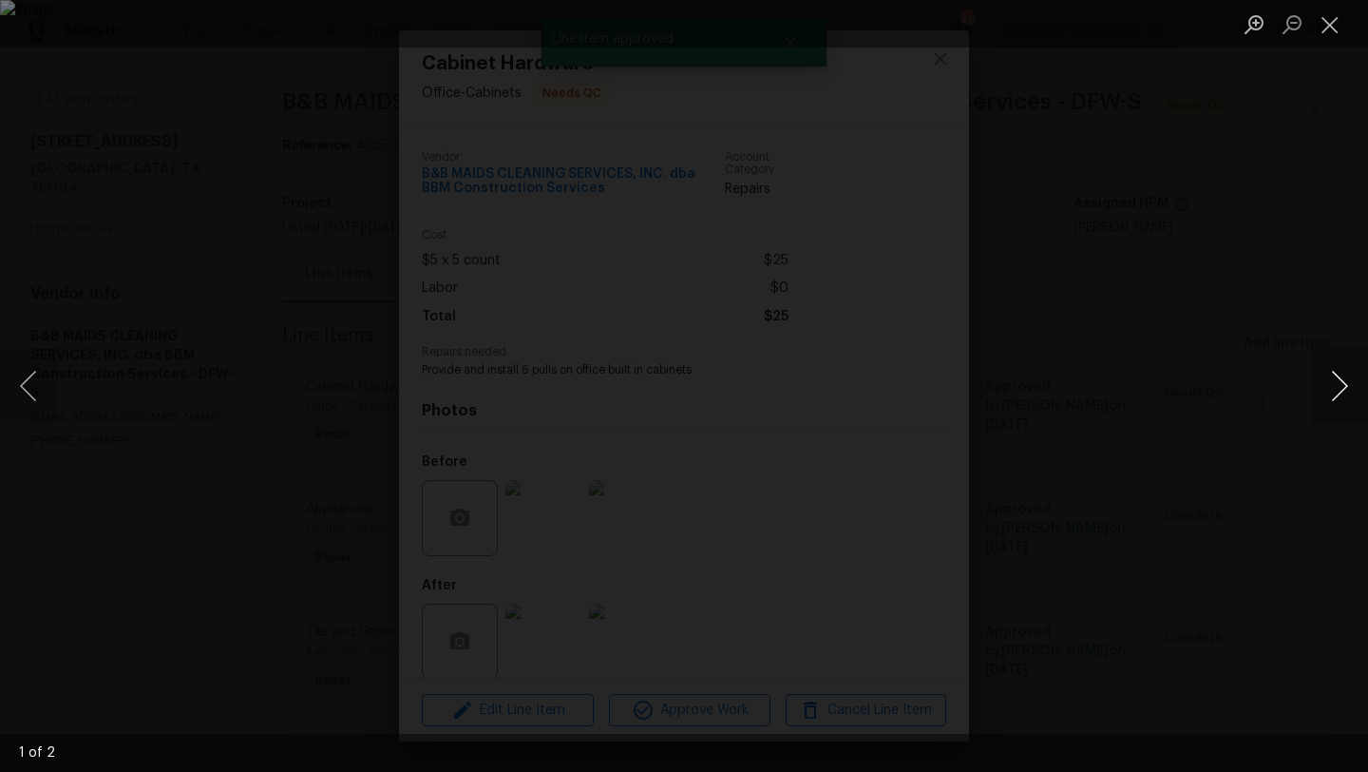
click at [1334, 391] on button "Next image" at bounding box center [1339, 386] width 57 height 76
click at [1324, 28] on button "Close lightbox" at bounding box center [1330, 24] width 38 height 33
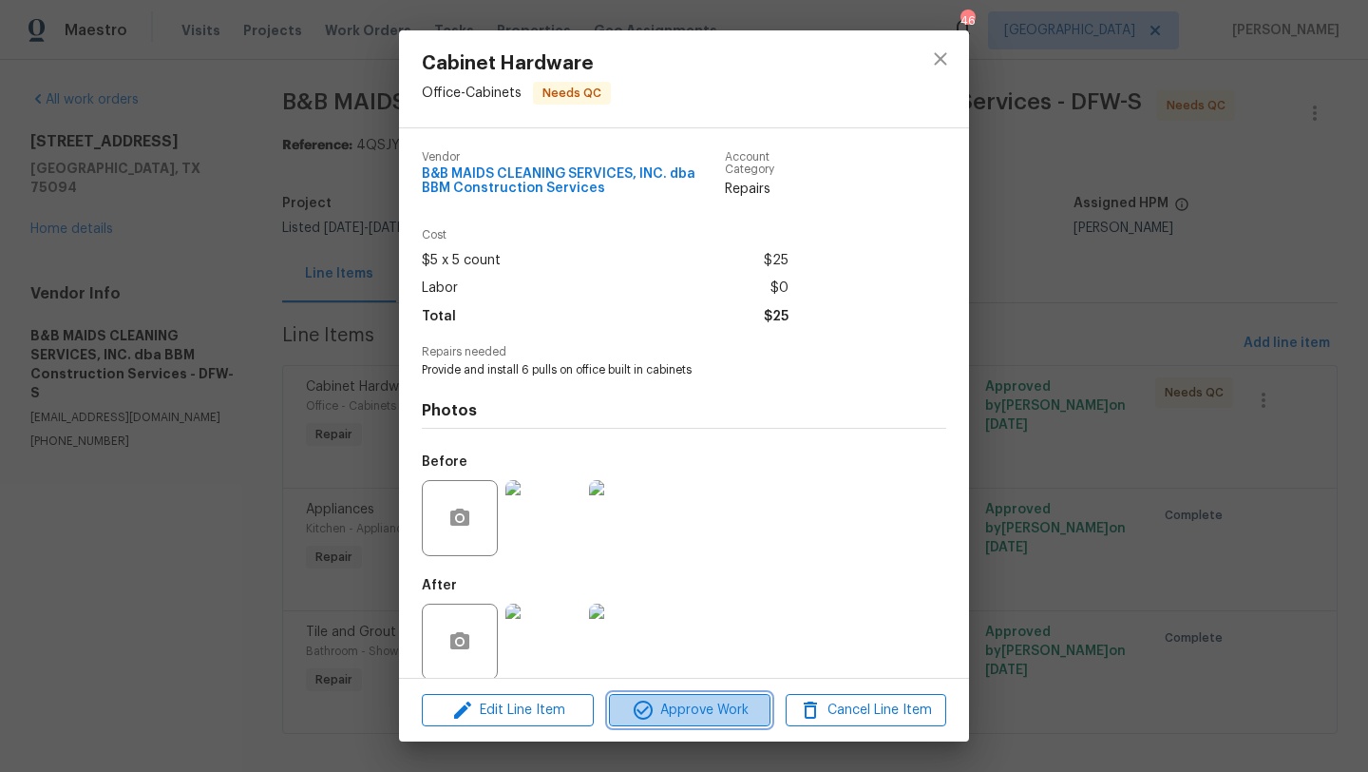
click at [734, 706] on span "Approve Work" at bounding box center [689, 710] width 149 height 24
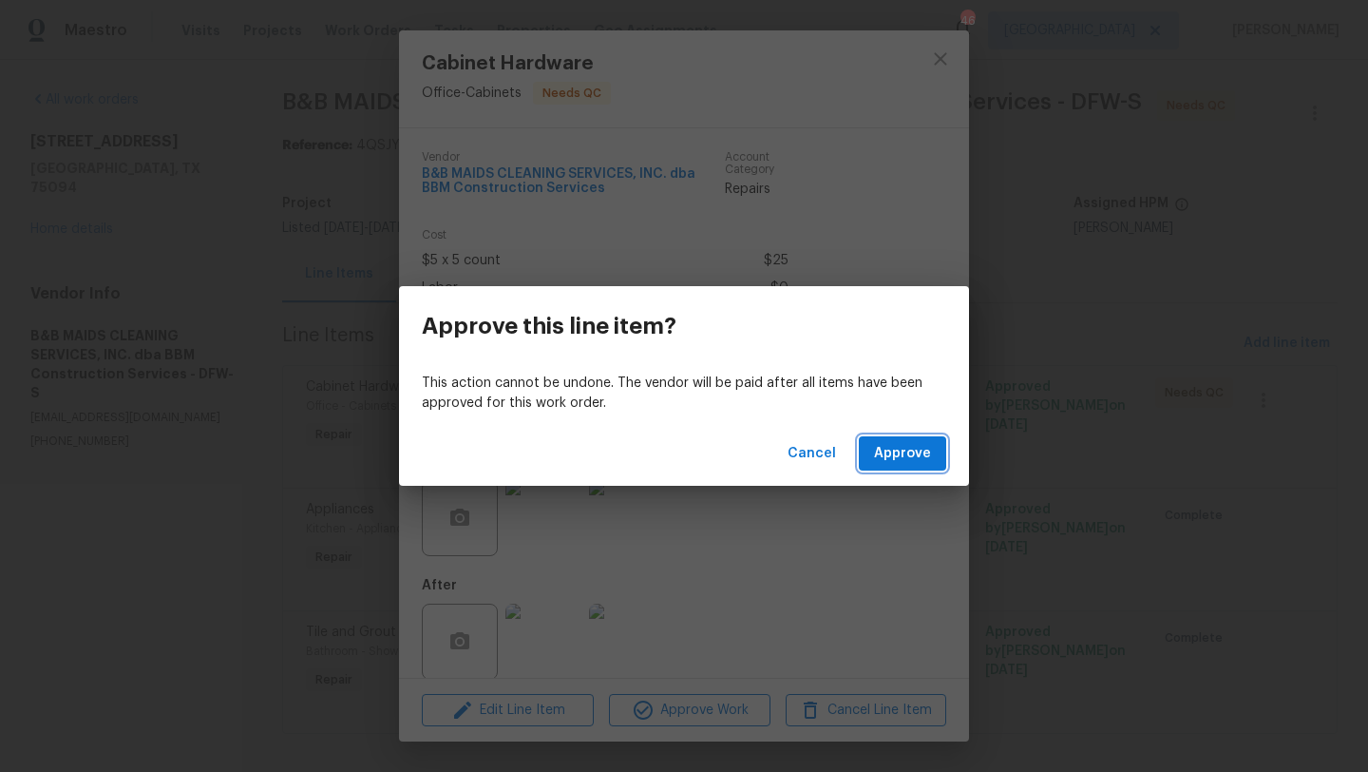
click at [888, 451] on span "Approve" at bounding box center [902, 454] width 57 height 24
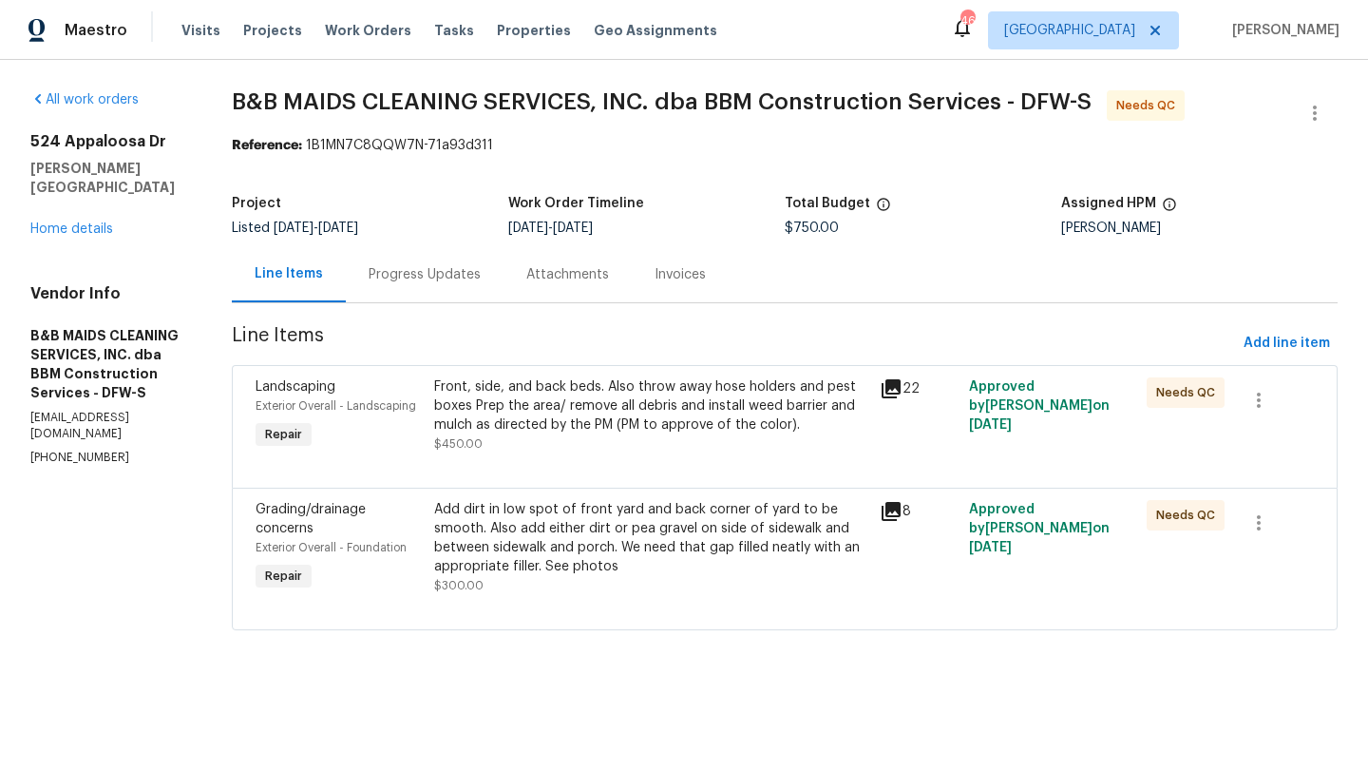
click at [588, 423] on div "Front, side, and back beds. Also throw away hose holders and pest boxes Prep th…" at bounding box center [651, 405] width 434 height 57
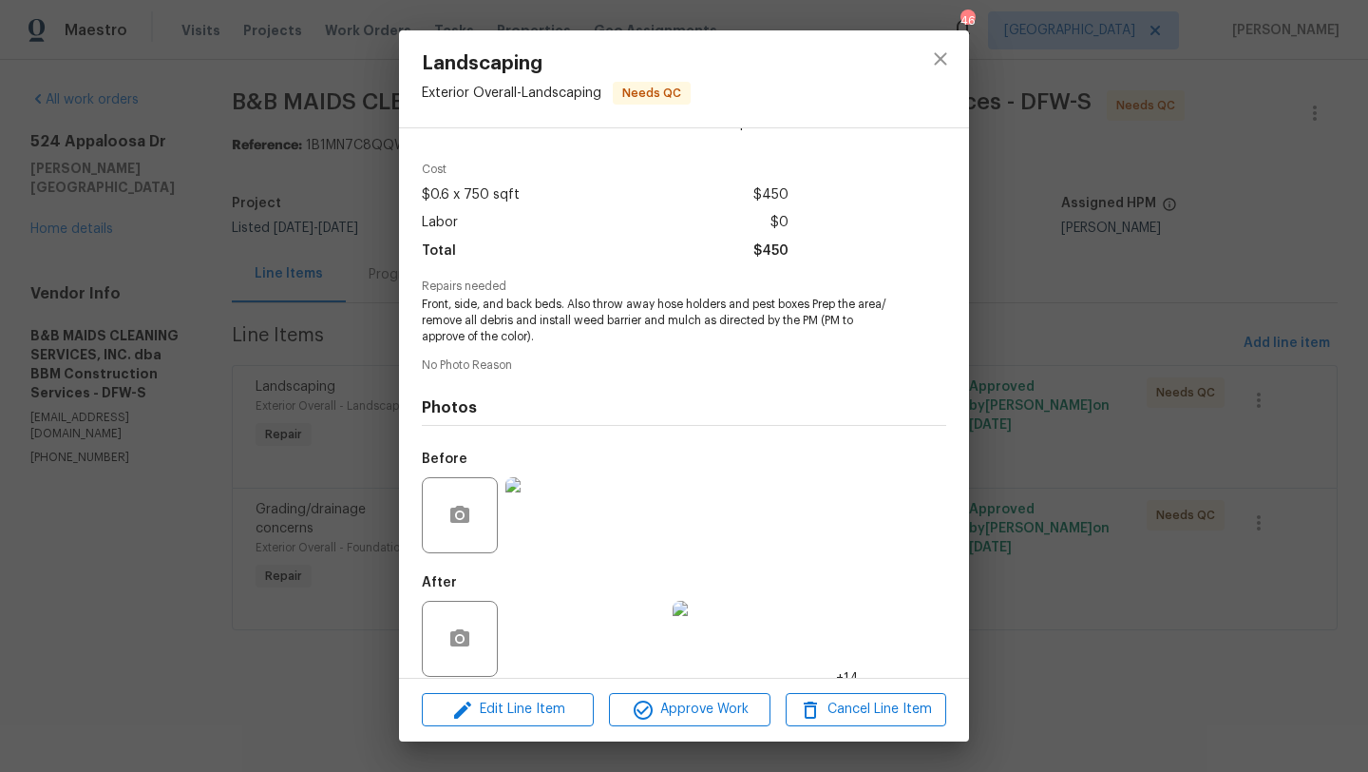
scroll to position [84, 0]
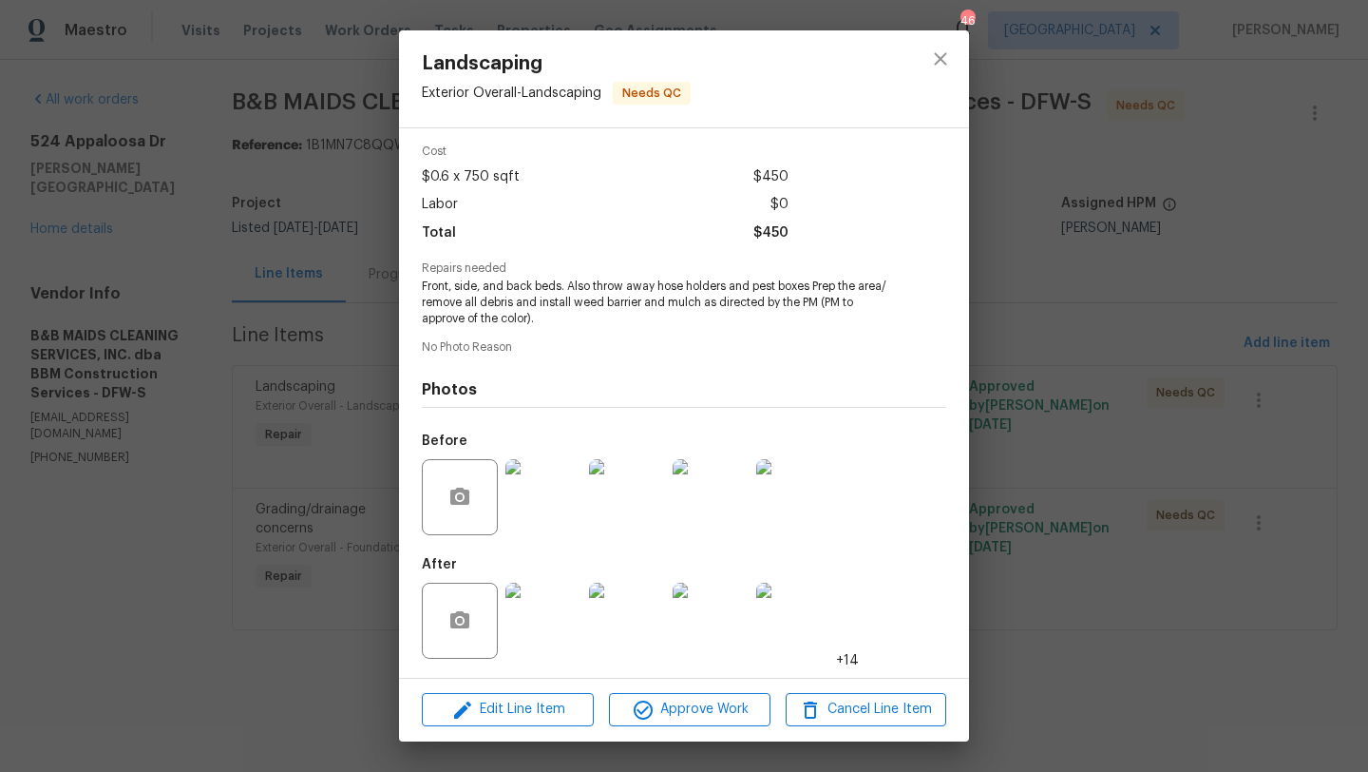
click at [562, 594] on img at bounding box center [544, 620] width 76 height 76
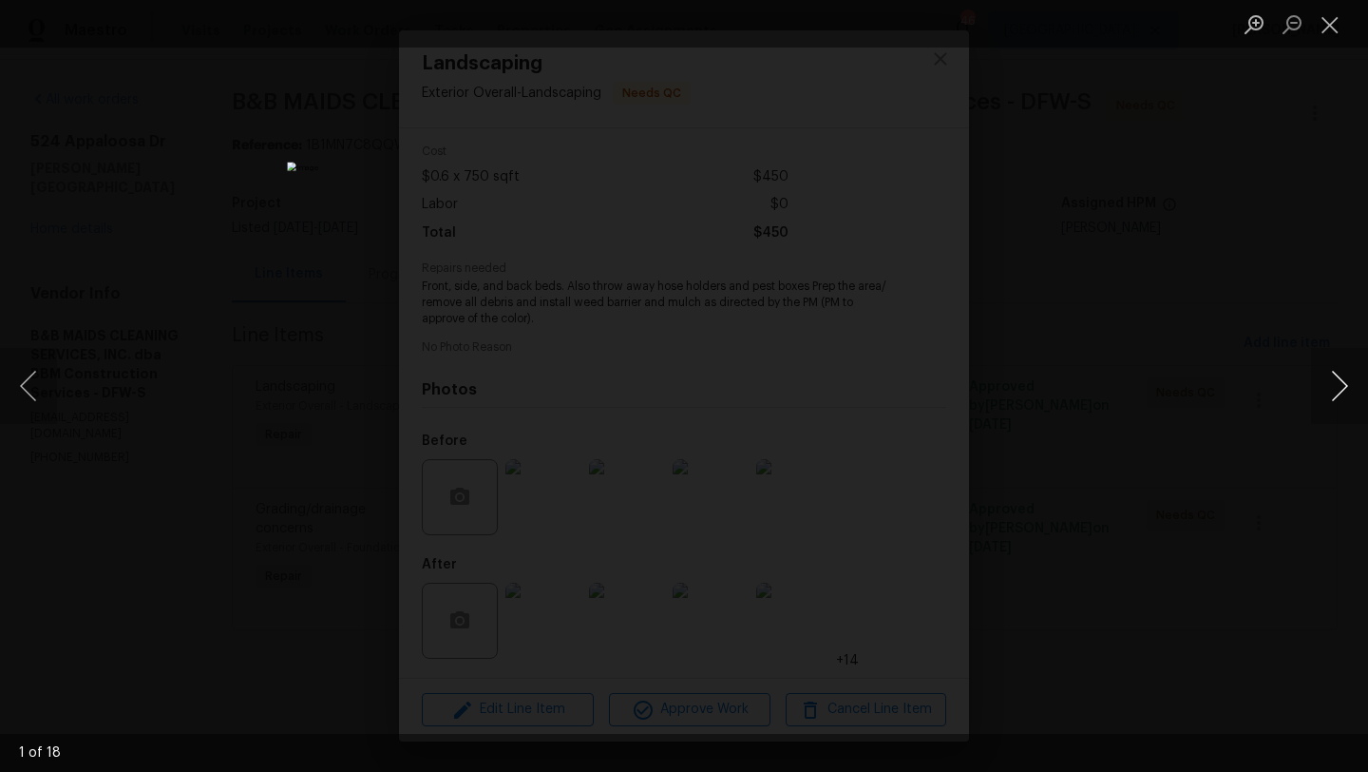
click at [1324, 379] on button "Next image" at bounding box center [1339, 386] width 57 height 76
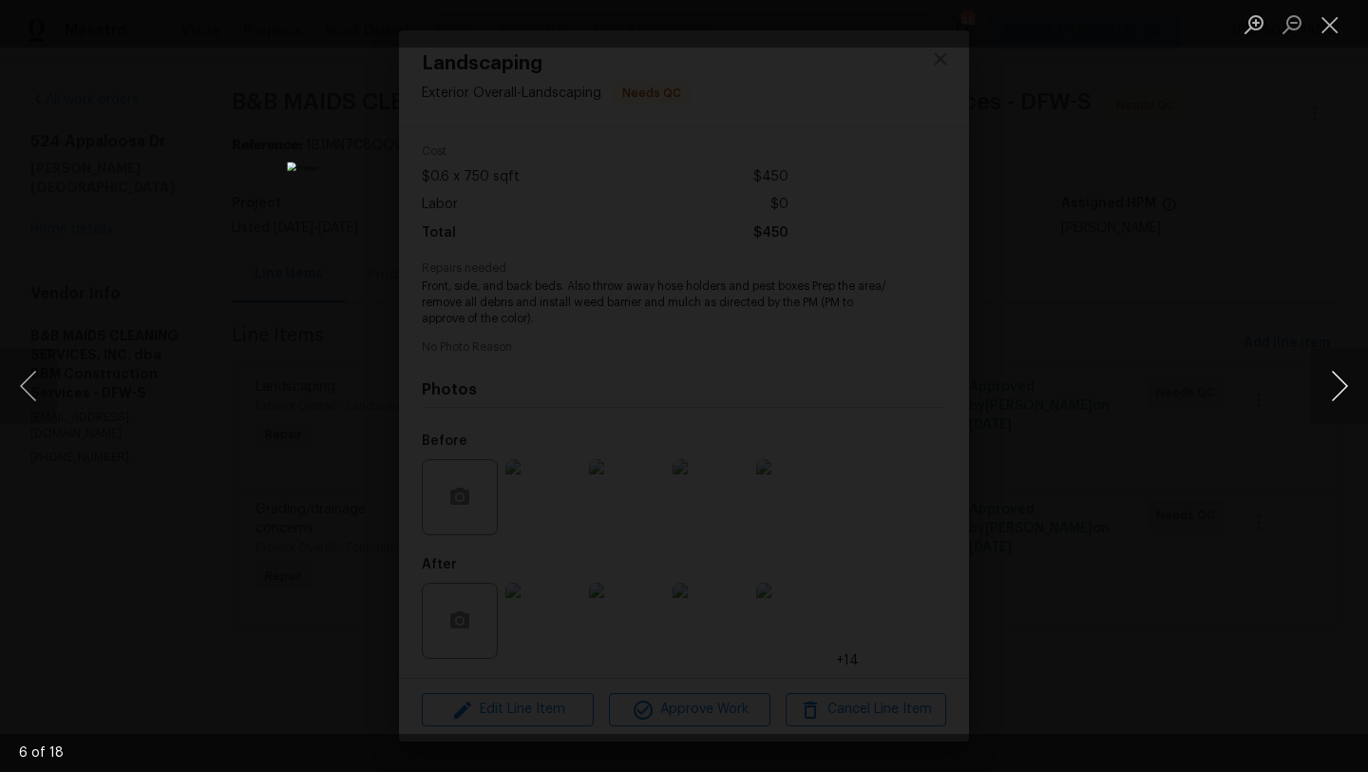
click at [1324, 379] on button "Next image" at bounding box center [1339, 386] width 57 height 76
click at [1323, 379] on button "Next image" at bounding box center [1339, 386] width 57 height 76
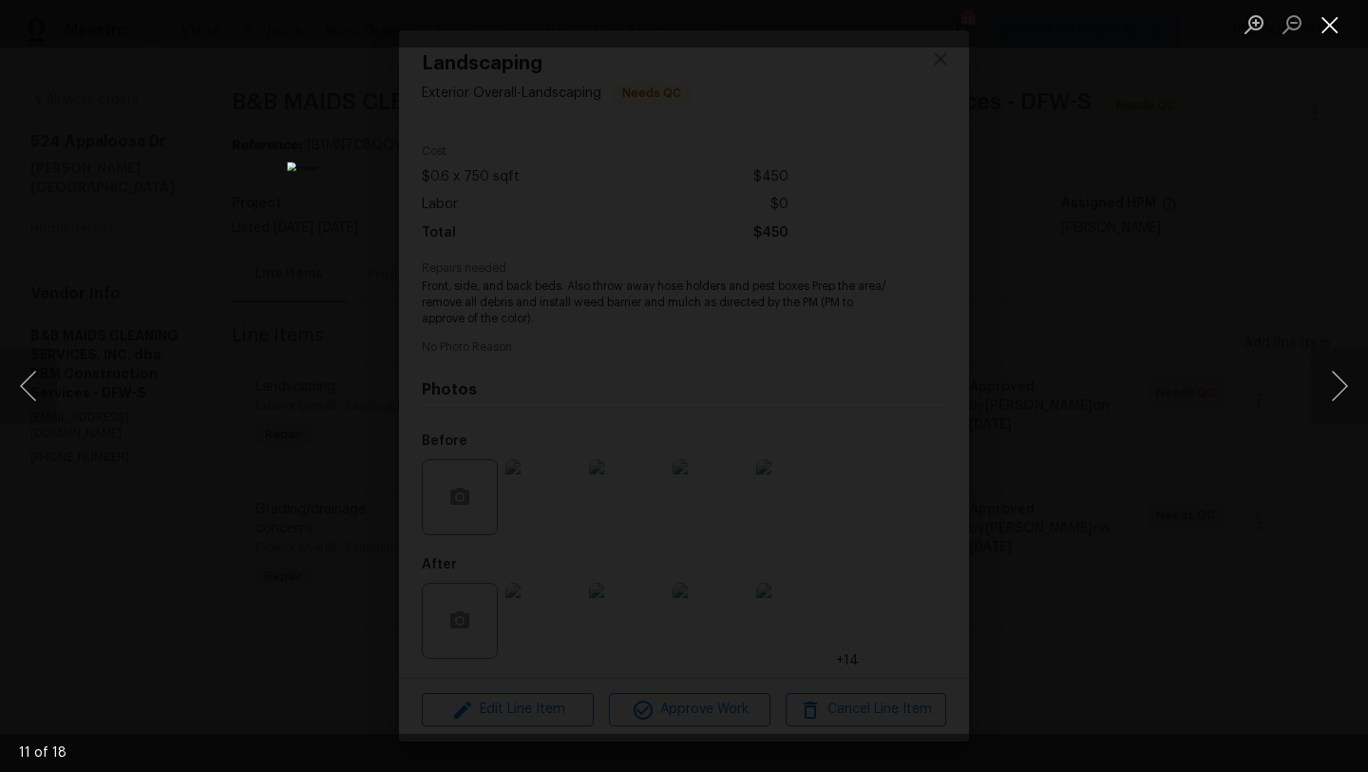
click at [1327, 29] on button "Close lightbox" at bounding box center [1330, 24] width 38 height 33
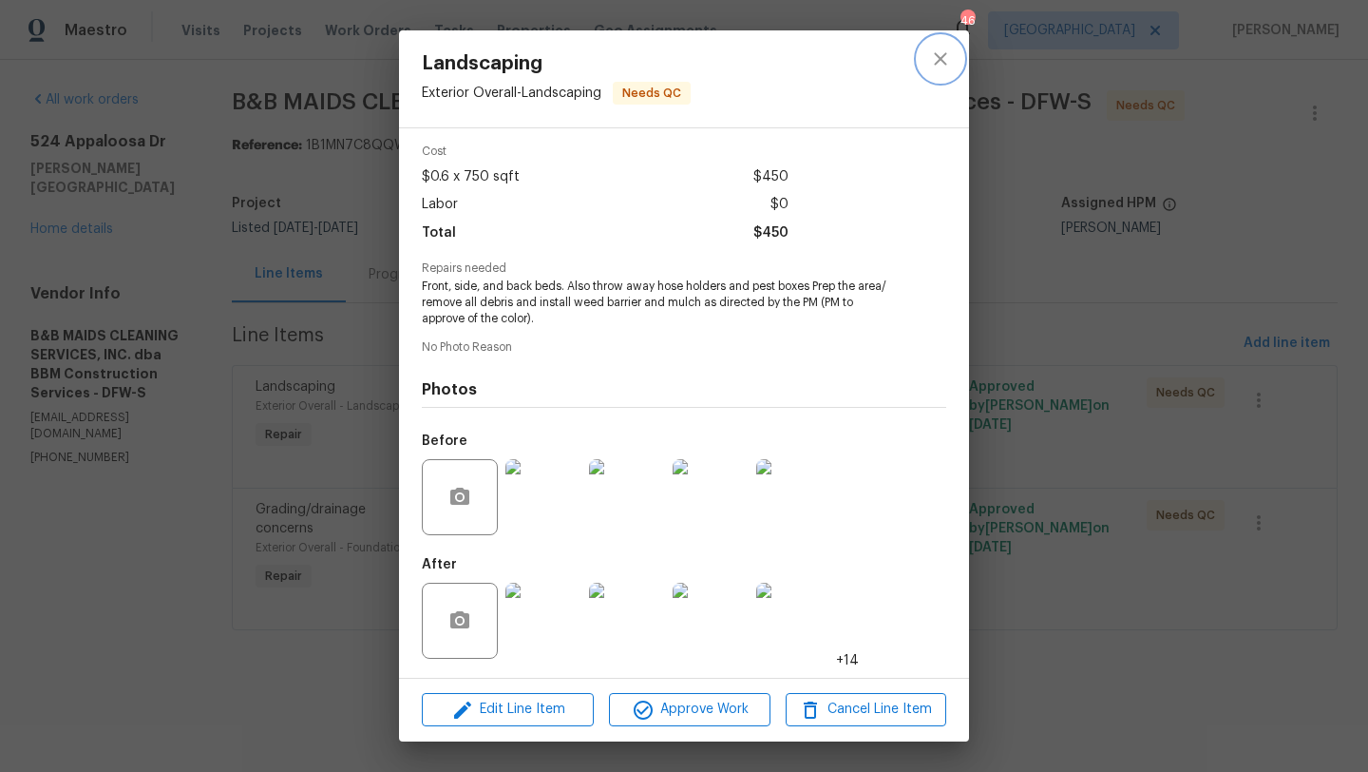
click at [949, 42] on button "close" at bounding box center [941, 59] width 46 height 46
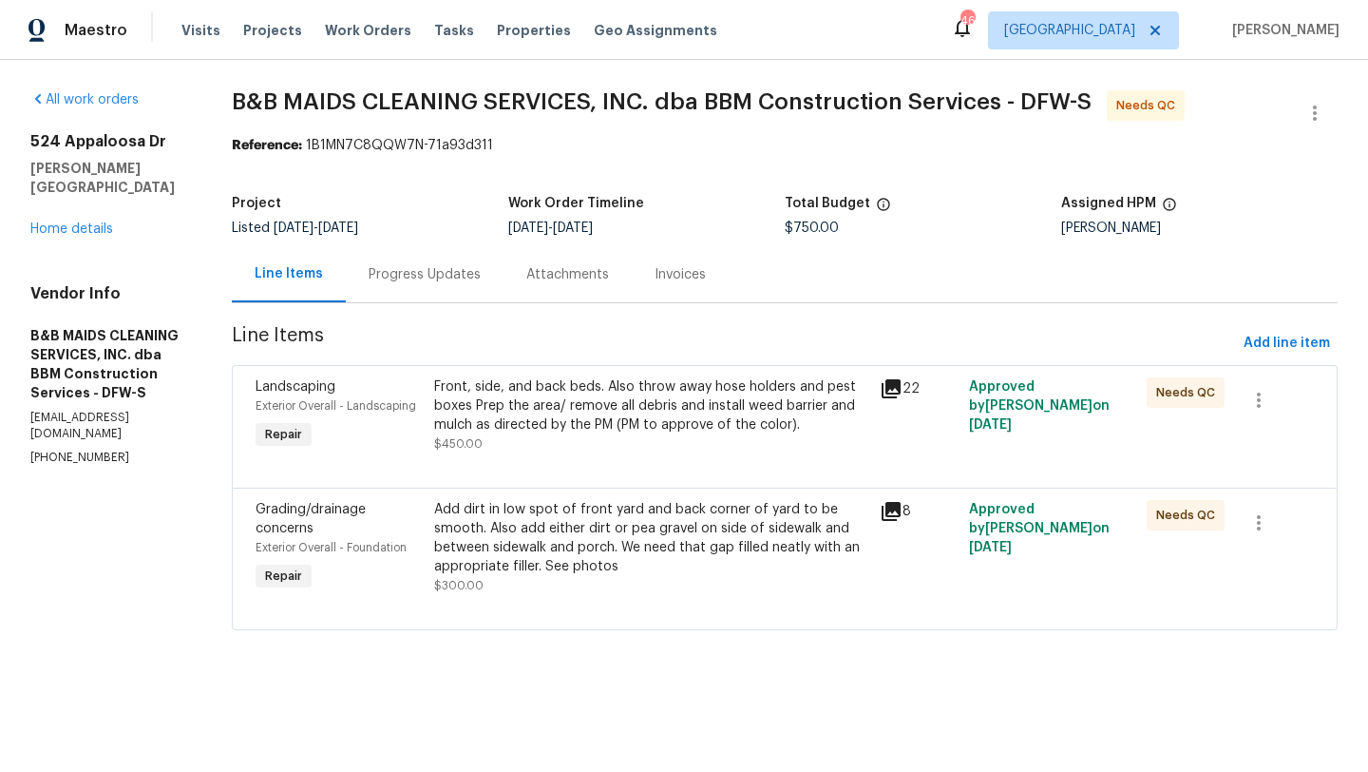
click at [601, 572] on div "Add dirt in low spot of front yard and back corner of yard to be smooth. Also a…" at bounding box center [651, 538] width 434 height 76
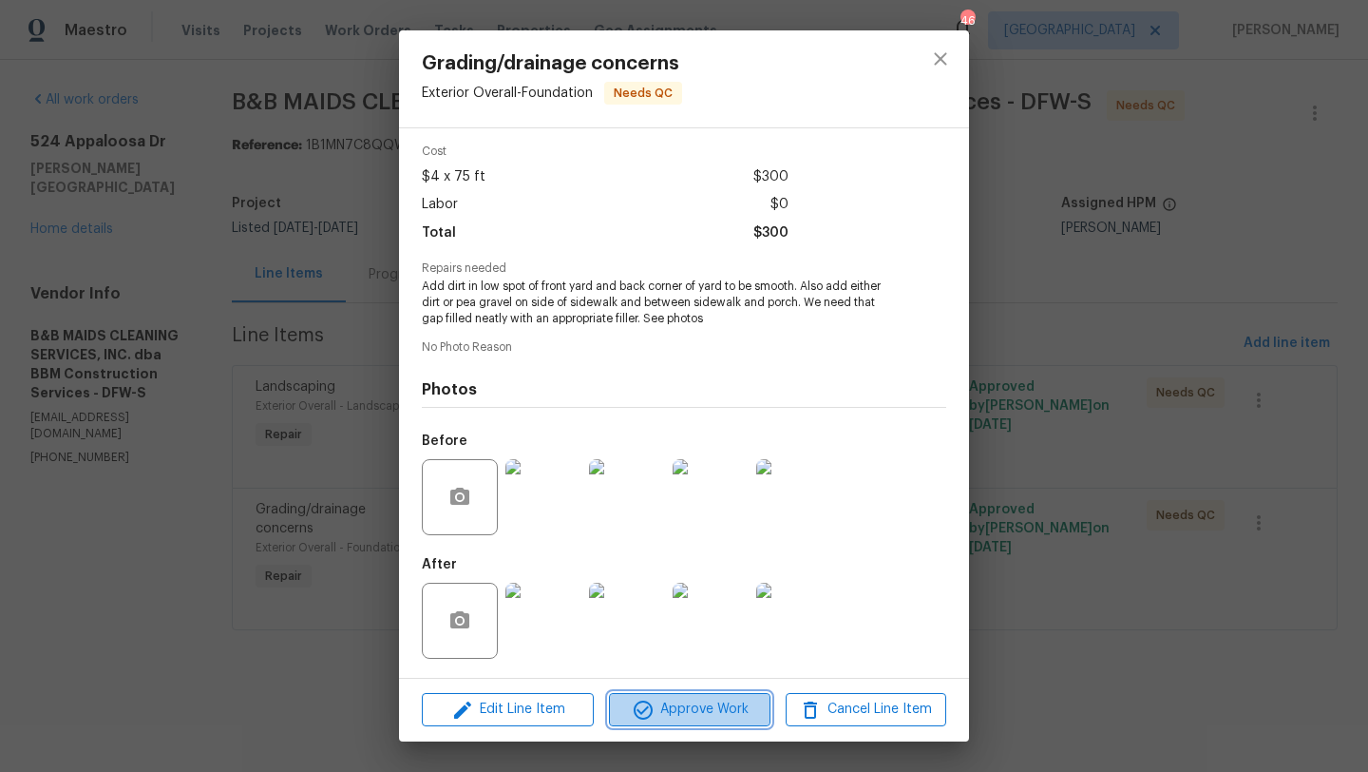
click at [691, 703] on span "Approve Work" at bounding box center [689, 709] width 149 height 24
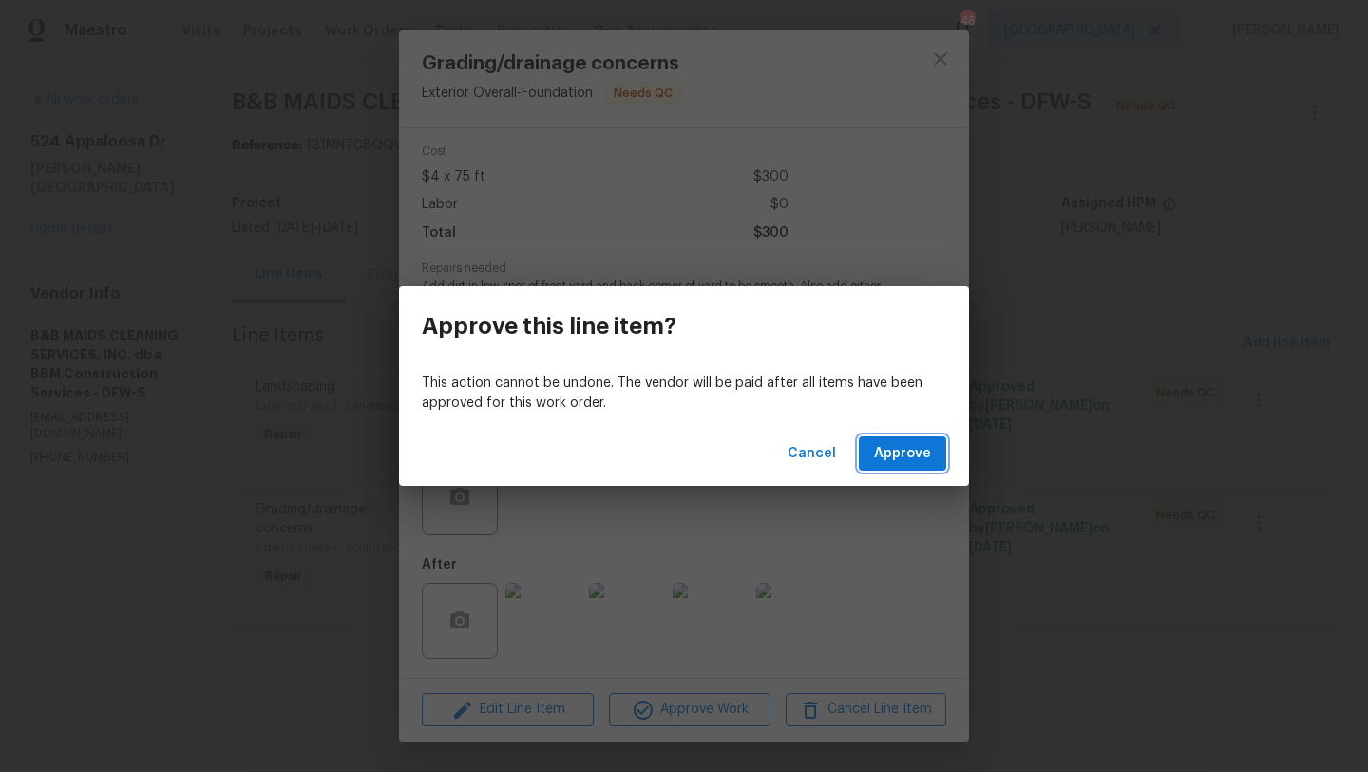
click at [908, 459] on span "Approve" at bounding box center [902, 454] width 57 height 24
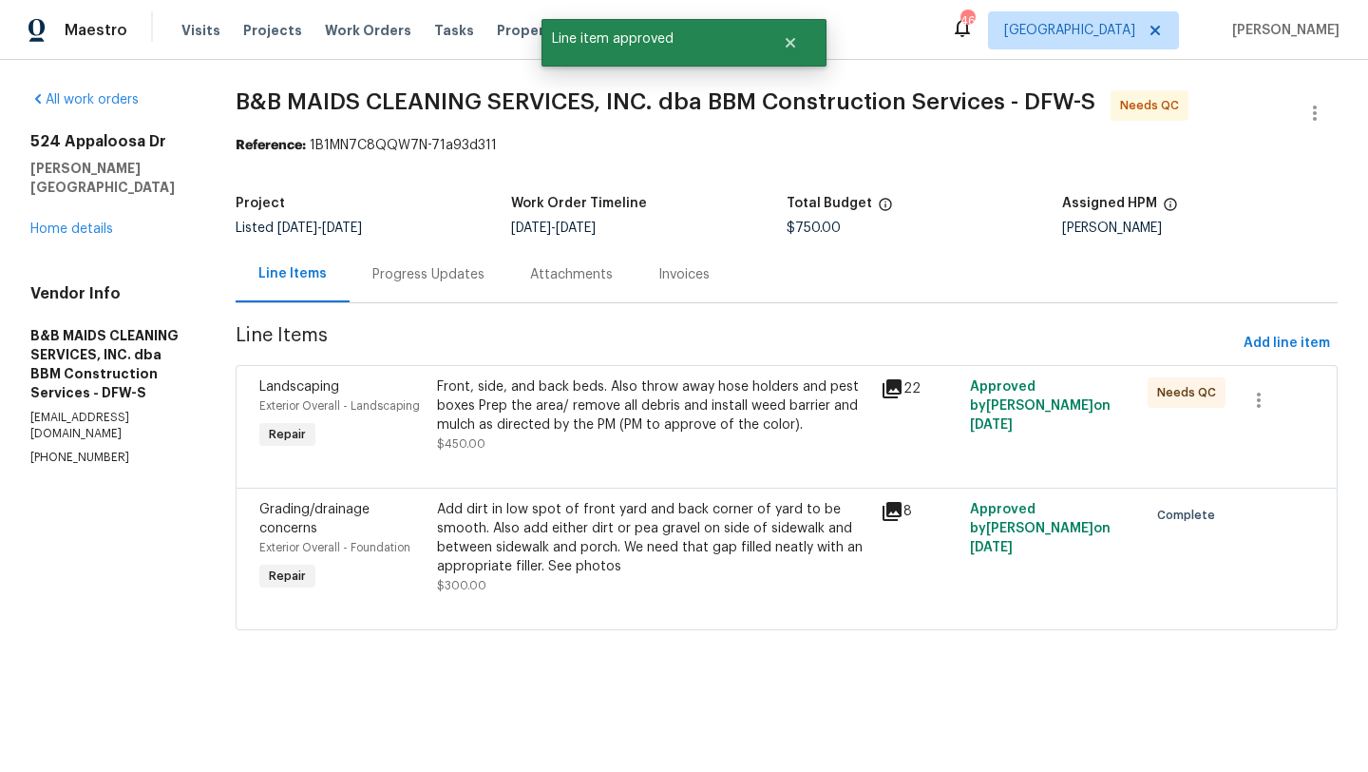
click at [726, 428] on div "Front, side, and back beds. Also throw away hose holders and pest boxes Prep th…" at bounding box center [653, 405] width 433 height 57
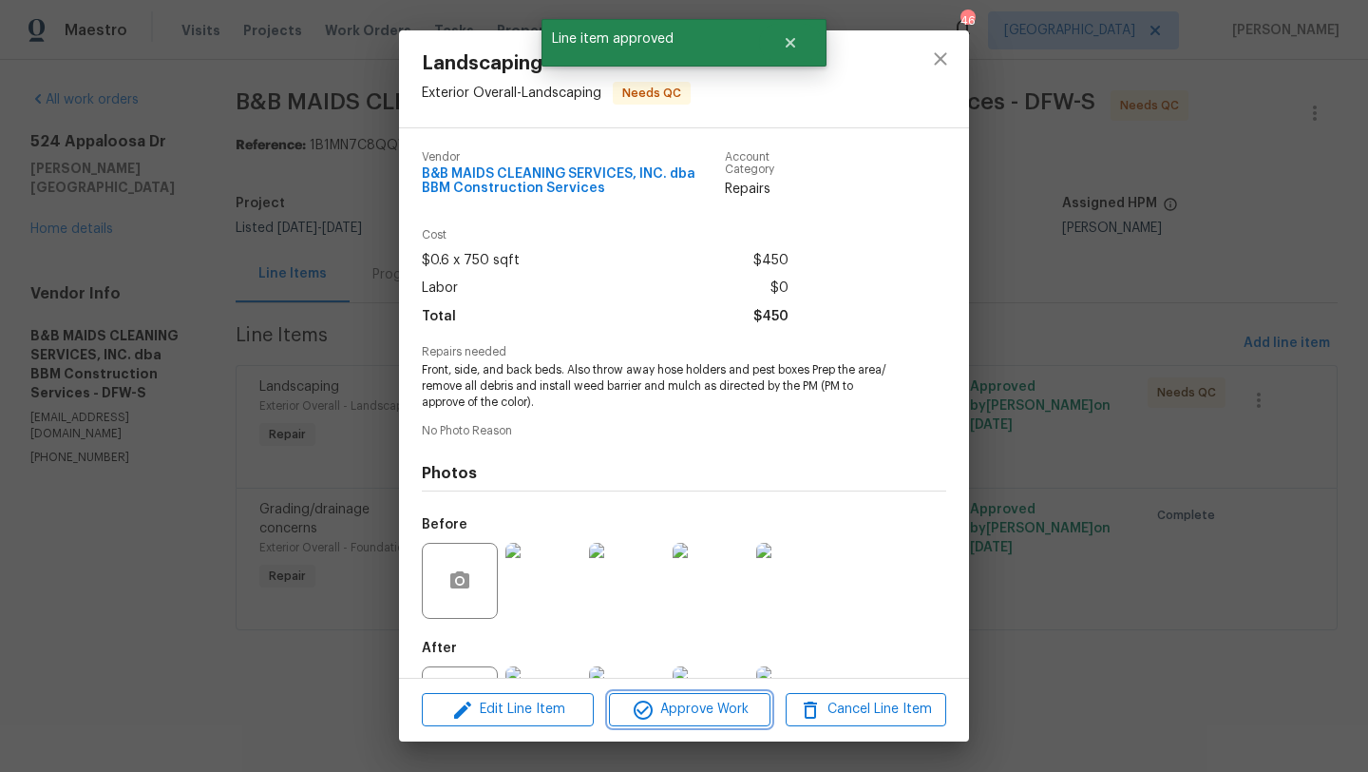
click at [721, 705] on span "Approve Work" at bounding box center [689, 709] width 149 height 24
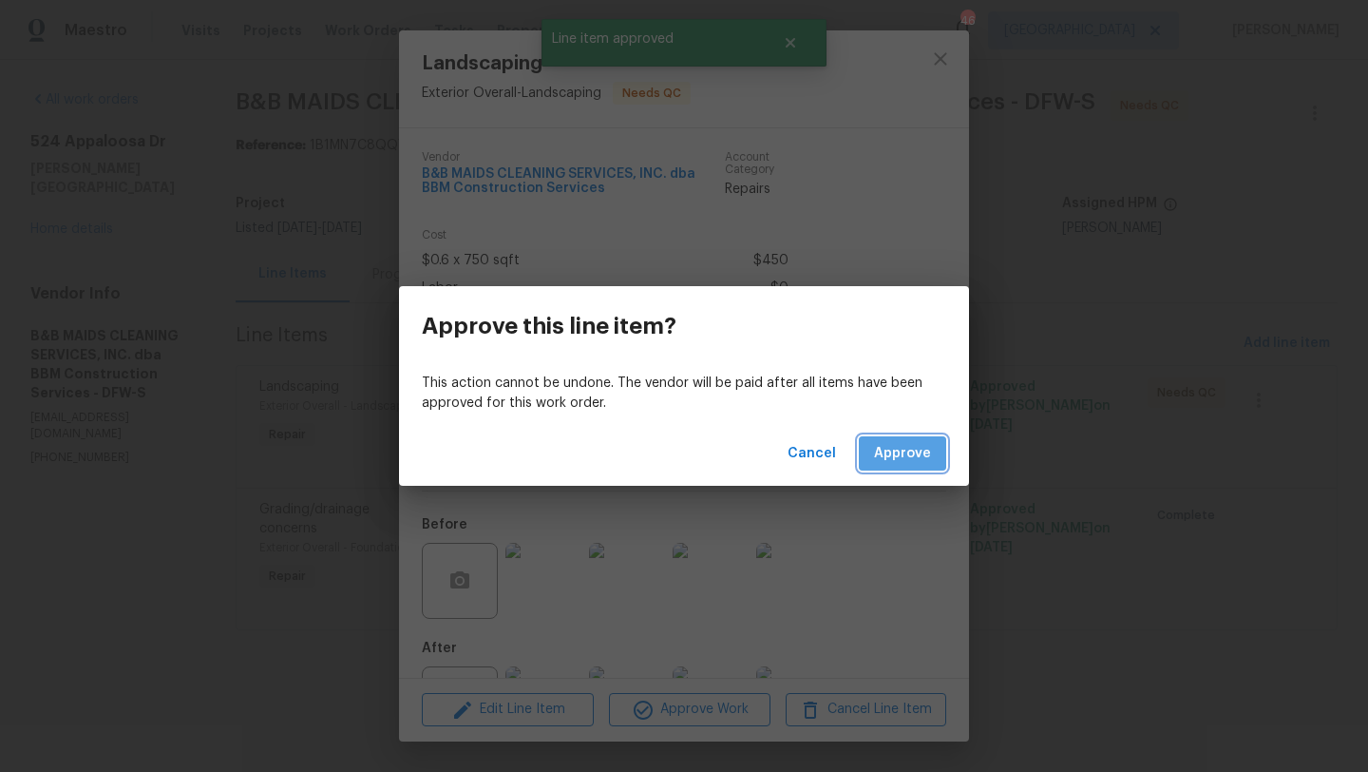
click at [906, 449] on span "Approve" at bounding box center [902, 454] width 57 height 24
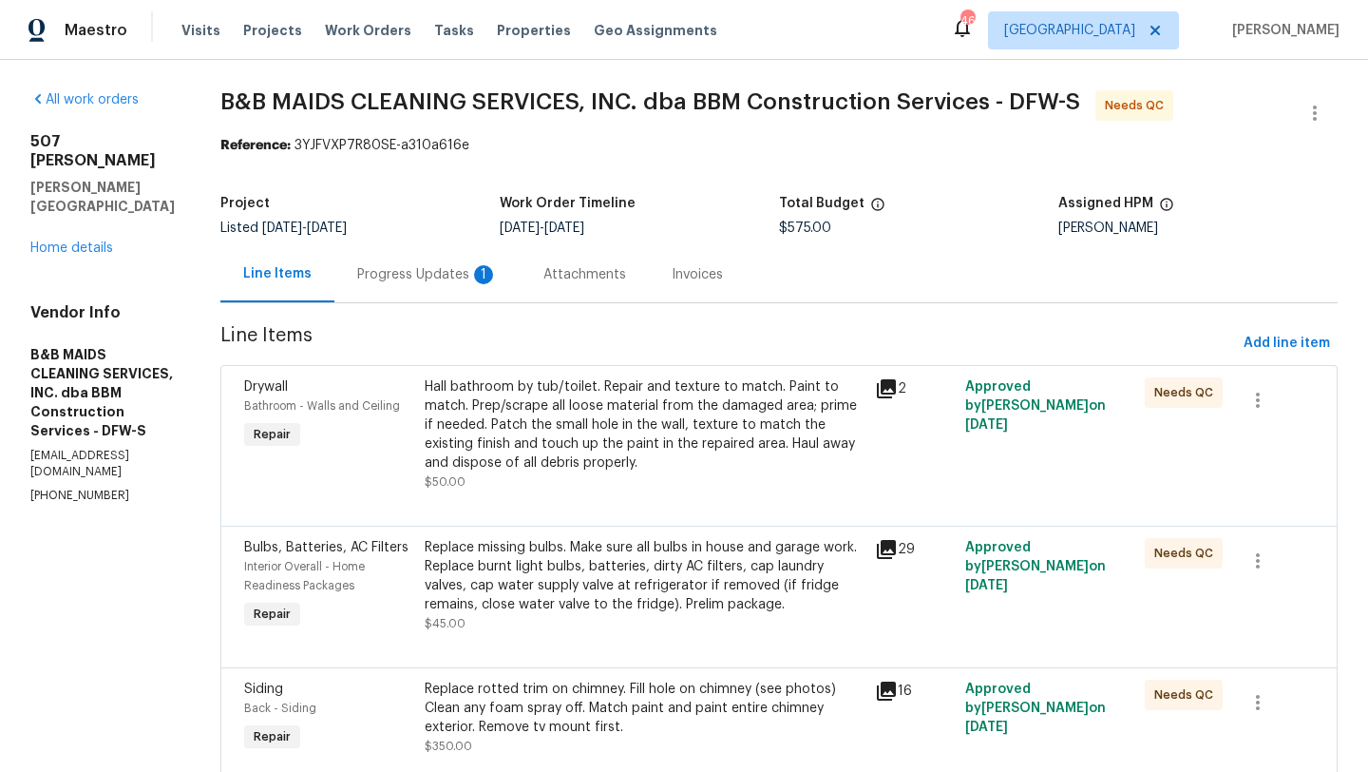
click at [520, 264] on div "Progress Updates 1" at bounding box center [427, 274] width 186 height 56
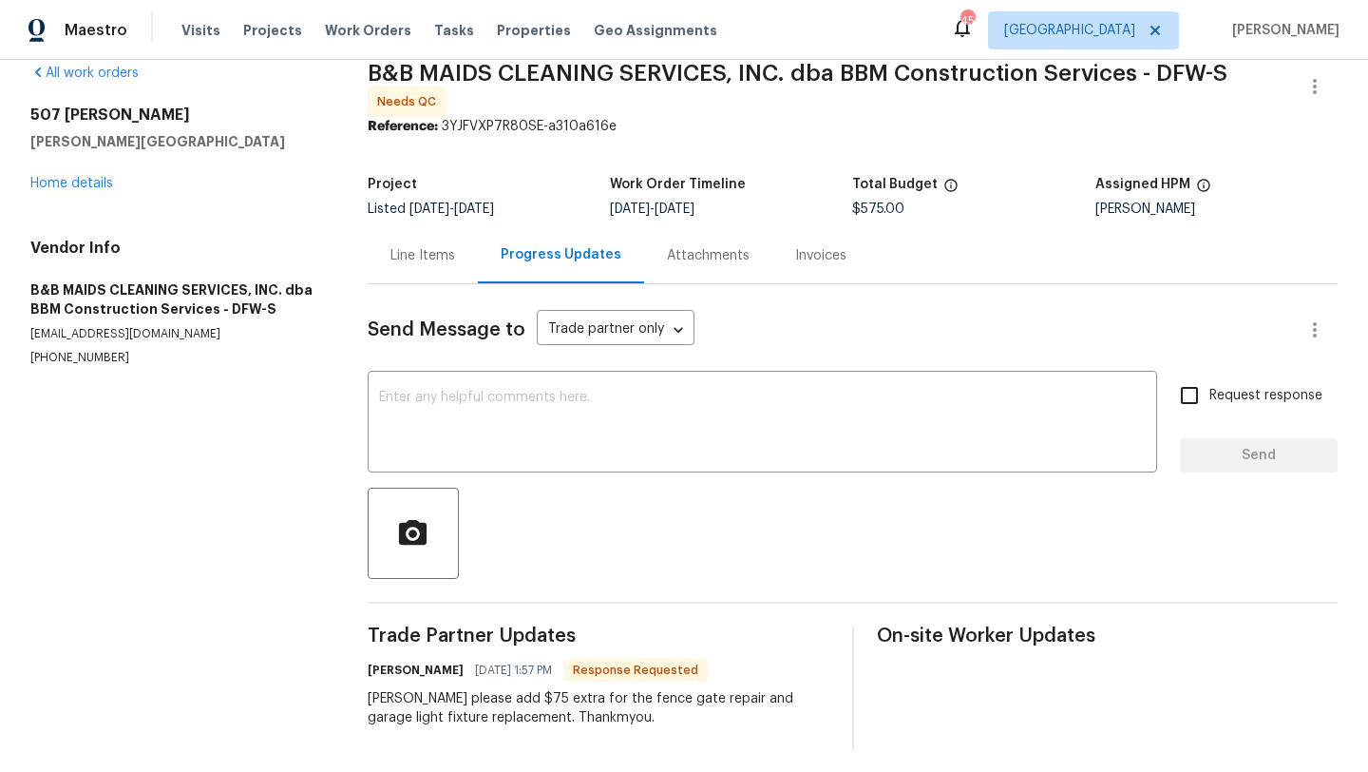
scroll to position [34, 0]
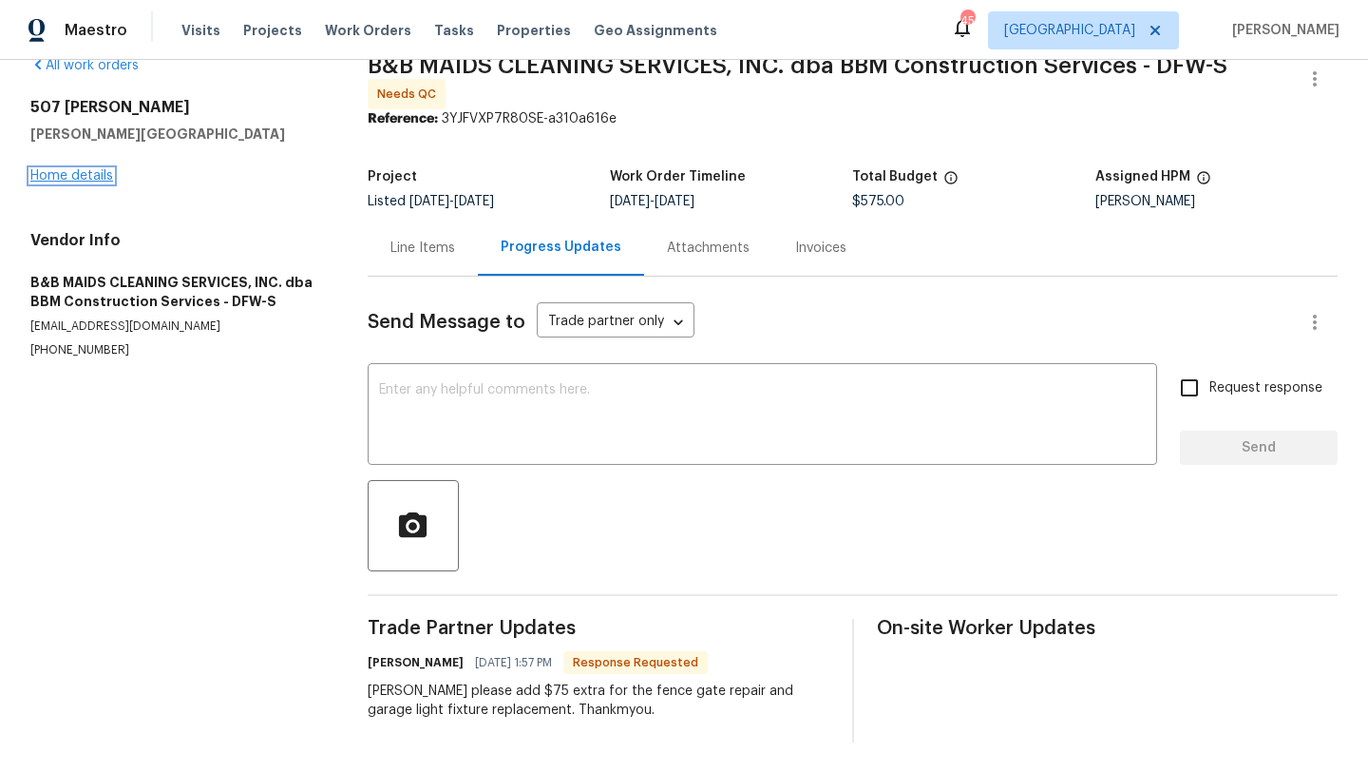
click at [73, 173] on link "Home details" at bounding box center [71, 175] width 83 height 13
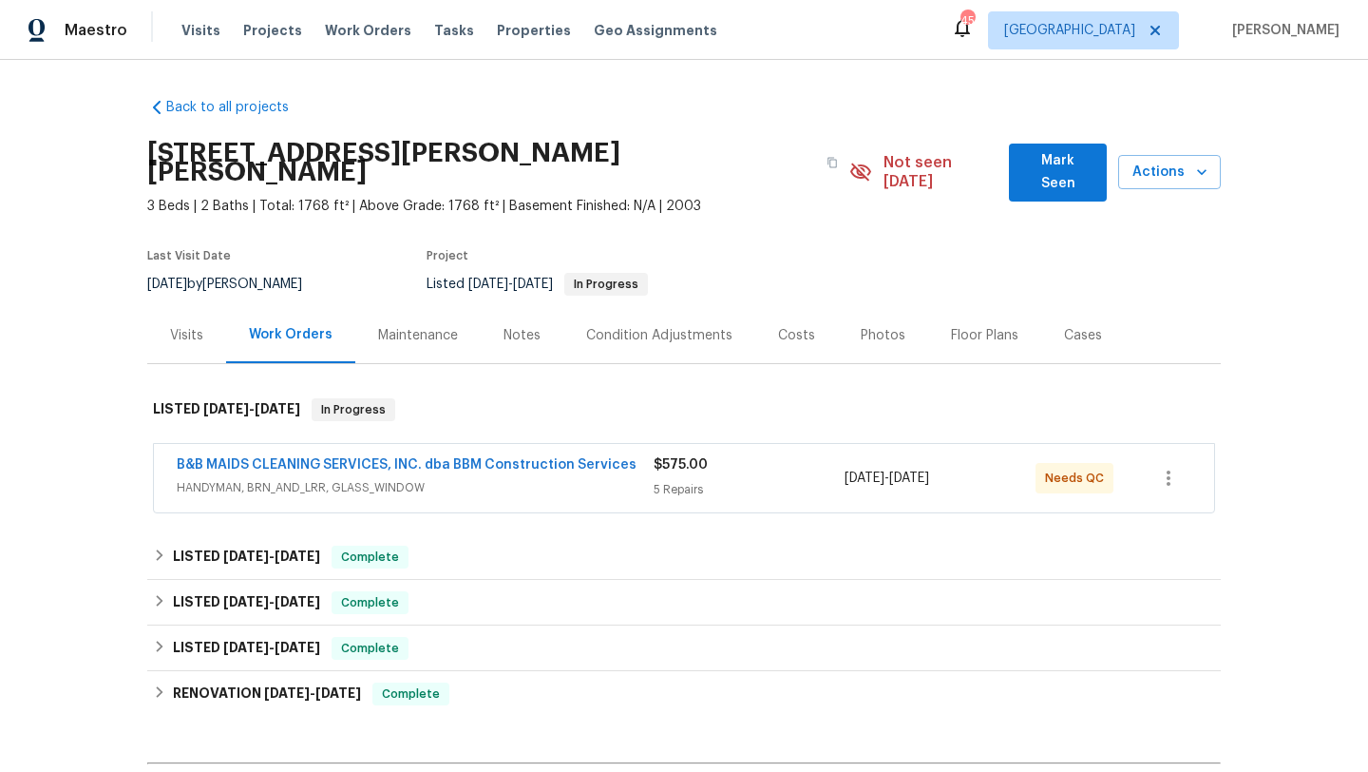
click at [518, 478] on span "HANDYMAN, BRN_AND_LRR, GLASS_WINDOW" at bounding box center [415, 487] width 477 height 19
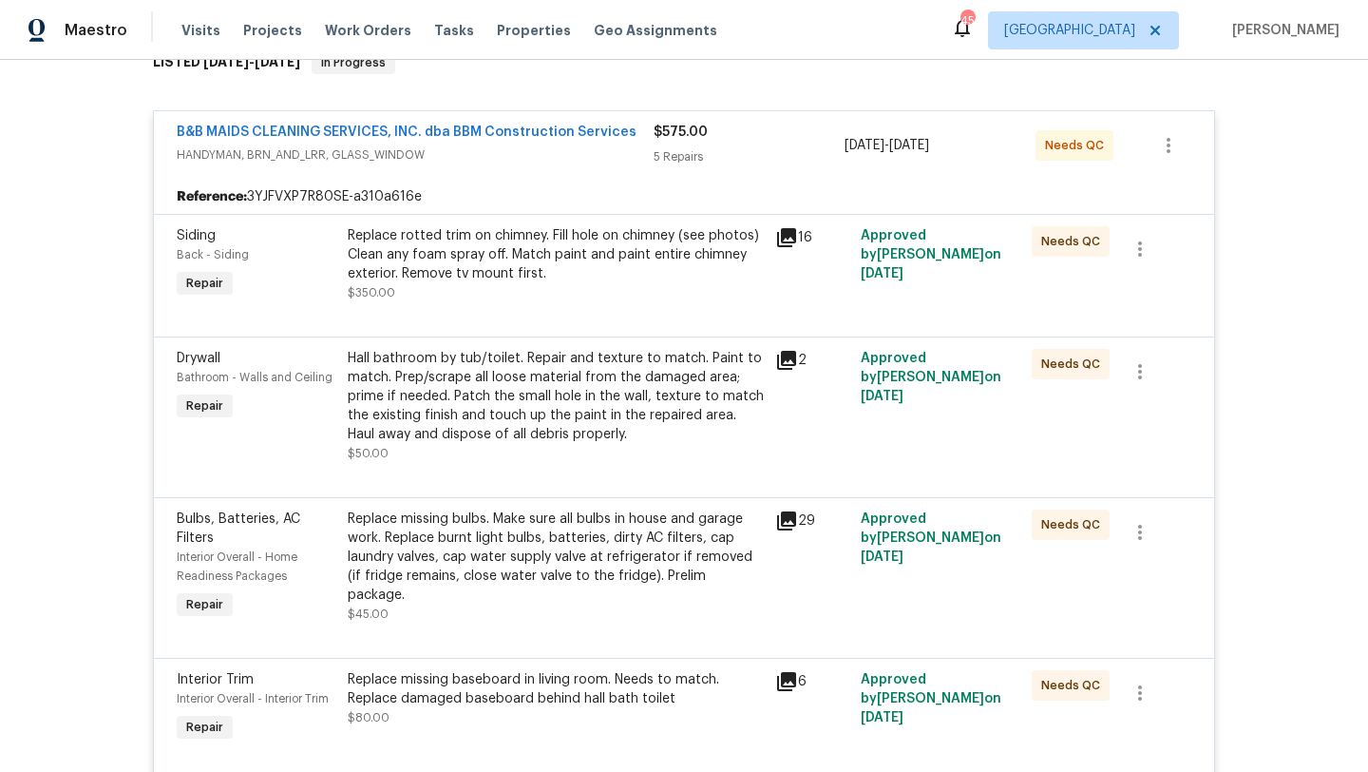
scroll to position [353, 0]
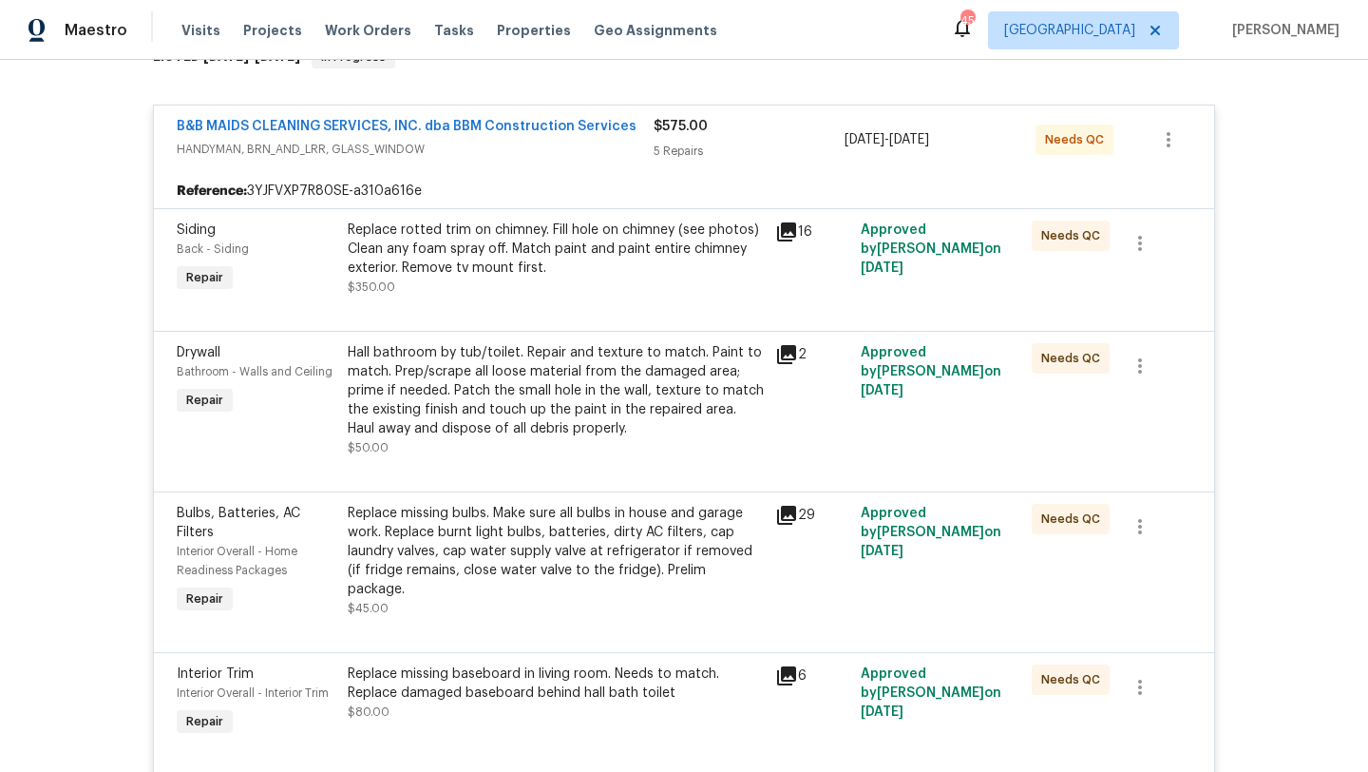
click at [513, 525] on div "Replace missing bulbs. Make sure all bulbs in house and garage work. Replace bu…" at bounding box center [556, 551] width 416 height 95
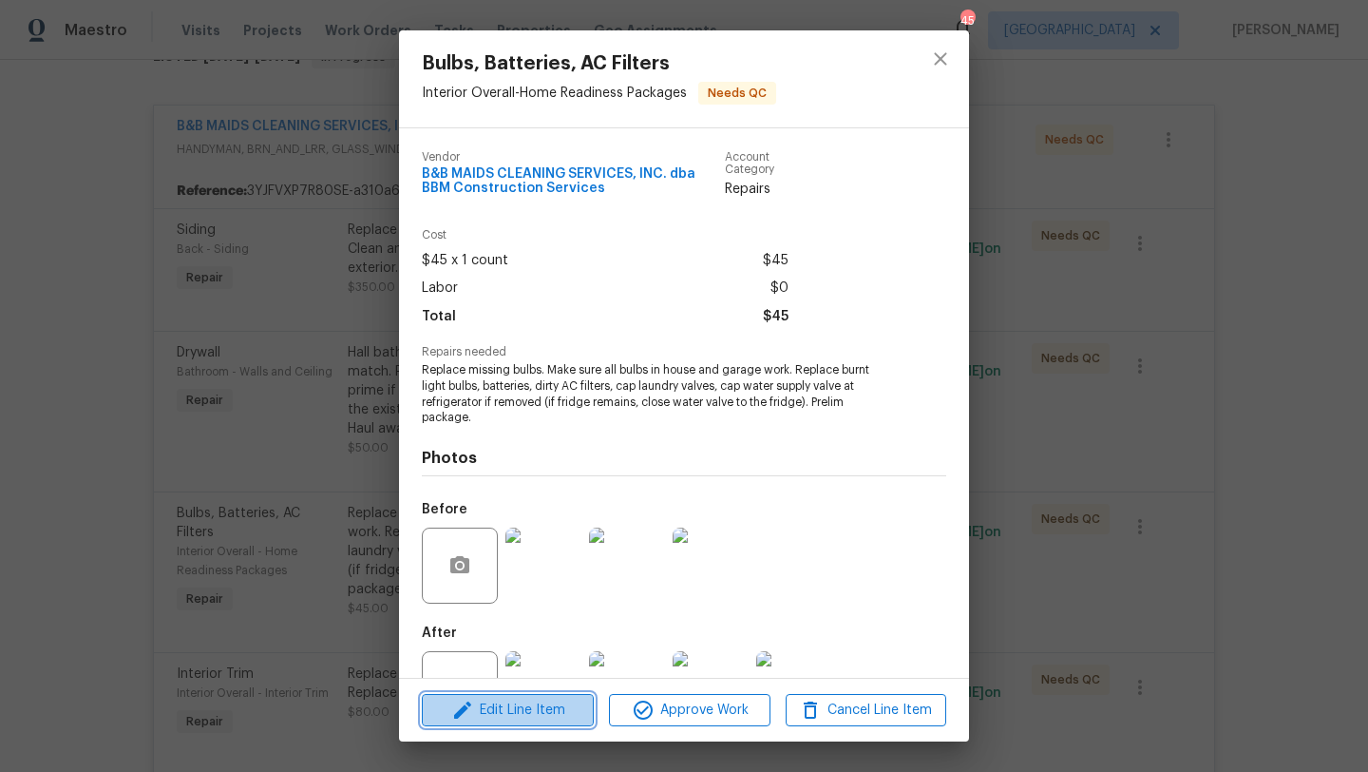
click at [558, 706] on span "Edit Line Item" at bounding box center [508, 710] width 161 height 24
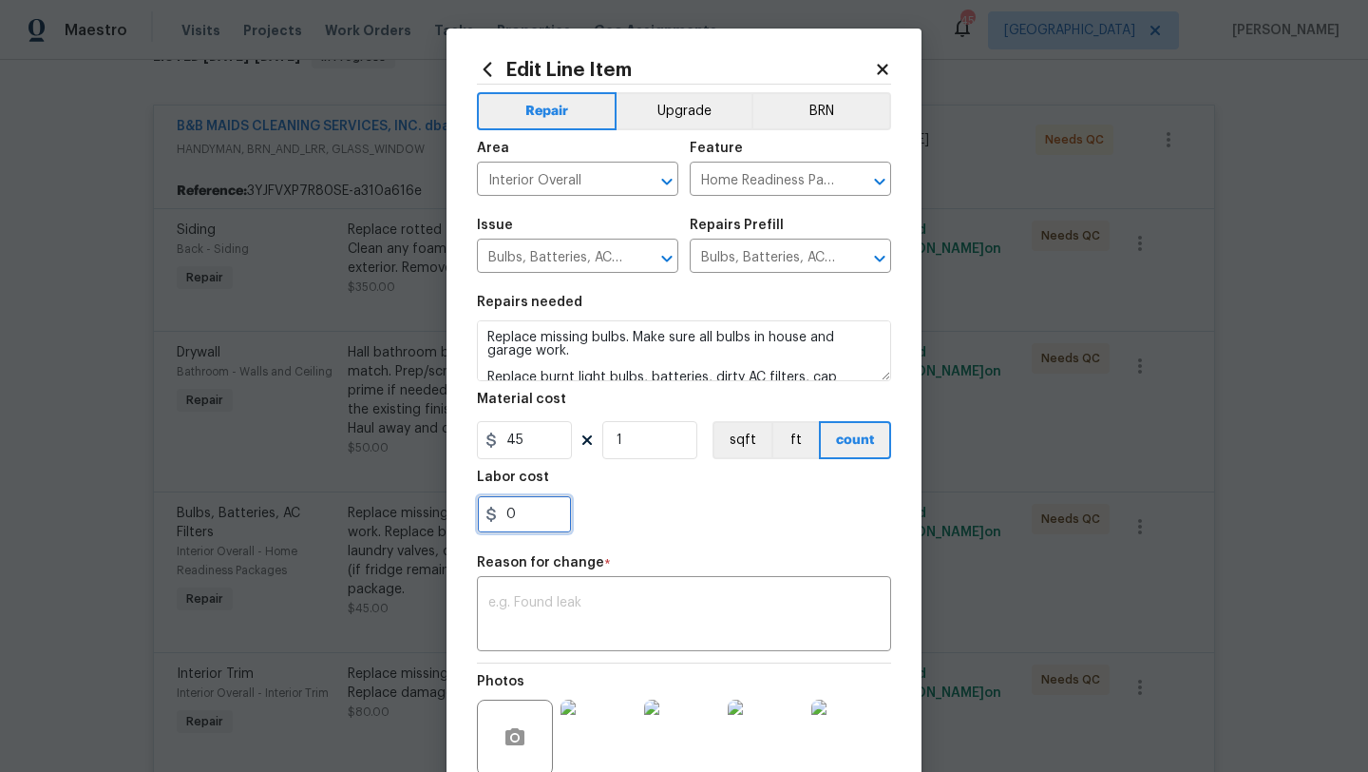
drag, startPoint x: 539, startPoint y: 516, endPoint x: 470, endPoint y: 517, distance: 68.4
click at [470, 516] on div "Edit Line Item Repair Upgrade BRN Area Interior Overall ​ Feature Home Readines…" at bounding box center [684, 478] width 475 height 898
type input "75"
click at [530, 602] on textarea at bounding box center [683, 616] width 391 height 40
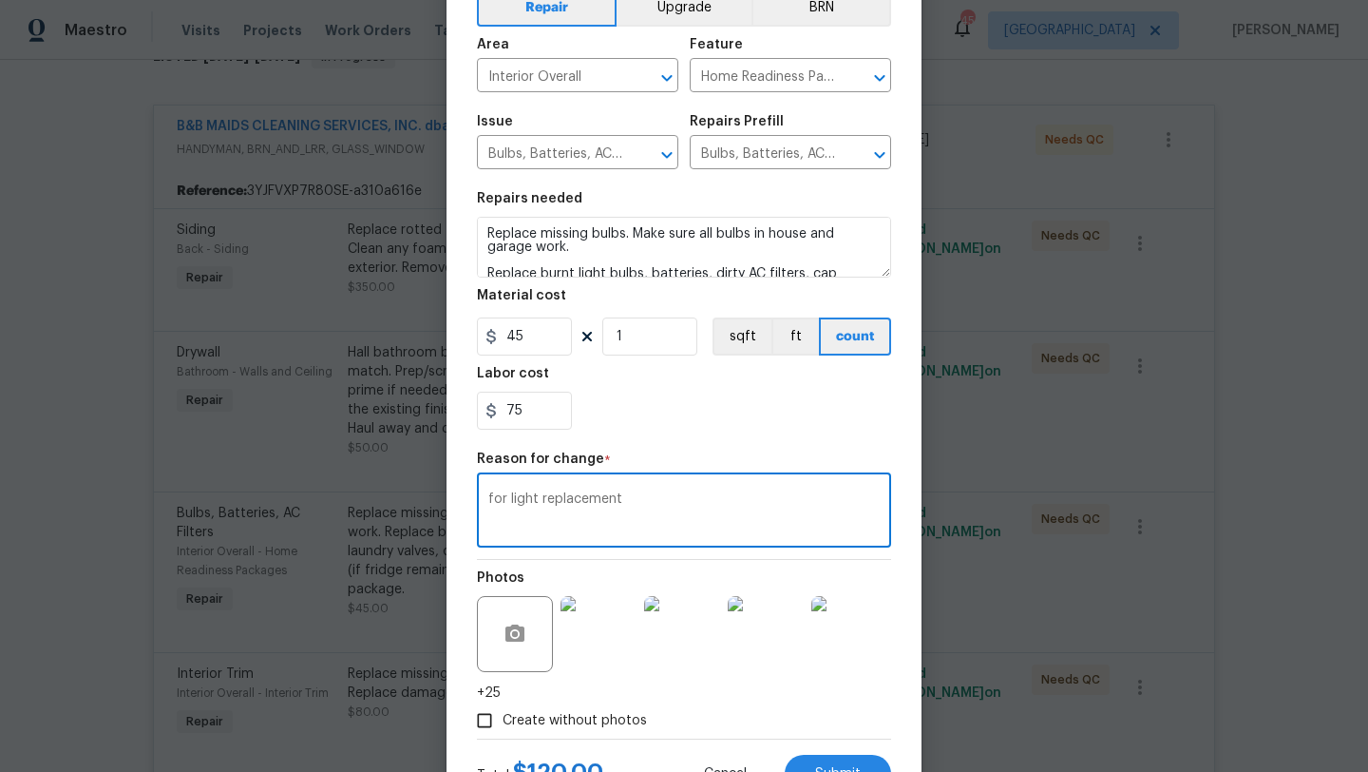
scroll to position [184, 0]
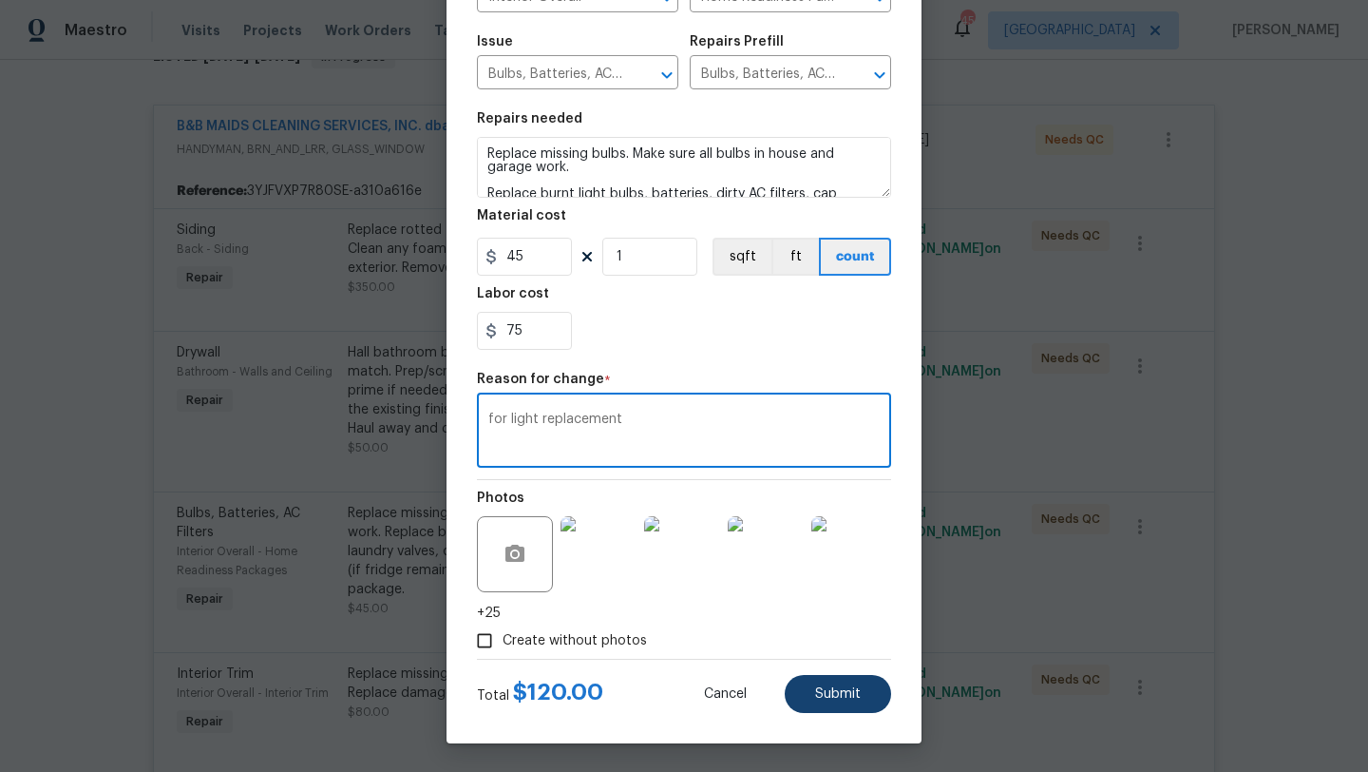
type textarea "for light replacement"
click at [856, 692] on span "Submit" at bounding box center [838, 694] width 46 height 14
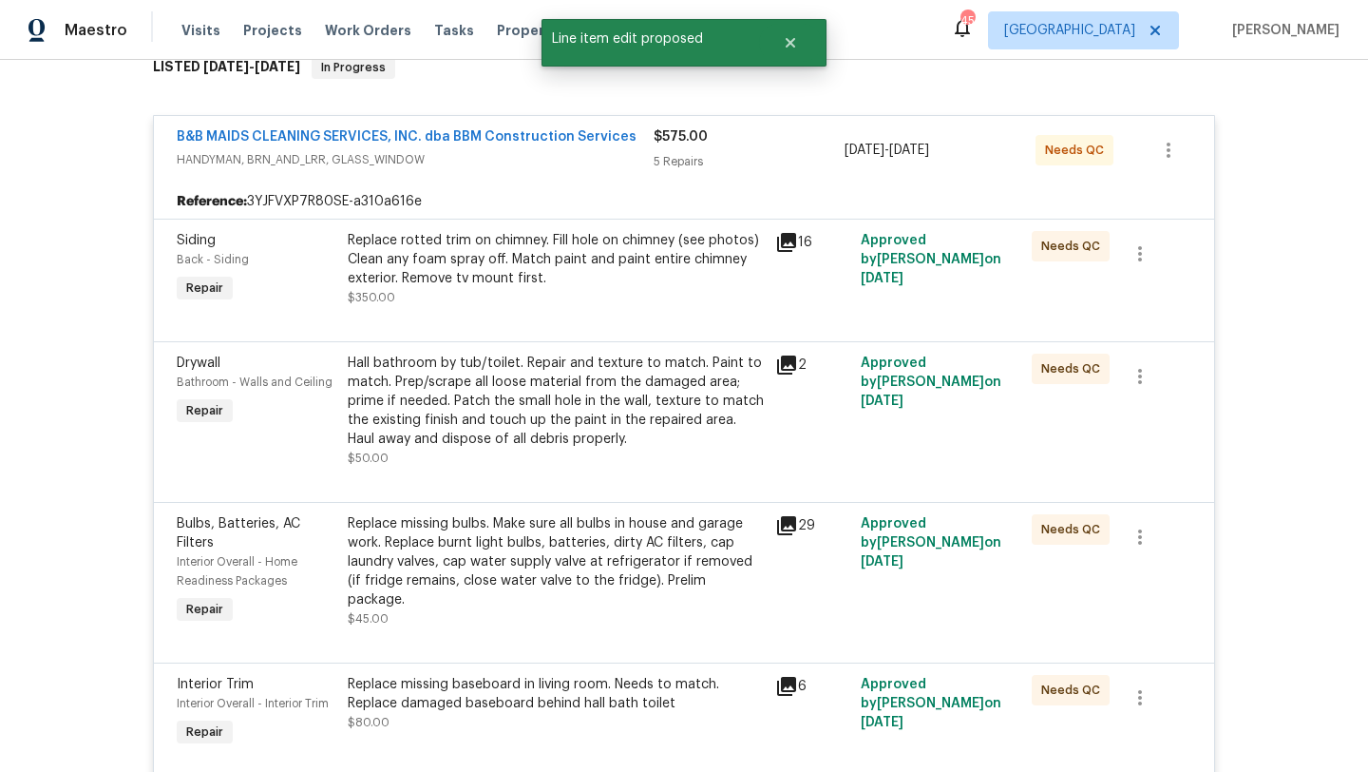
scroll to position [332, 0]
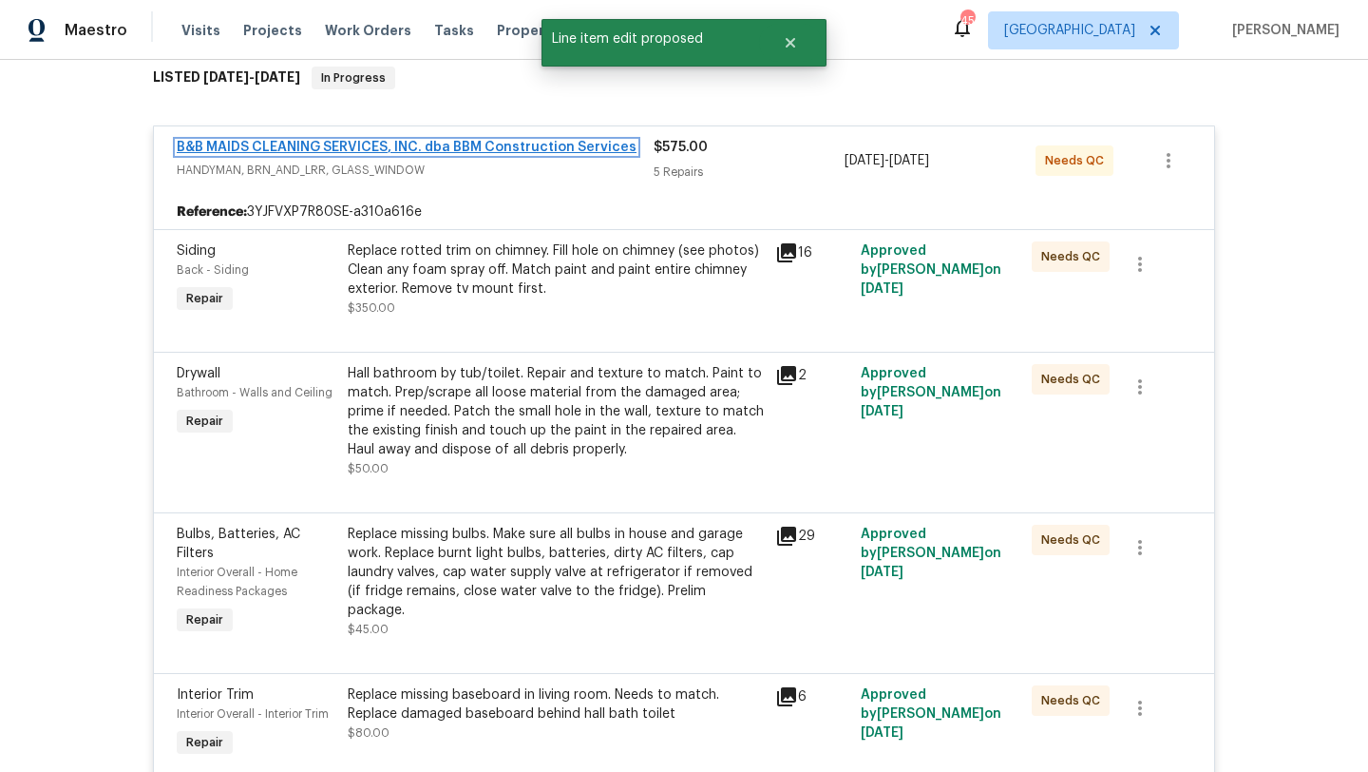
click at [405, 141] on link "B&B MAIDS CLEANING SERVICES, INC. dba BBM Construction Services" at bounding box center [407, 147] width 460 height 13
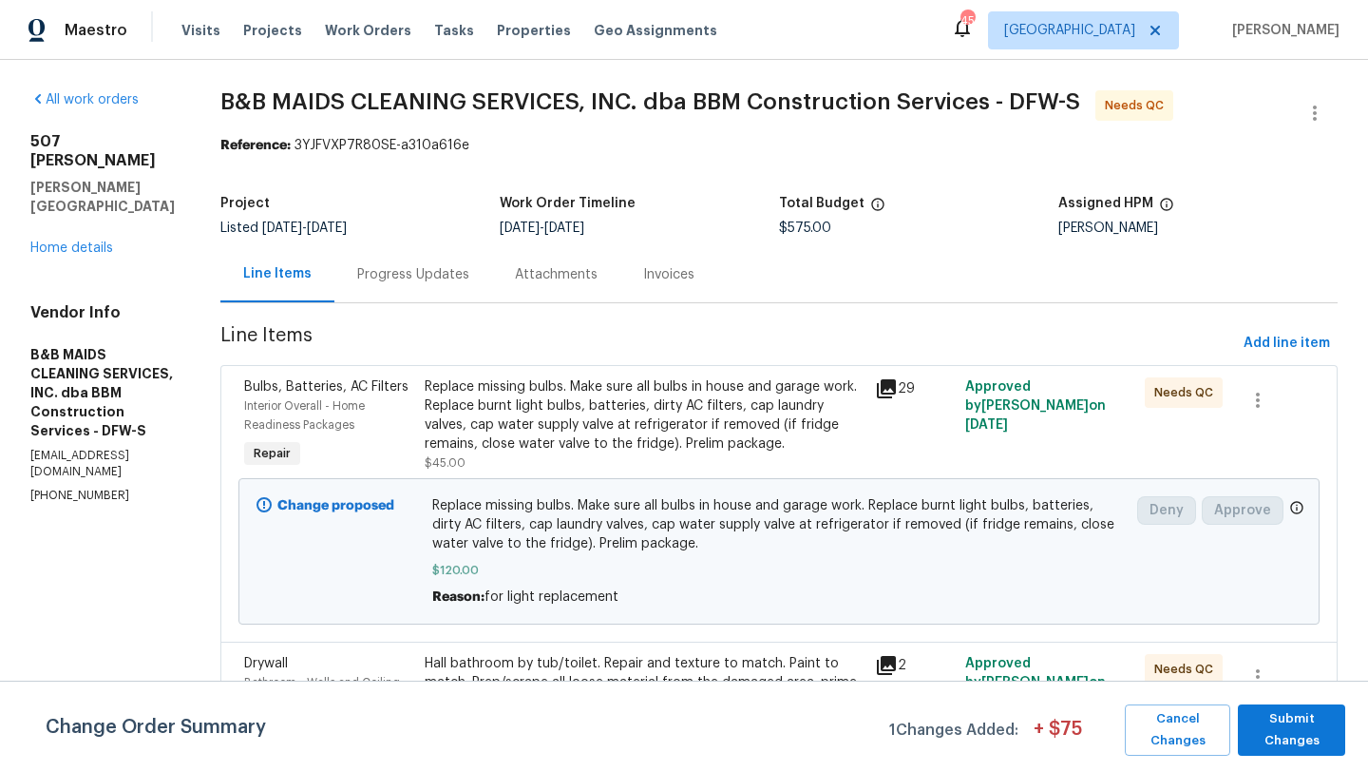
click at [469, 273] on div "Progress Updates" at bounding box center [413, 274] width 112 height 19
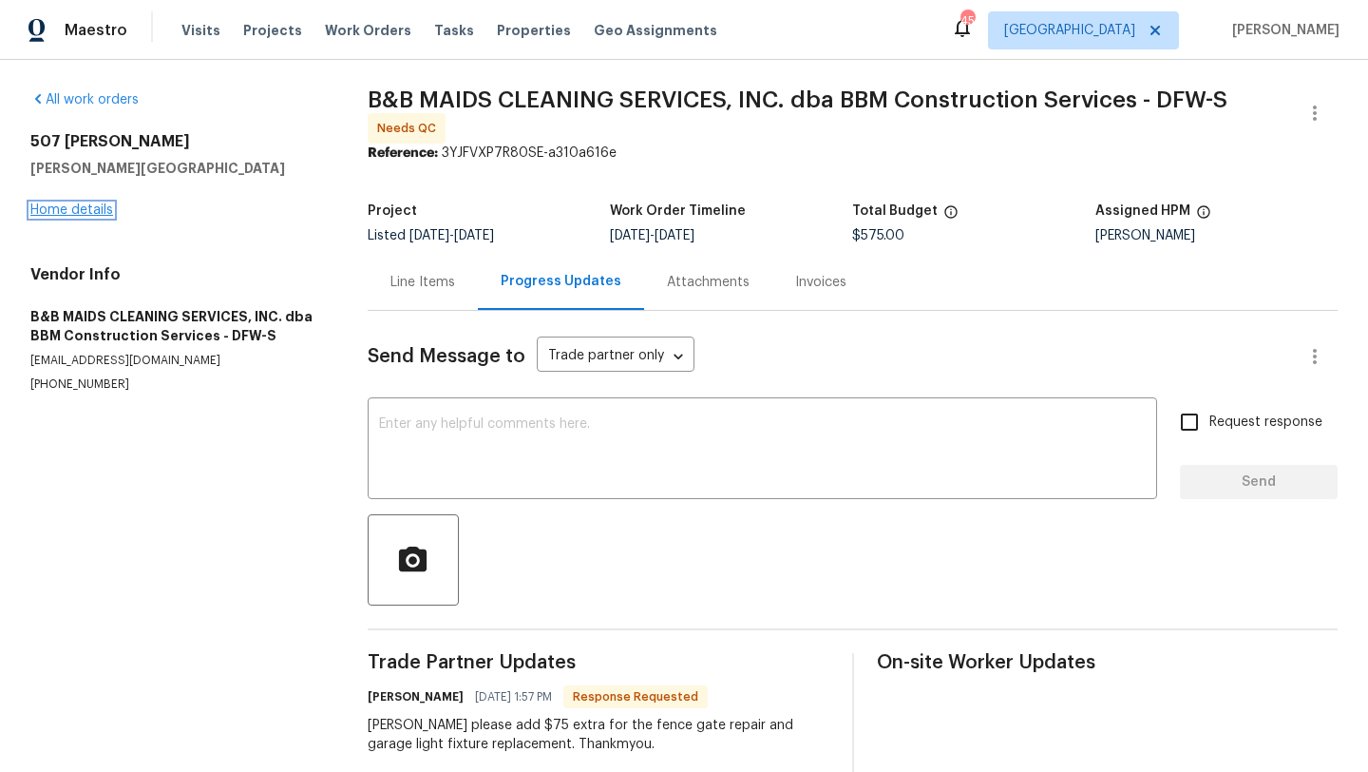
click at [96, 206] on link "Home details" at bounding box center [71, 209] width 83 height 13
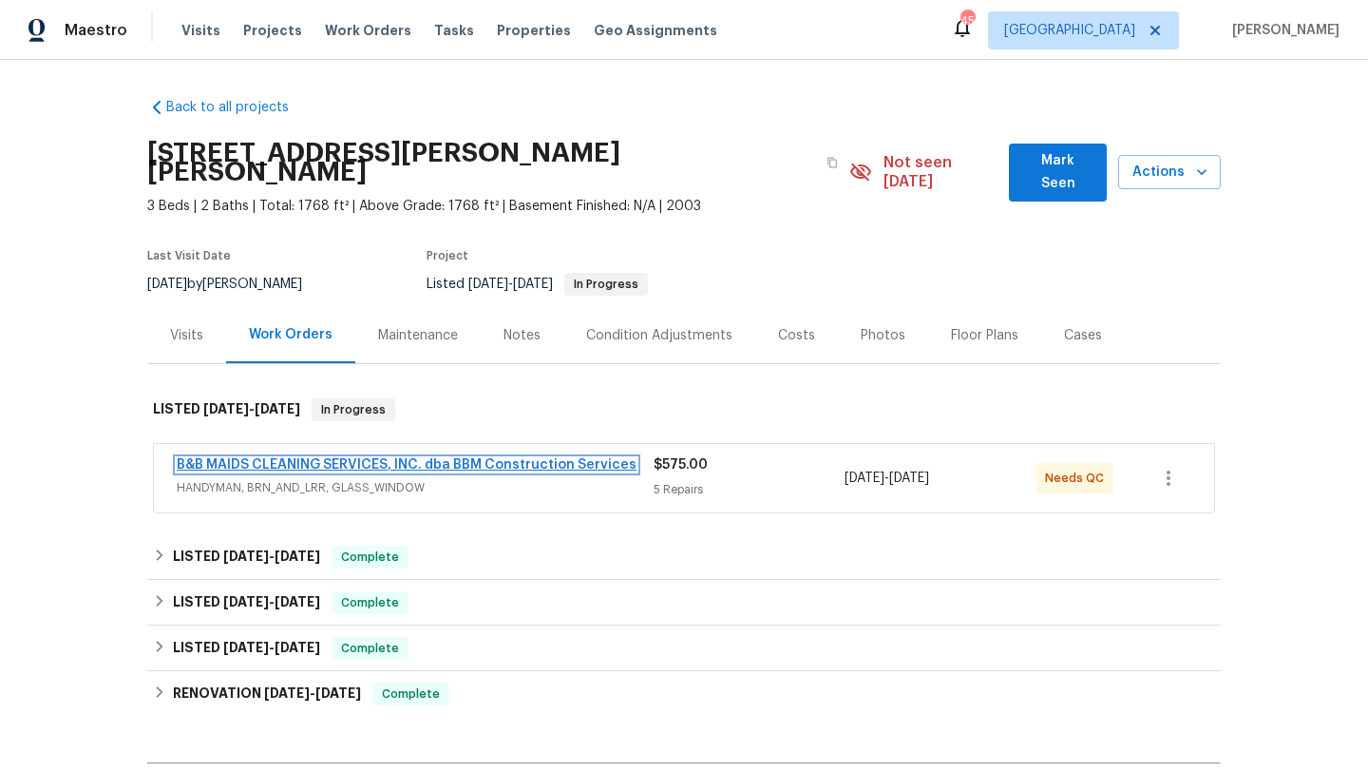
click at [551, 458] on link "B&B MAIDS CLEANING SERVICES, INC. dba BBM Construction Services" at bounding box center [407, 464] width 460 height 13
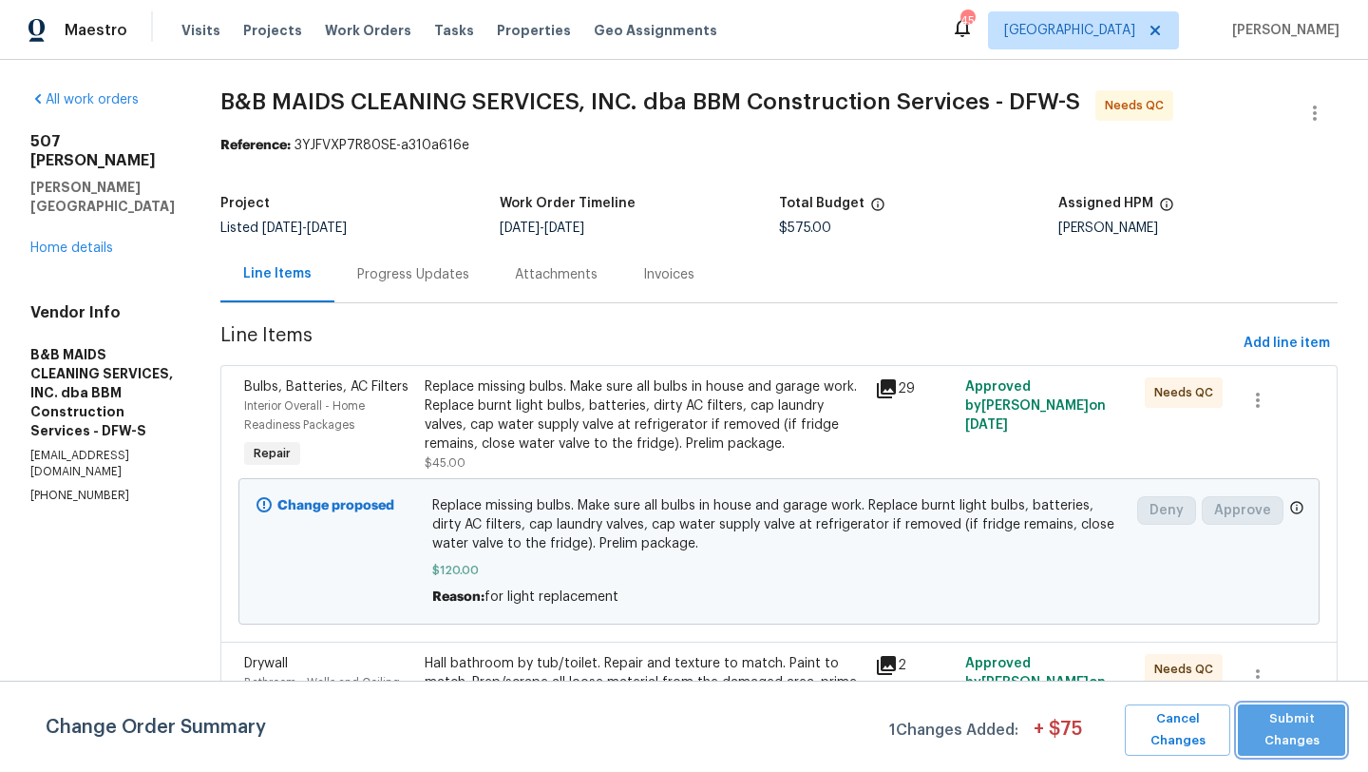
click at [1290, 735] on span "Submit Changes" at bounding box center [1292, 730] width 88 height 44
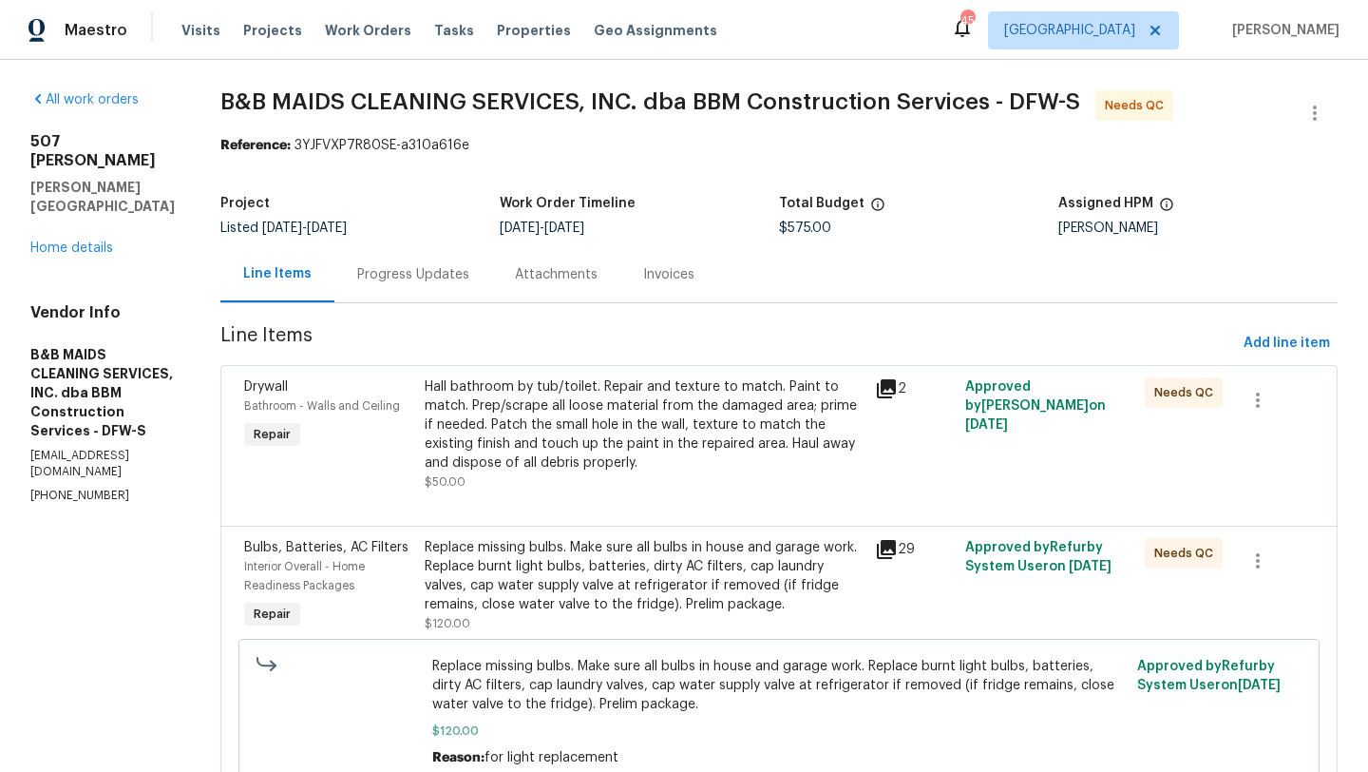
click at [469, 277] on div "Progress Updates" at bounding box center [413, 274] width 112 height 19
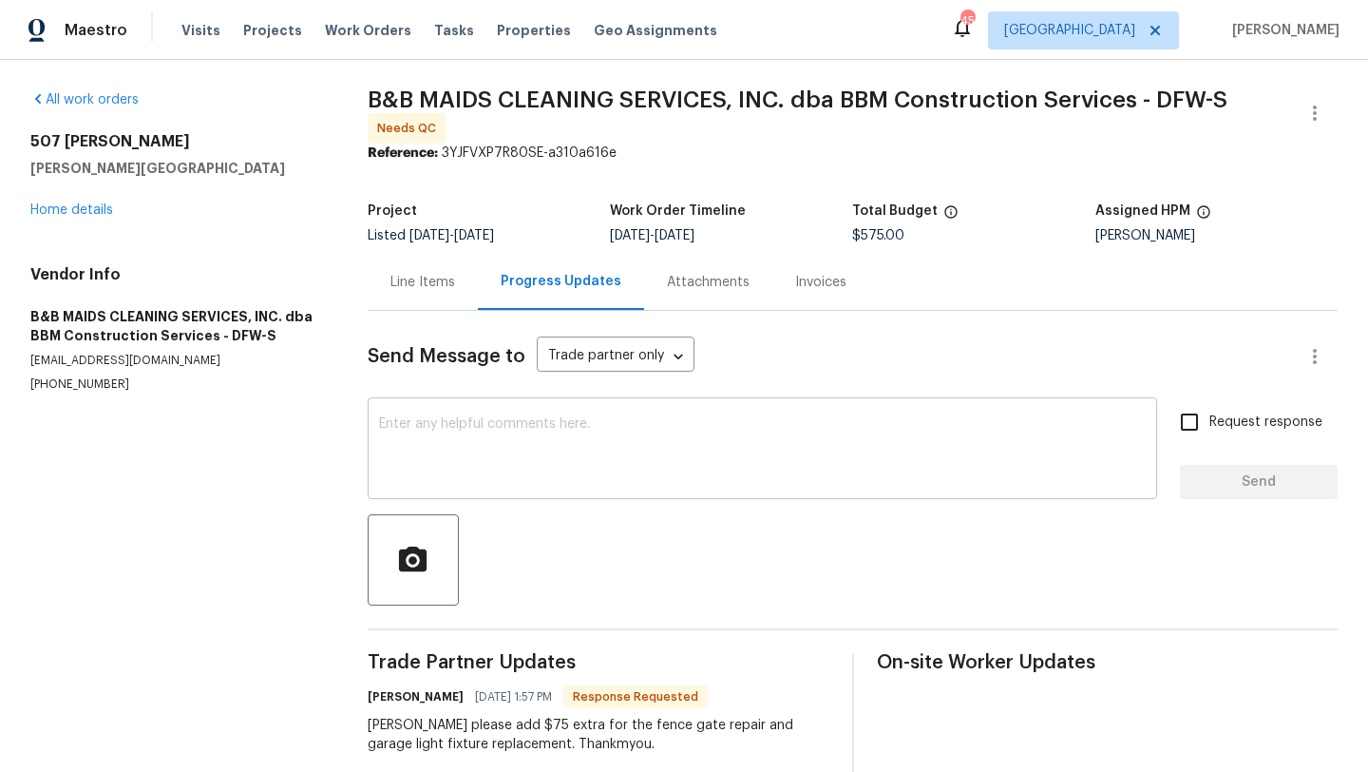
click at [519, 439] on textarea at bounding box center [762, 450] width 767 height 67
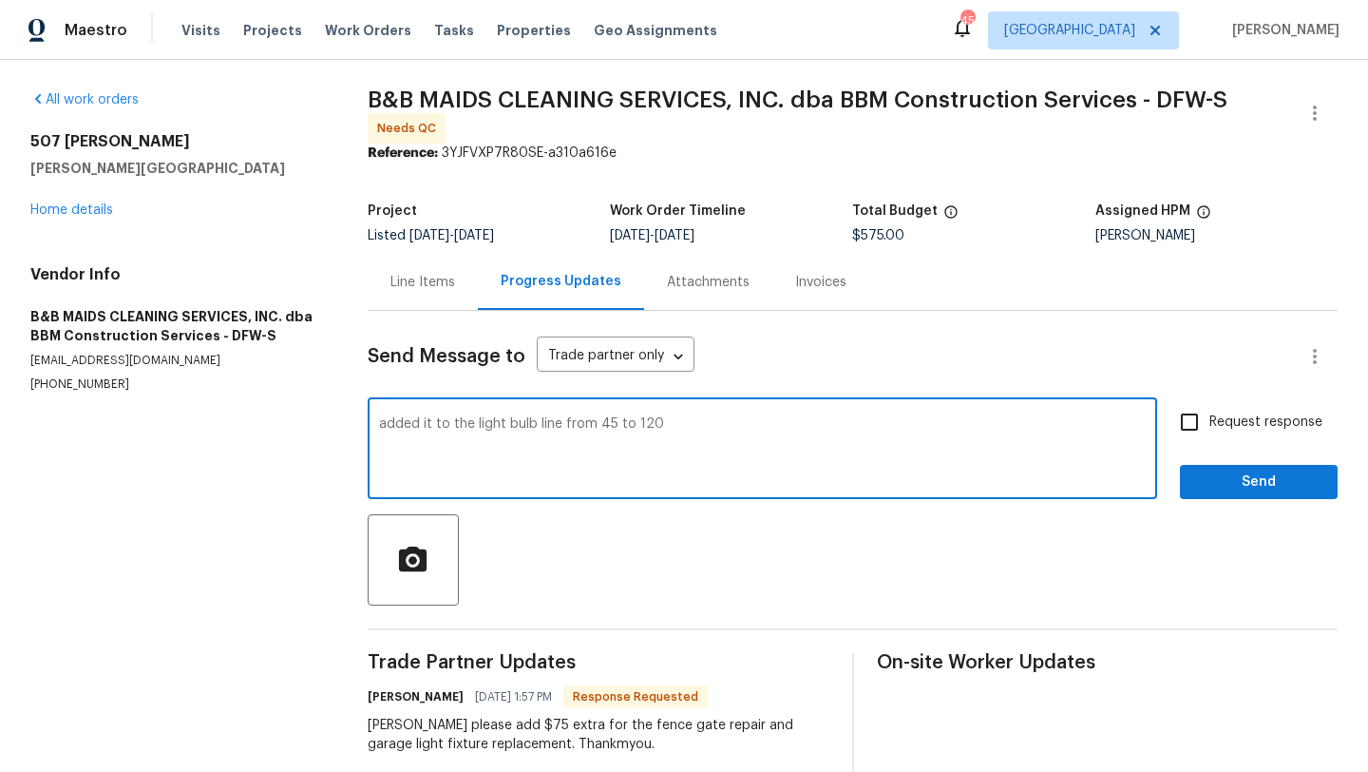
type textarea "added it to the light bulb line from 45 to 120"
click at [1228, 480] on span "Send" at bounding box center [1258, 482] width 127 height 24
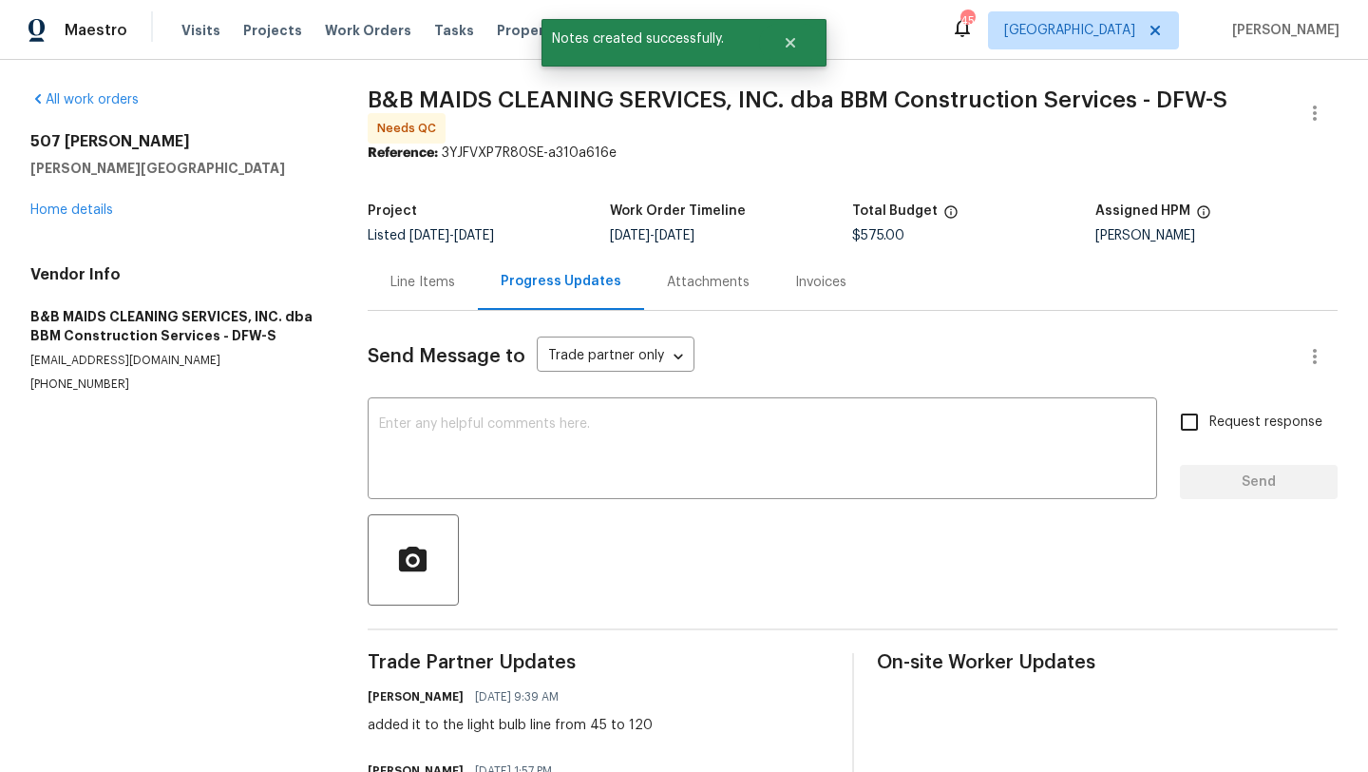
click at [72, 217] on div "507 Pinto Ln Forney, TX 75126 Home details" at bounding box center [176, 175] width 292 height 87
click at [78, 208] on link "Home details" at bounding box center [71, 209] width 83 height 13
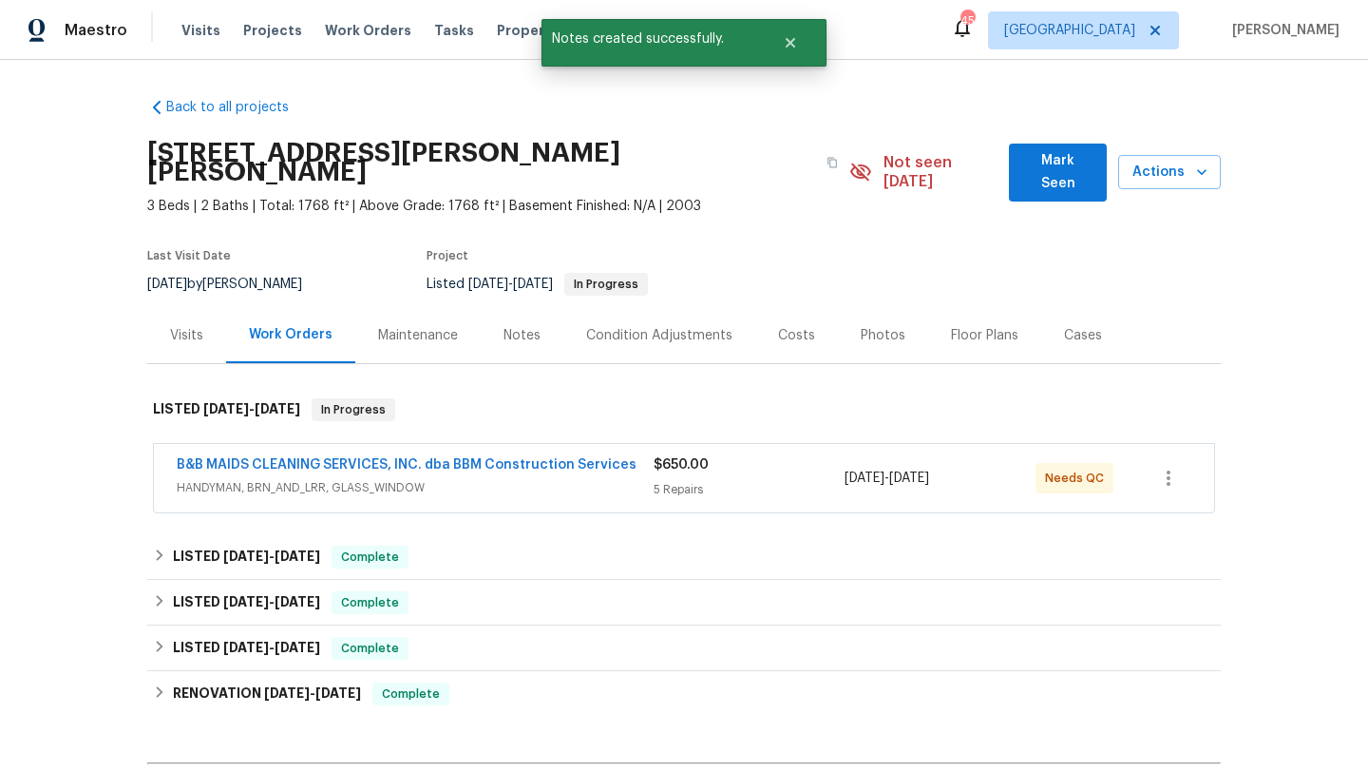
click at [466, 478] on span "HANDYMAN, BRN_AND_LRR, GLASS_WINDOW" at bounding box center [415, 487] width 477 height 19
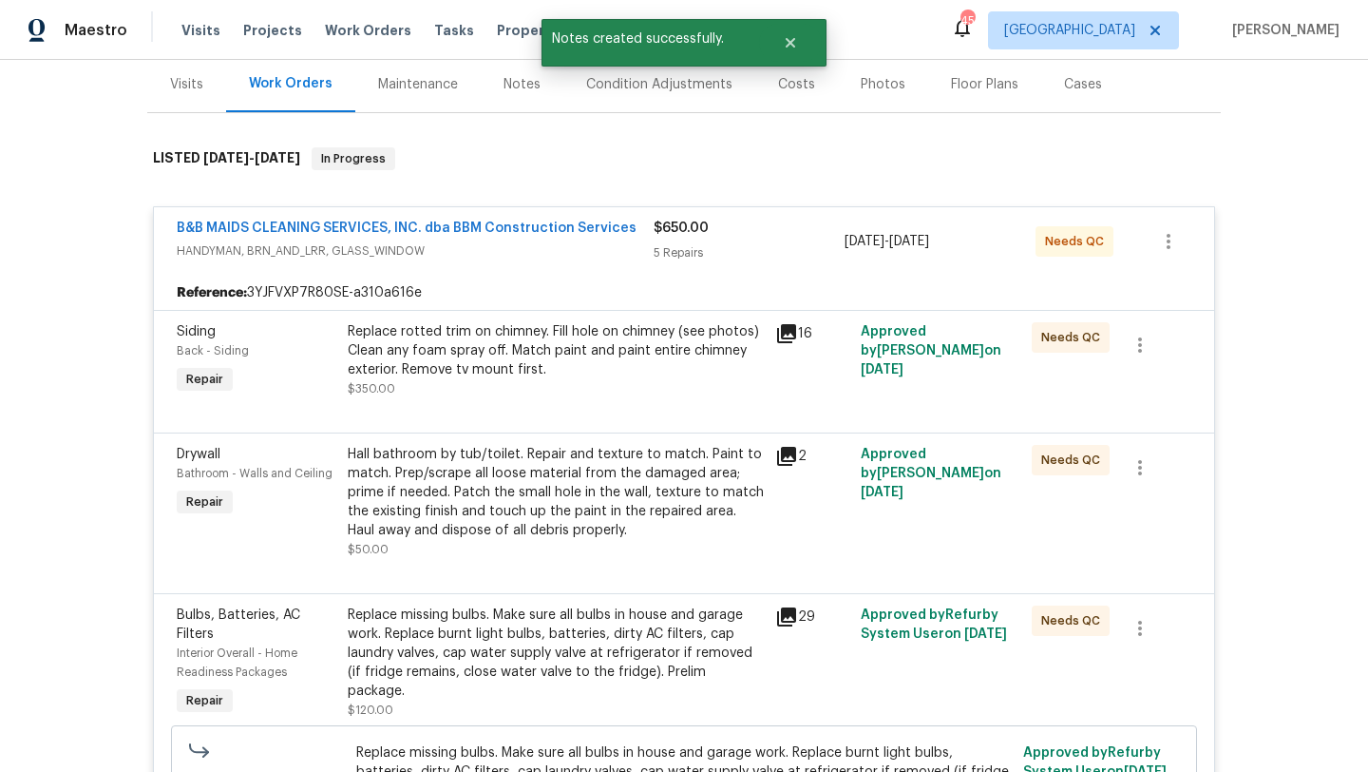
scroll to position [262, 0]
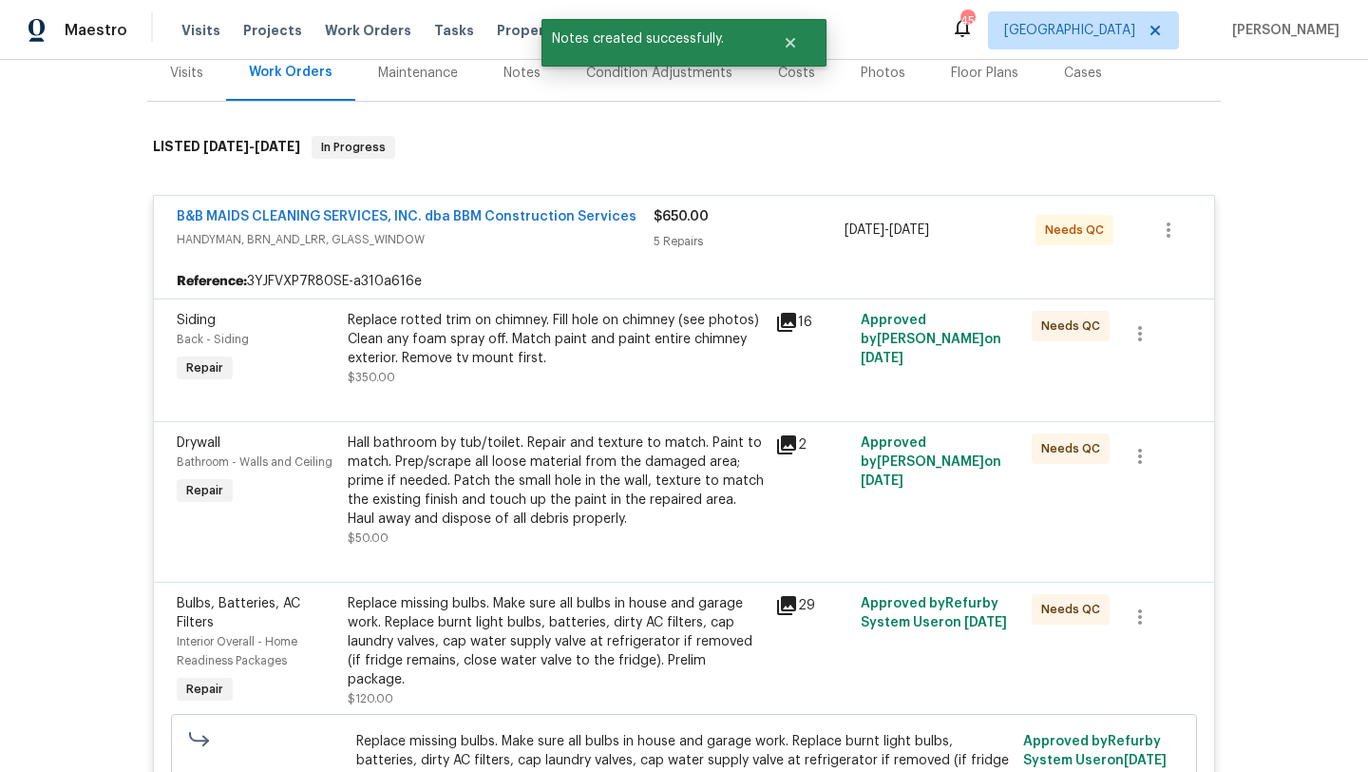
click at [573, 353] on div "Replace rotted trim on chimney. Fill hole on chimney (see photos) Clean any foa…" at bounding box center [556, 349] width 416 height 76
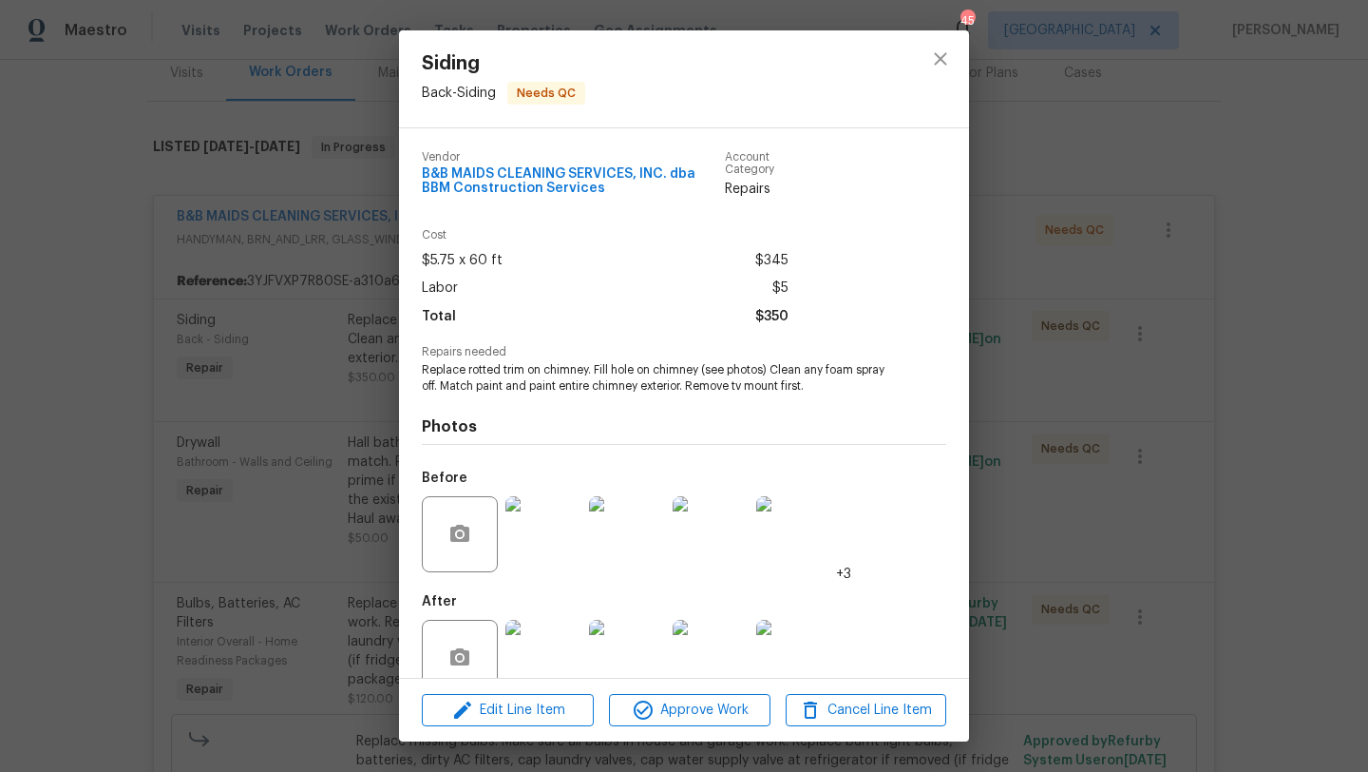
click at [545, 629] on img at bounding box center [544, 658] width 76 height 76
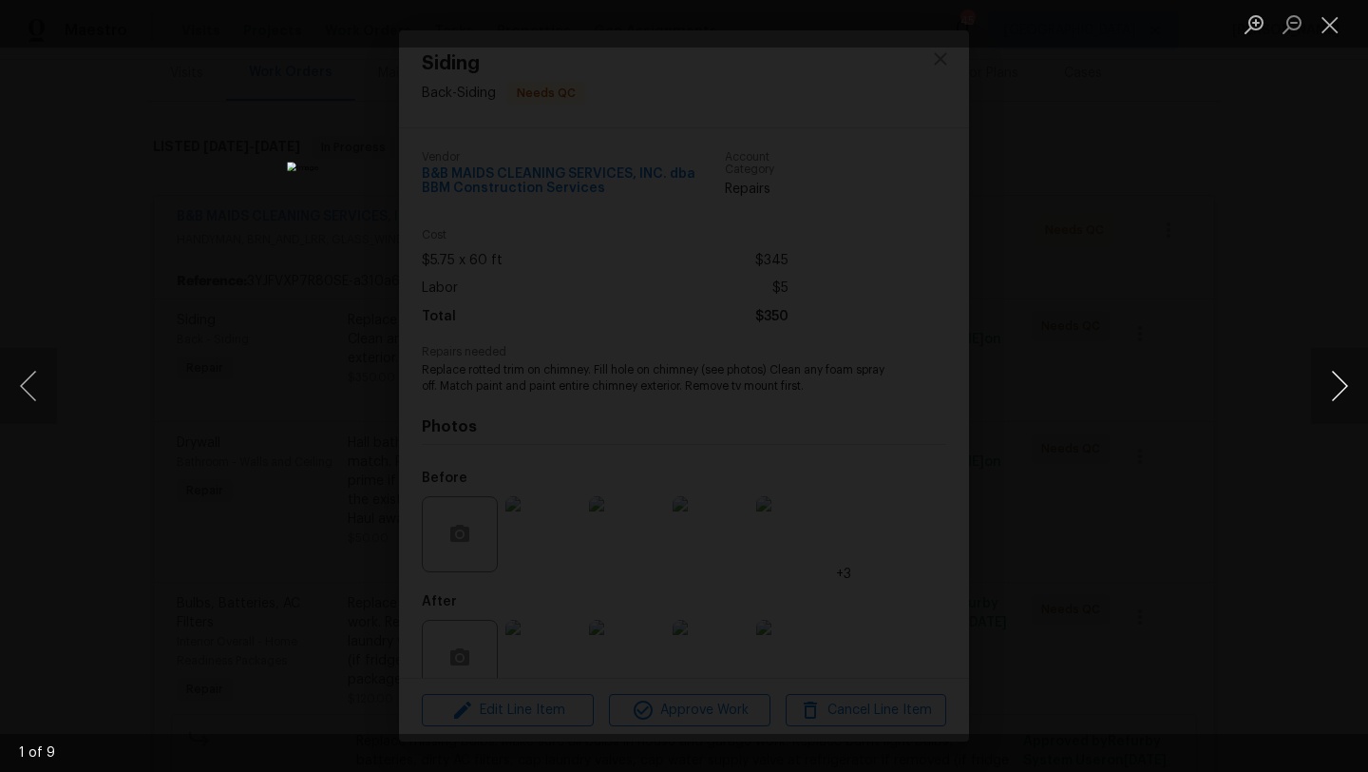
click at [1342, 383] on button "Next image" at bounding box center [1339, 386] width 57 height 76
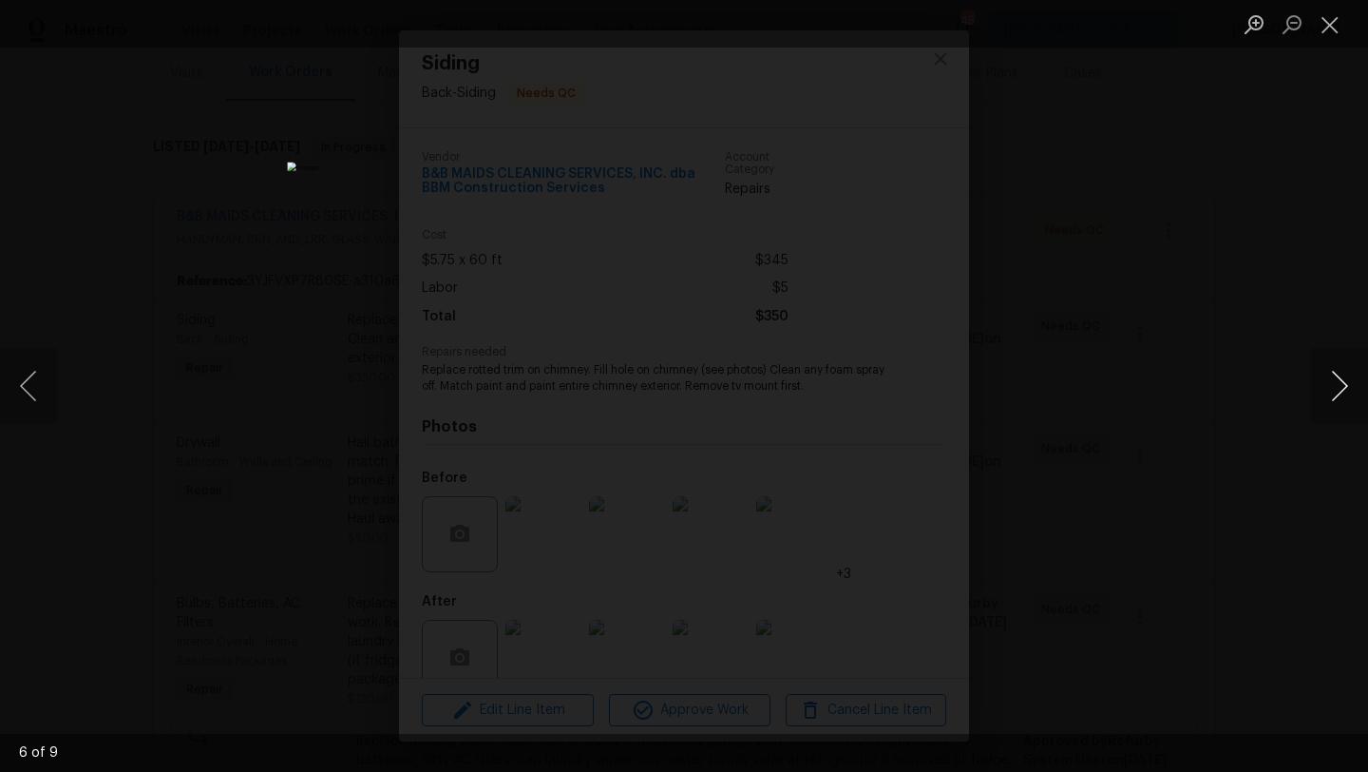
click at [1342, 383] on button "Next image" at bounding box center [1339, 386] width 57 height 76
click at [1342, 382] on button "Next image" at bounding box center [1339, 386] width 57 height 76
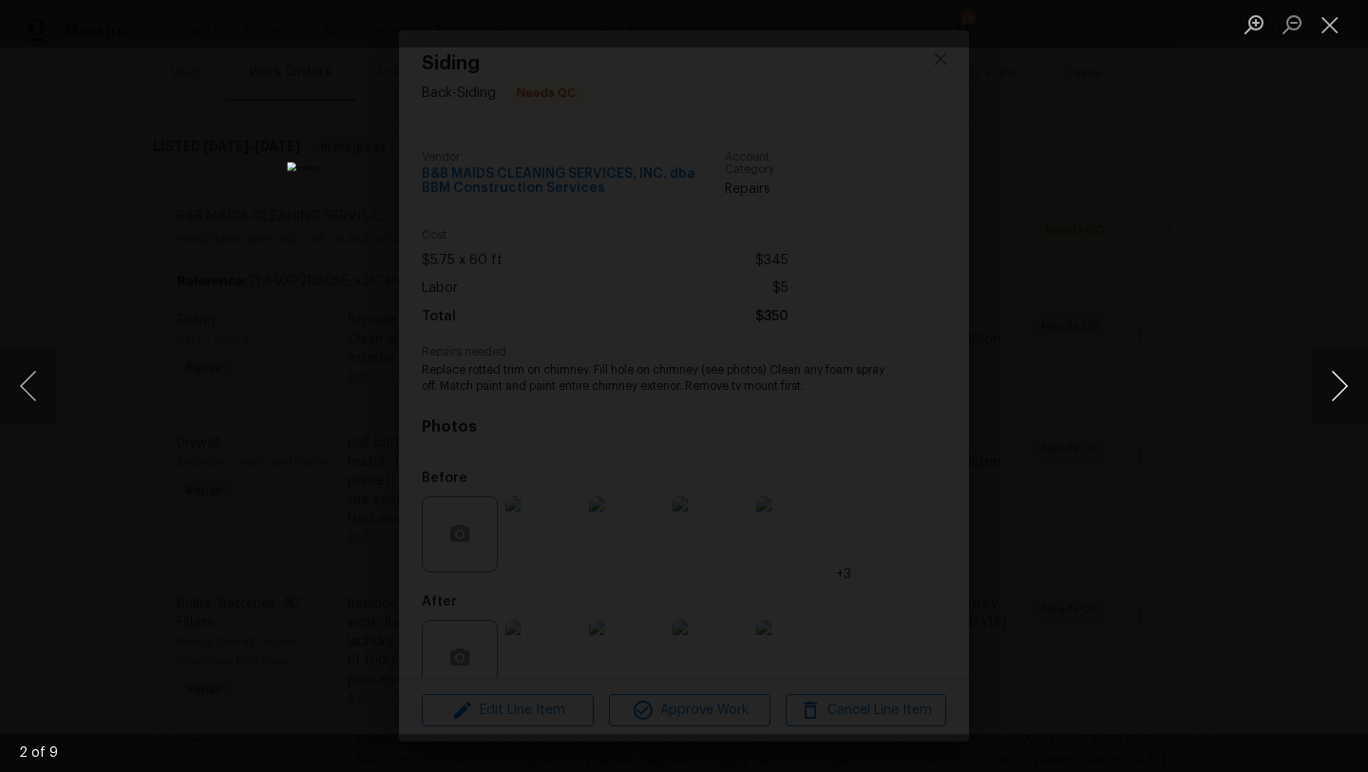
click at [1342, 382] on button "Next image" at bounding box center [1339, 386] width 57 height 76
click at [1342, 383] on button "Next image" at bounding box center [1339, 386] width 57 height 76
click at [1330, 18] on button "Close lightbox" at bounding box center [1330, 24] width 38 height 33
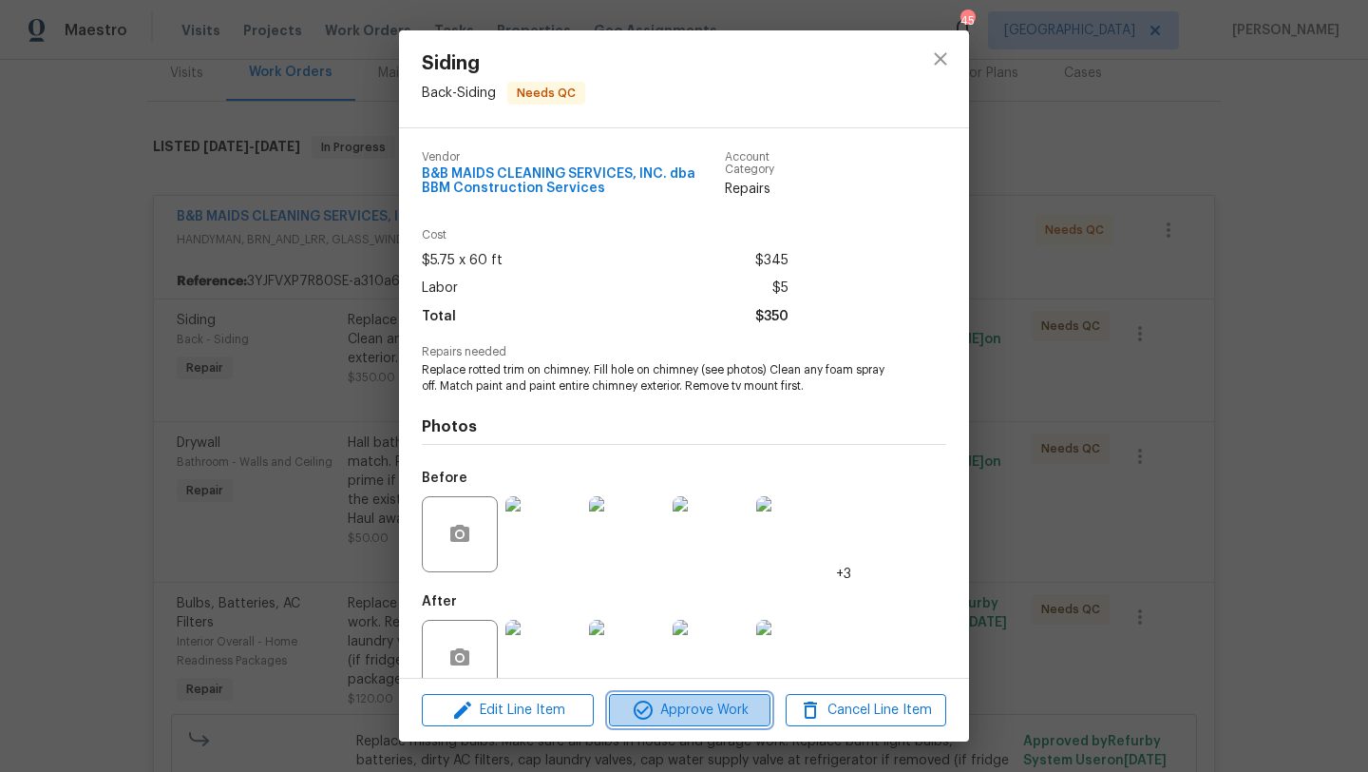
click at [718, 710] on span "Approve Work" at bounding box center [689, 710] width 149 height 24
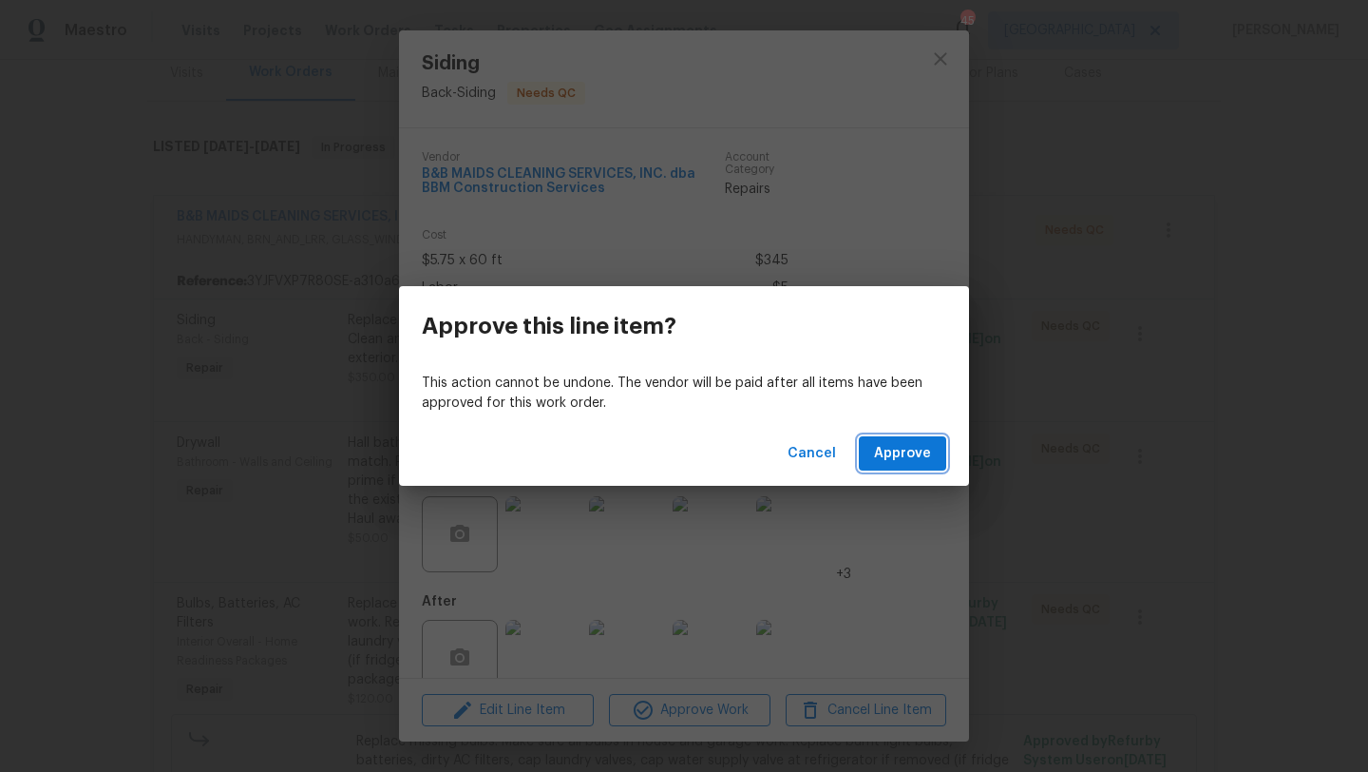
click at [884, 470] on button "Approve" at bounding box center [902, 453] width 87 height 35
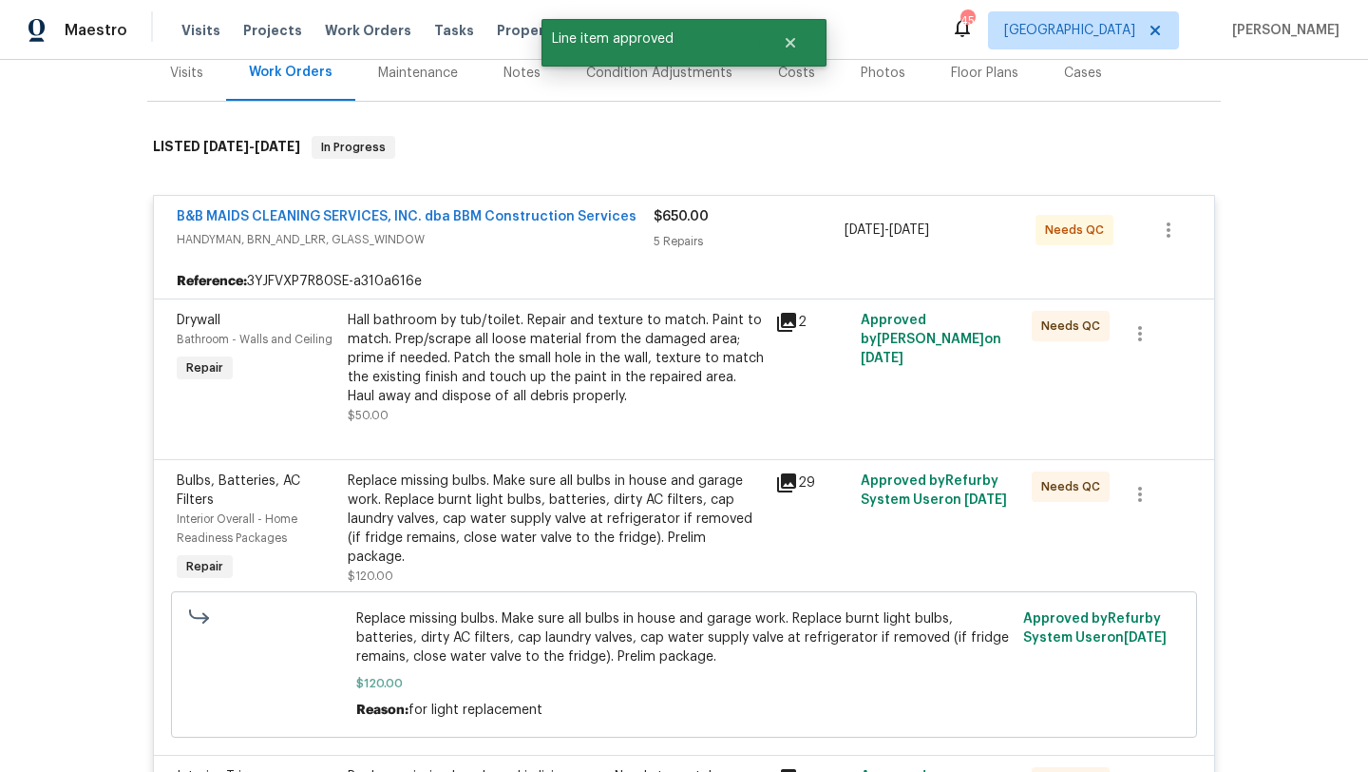
click at [622, 355] on div "Hall bathroom by tub/toilet. Repair and texture to match. Paint to match. Prep/…" at bounding box center [556, 358] width 416 height 95
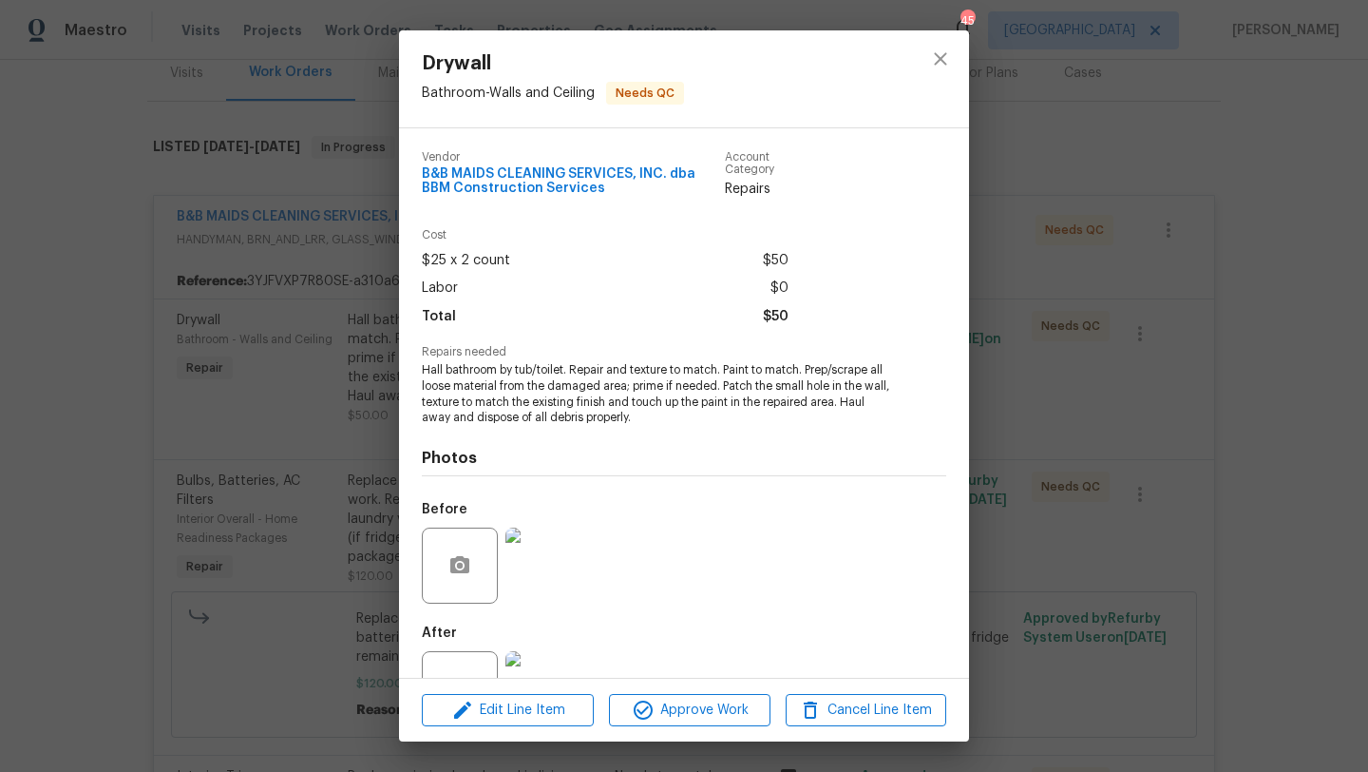
click at [556, 654] on img at bounding box center [544, 689] width 76 height 76
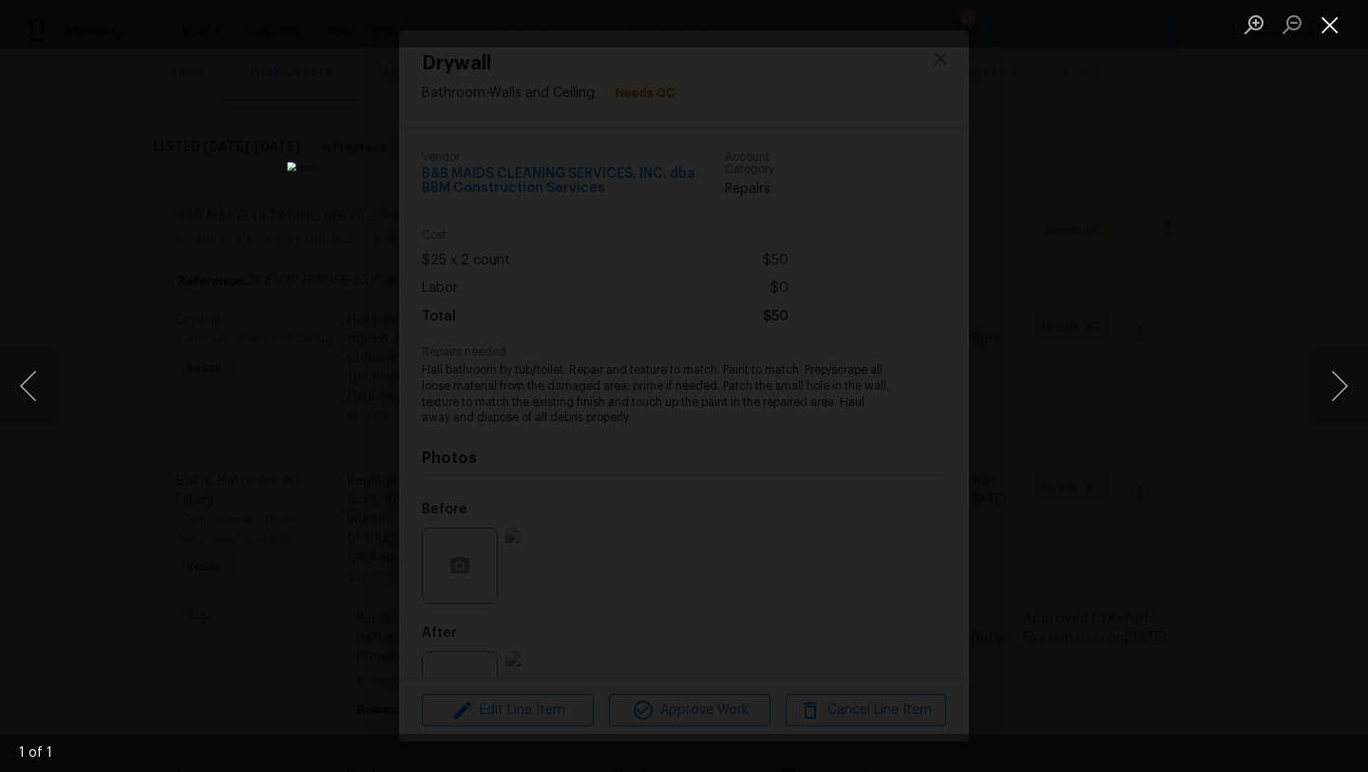
click at [1331, 31] on button "Close lightbox" at bounding box center [1330, 24] width 38 height 33
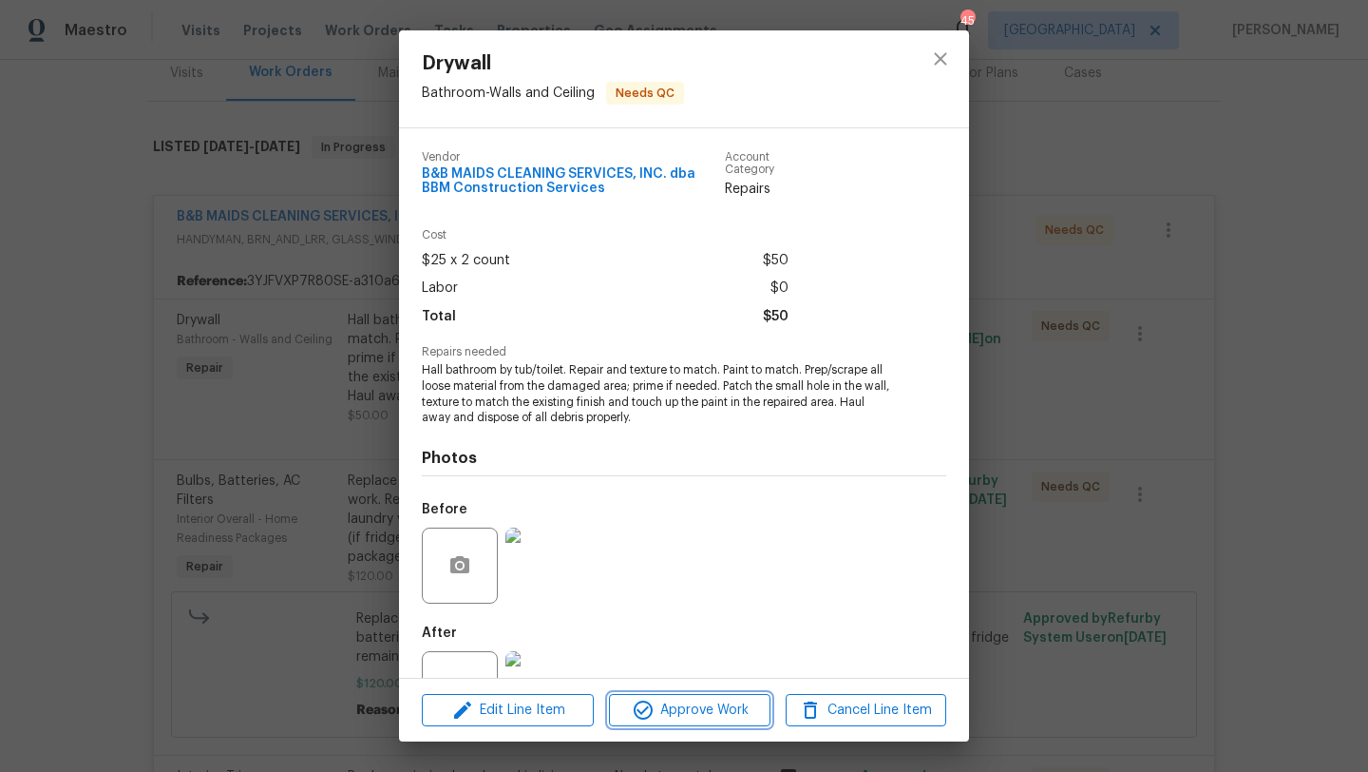
click at [686, 704] on span "Approve Work" at bounding box center [689, 710] width 149 height 24
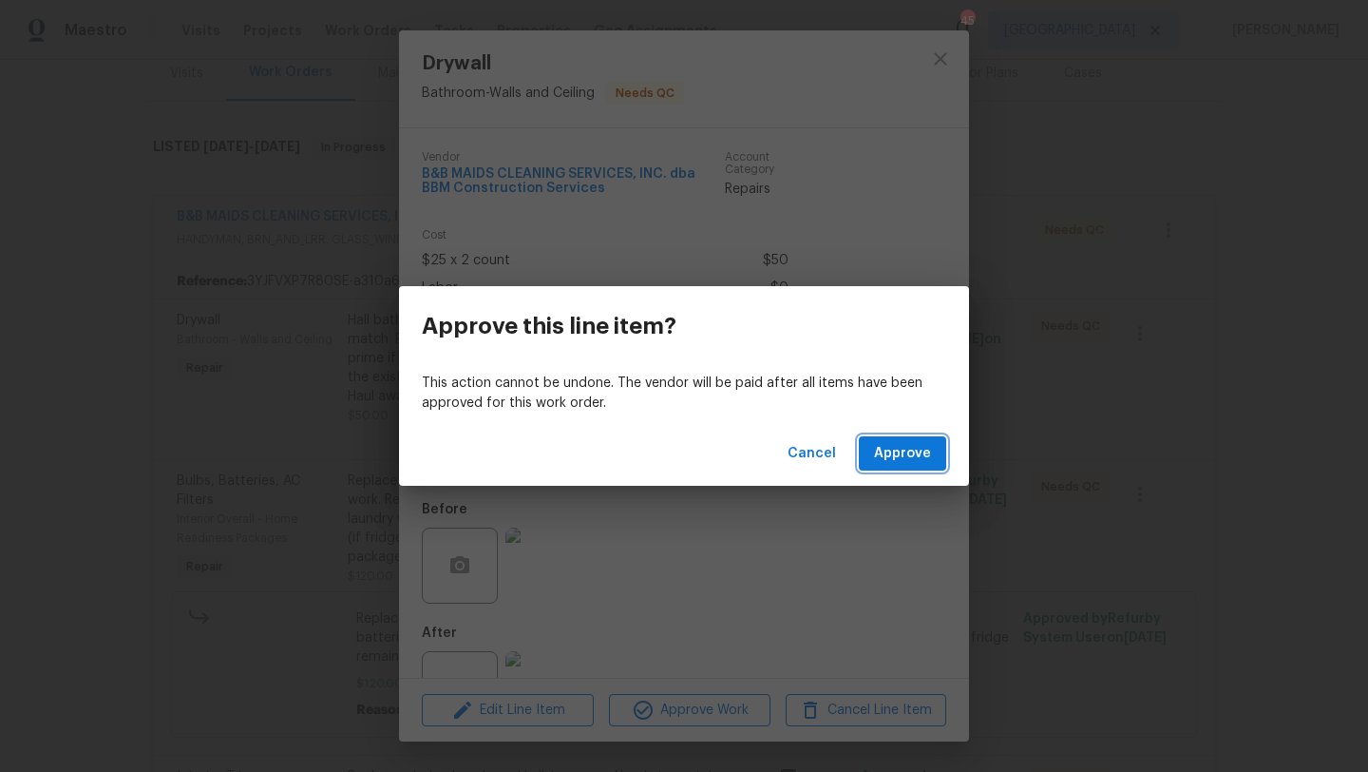
click at [892, 452] on span "Approve" at bounding box center [902, 454] width 57 height 24
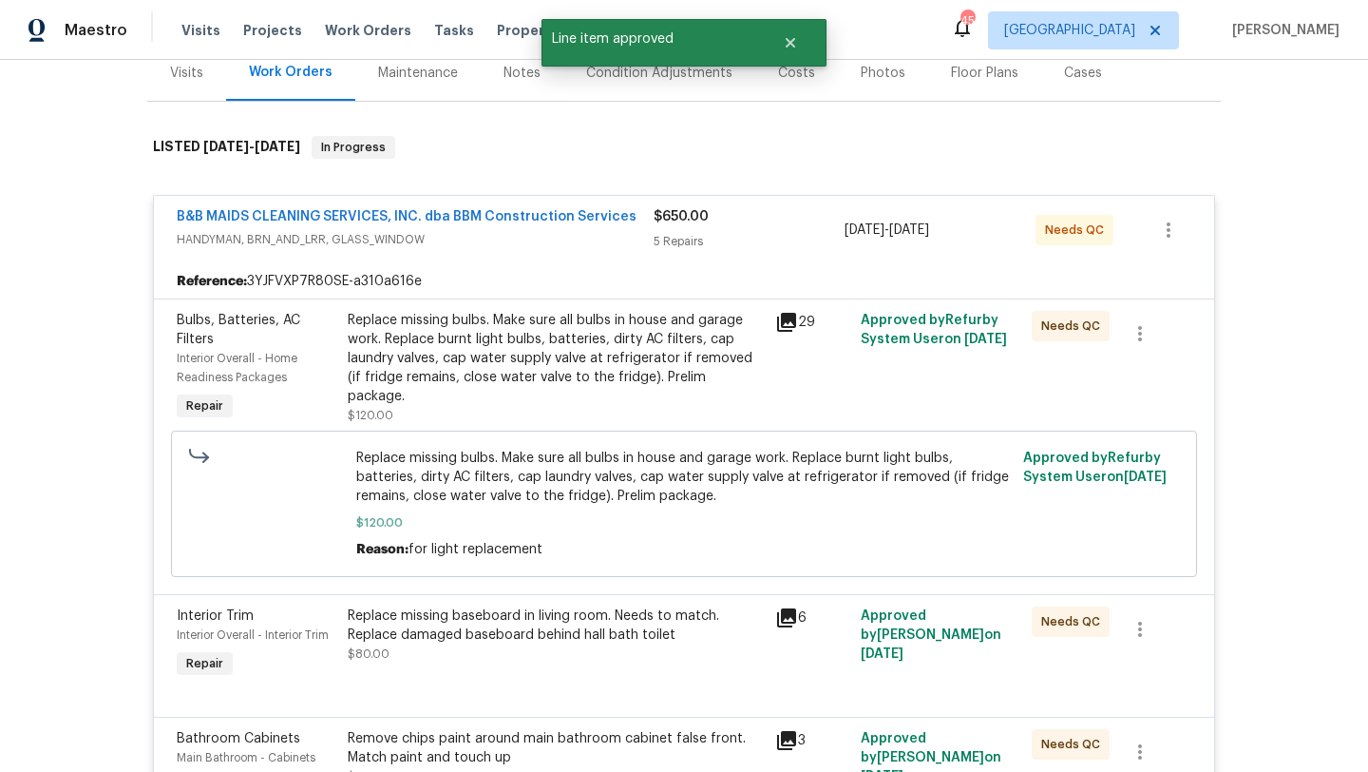
click at [591, 343] on div "Replace missing bulbs. Make sure all bulbs in house and garage work. Replace bu…" at bounding box center [556, 358] width 416 height 95
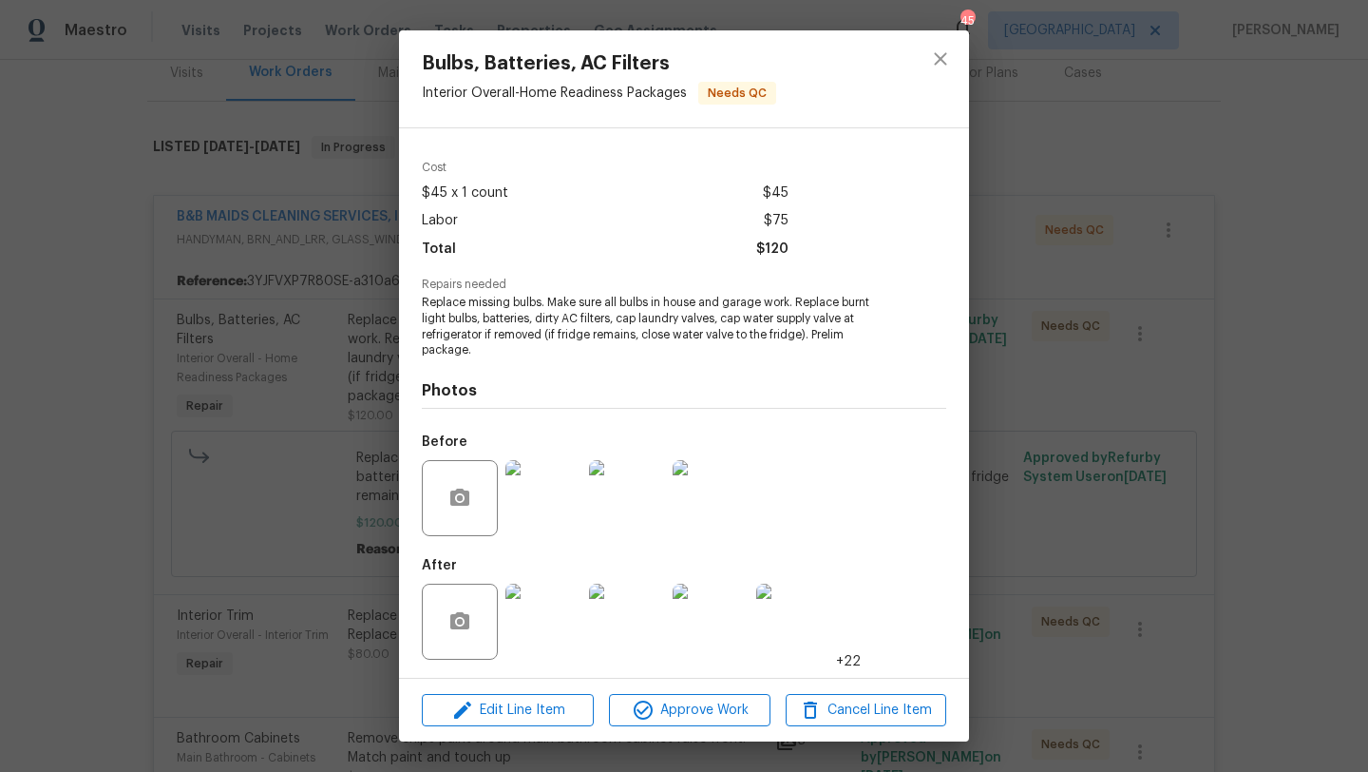
scroll to position [69, 0]
click at [548, 606] on img at bounding box center [544, 620] width 76 height 76
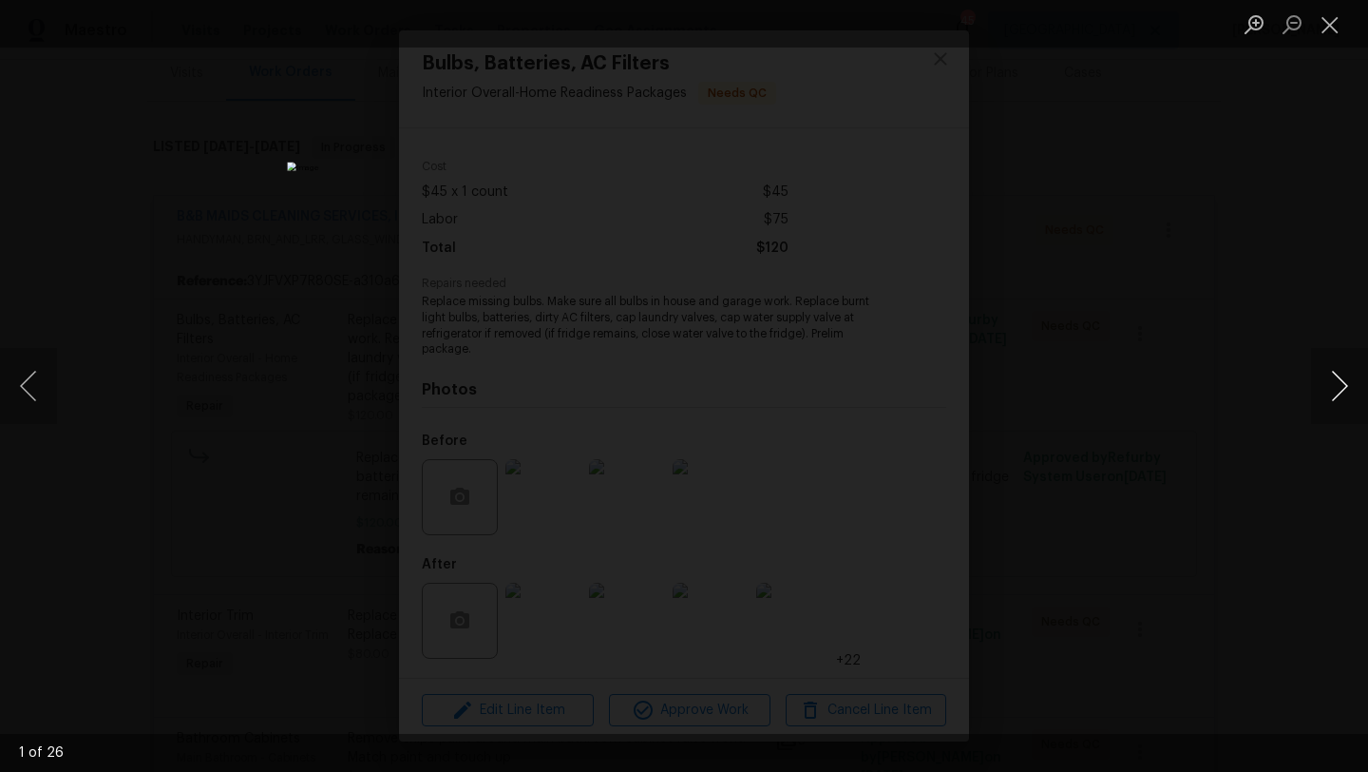
click at [1338, 385] on button "Next image" at bounding box center [1339, 386] width 57 height 76
click at [35, 382] on button "Previous image" at bounding box center [28, 386] width 57 height 76
click at [34, 382] on button "Previous image" at bounding box center [28, 386] width 57 height 76
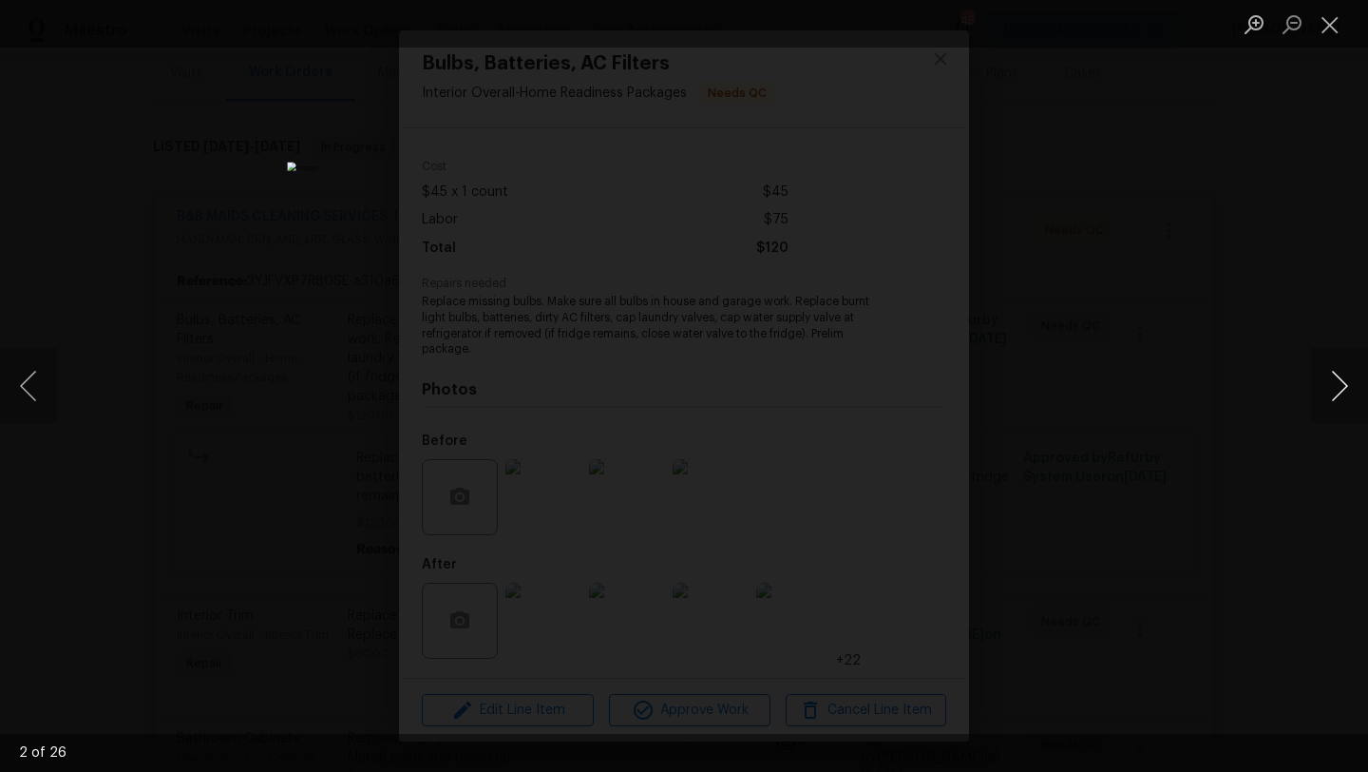
click at [1338, 392] on button "Next image" at bounding box center [1339, 386] width 57 height 76
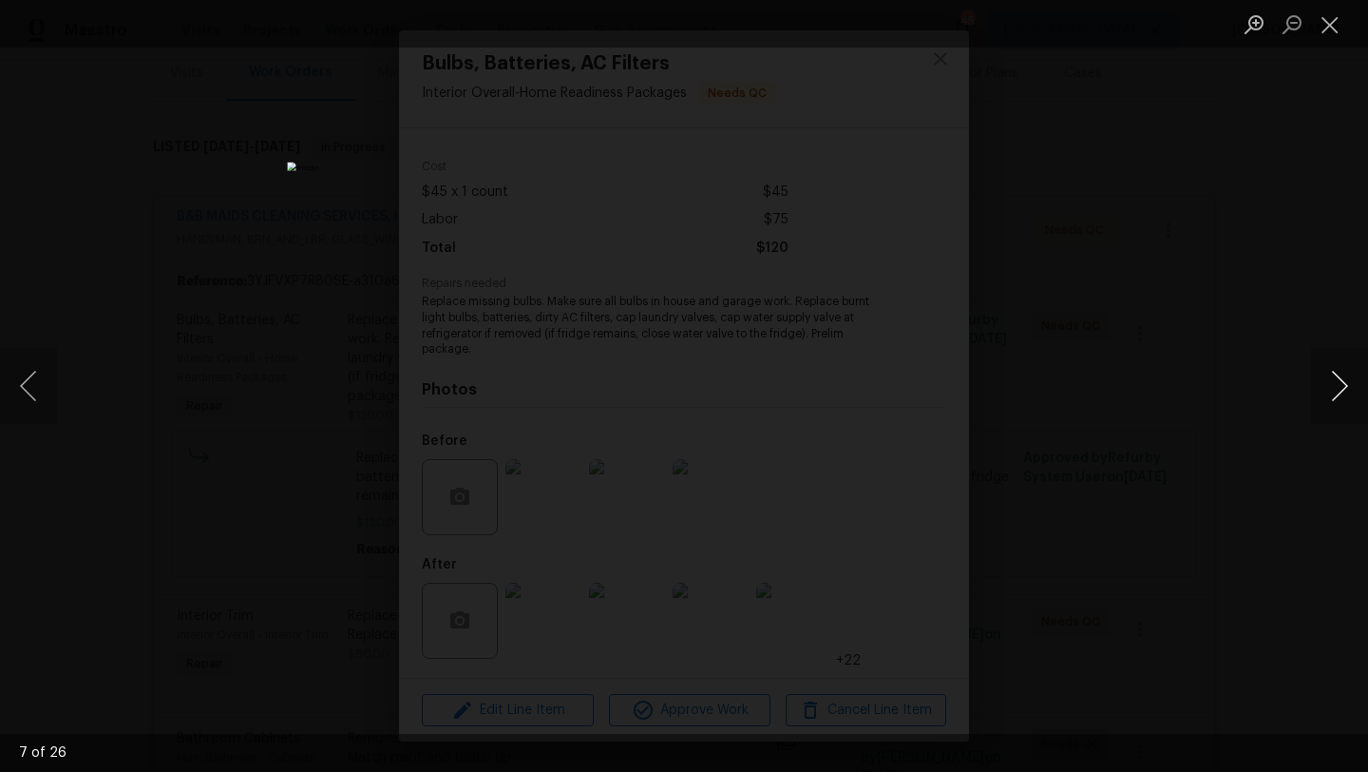
click at [1338, 392] on button "Next image" at bounding box center [1339, 386] width 57 height 76
click at [1333, 30] on button "Close lightbox" at bounding box center [1330, 24] width 38 height 33
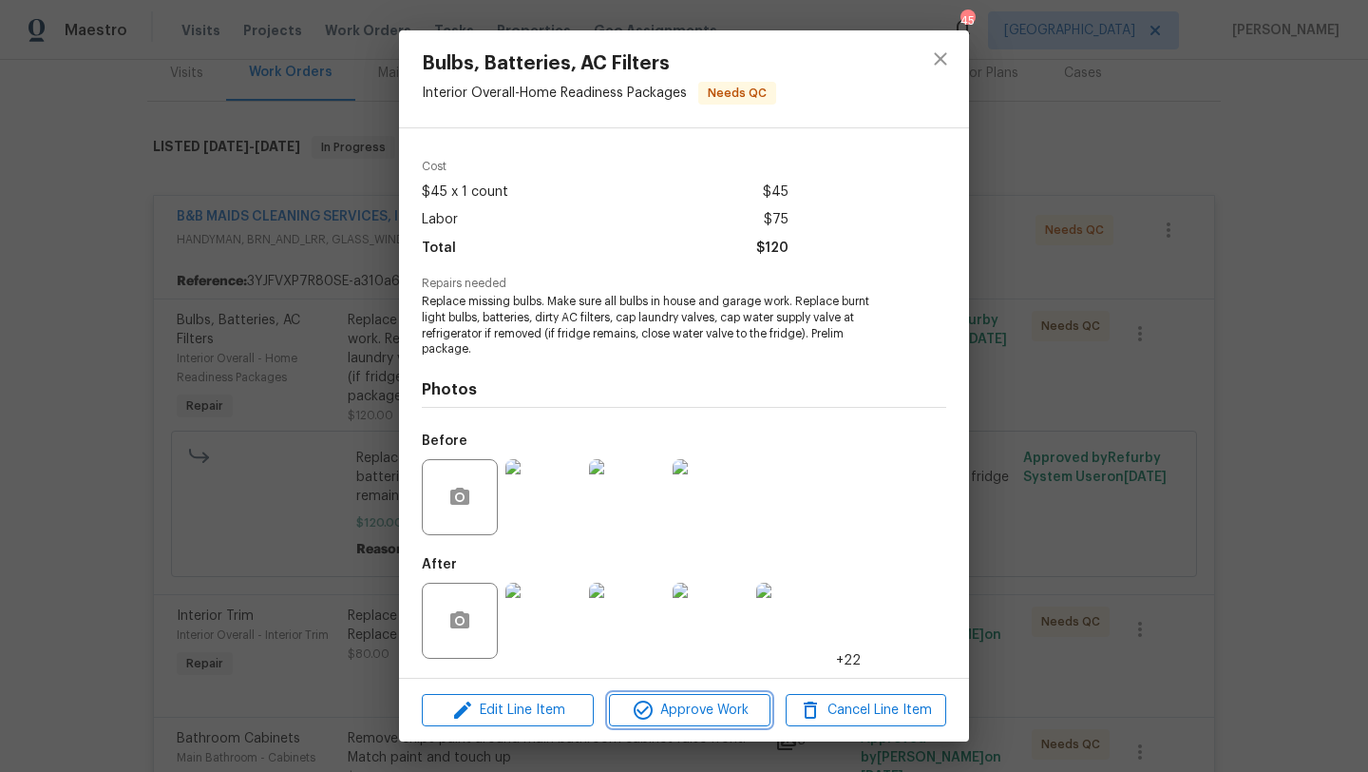
click at [733, 706] on span "Approve Work" at bounding box center [689, 710] width 149 height 24
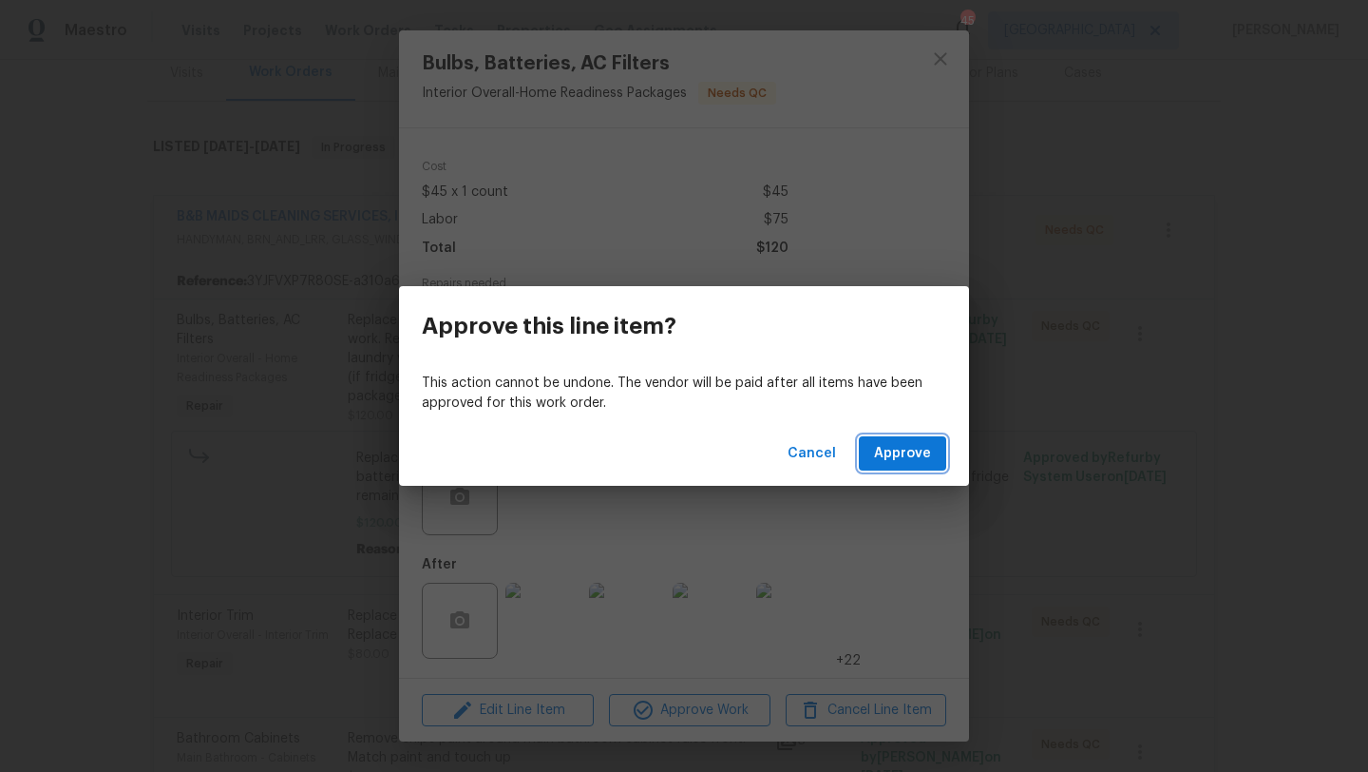
click at [908, 467] on button "Approve" at bounding box center [902, 453] width 87 height 35
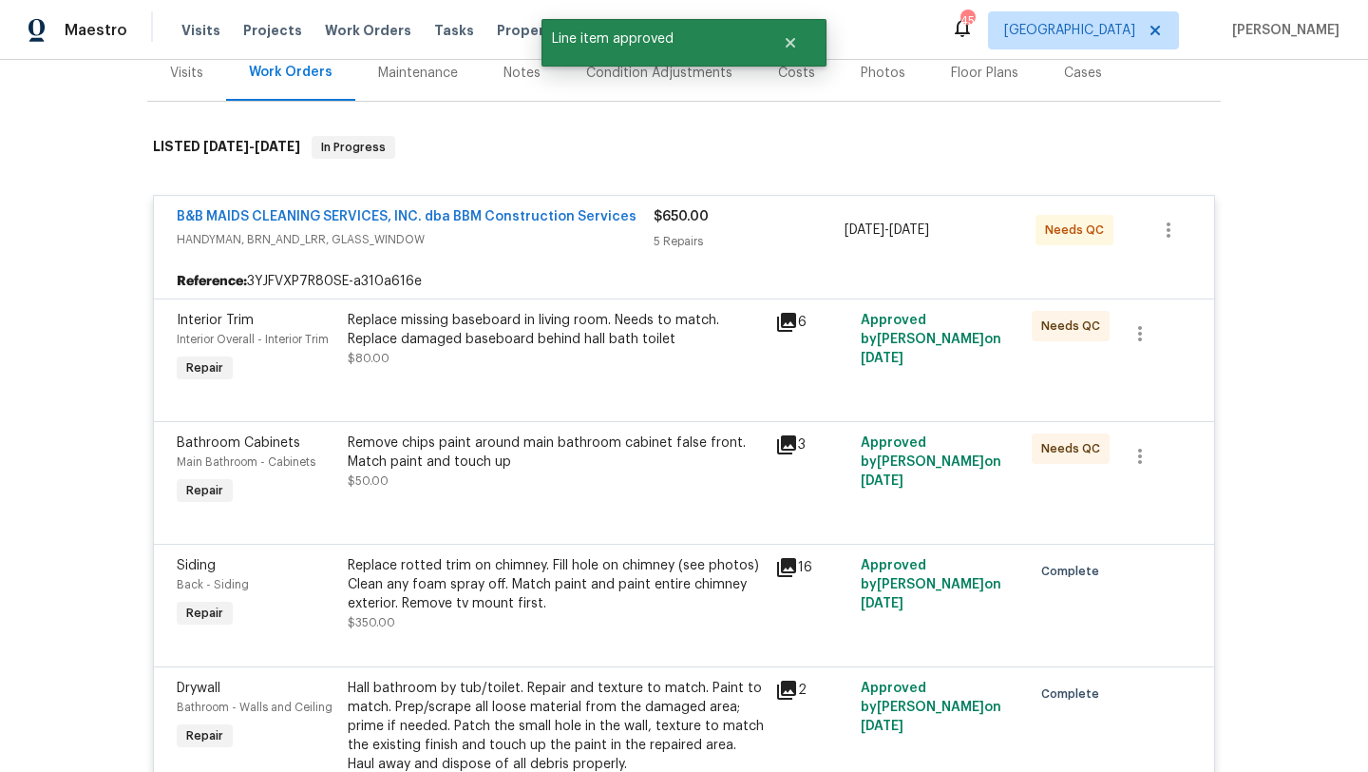
click at [582, 330] on div "Replace missing baseboard in living room. Needs to match. Replace damaged baseb…" at bounding box center [556, 339] width 416 height 57
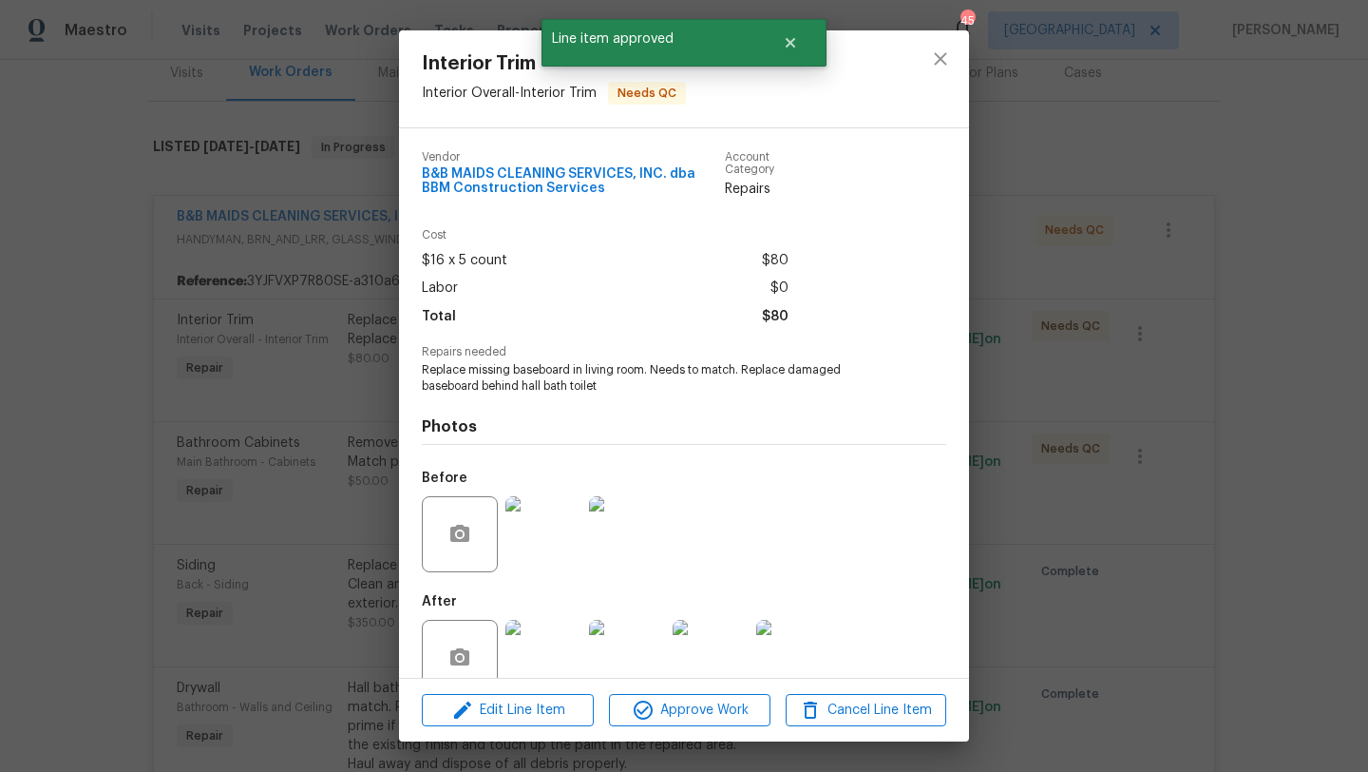
scroll to position [37, 0]
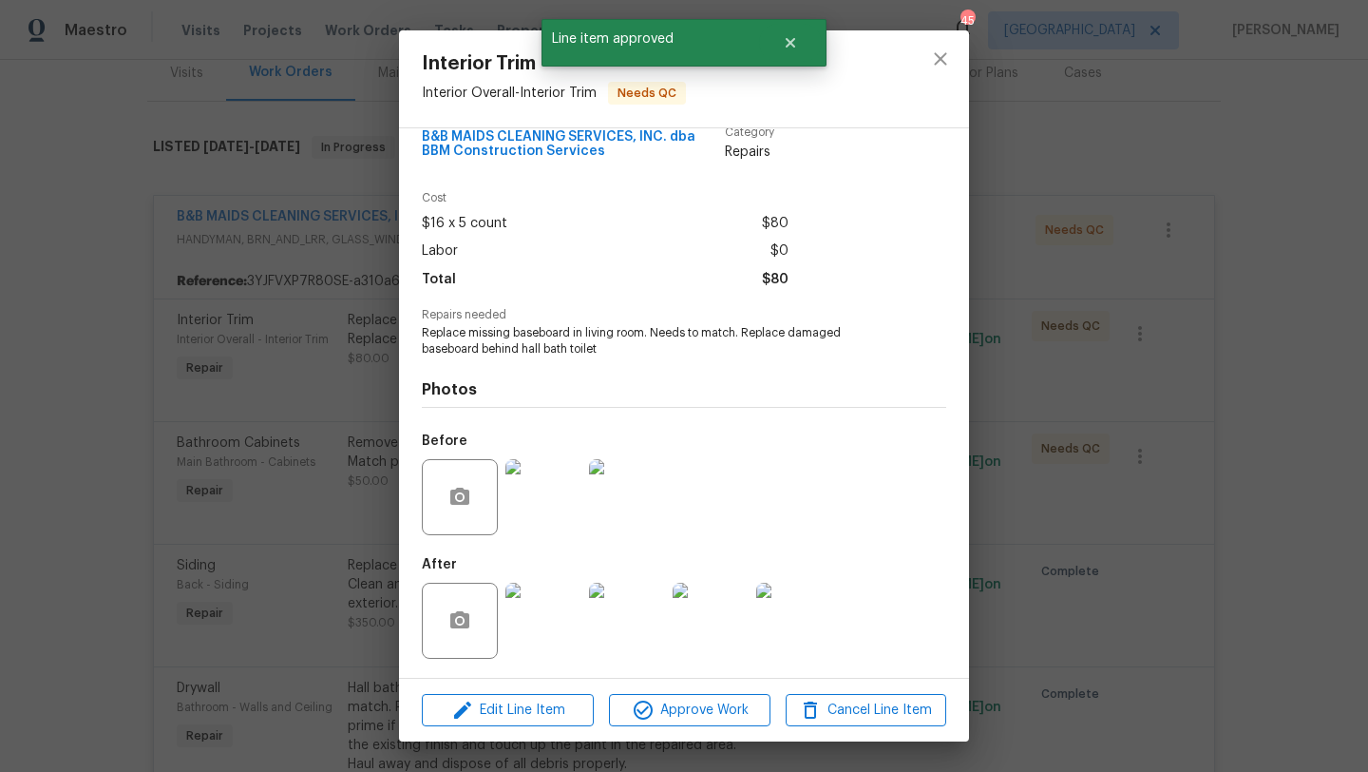
click at [559, 627] on img at bounding box center [544, 620] width 76 height 76
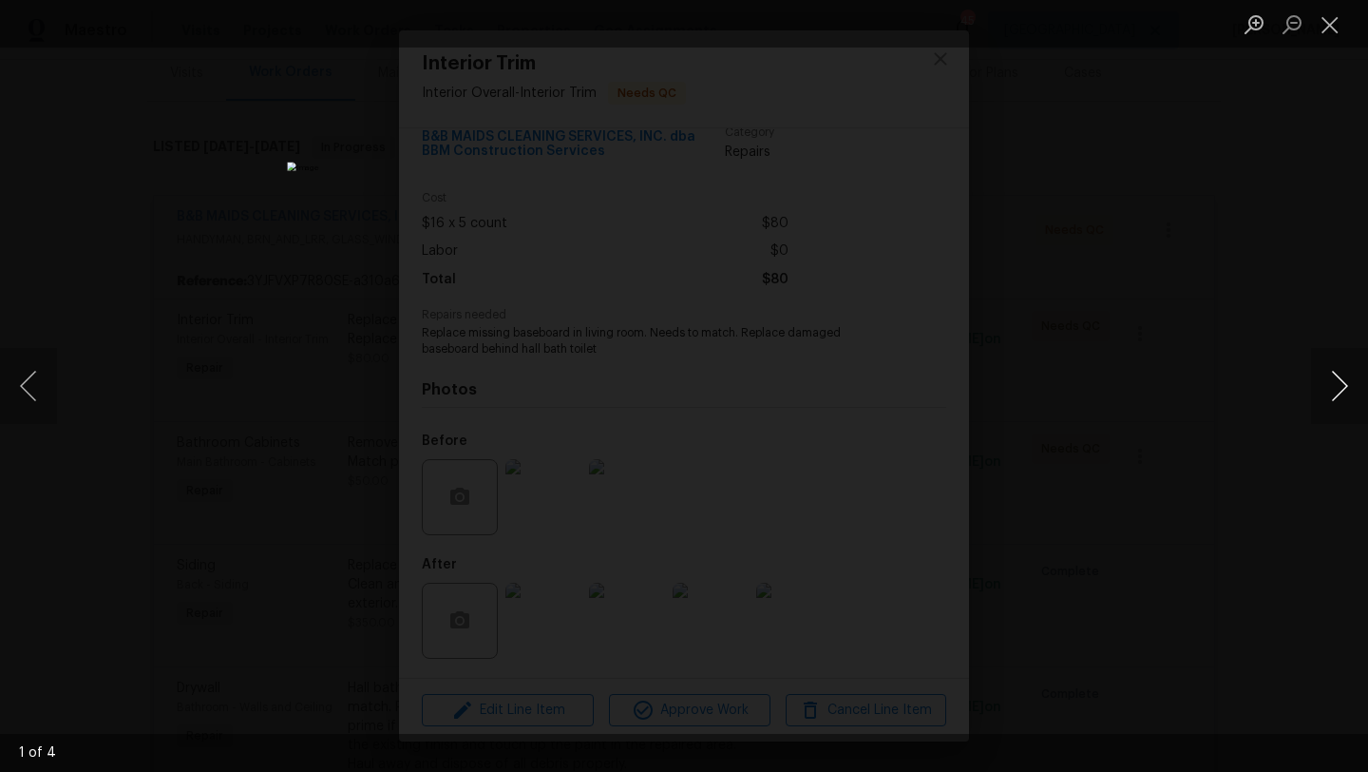
click at [1336, 379] on button "Next image" at bounding box center [1339, 386] width 57 height 76
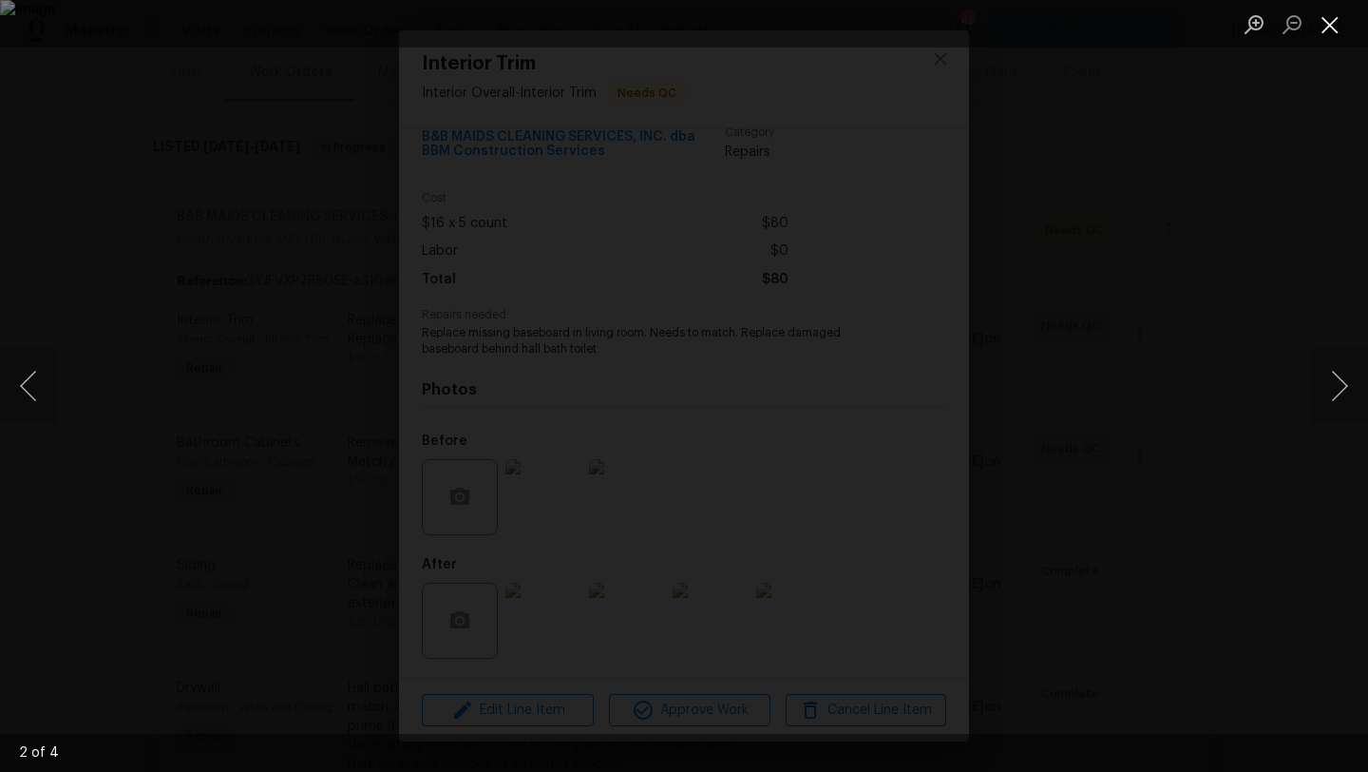
click at [1331, 24] on button "Close lightbox" at bounding box center [1330, 24] width 38 height 33
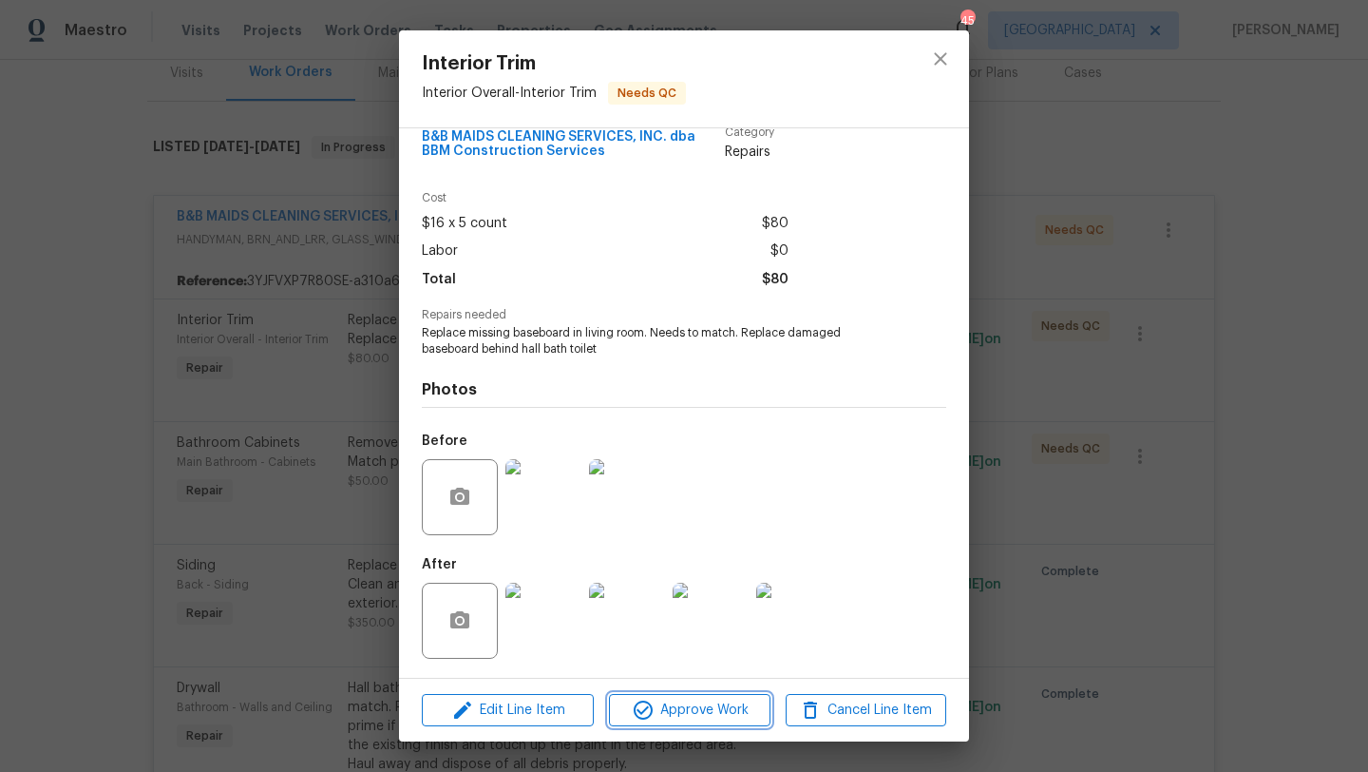
click at [686, 718] on span "Approve Work" at bounding box center [689, 710] width 149 height 24
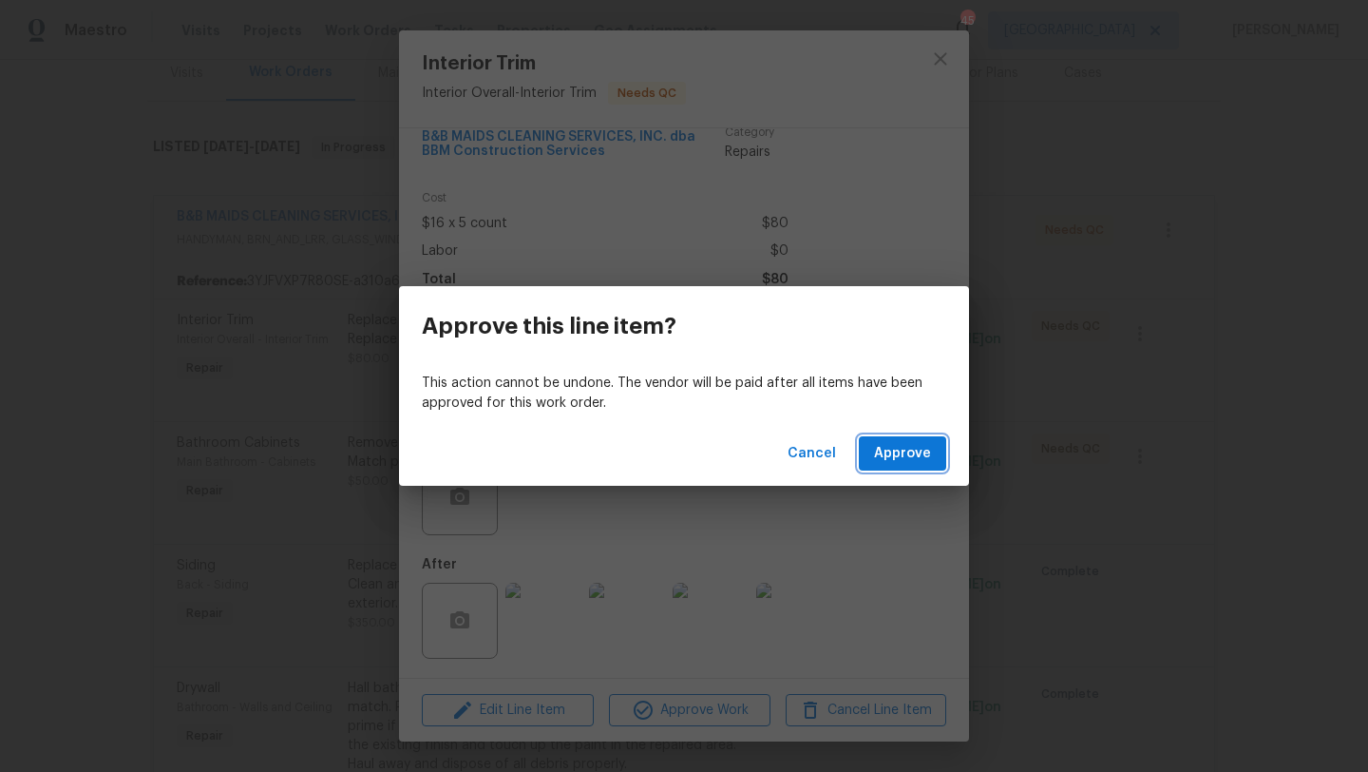
click at [898, 455] on span "Approve" at bounding box center [902, 454] width 57 height 24
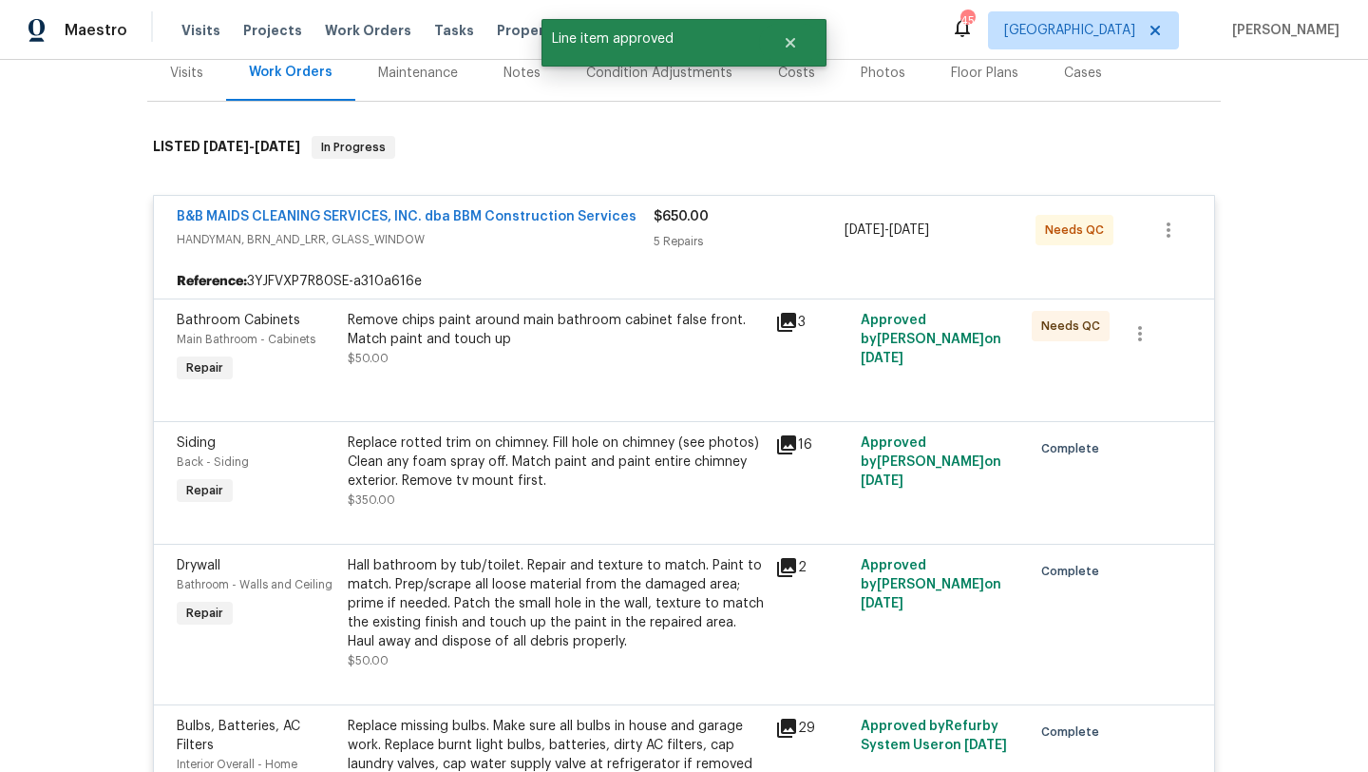
click at [616, 332] on div "Remove chips paint around main bathroom cabinet false front. Match paint and to…" at bounding box center [556, 339] width 416 height 57
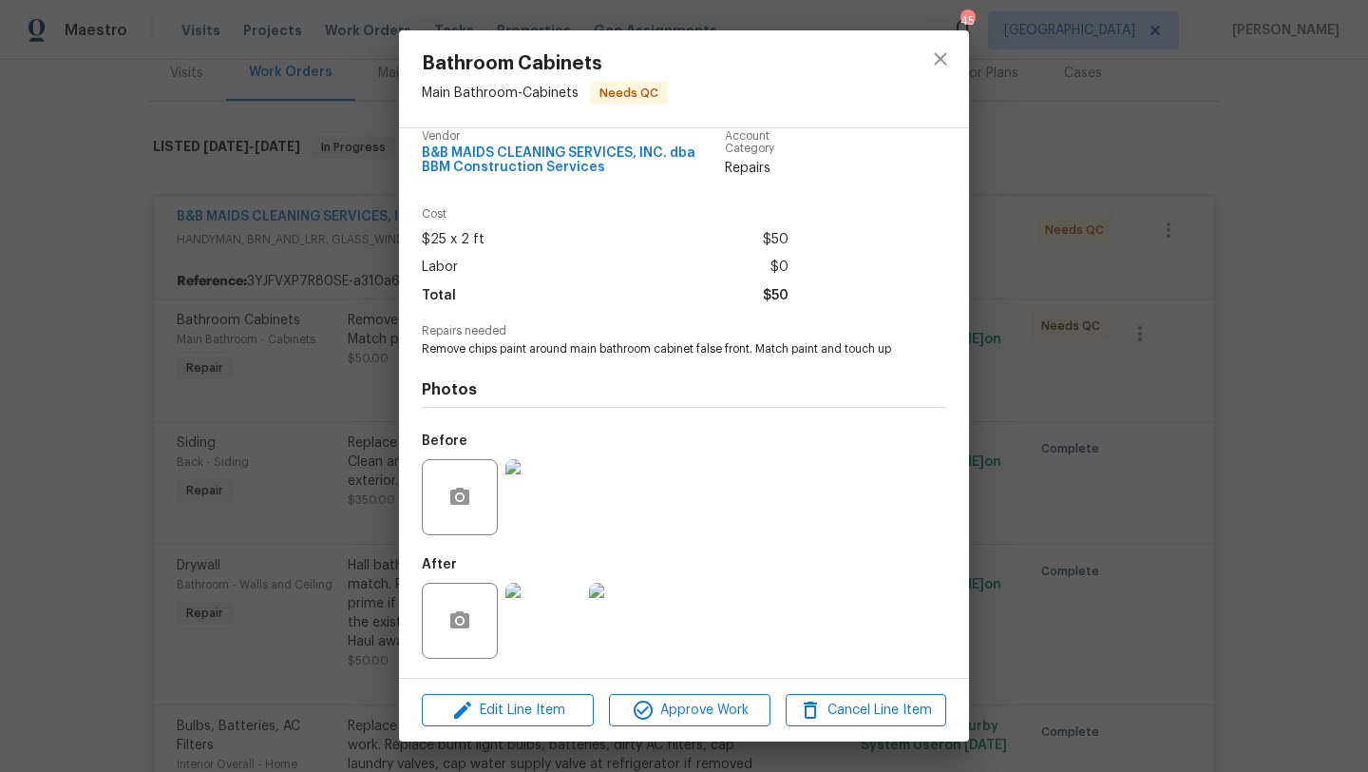
click at [542, 621] on img at bounding box center [544, 620] width 76 height 76
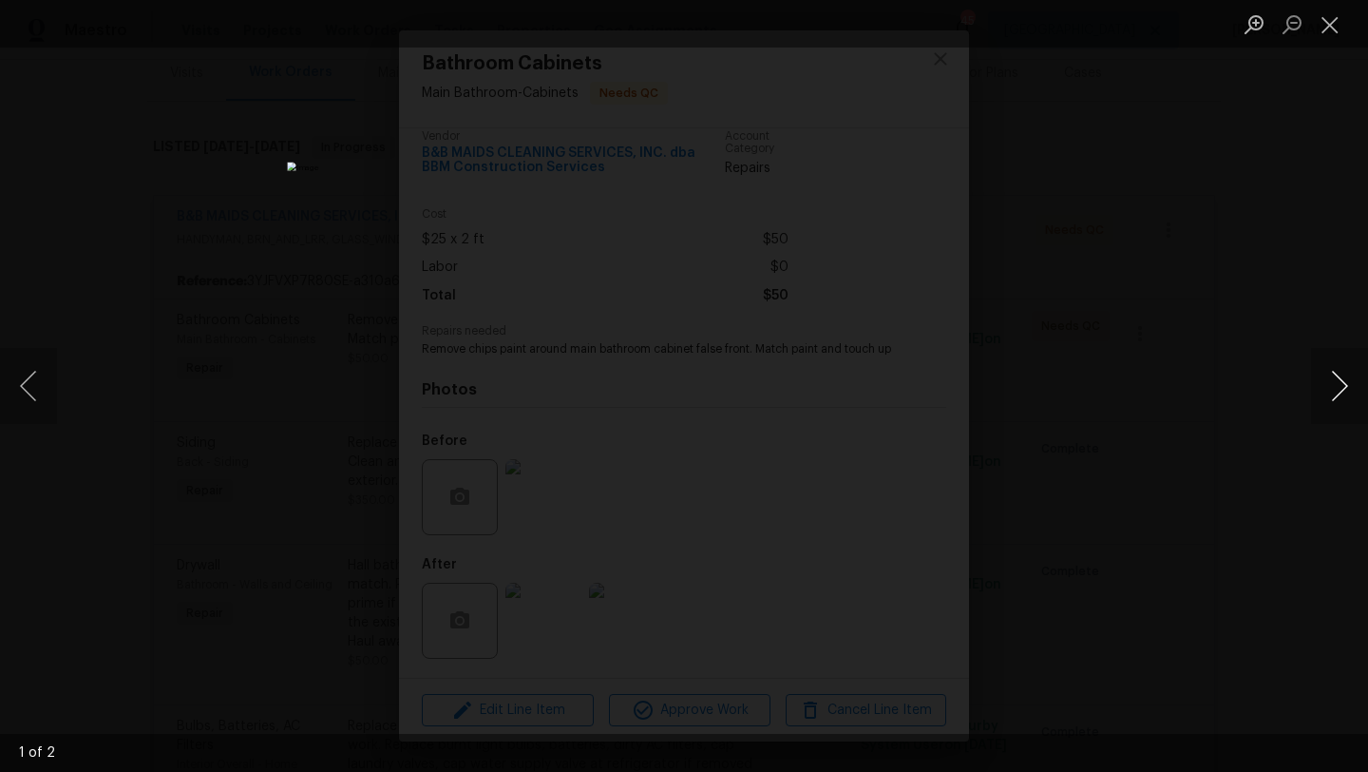
click at [1345, 381] on button "Next image" at bounding box center [1339, 386] width 57 height 76
click at [1329, 28] on button "Close lightbox" at bounding box center [1330, 24] width 38 height 33
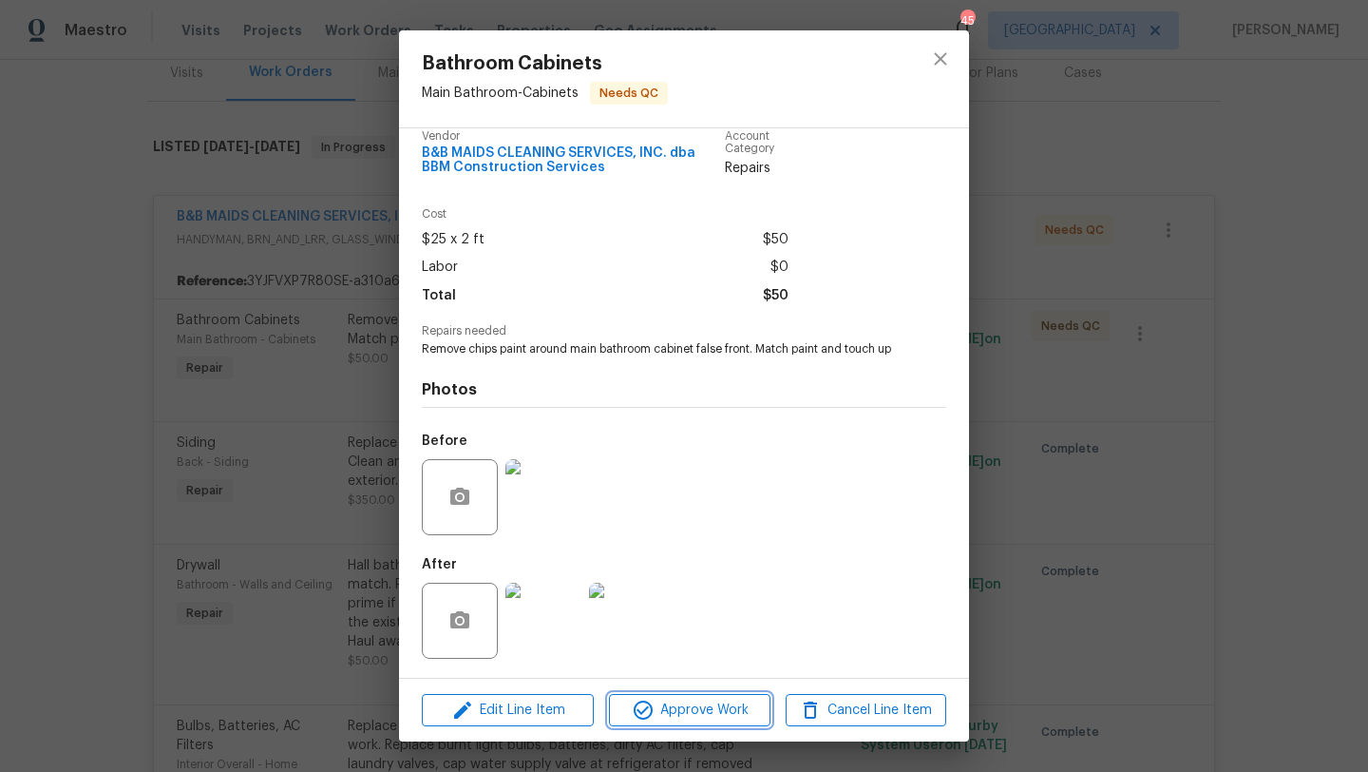
click at [717, 708] on span "Approve Work" at bounding box center [689, 710] width 149 height 24
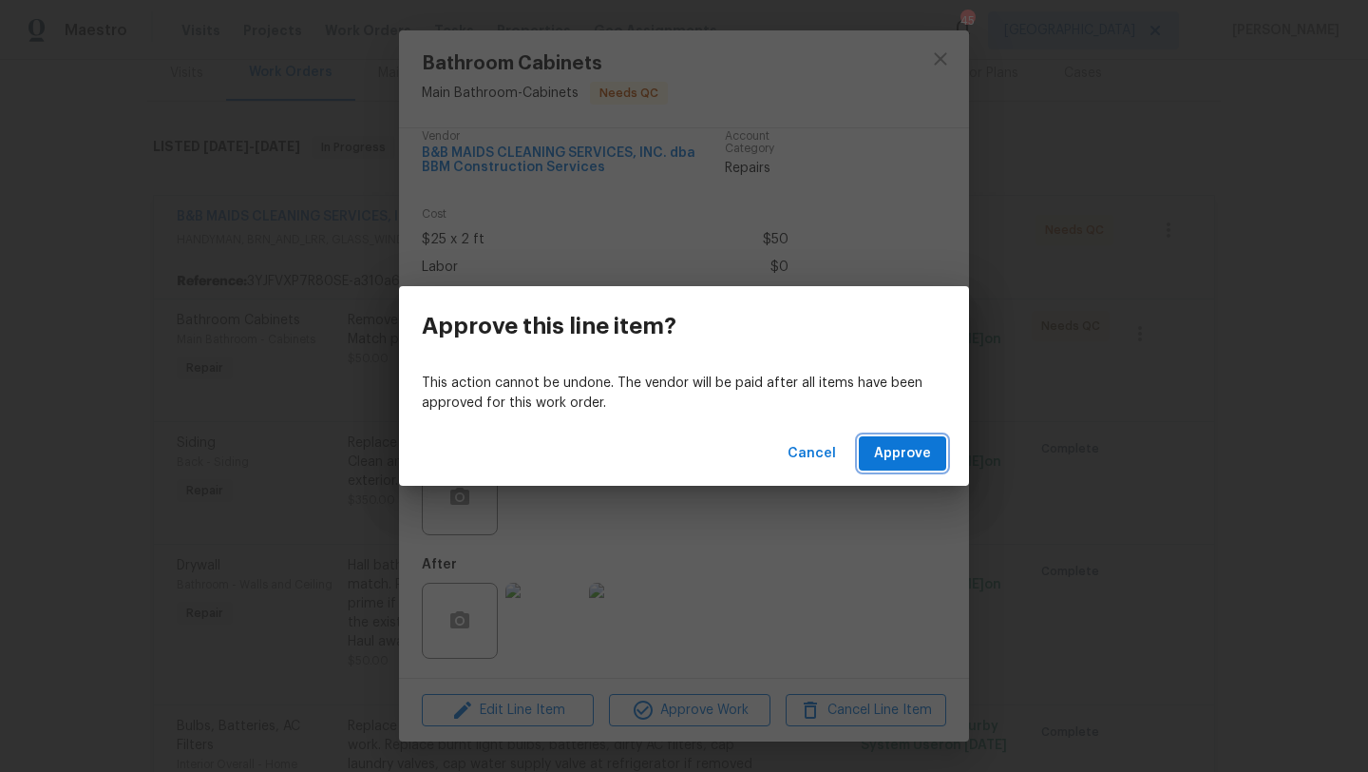
click at [893, 449] on span "Approve" at bounding box center [902, 454] width 57 height 24
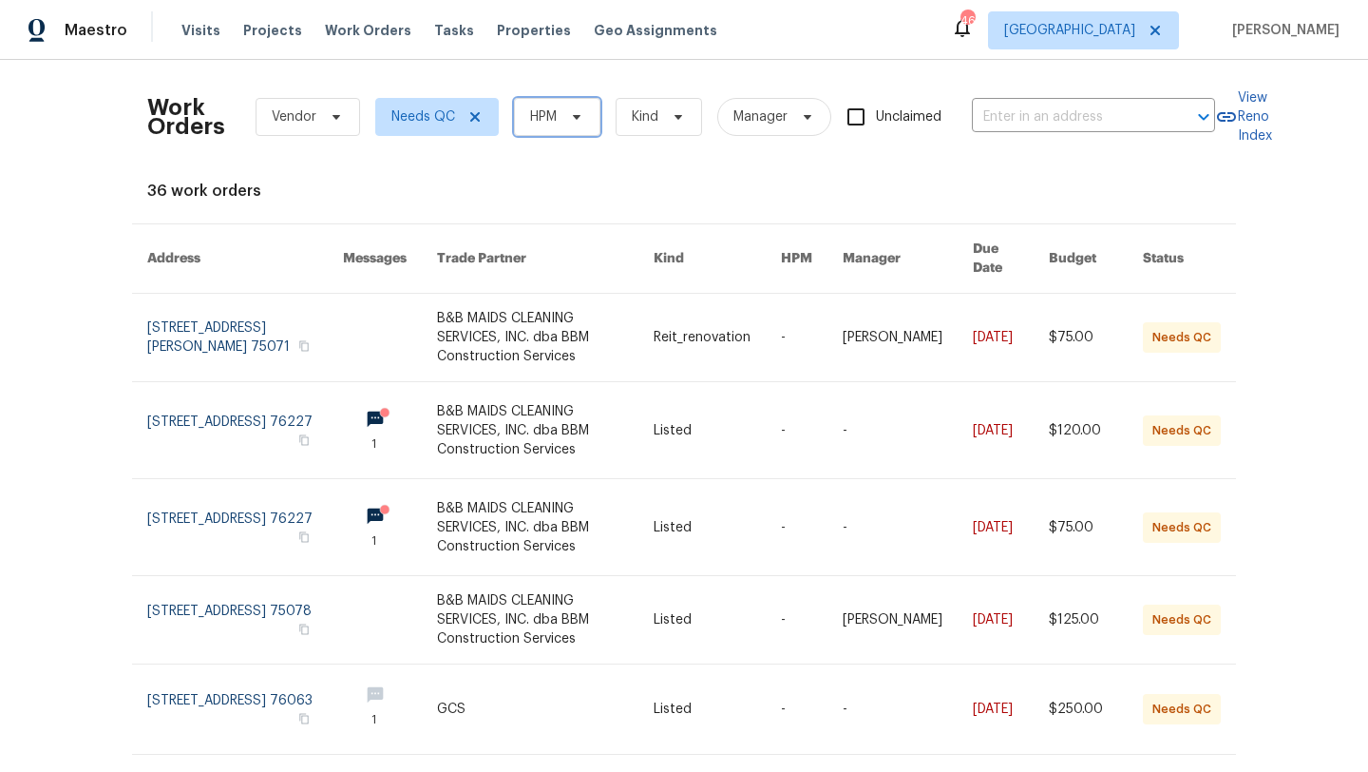
click at [557, 111] on span "HPM" at bounding box center [557, 117] width 86 height 38
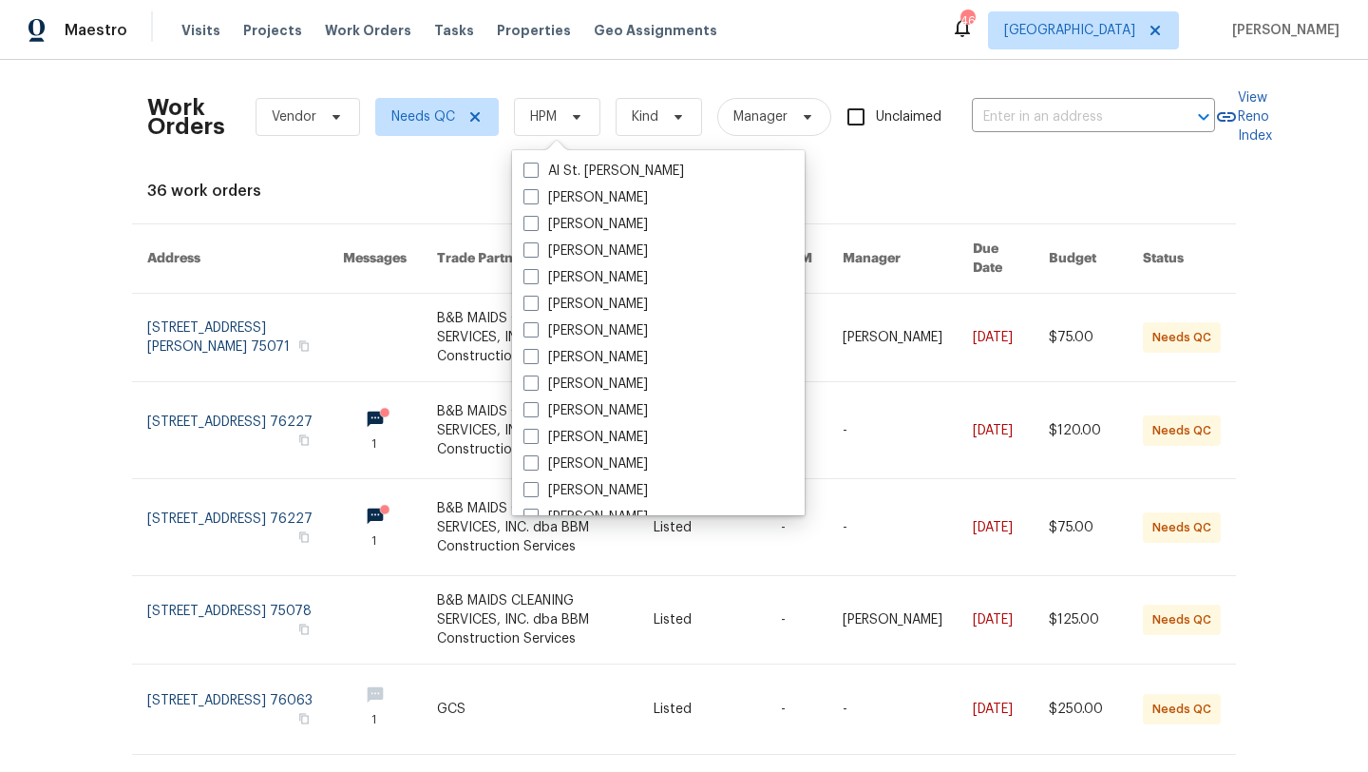
click at [22, 130] on div "Work Orders Vendor Needs QC HPM Kind Manager Unclaimed ​ View Reno Index 36 wor…" at bounding box center [684, 416] width 1368 height 712
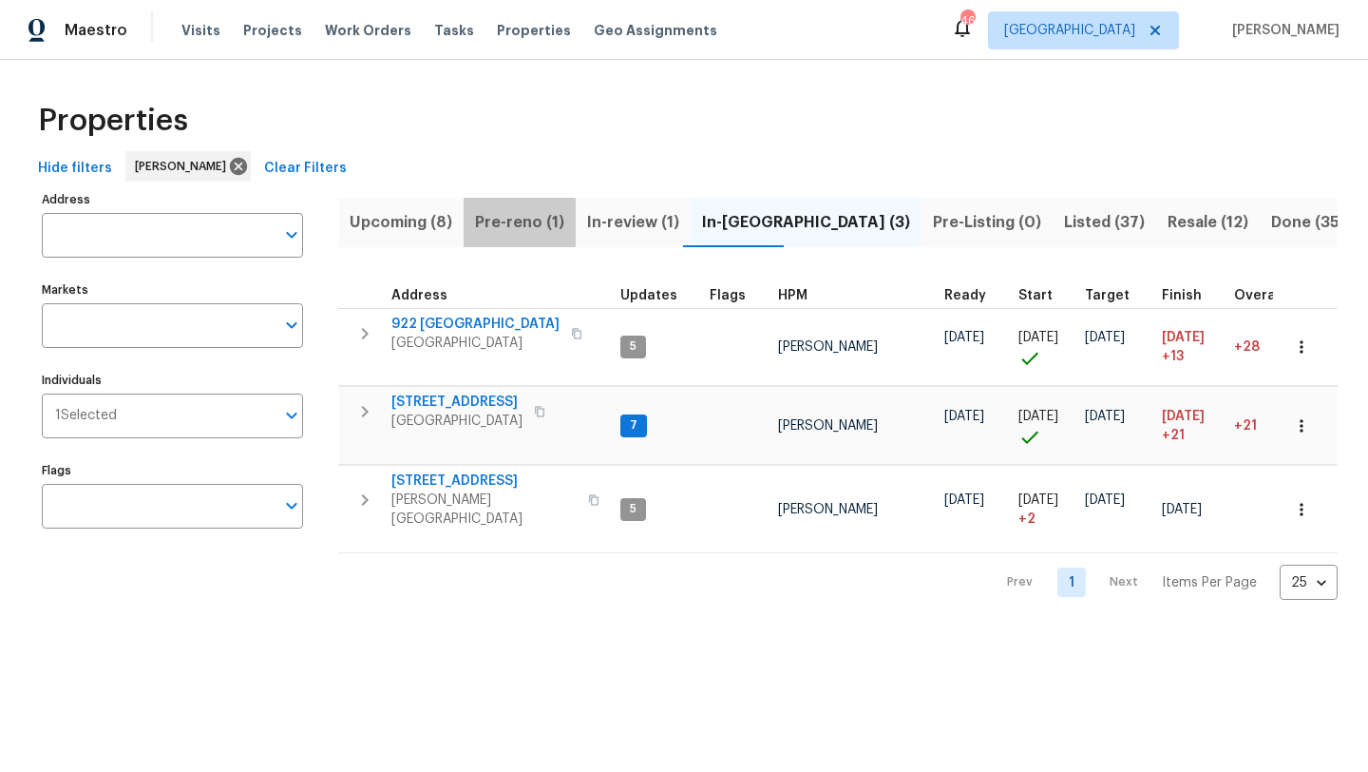
click at [530, 221] on span "Pre-reno (1)" at bounding box center [519, 222] width 89 height 27
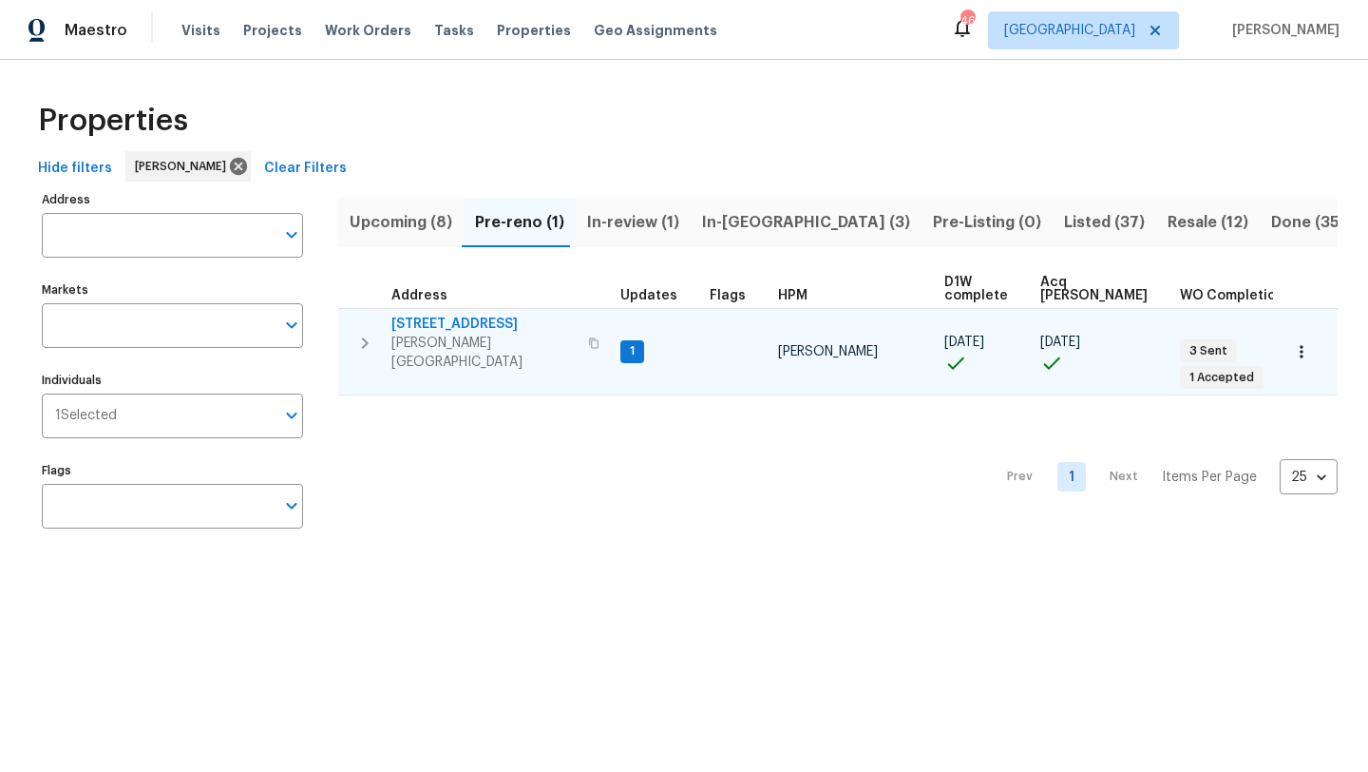
click at [477, 320] on span "[STREET_ADDRESS]" at bounding box center [483, 324] width 185 height 19
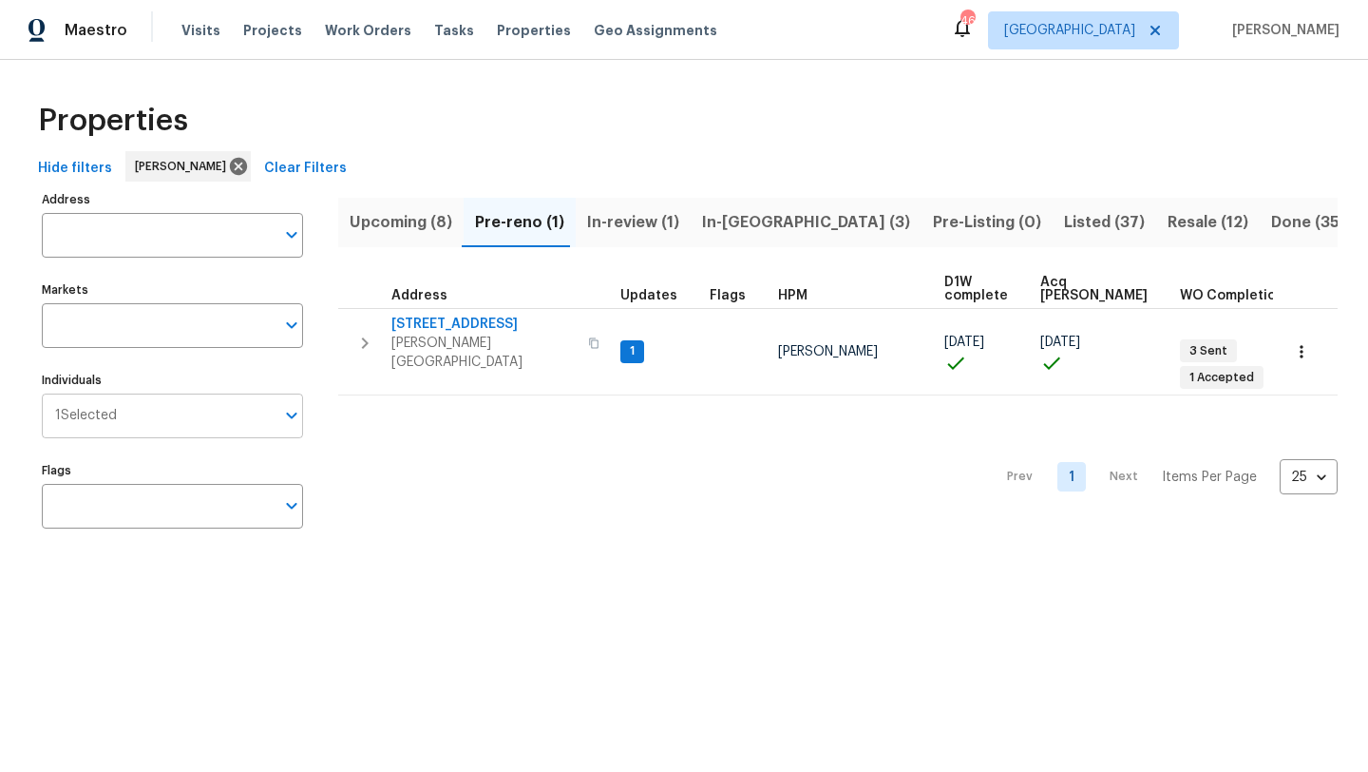
click at [176, 414] on input "Individuals" at bounding box center [196, 415] width 158 height 45
type input "ronderrick"
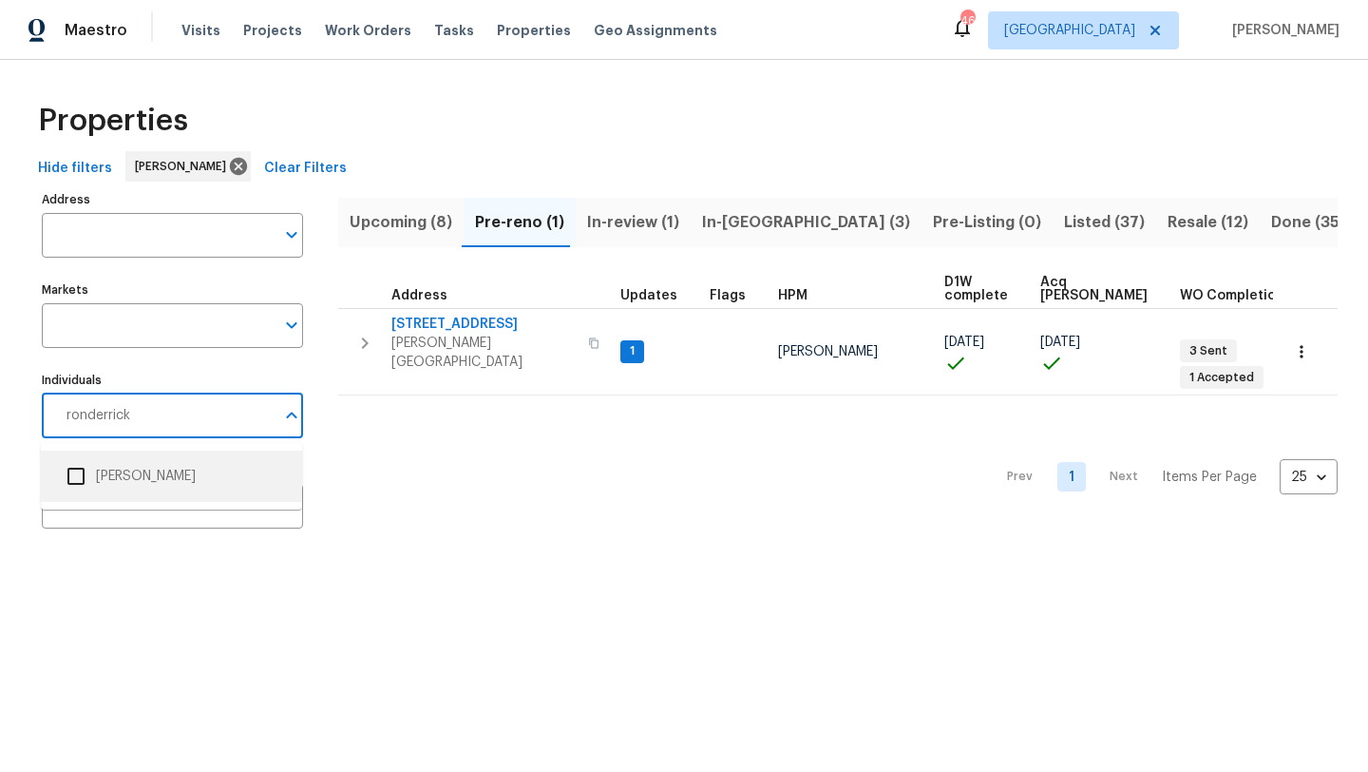
click at [175, 472] on li "[PERSON_NAME]" at bounding box center [171, 476] width 231 height 40
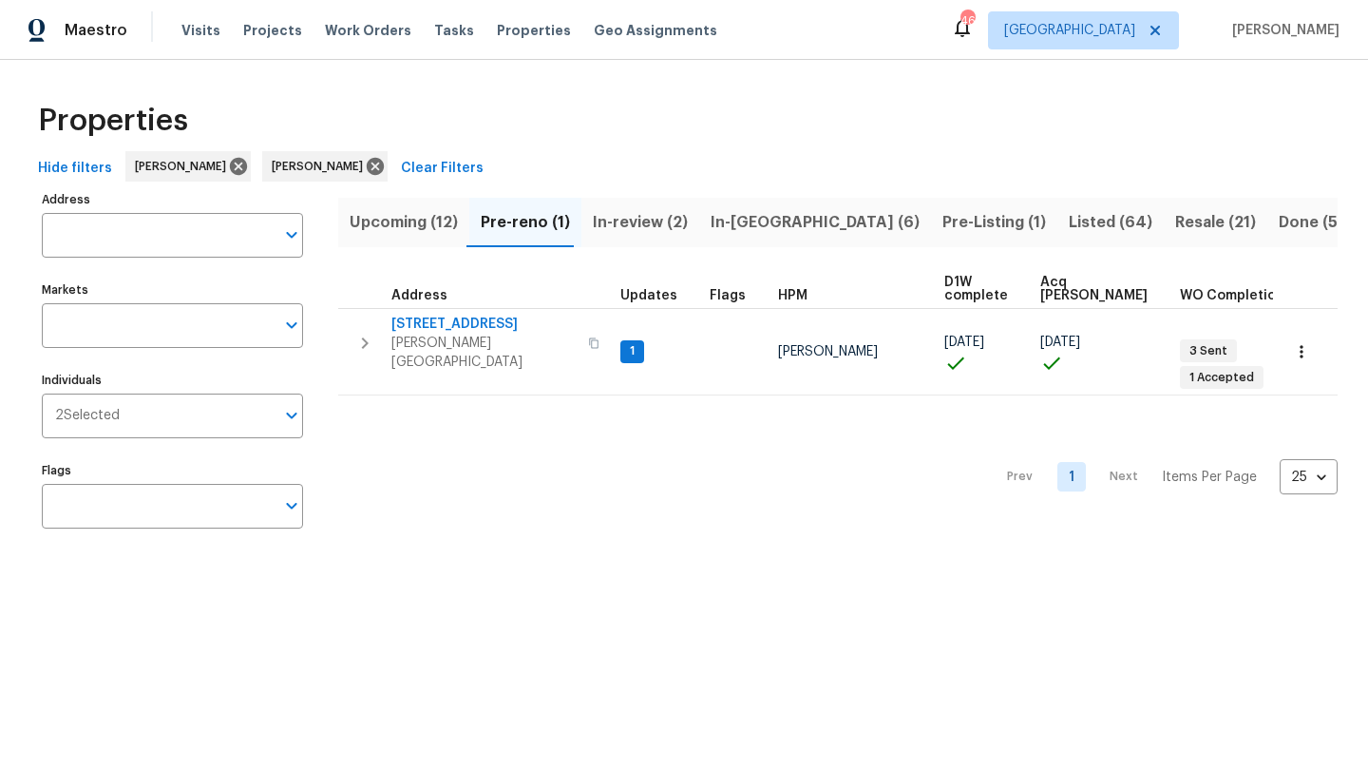
click at [1069, 218] on span "Listed (64)" at bounding box center [1111, 222] width 84 height 27
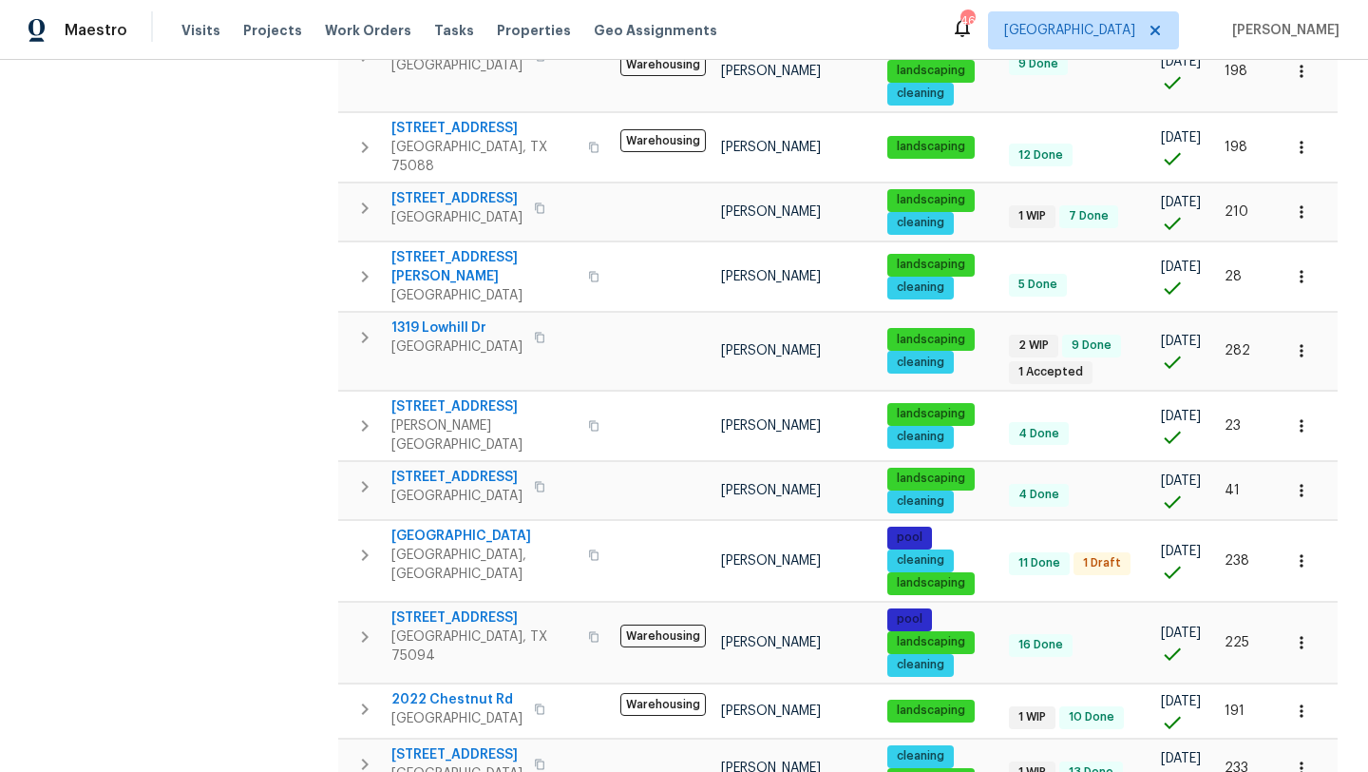
scroll to position [1241, 0]
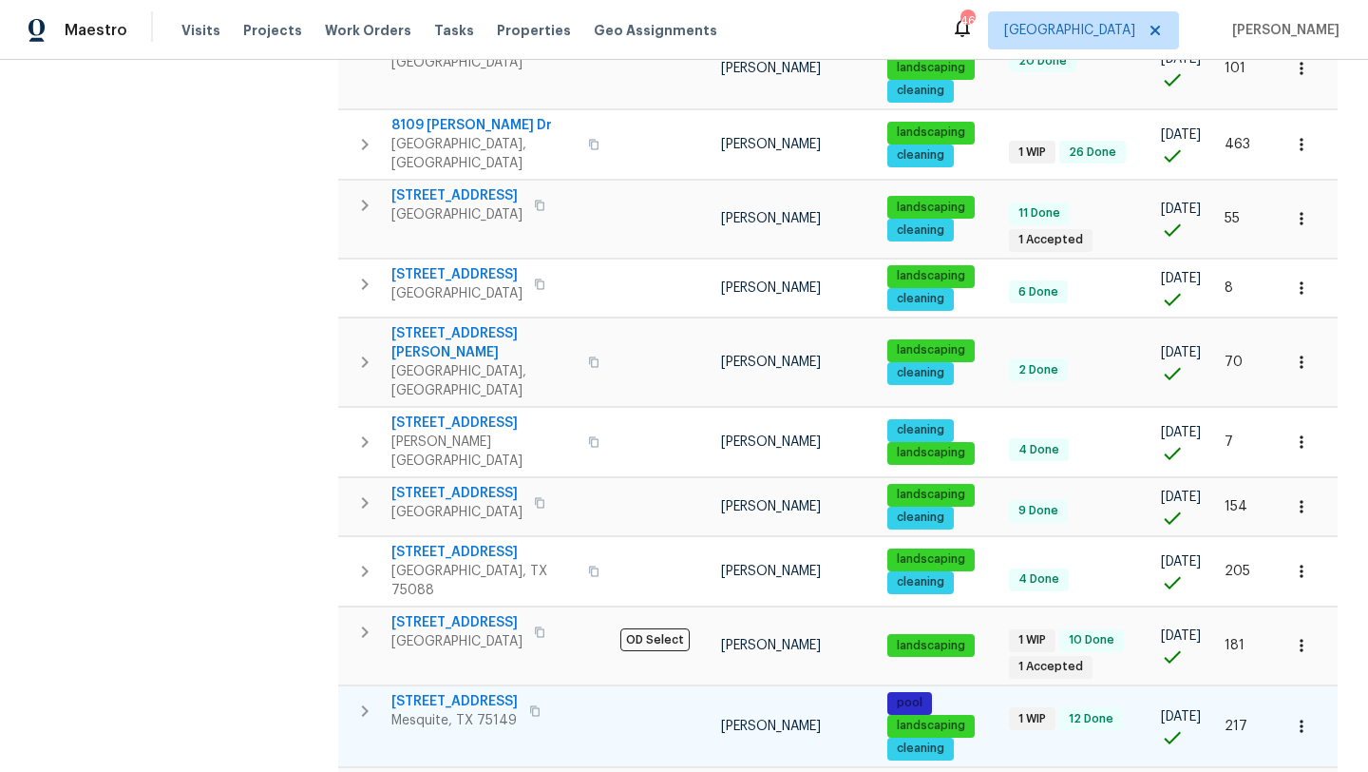
scroll to position [812, 0]
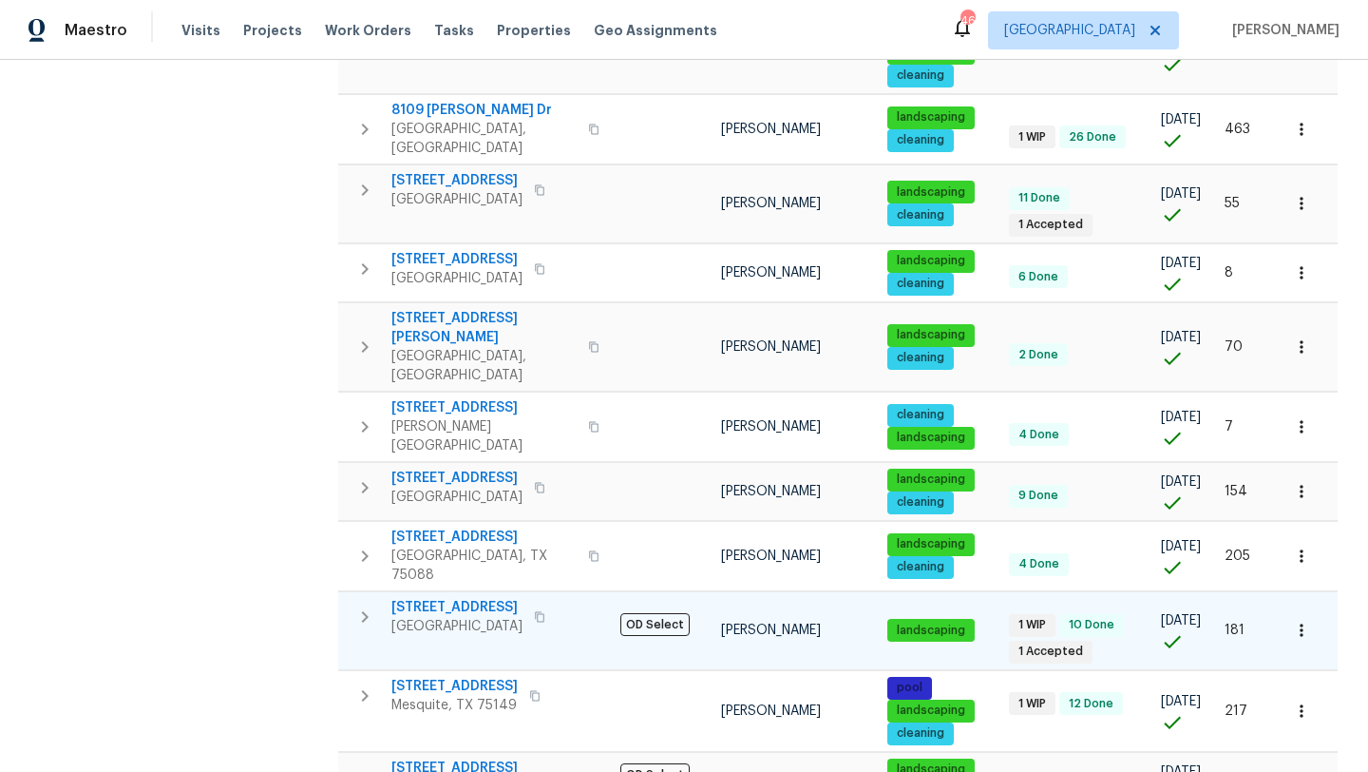
click at [466, 598] on span "617 Ridgedale Dr" at bounding box center [456, 607] width 131 height 19
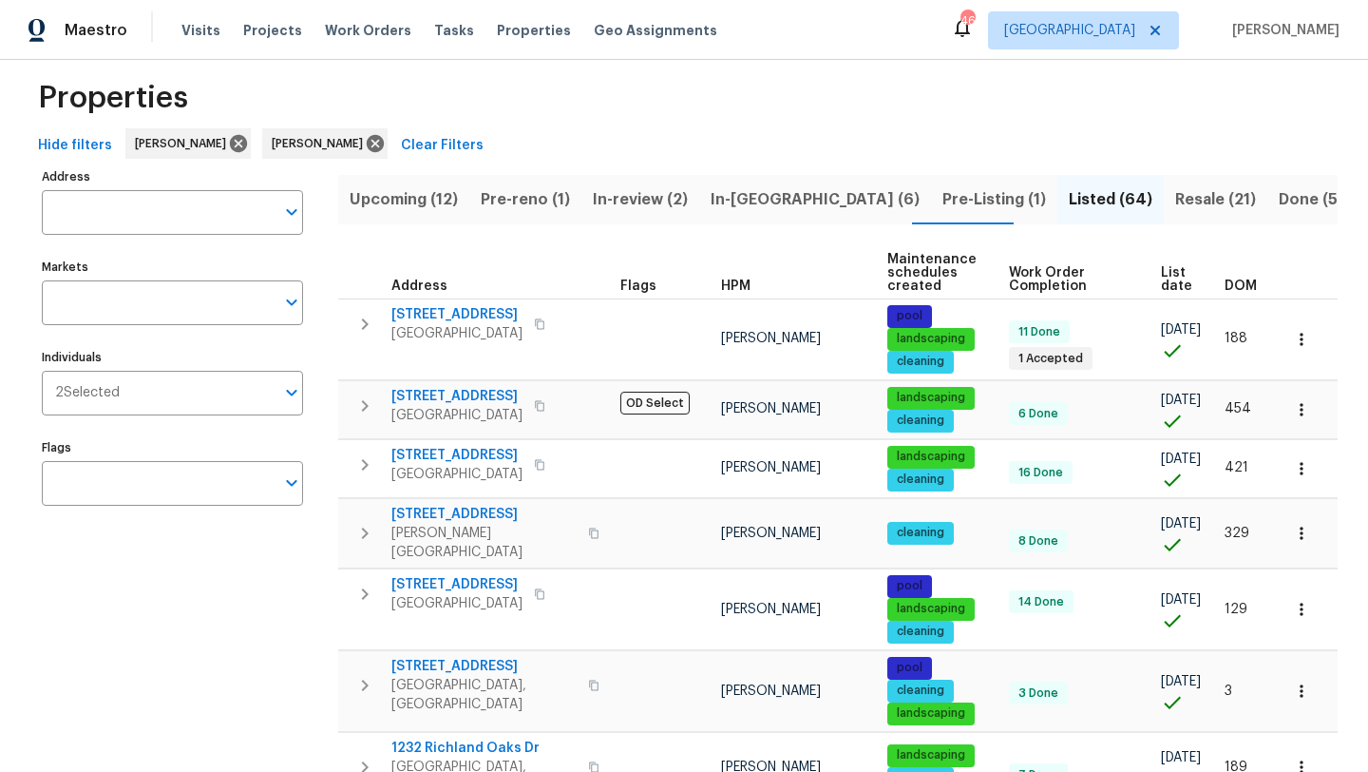
scroll to position [0, 0]
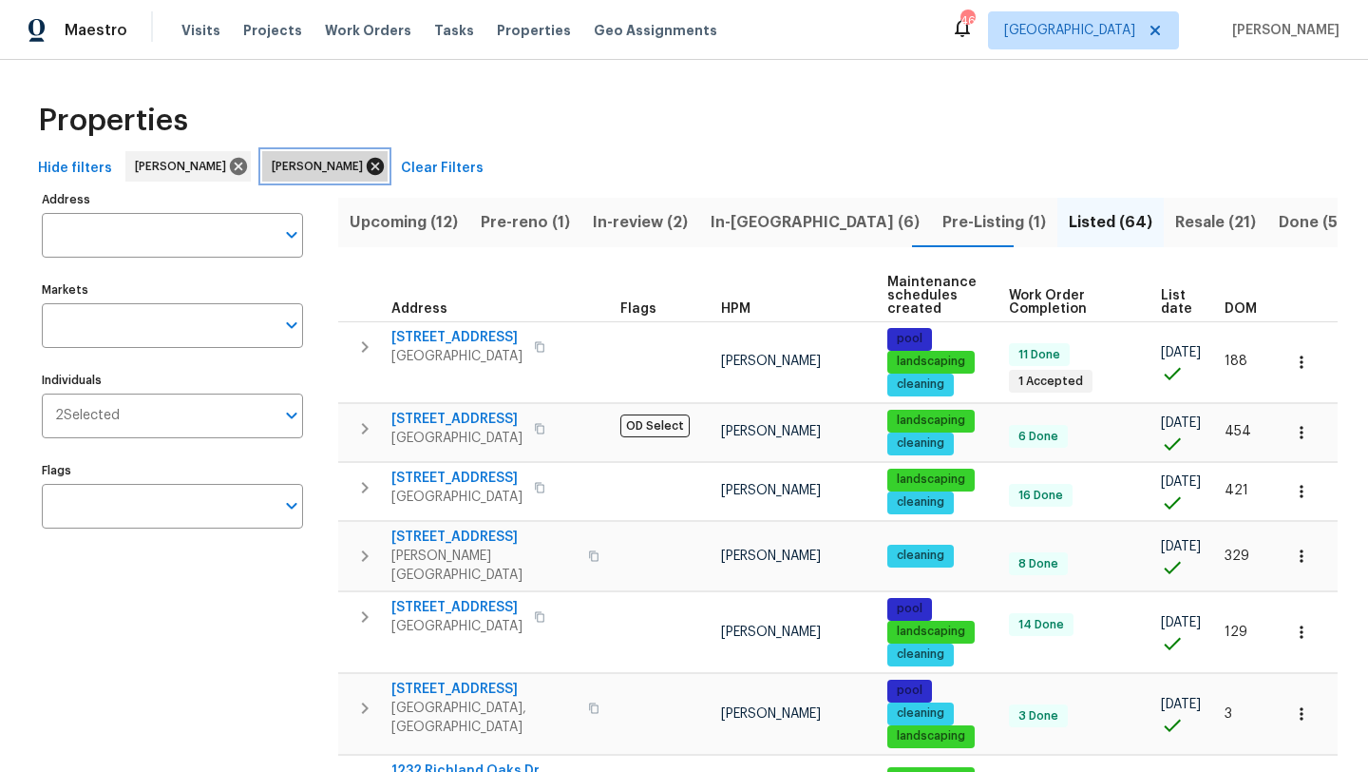
click at [365, 162] on icon at bounding box center [375, 166] width 21 height 21
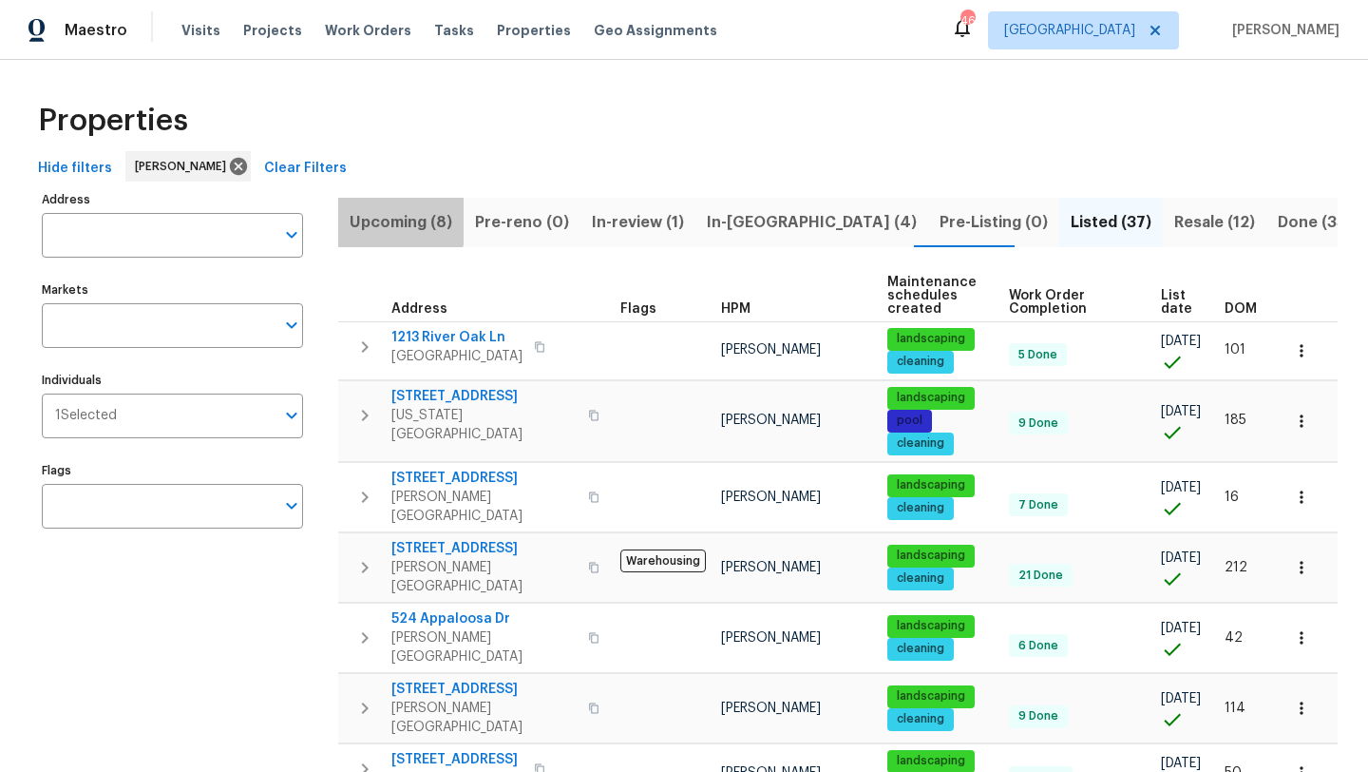
click at [371, 217] on span "Upcoming (8)" at bounding box center [401, 222] width 103 height 27
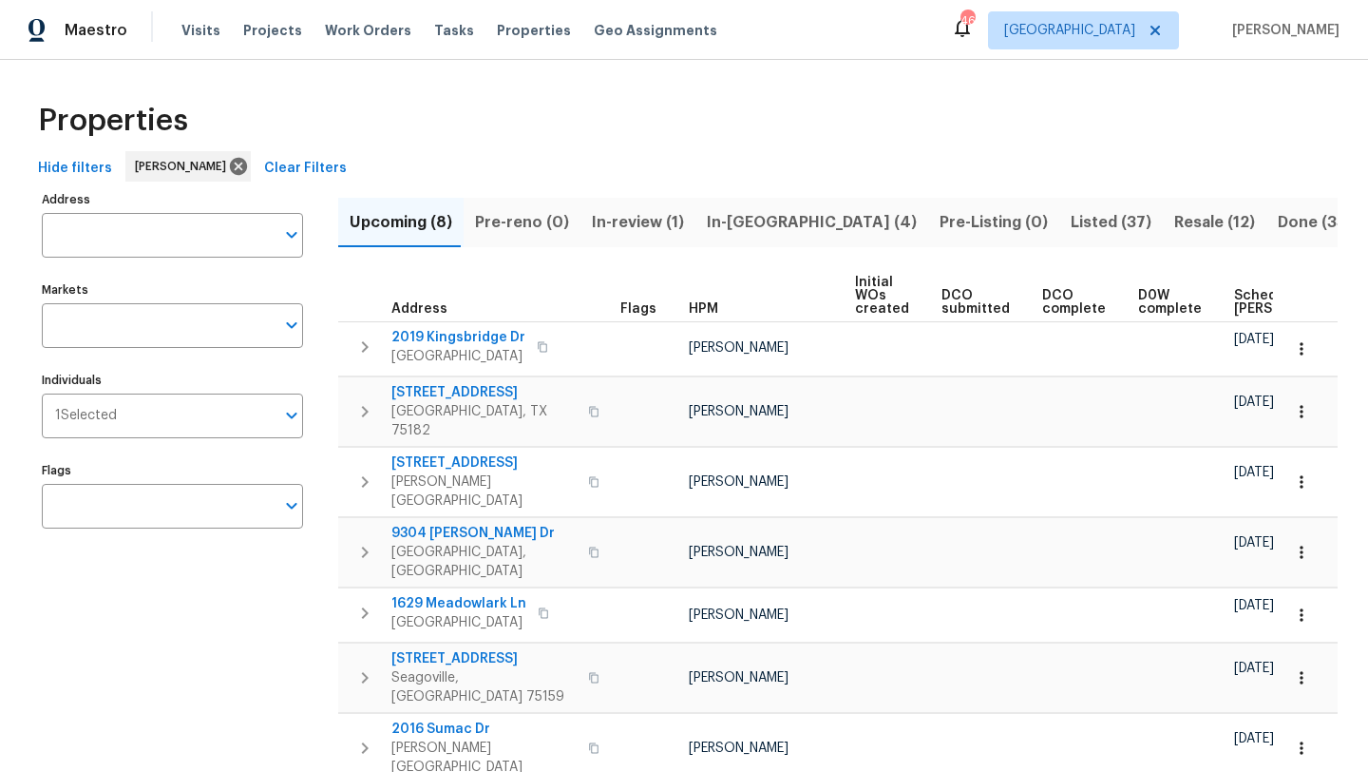
scroll to position [0, 209]
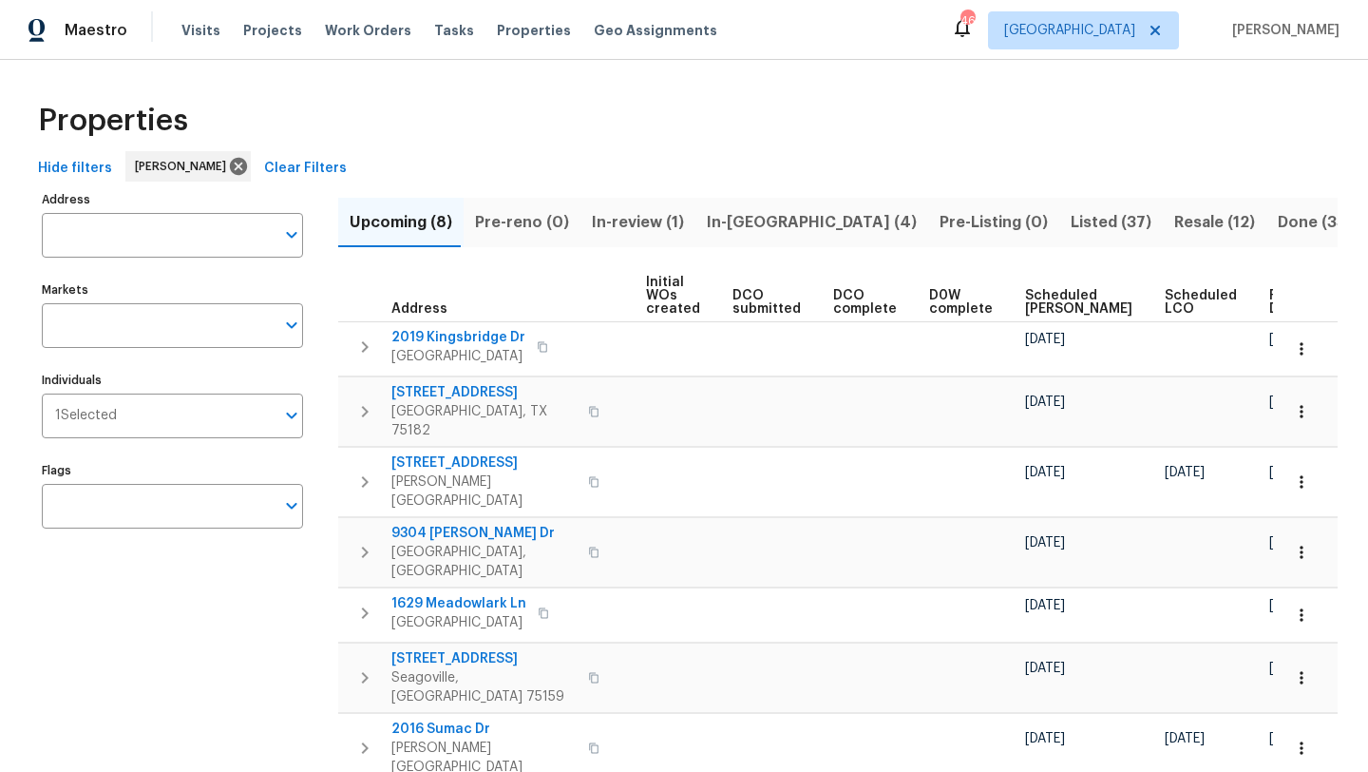
click at [1030, 300] on span "Scheduled COE" at bounding box center [1078, 302] width 107 height 27
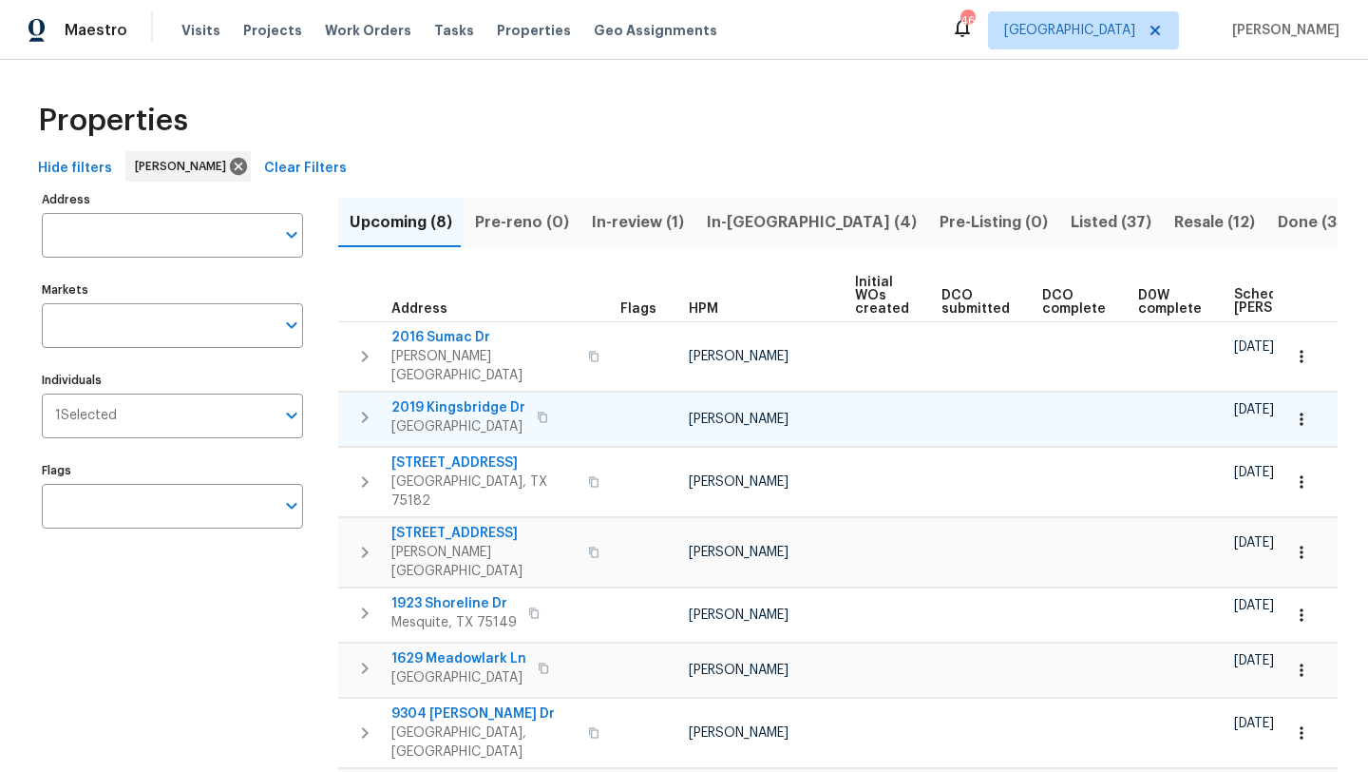
scroll to position [0, 232]
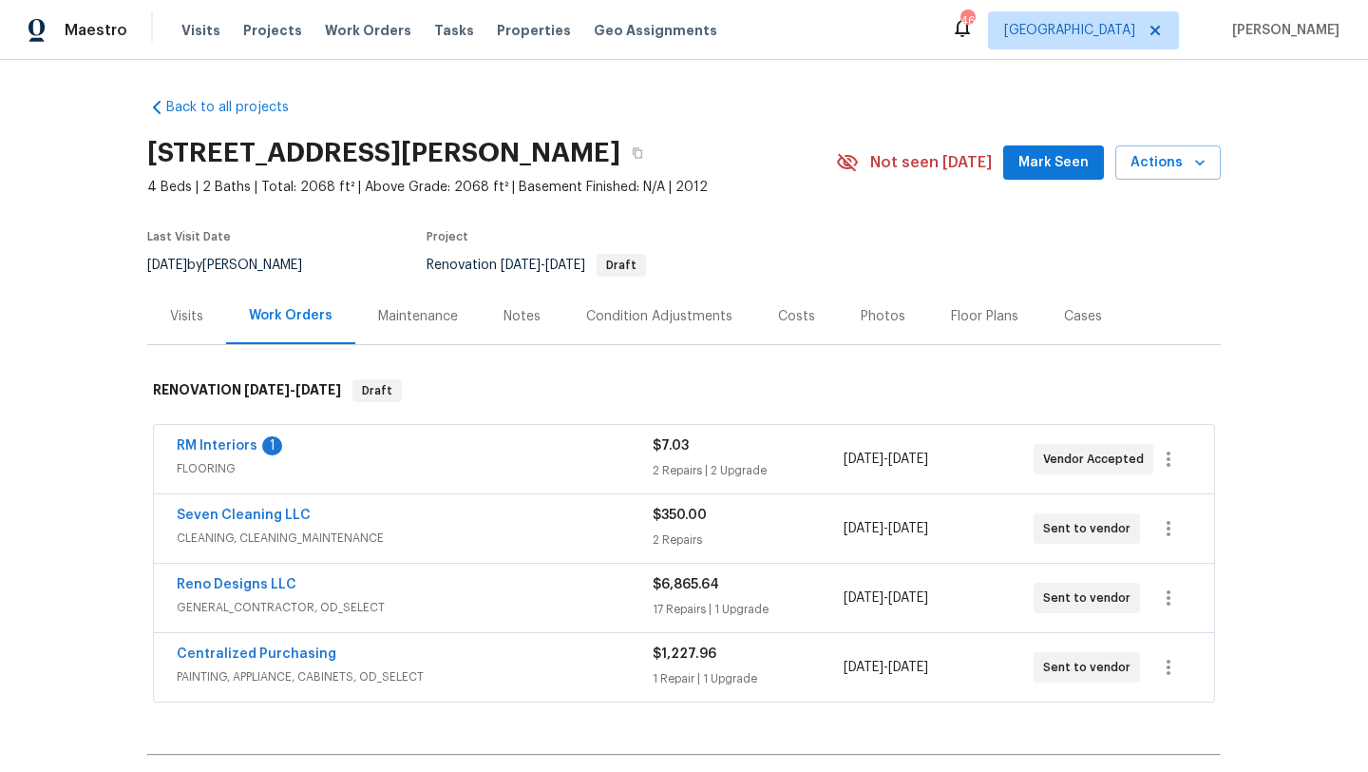
click at [402, 578] on div "Reno Designs LLC" at bounding box center [415, 586] width 476 height 23
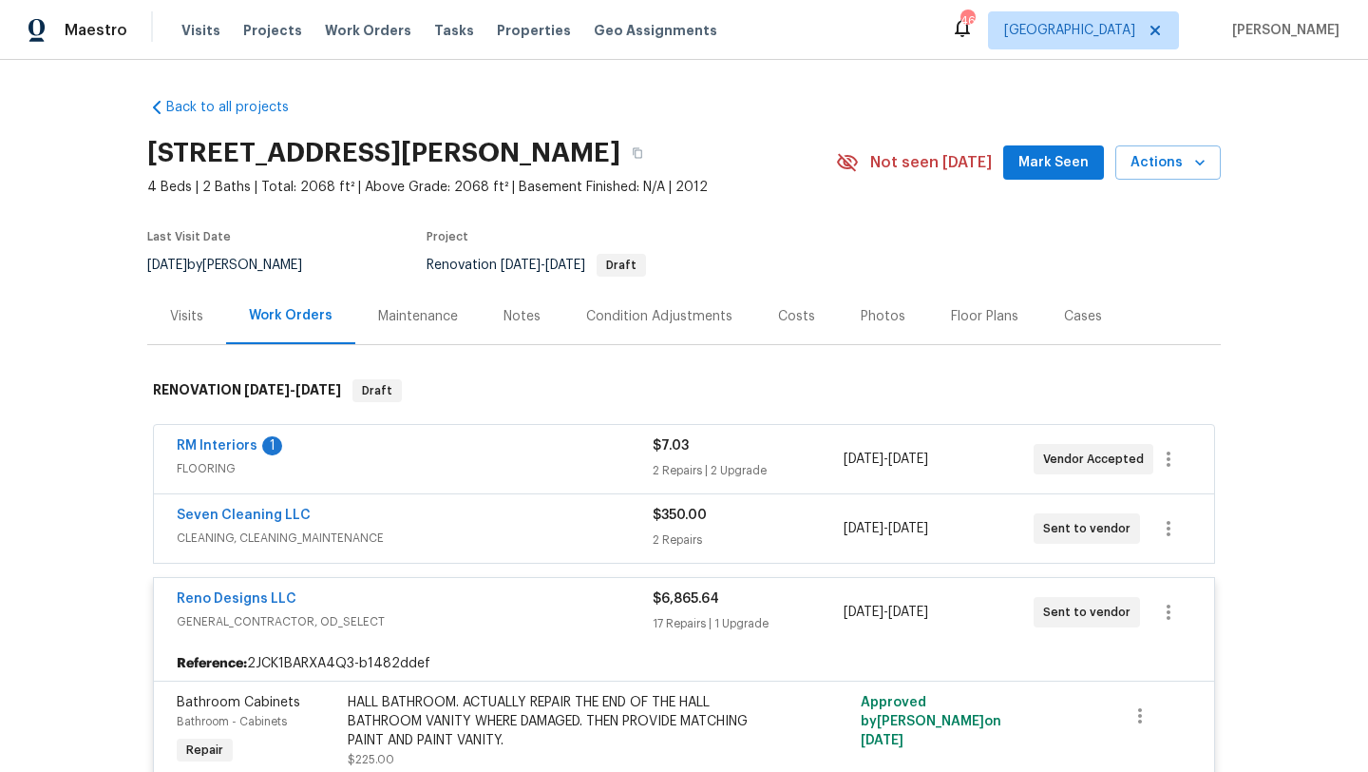
click at [366, 600] on div "Reno Designs LLC" at bounding box center [415, 600] width 476 height 23
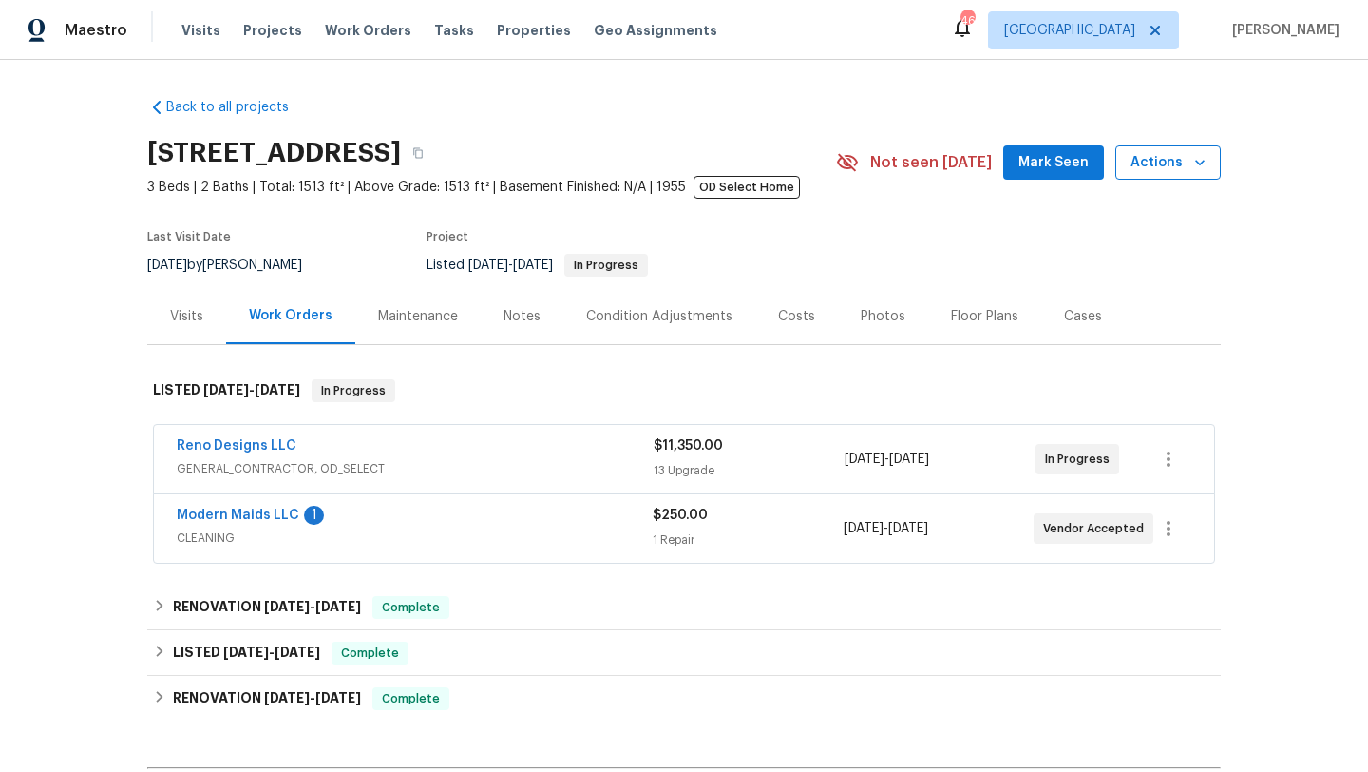
click at [1169, 175] on button "Actions" at bounding box center [1168, 162] width 105 height 35
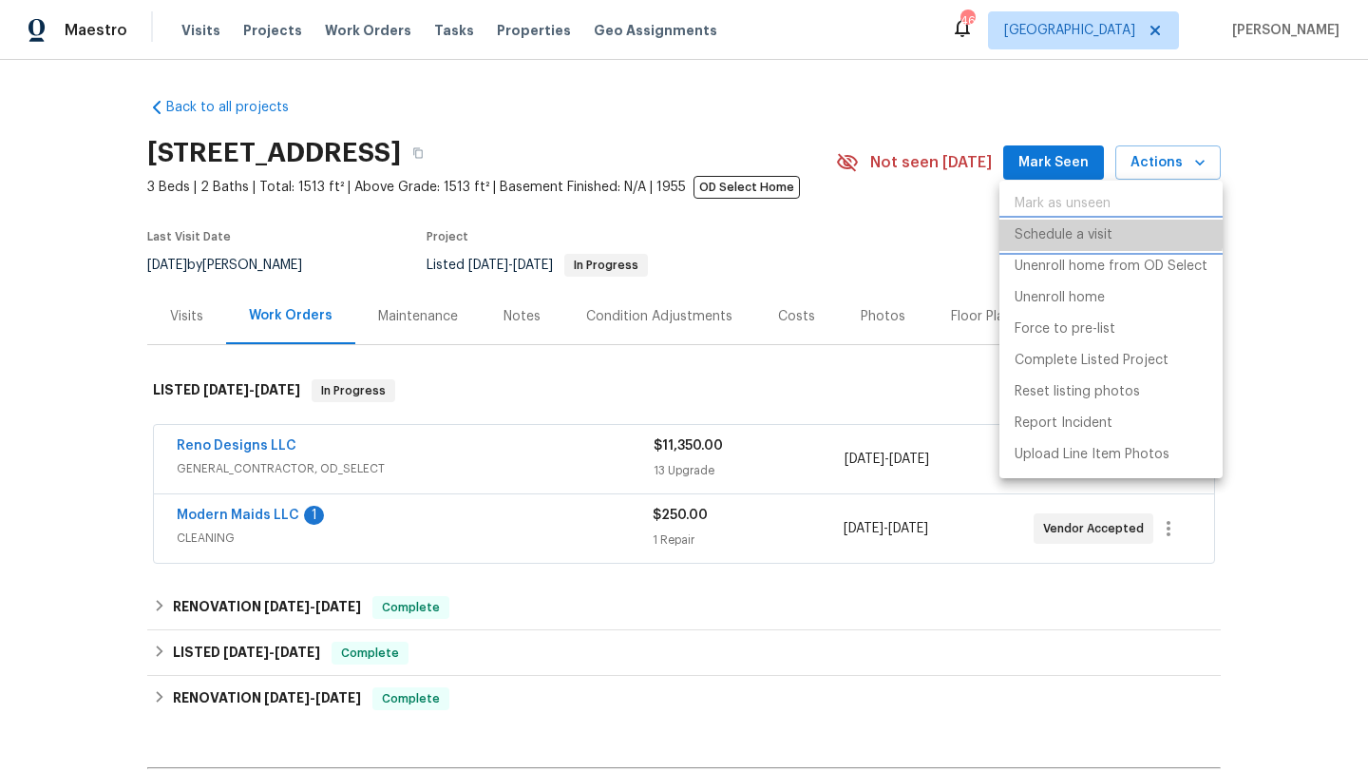
click at [1101, 232] on p "Schedule a visit" at bounding box center [1064, 235] width 98 height 20
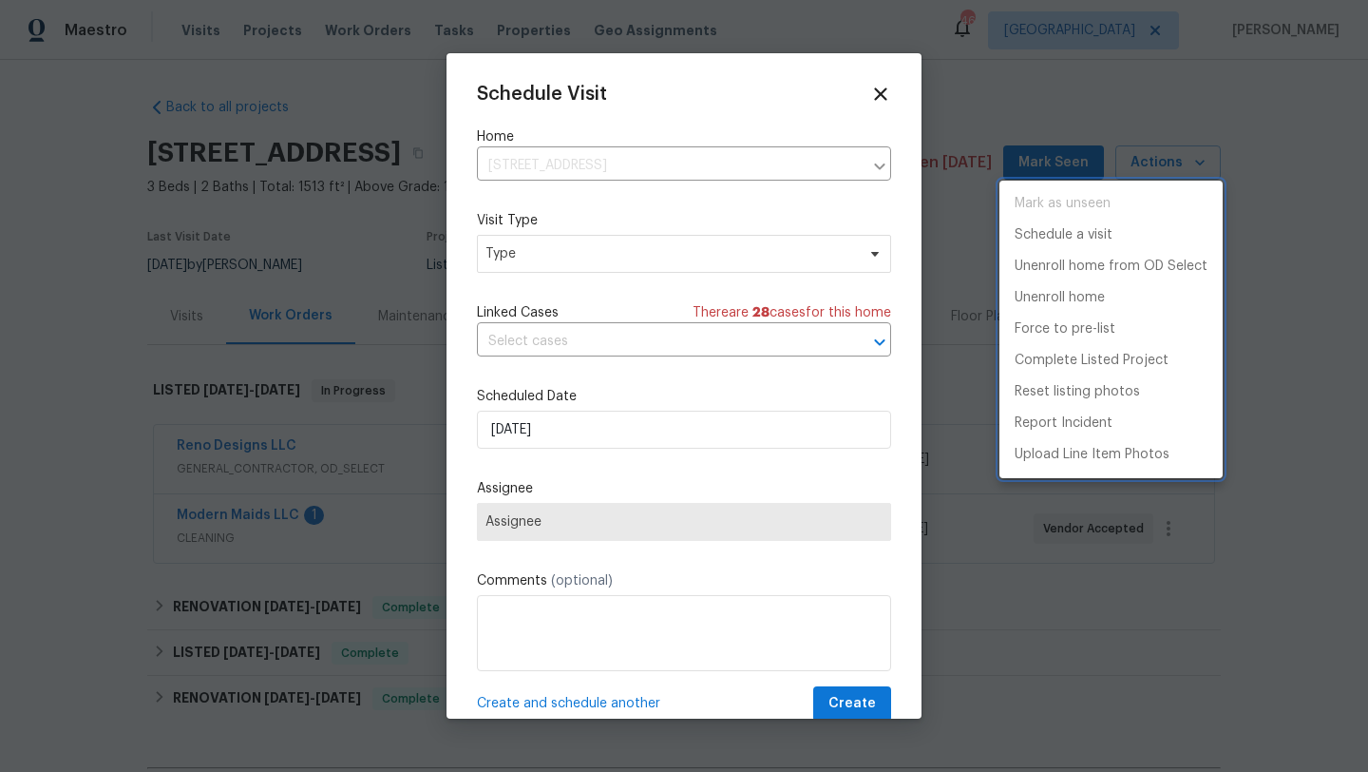
click at [654, 261] on div at bounding box center [684, 386] width 1368 height 772
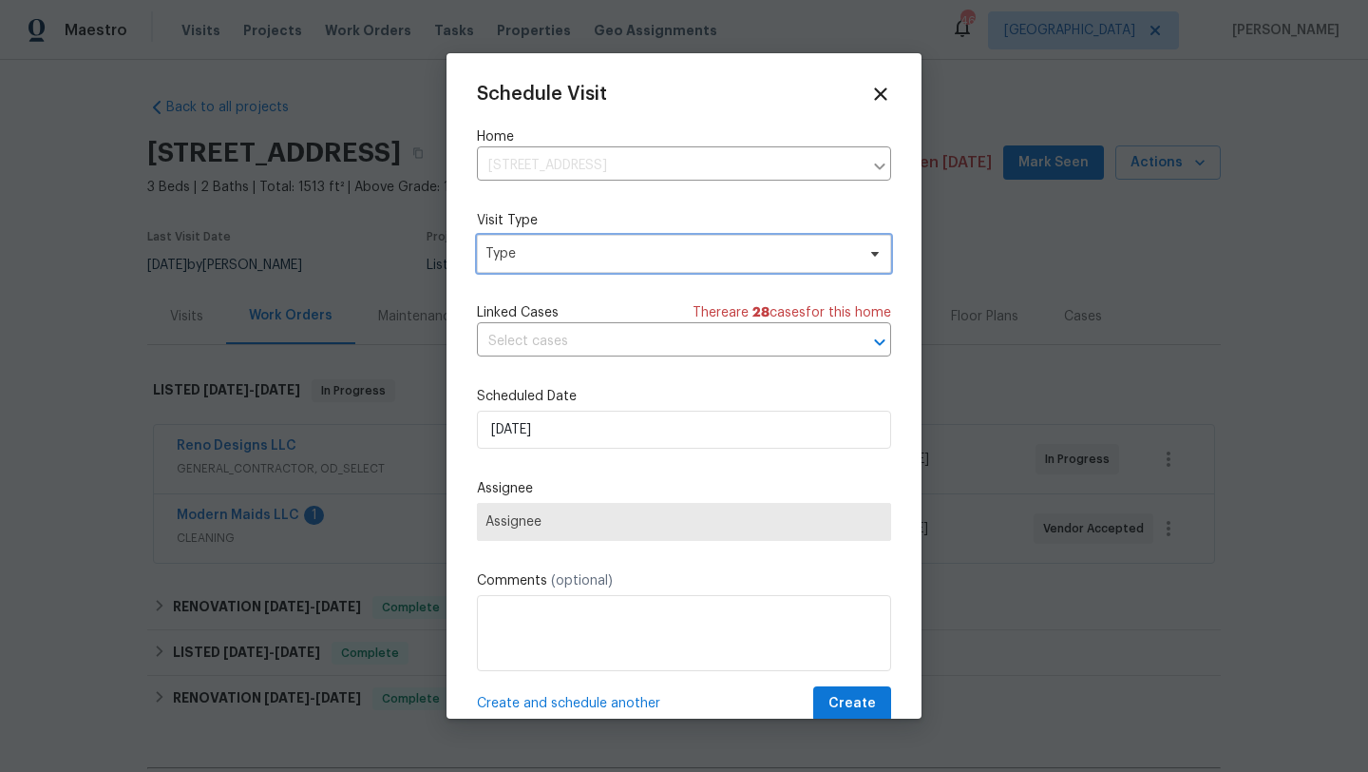
click at [654, 261] on span "Type" at bounding box center [671, 253] width 370 height 19
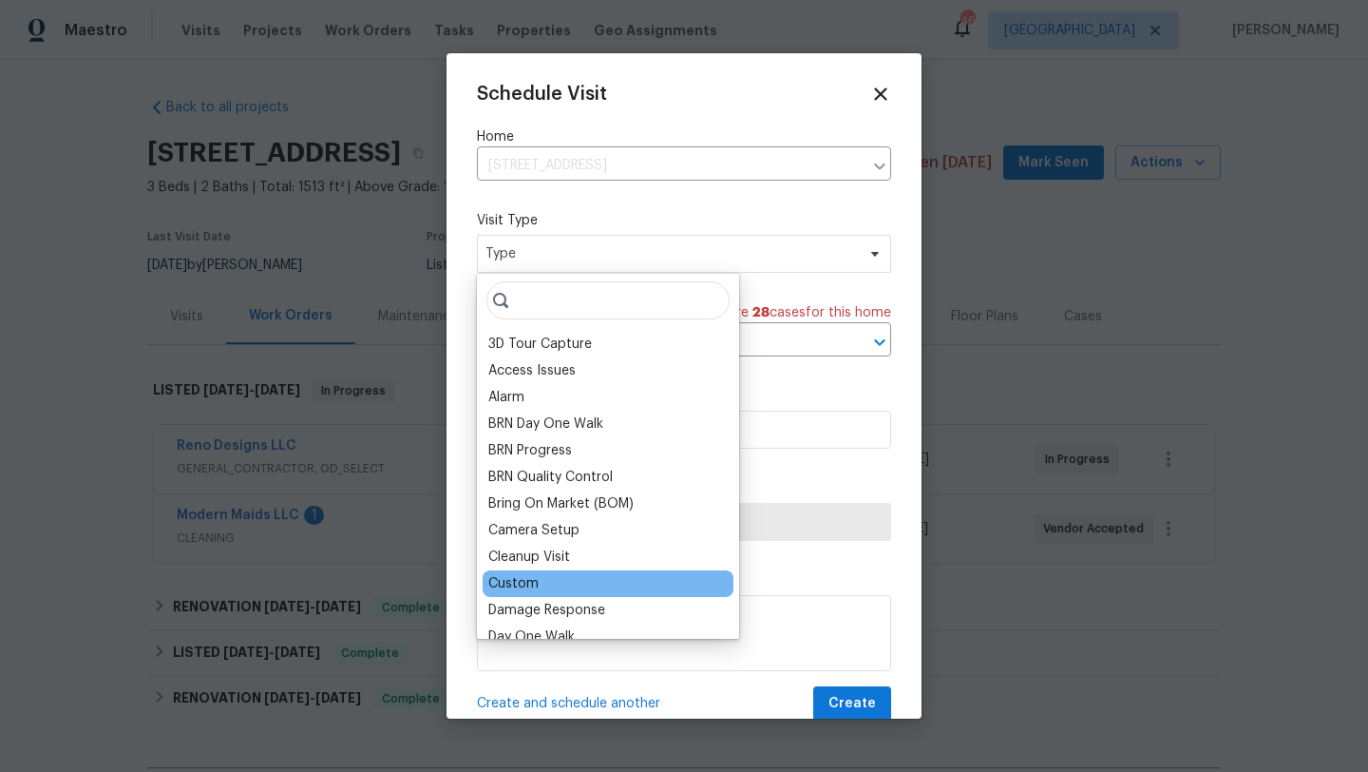
click at [529, 583] on div "Custom" at bounding box center [513, 583] width 50 height 19
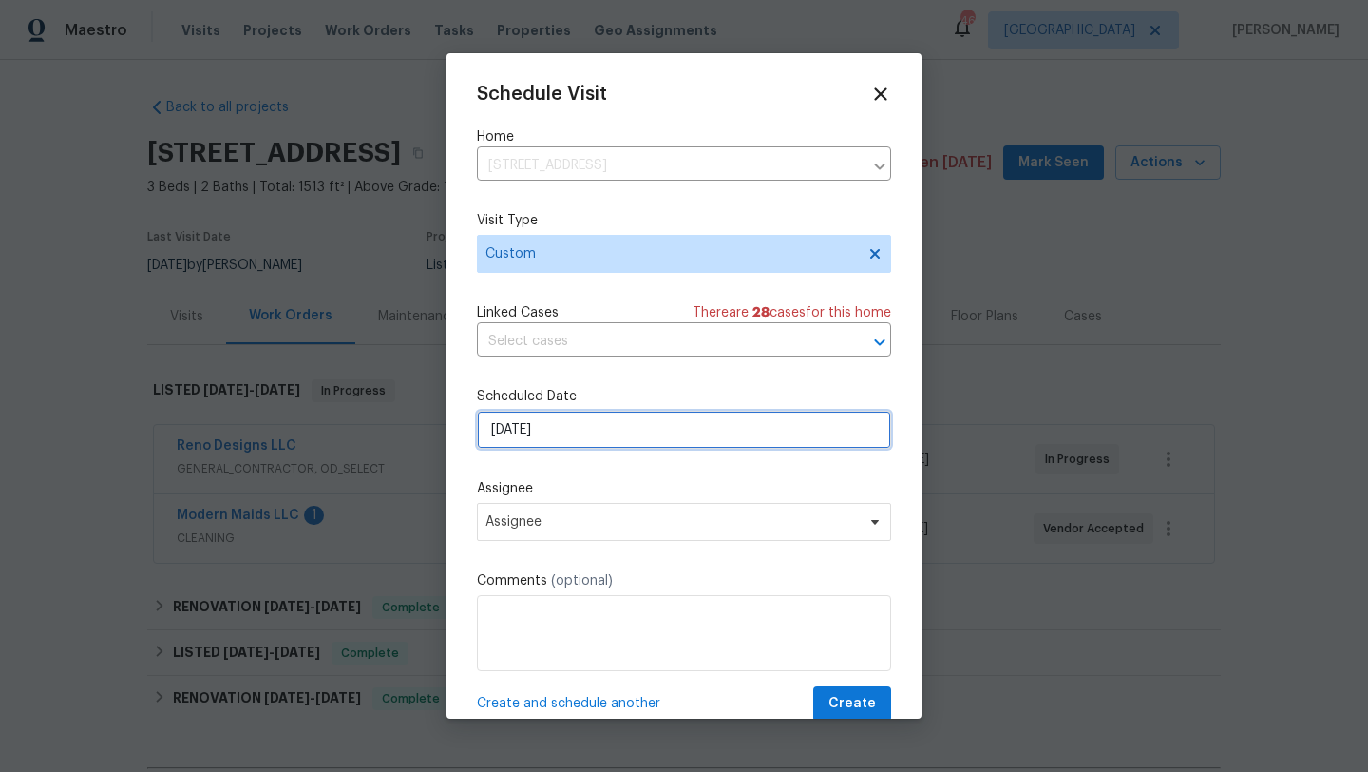
click at [583, 437] on input "[DATE]" at bounding box center [684, 430] width 414 height 38
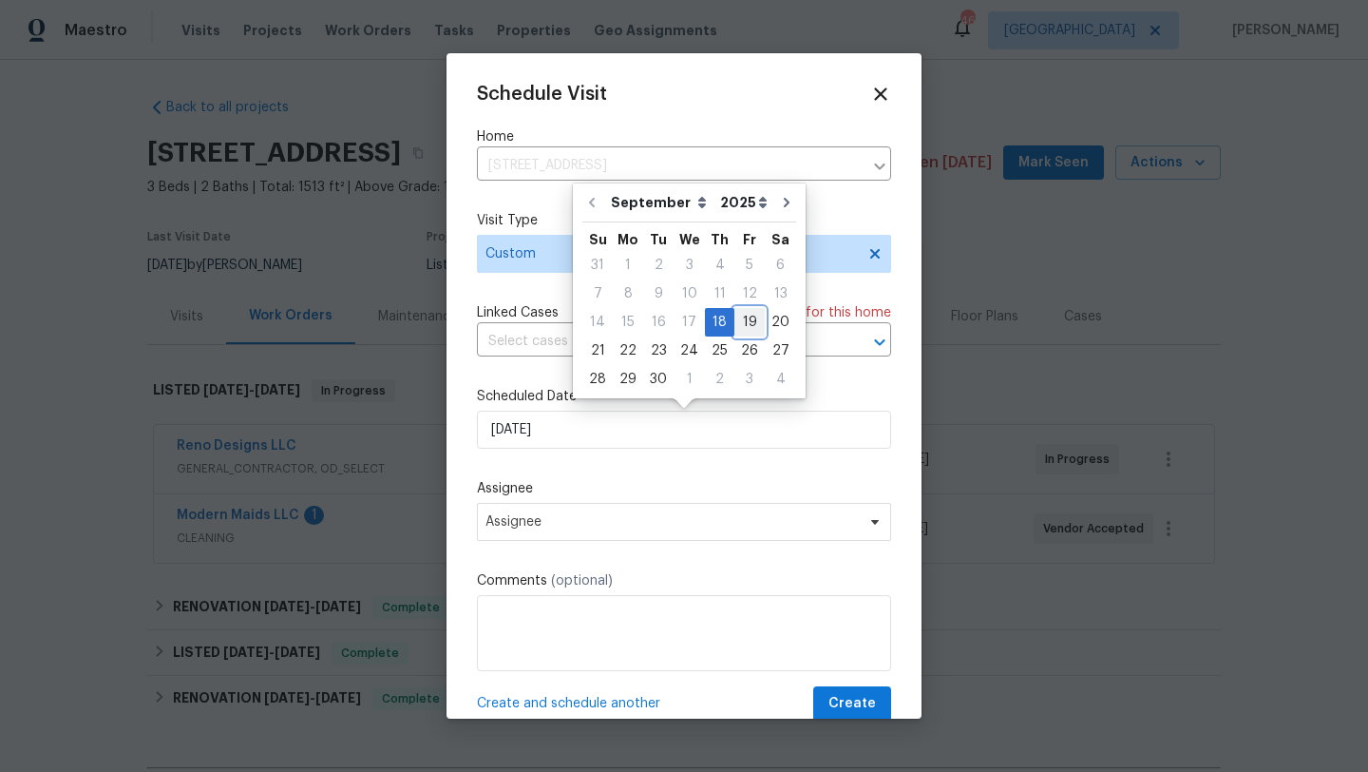
click at [744, 323] on div "19" at bounding box center [750, 322] width 30 height 27
type input "[DATE]"
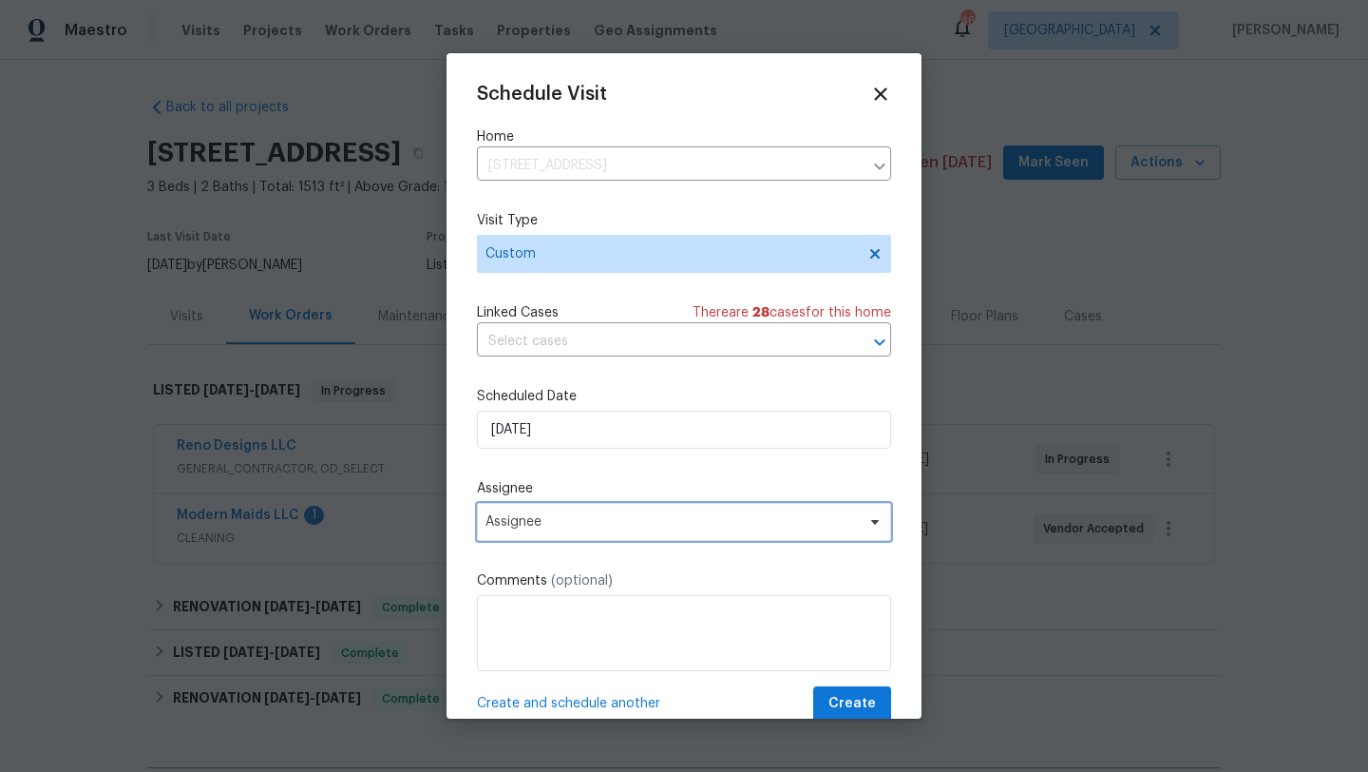
click at [585, 519] on span "Assignee" at bounding box center [672, 521] width 372 height 15
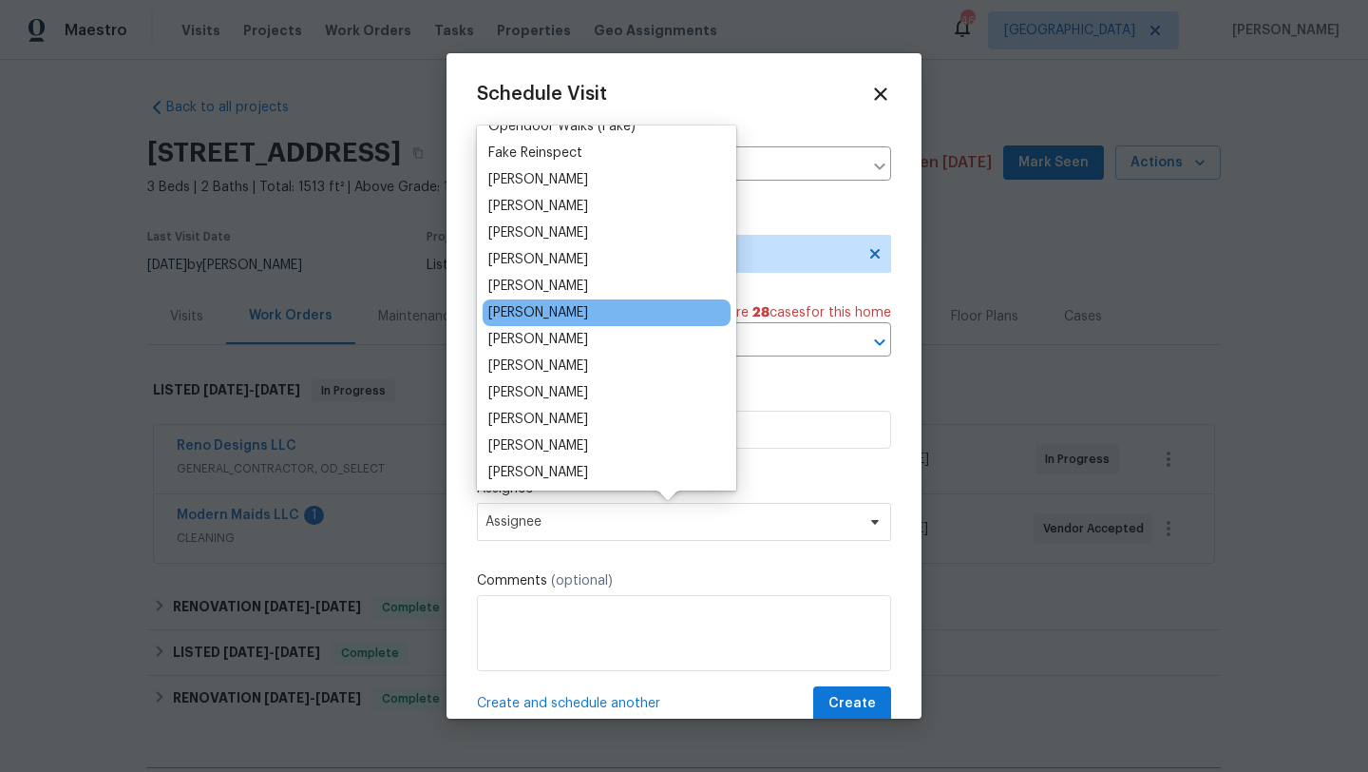
scroll to position [102, 0]
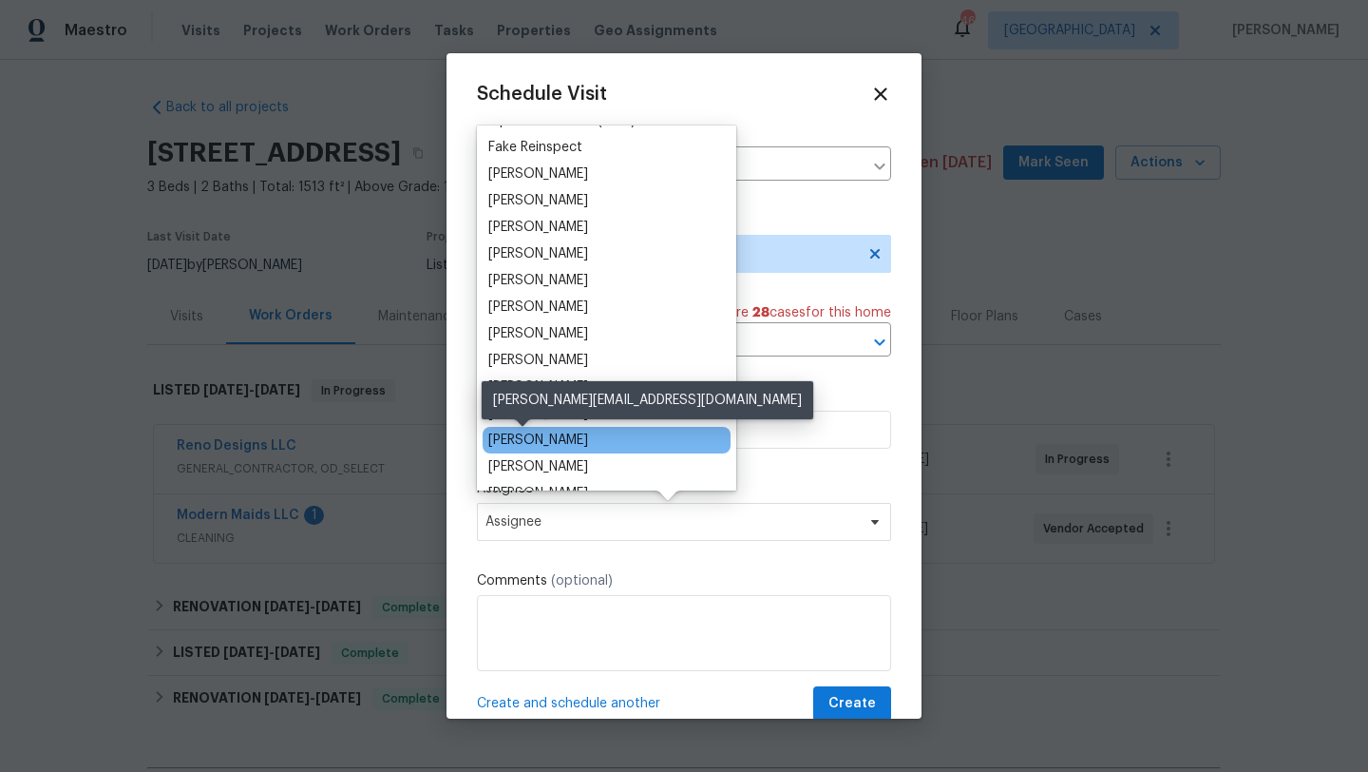
click at [544, 433] on div "[PERSON_NAME]" at bounding box center [538, 439] width 100 height 19
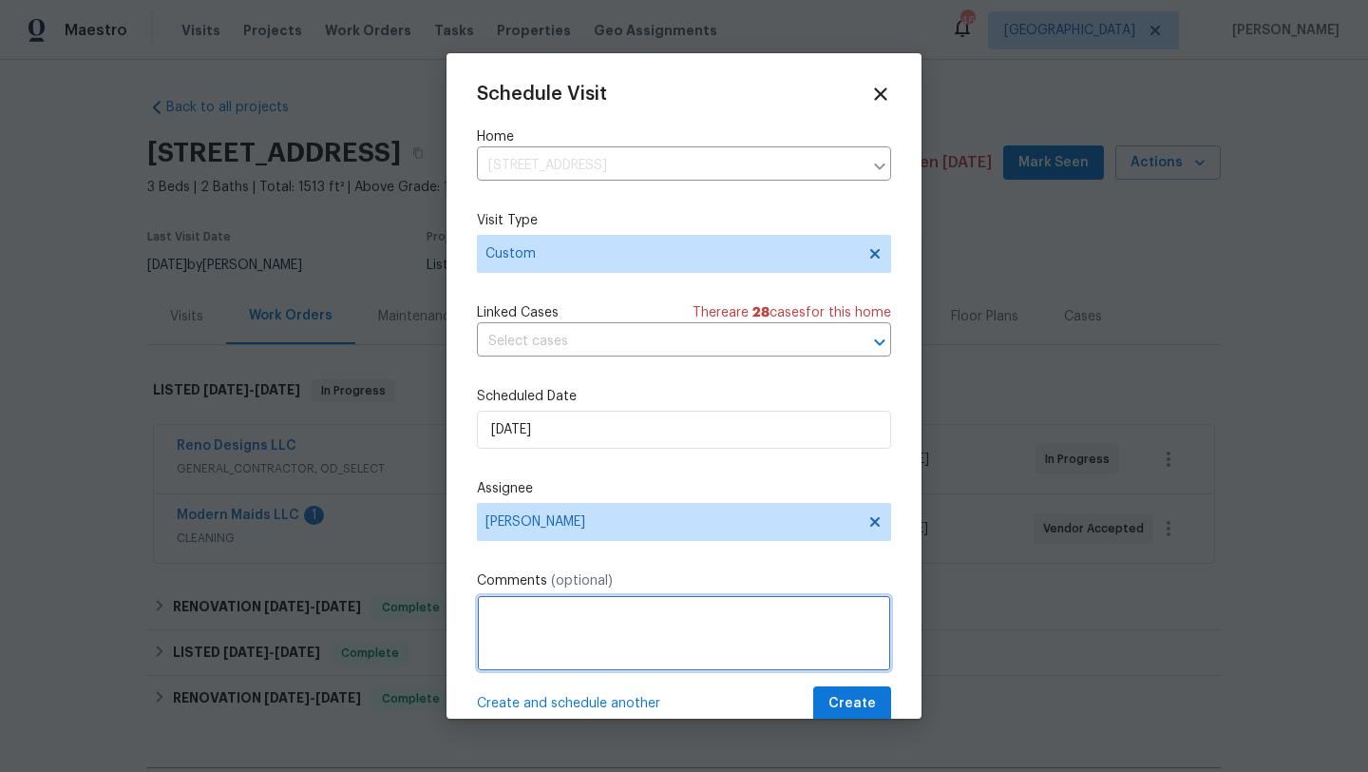
click at [544, 609] on textarea at bounding box center [684, 633] width 414 height 76
type textarea "QC photos and listing photos after 12"
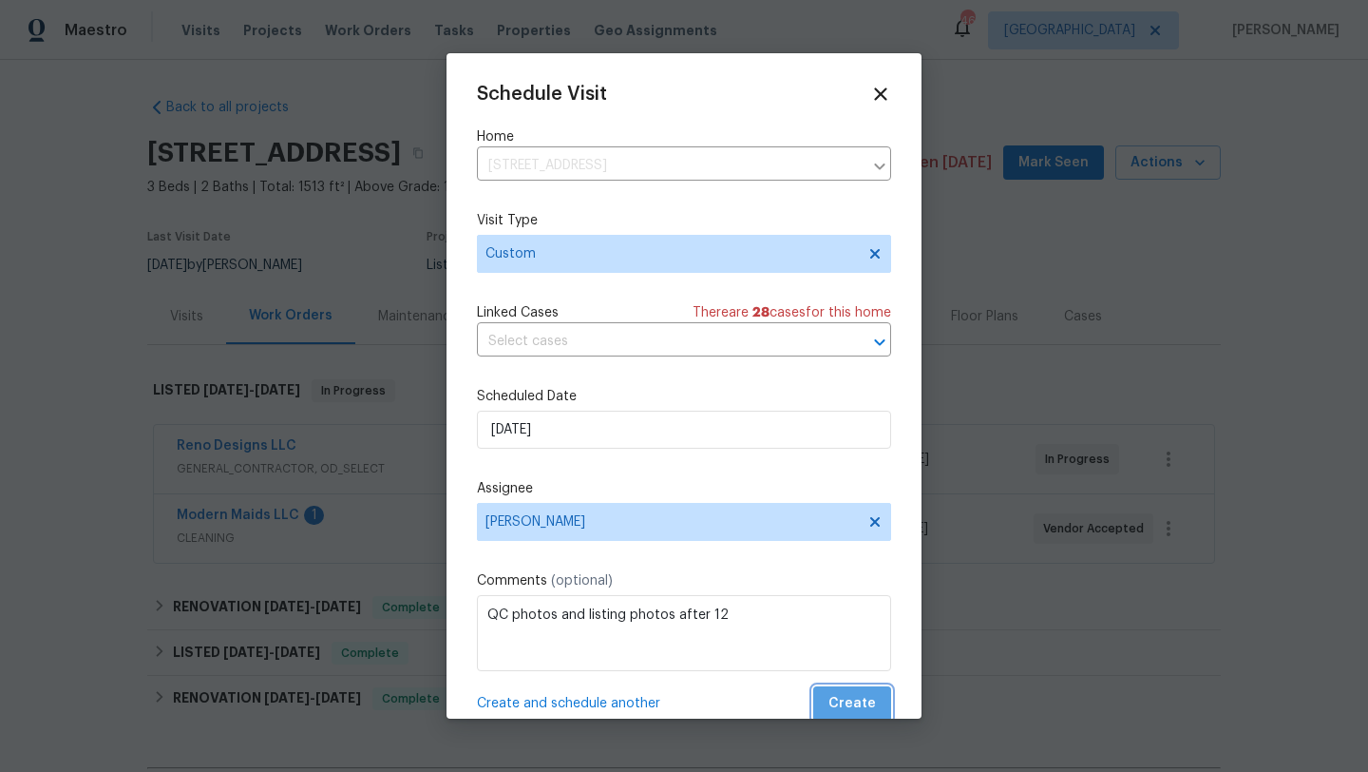
click at [872, 701] on span "Create" at bounding box center [853, 704] width 48 height 24
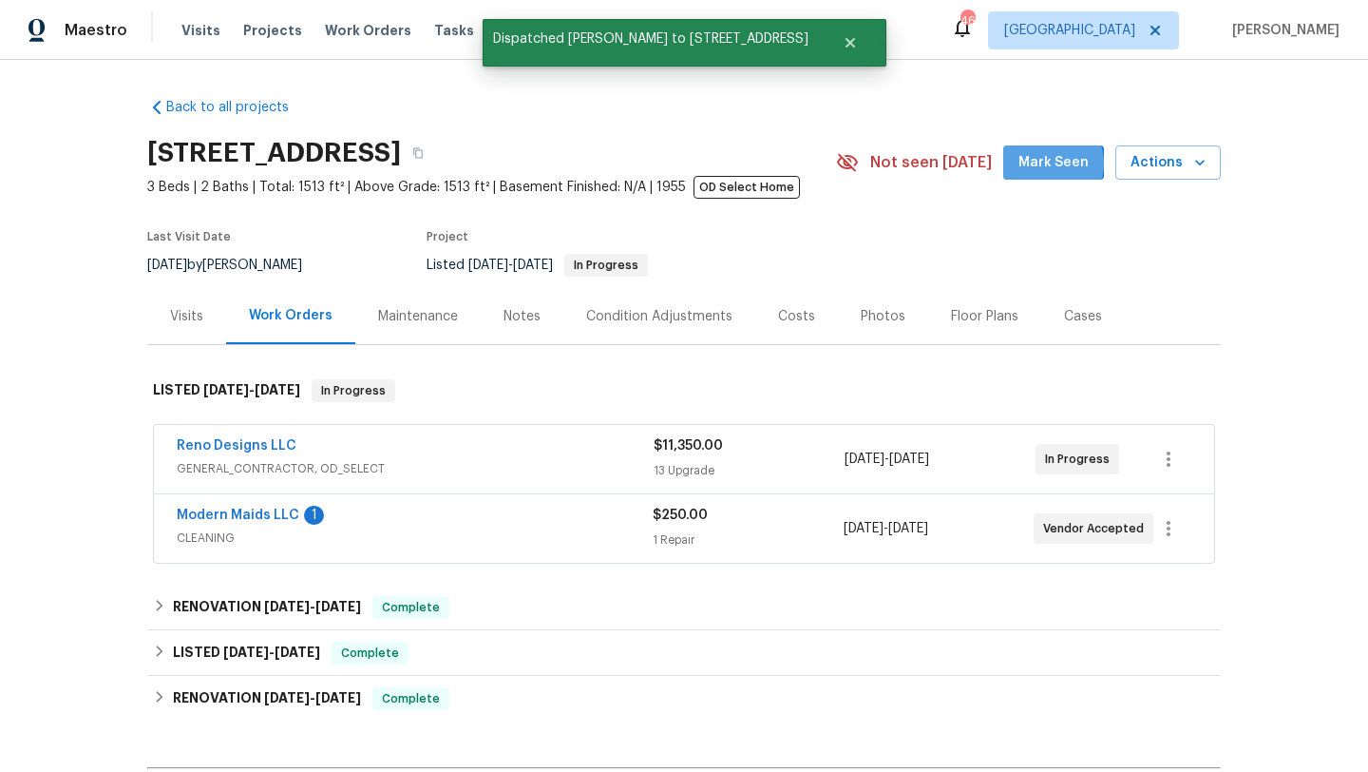
click at [1048, 163] on span "Mark Seen" at bounding box center [1054, 163] width 70 height 24
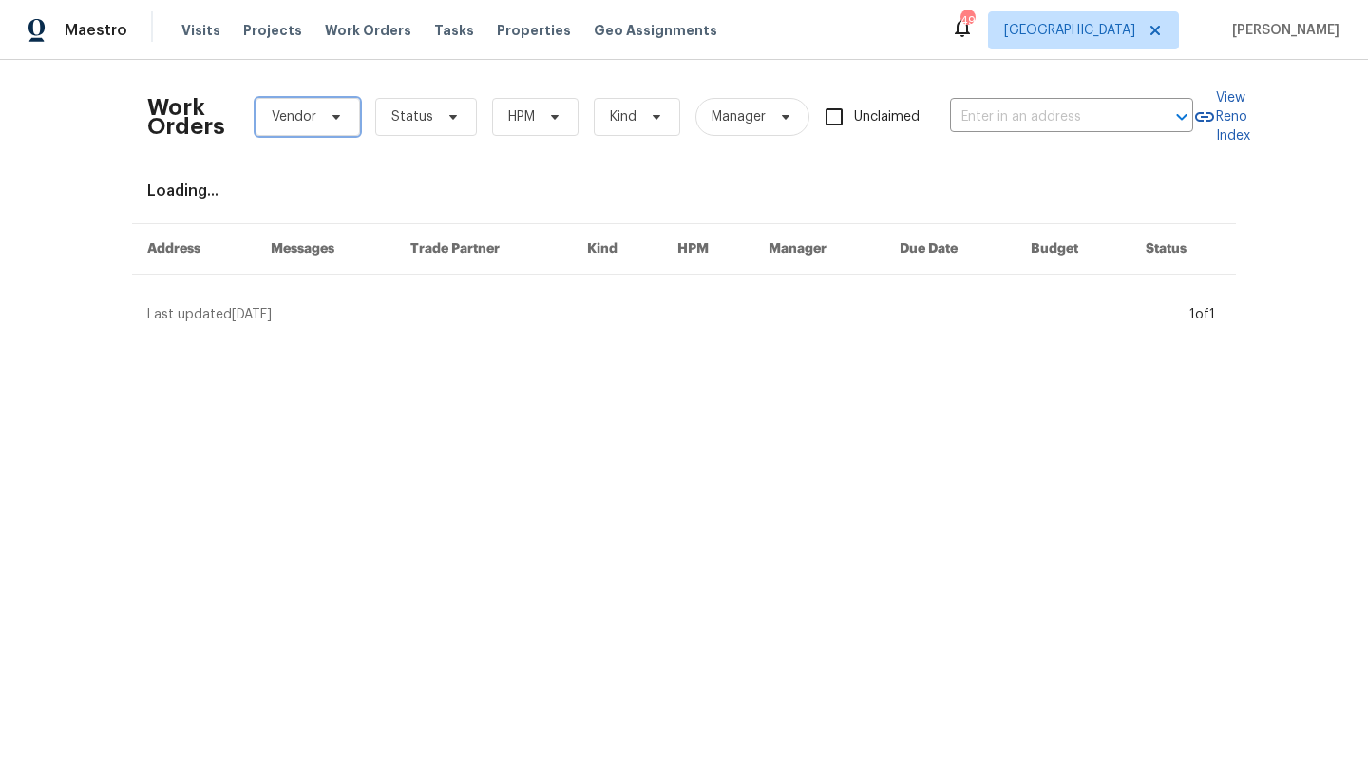
click at [295, 123] on span "Vendor" at bounding box center [294, 116] width 45 height 19
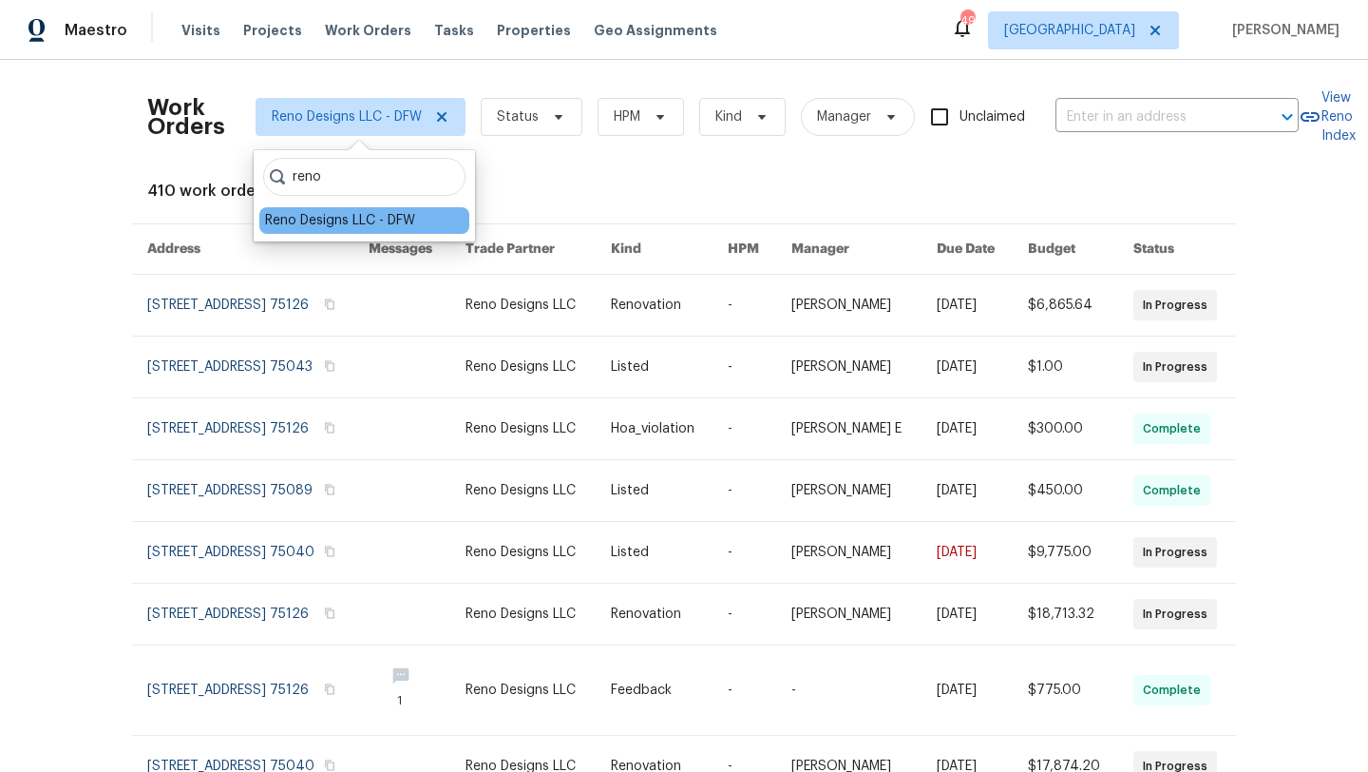
type input "reno"
click at [279, 213] on div "Reno Designs LLC - DFW" at bounding box center [340, 220] width 150 height 19
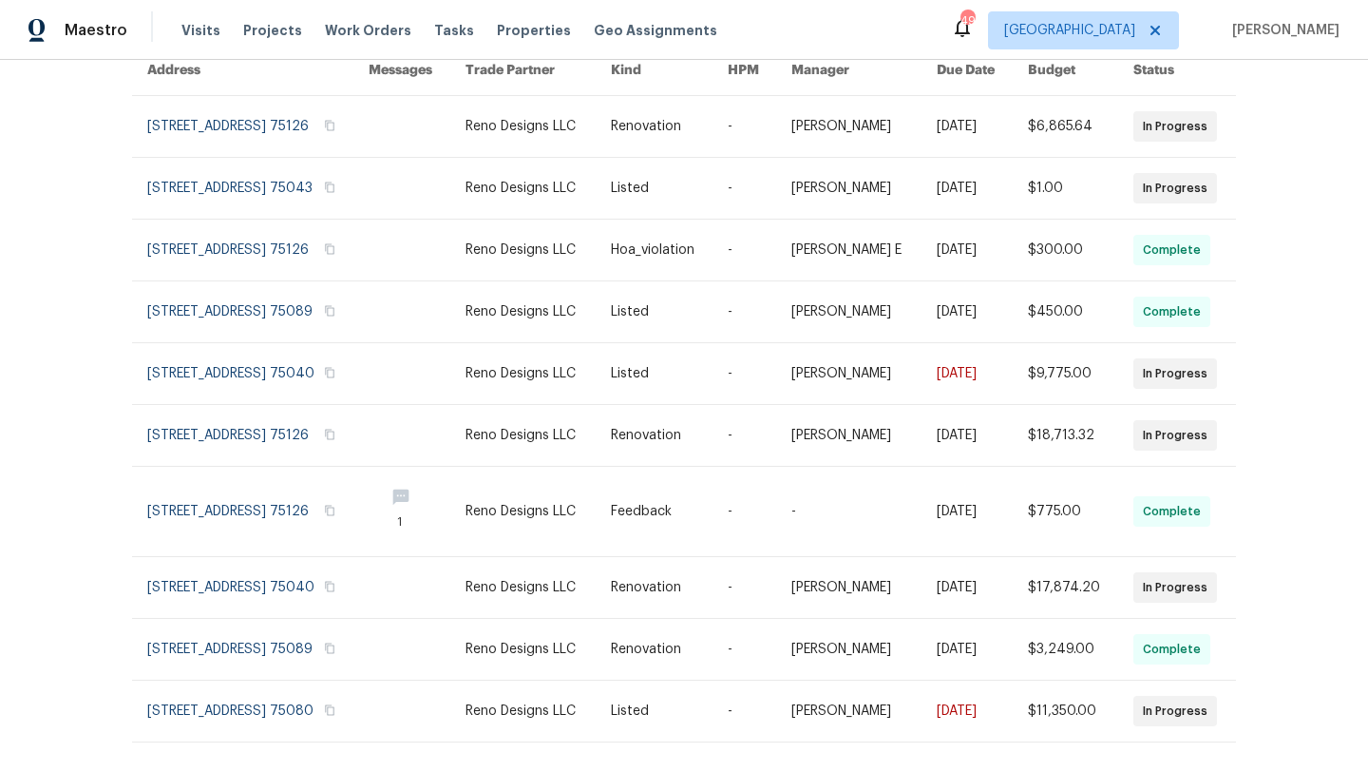
scroll to position [281, 0]
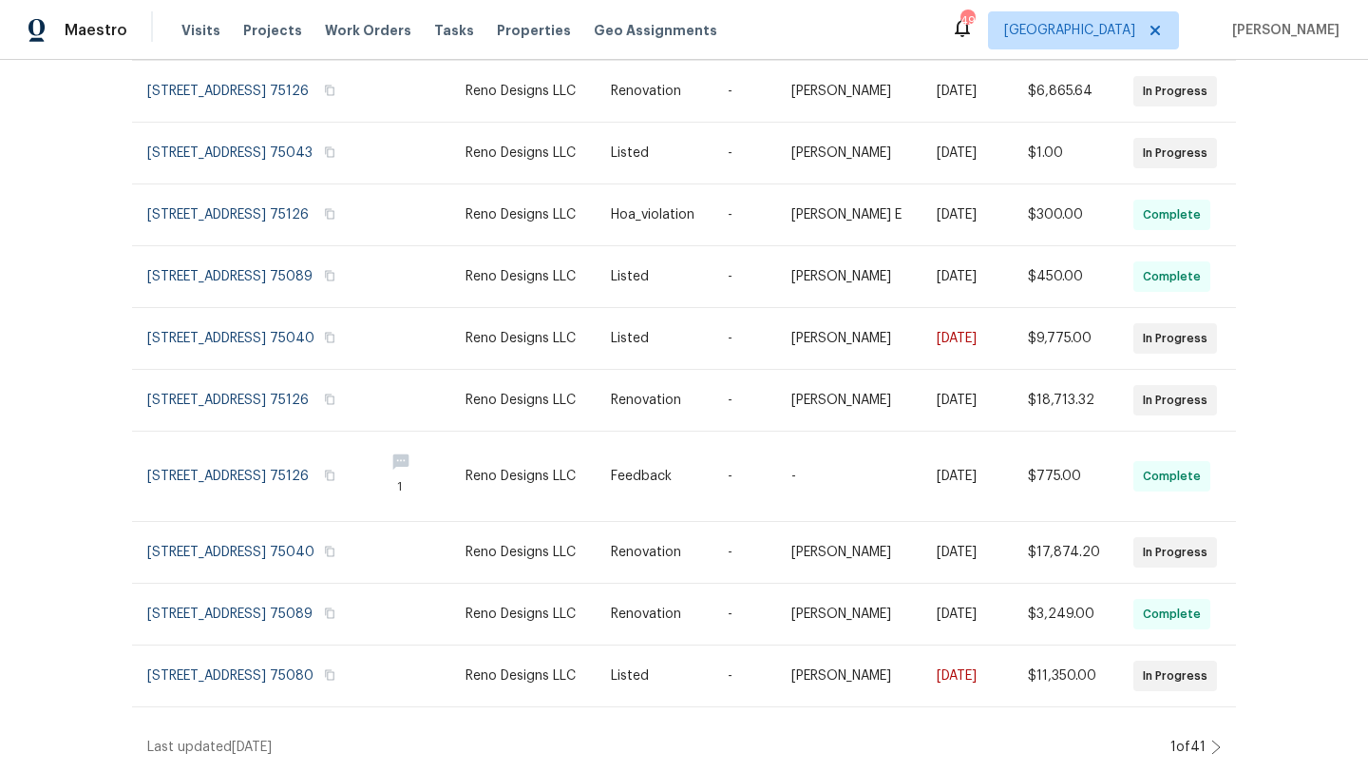
click at [1214, 746] on icon at bounding box center [1217, 746] width 10 height 15
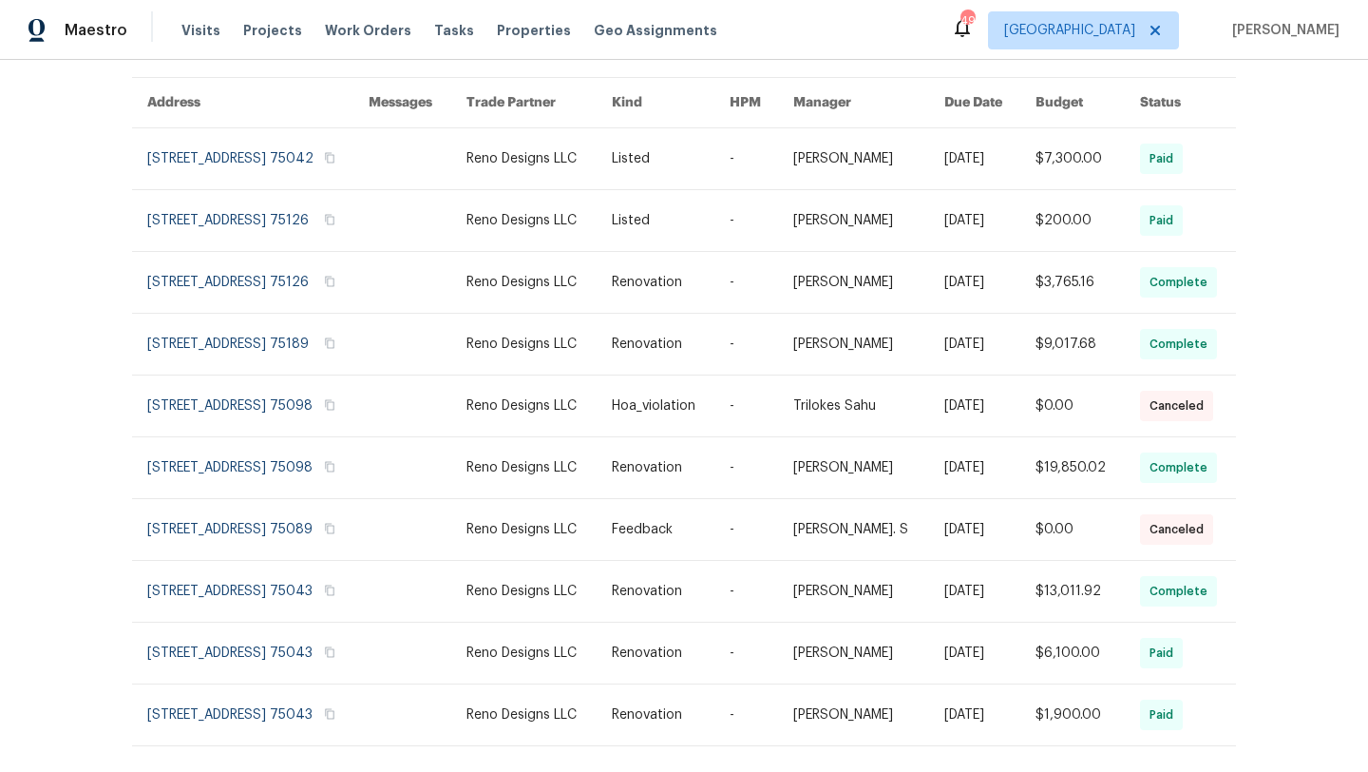
scroll to position [154, 0]
